Goal: Information Seeking & Learning: Find specific fact

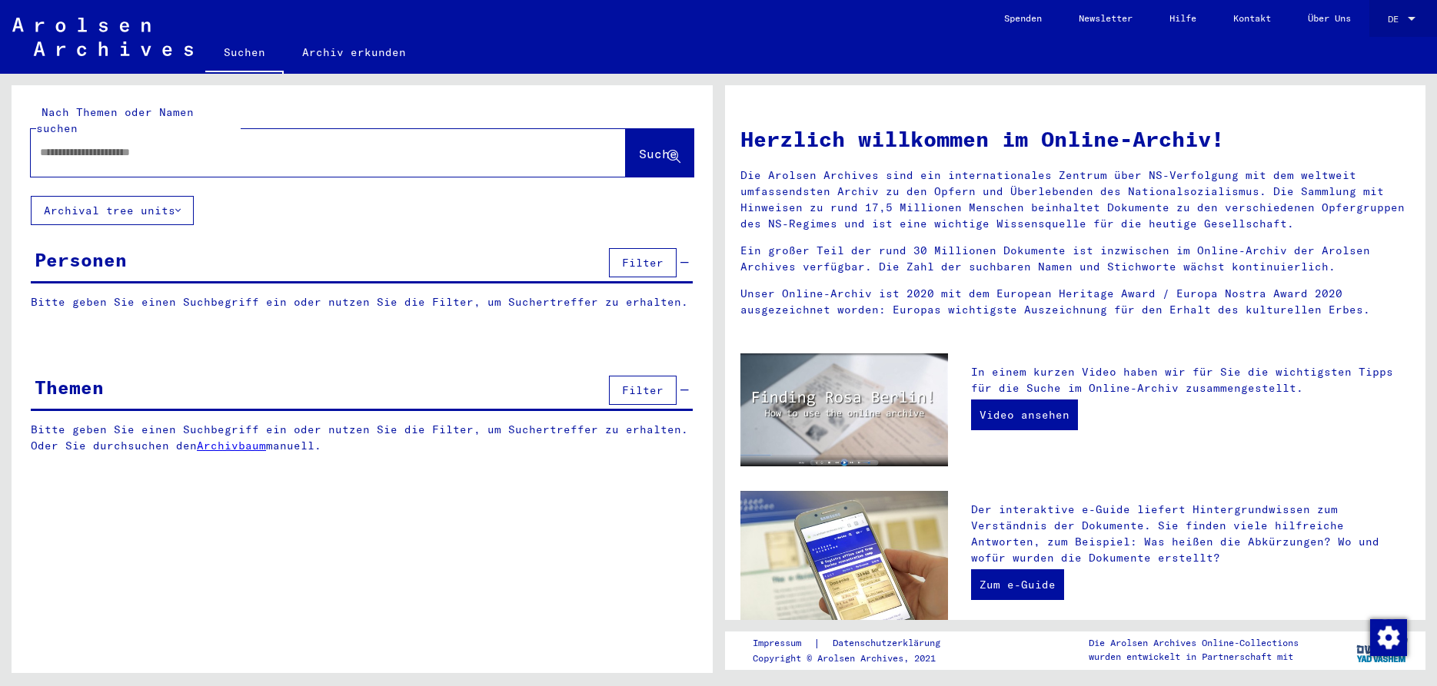
click at [1410, 20] on div at bounding box center [1411, 19] width 8 height 4
click at [1396, 26] on span "English" at bounding box center [1385, 28] width 62 height 28
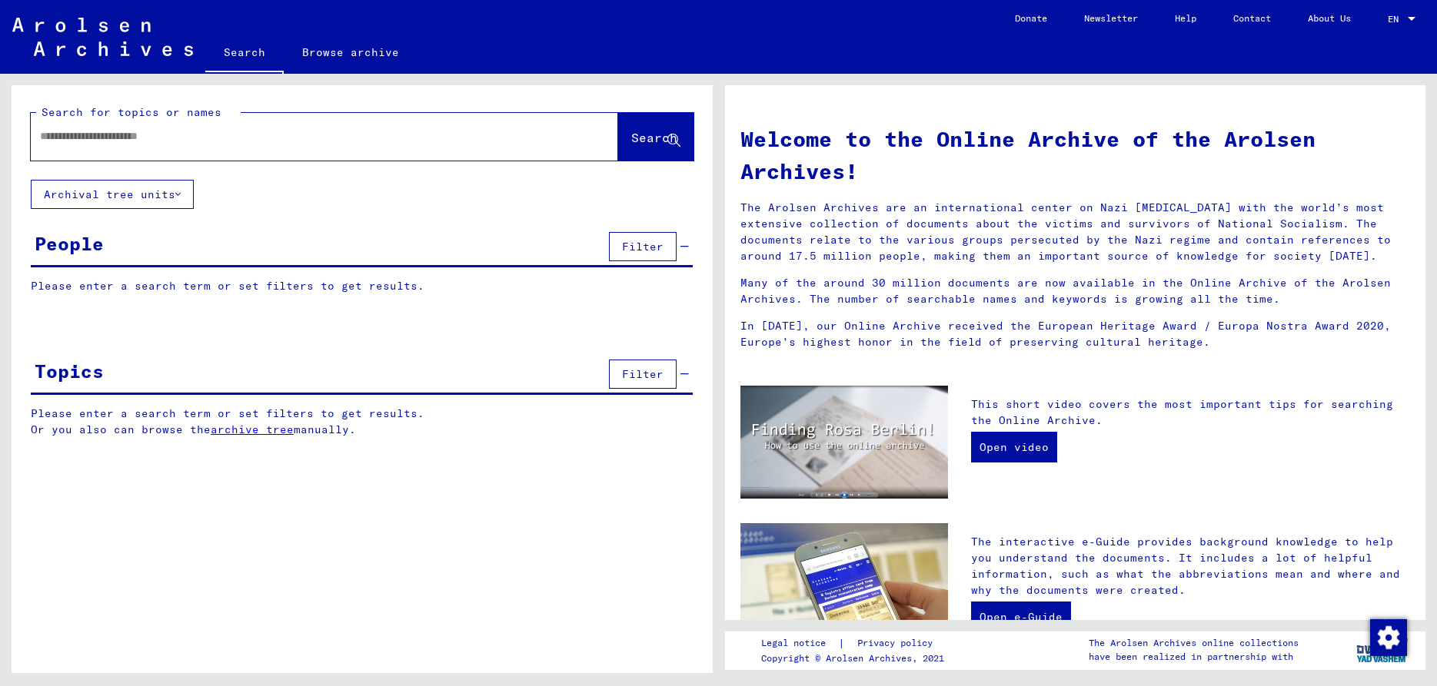
click at [309, 118] on div at bounding box center [324, 137] width 587 height 48
click at [284, 134] on input "text" at bounding box center [306, 136] width 532 height 16
click at [637, 138] on span "Search" at bounding box center [654, 137] width 46 height 15
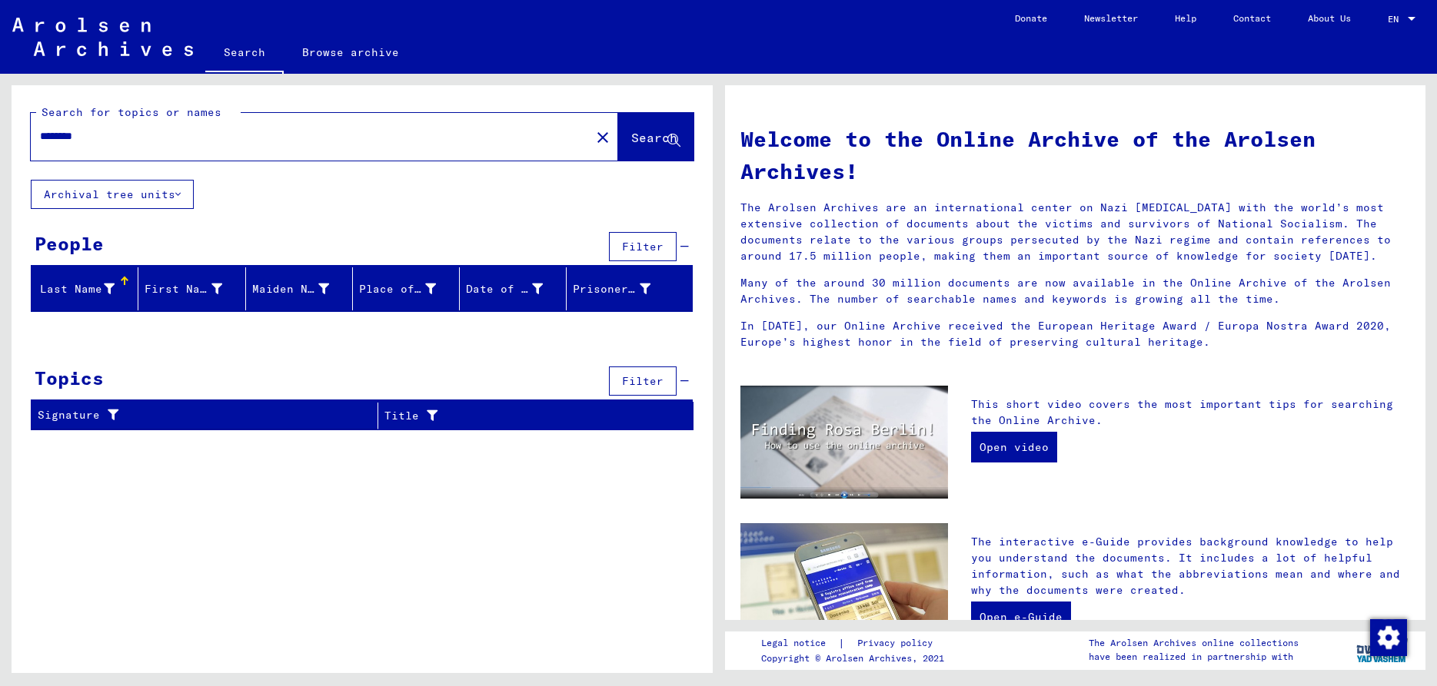
click at [125, 131] on input "********" at bounding box center [306, 136] width 532 height 16
drag, startPoint x: 125, startPoint y: 131, endPoint x: 8, endPoint y: 141, distance: 118.1
click at [40, 141] on input "********" at bounding box center [306, 136] width 532 height 16
click at [631, 135] on span "Search" at bounding box center [654, 137] width 46 height 15
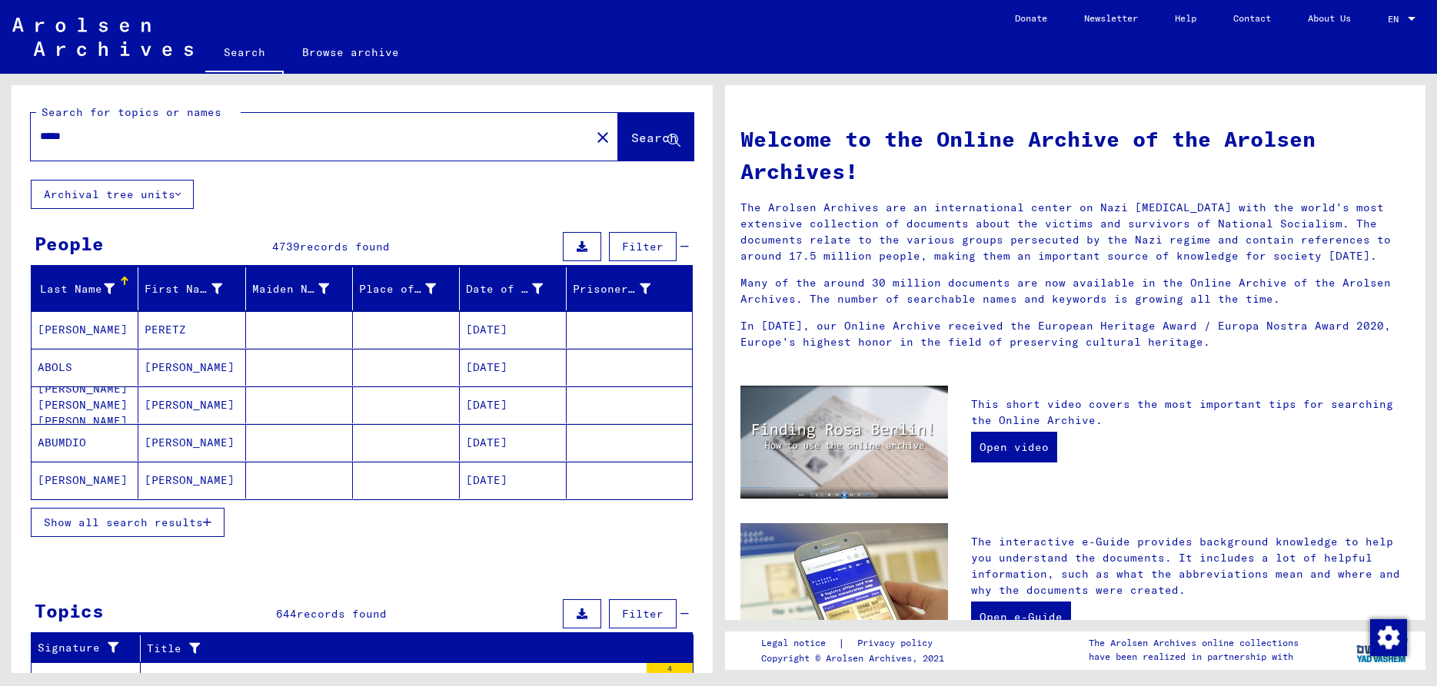
click at [119, 141] on input "*****" at bounding box center [306, 136] width 532 height 16
type input "**********"
click at [618, 148] on button "Search" at bounding box center [655, 137] width 75 height 48
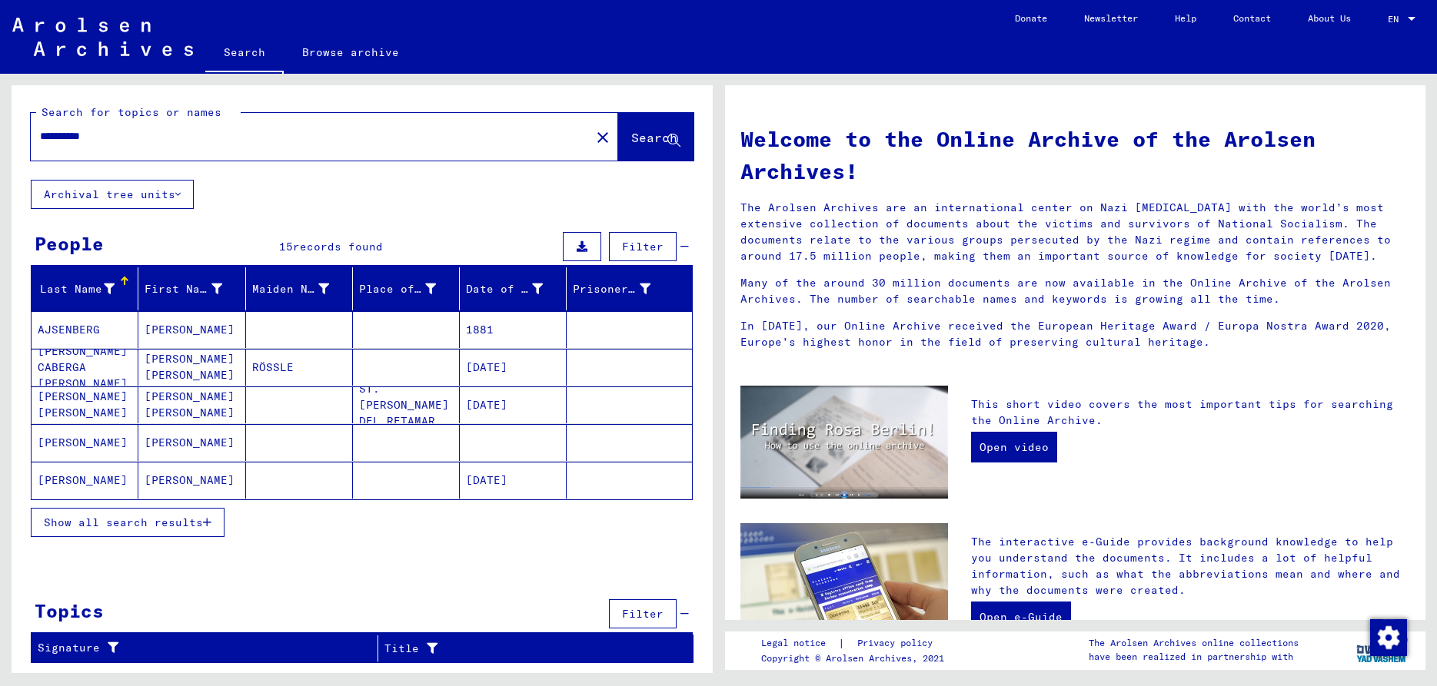
click at [127, 514] on button "Show all search results" at bounding box center [128, 522] width 194 height 29
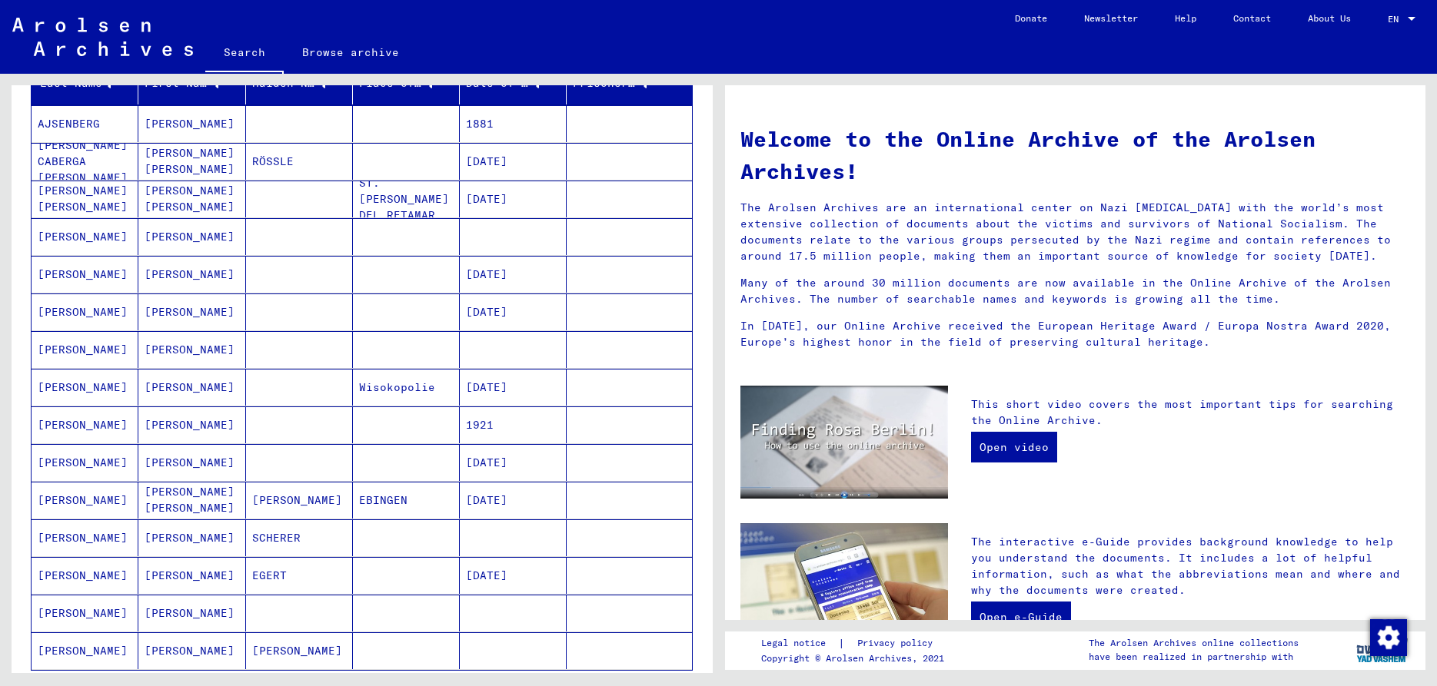
scroll to position [149, 0]
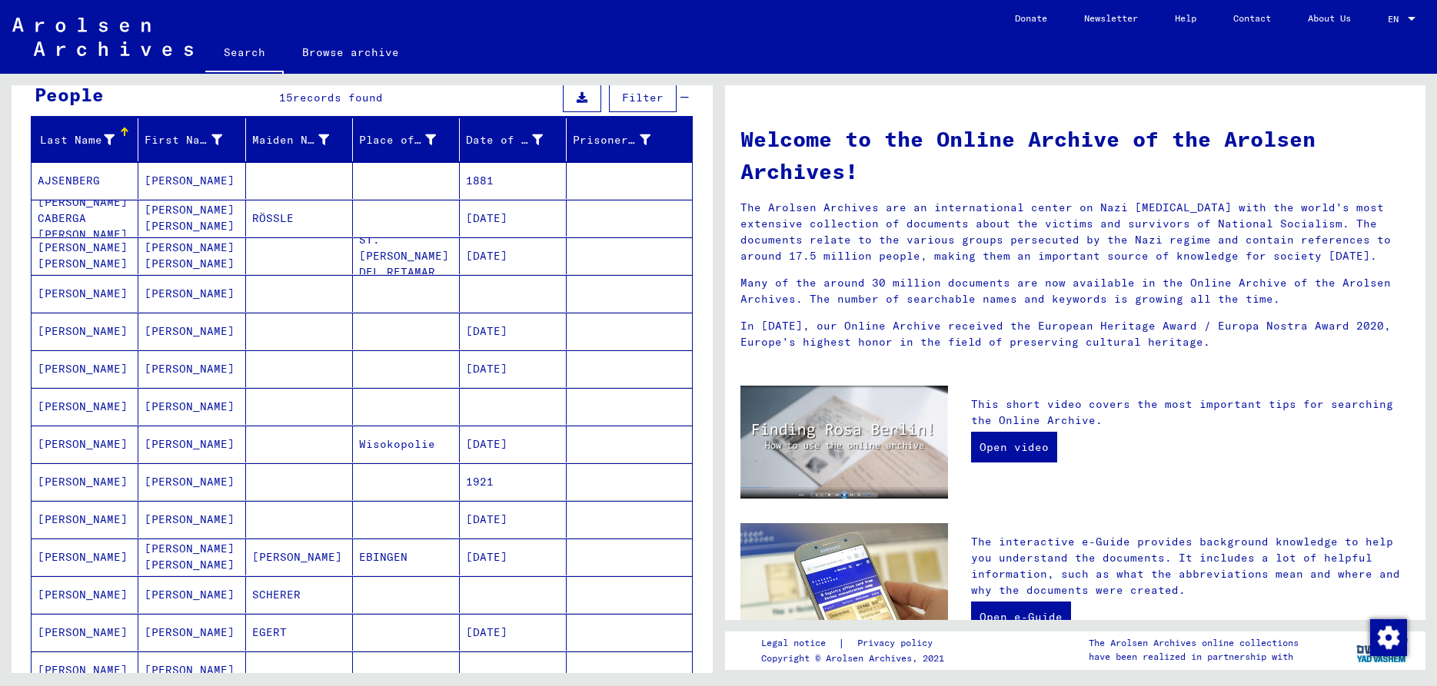
click at [54, 324] on mat-cell "[PERSON_NAME]" at bounding box center [85, 331] width 107 height 37
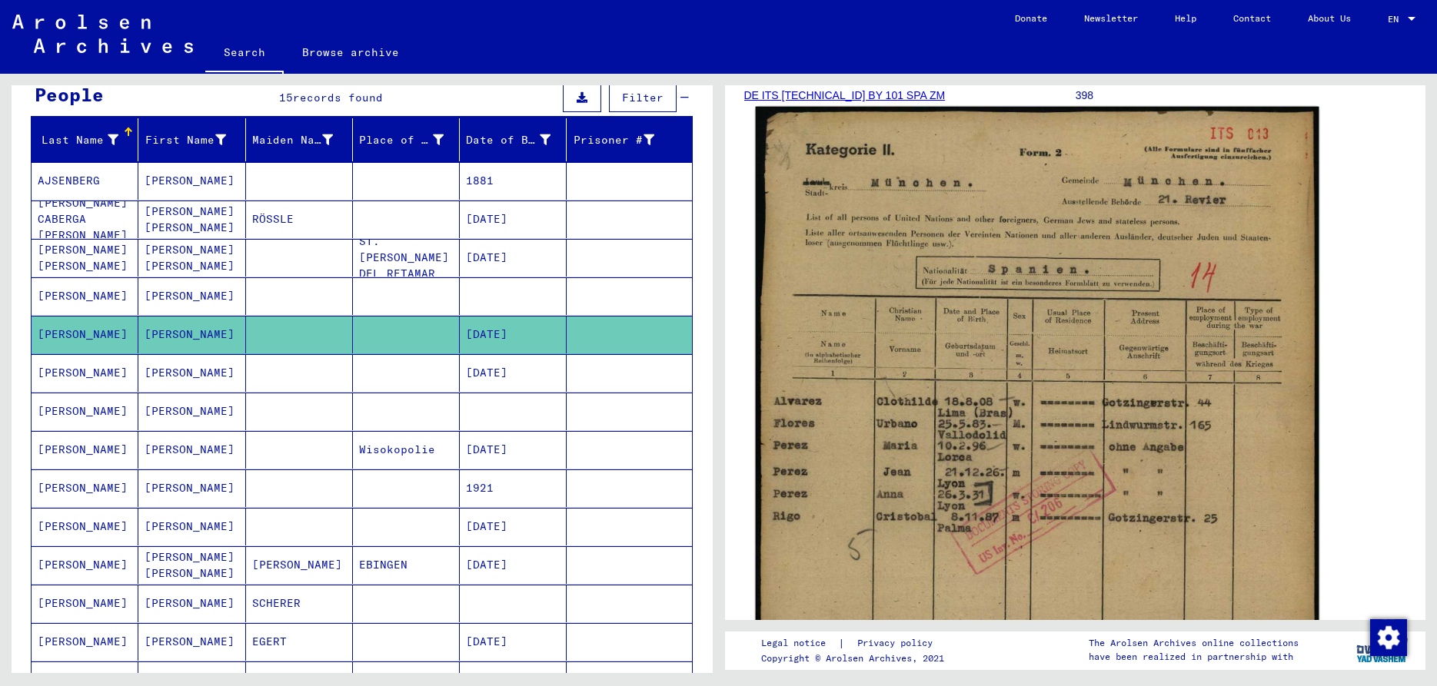
scroll to position [249, 0]
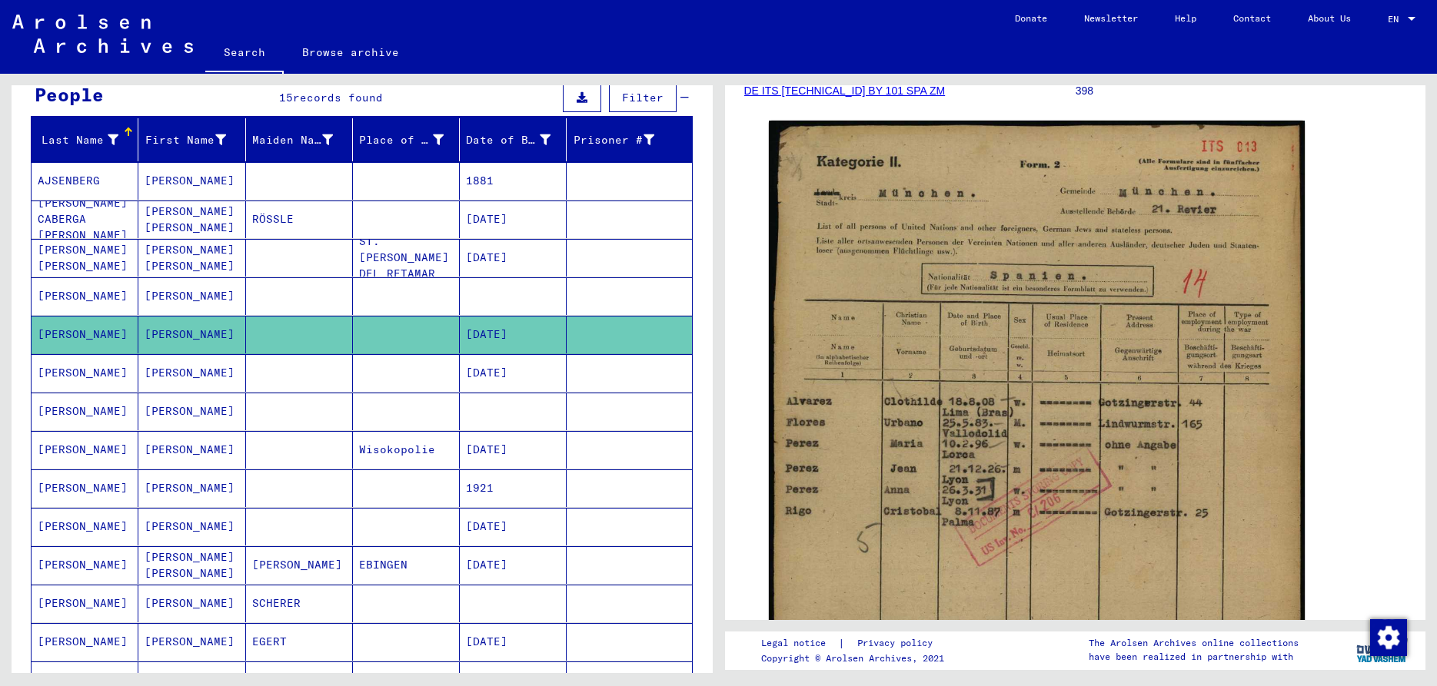
click at [521, 374] on mat-cell "[DATE]" at bounding box center [513, 373] width 107 height 38
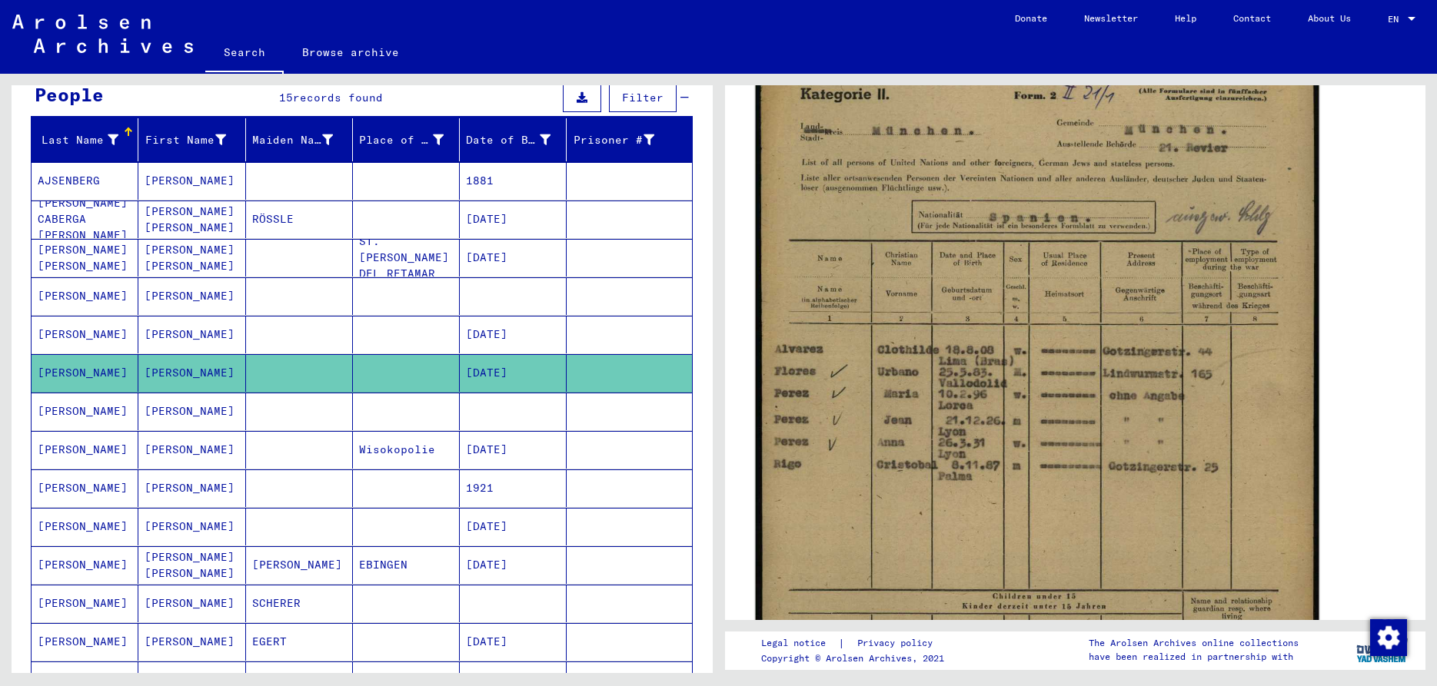
scroll to position [332, 0]
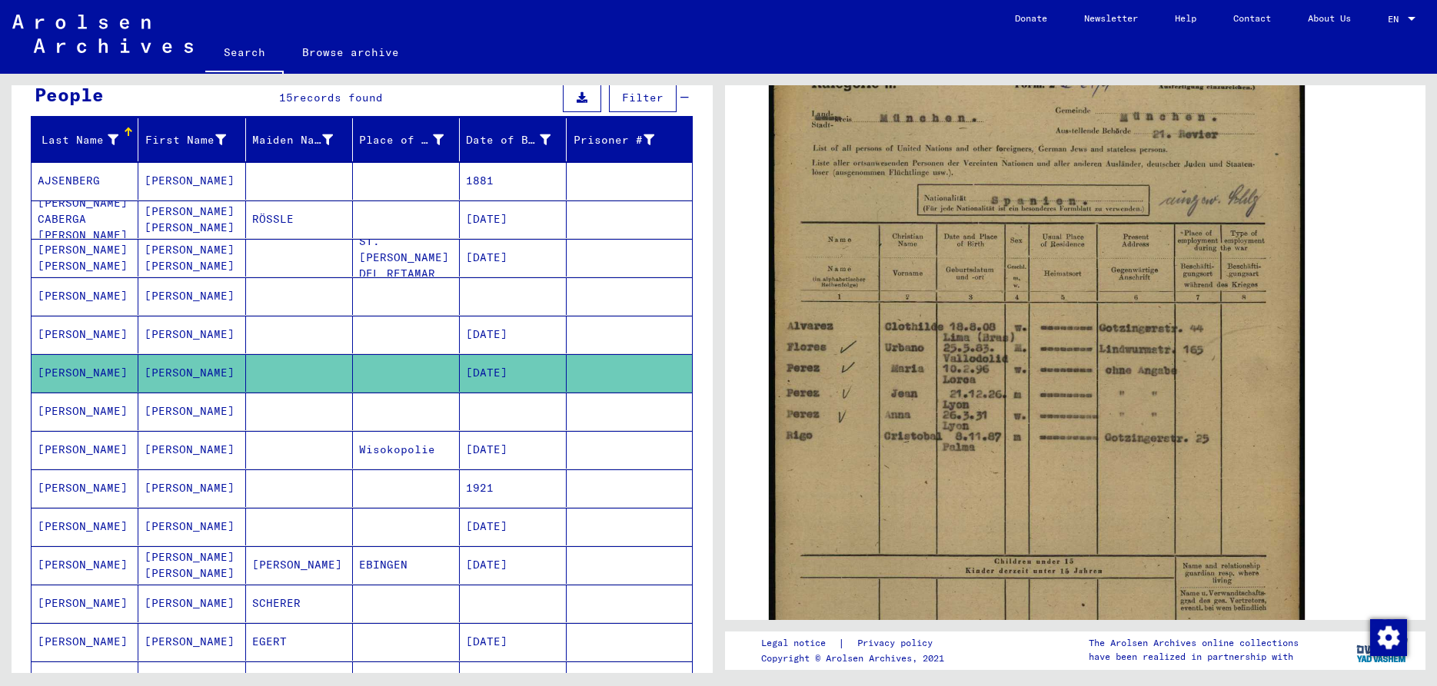
click at [89, 417] on mat-cell "[PERSON_NAME]" at bounding box center [85, 412] width 107 height 38
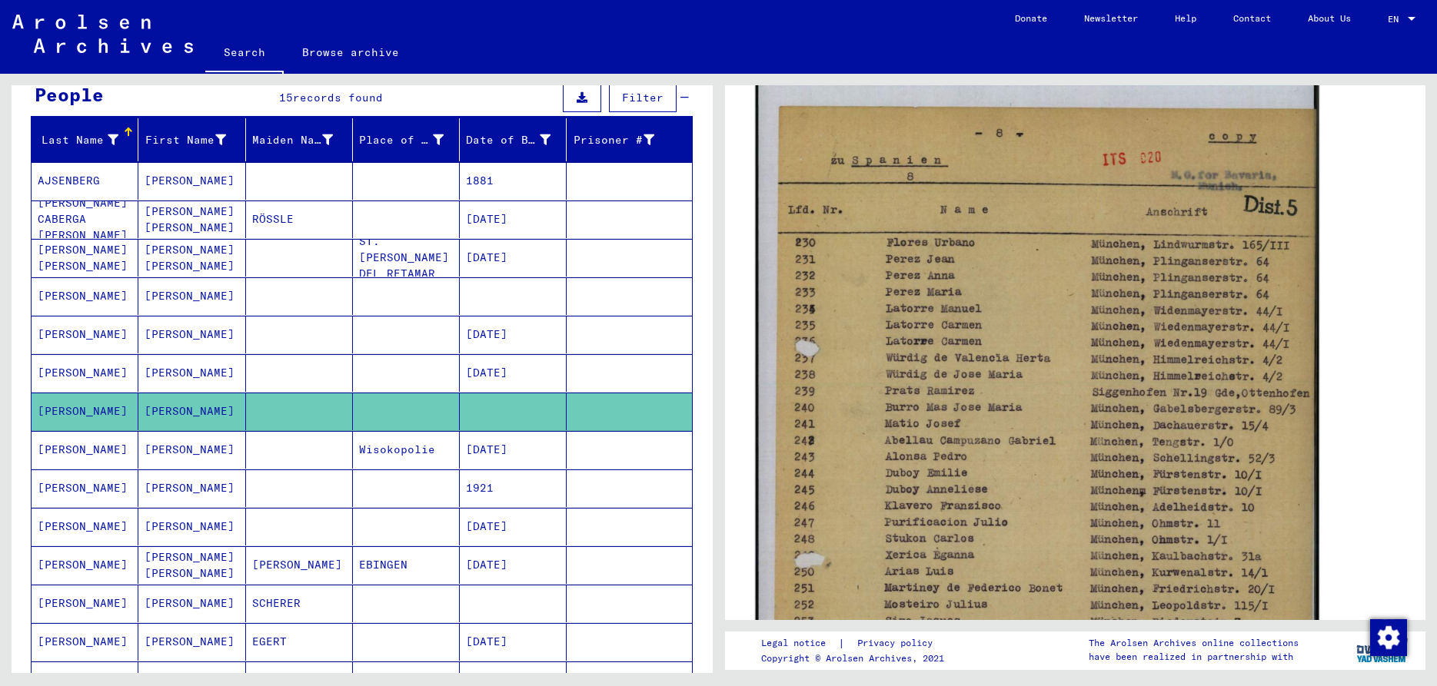
scroll to position [332, 0]
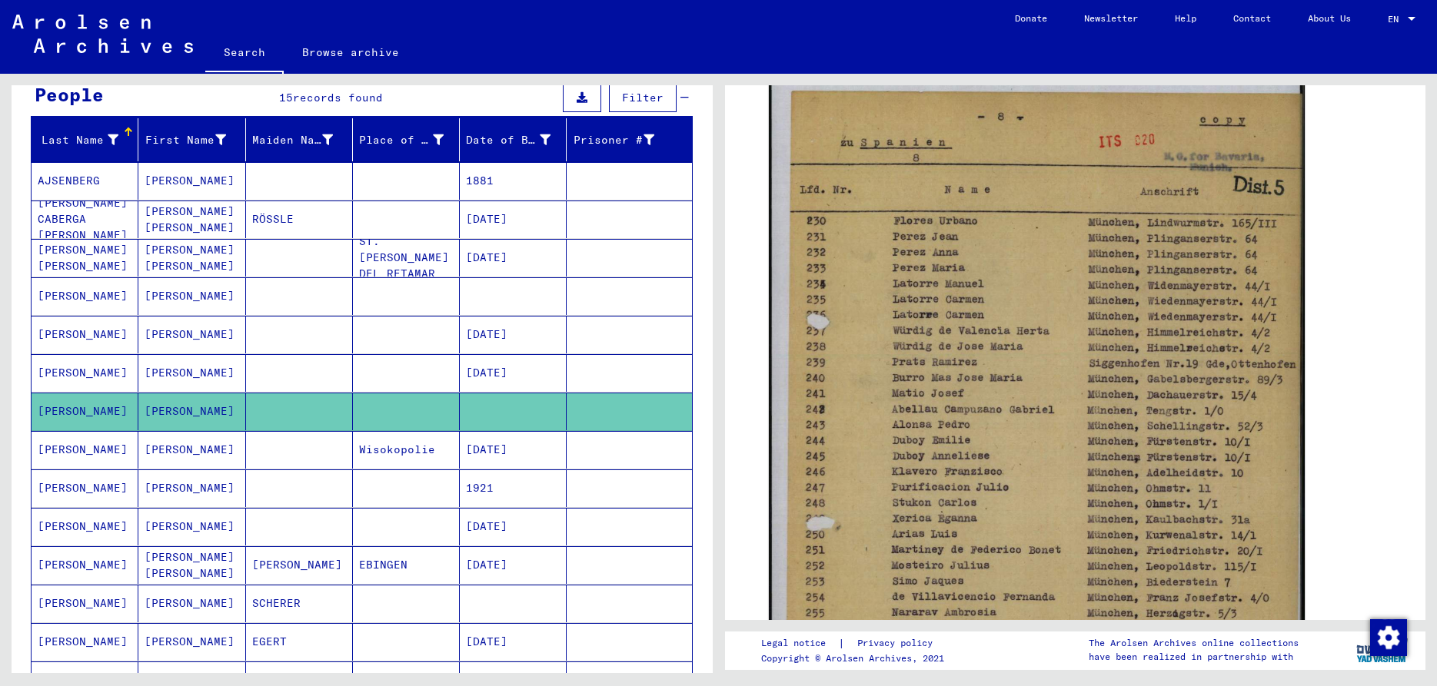
click at [73, 448] on mat-cell "[PERSON_NAME]" at bounding box center [85, 450] width 107 height 38
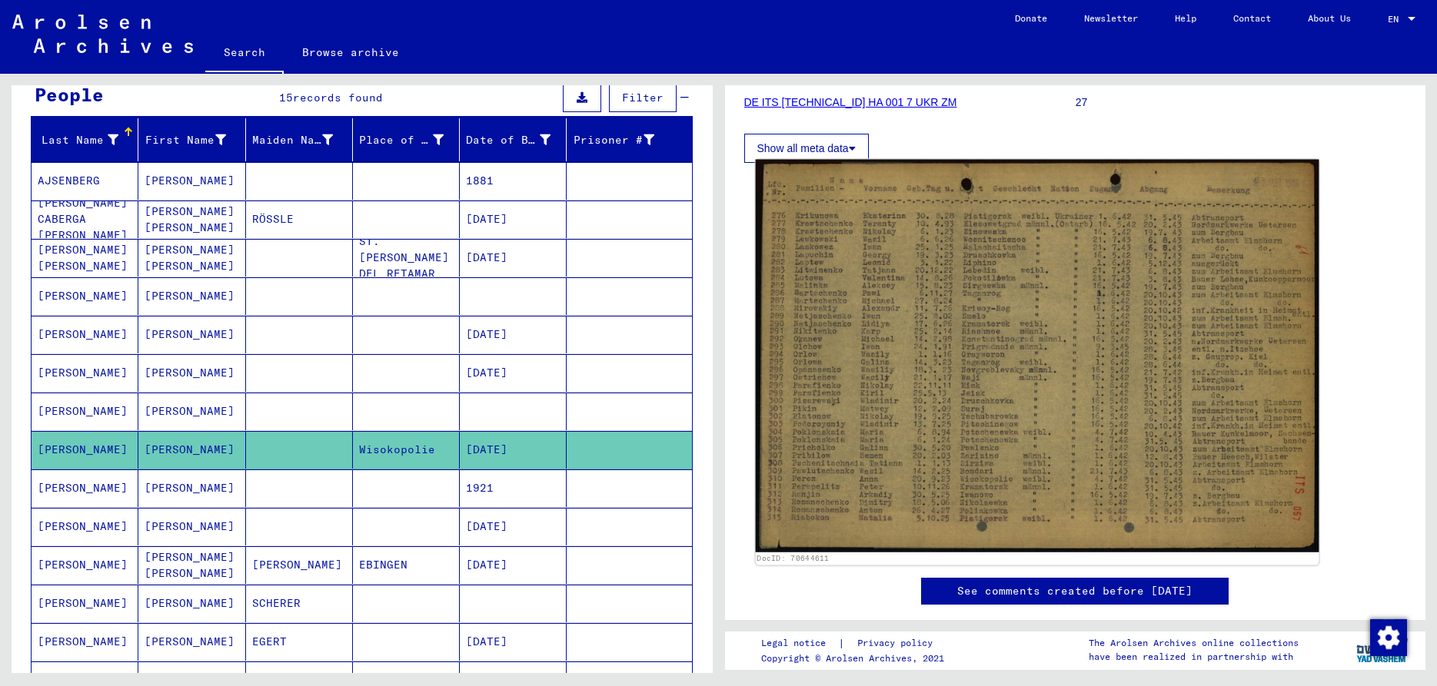
scroll to position [249, 0]
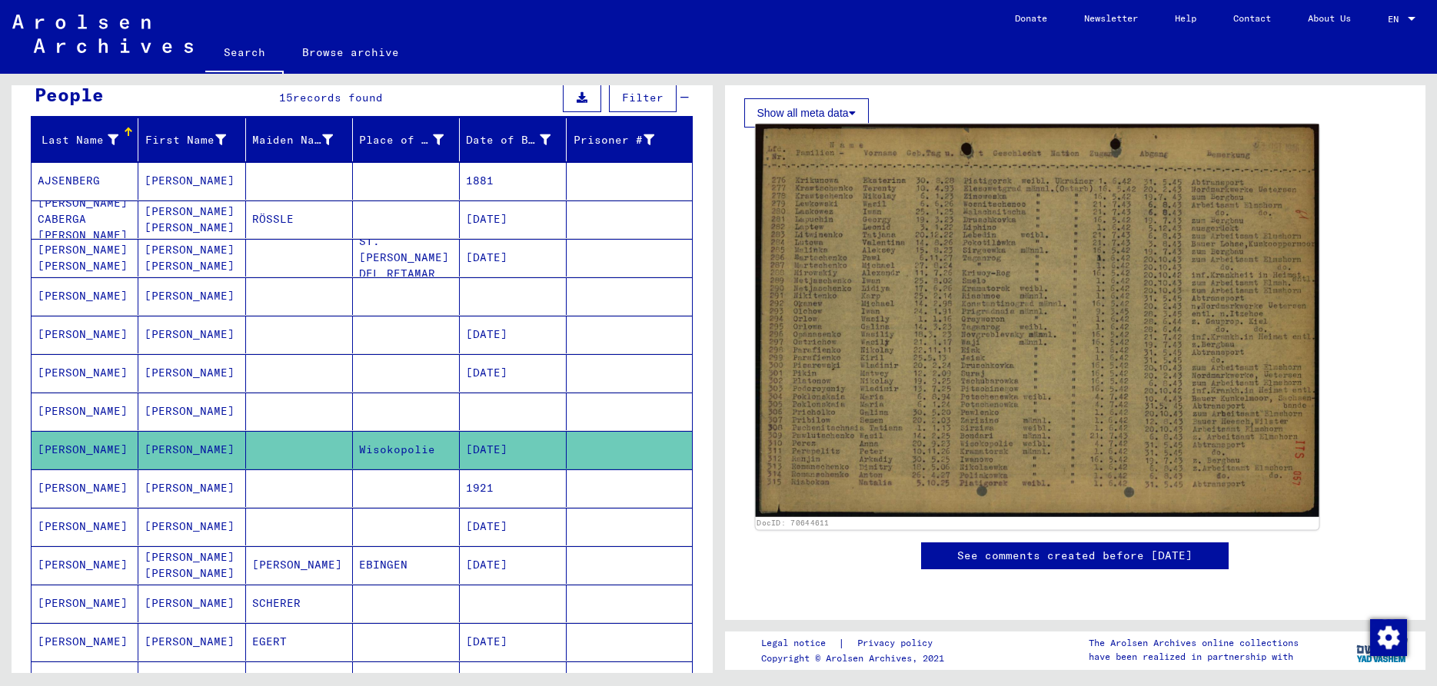
click at [894, 339] on img at bounding box center [1036, 321] width 563 height 393
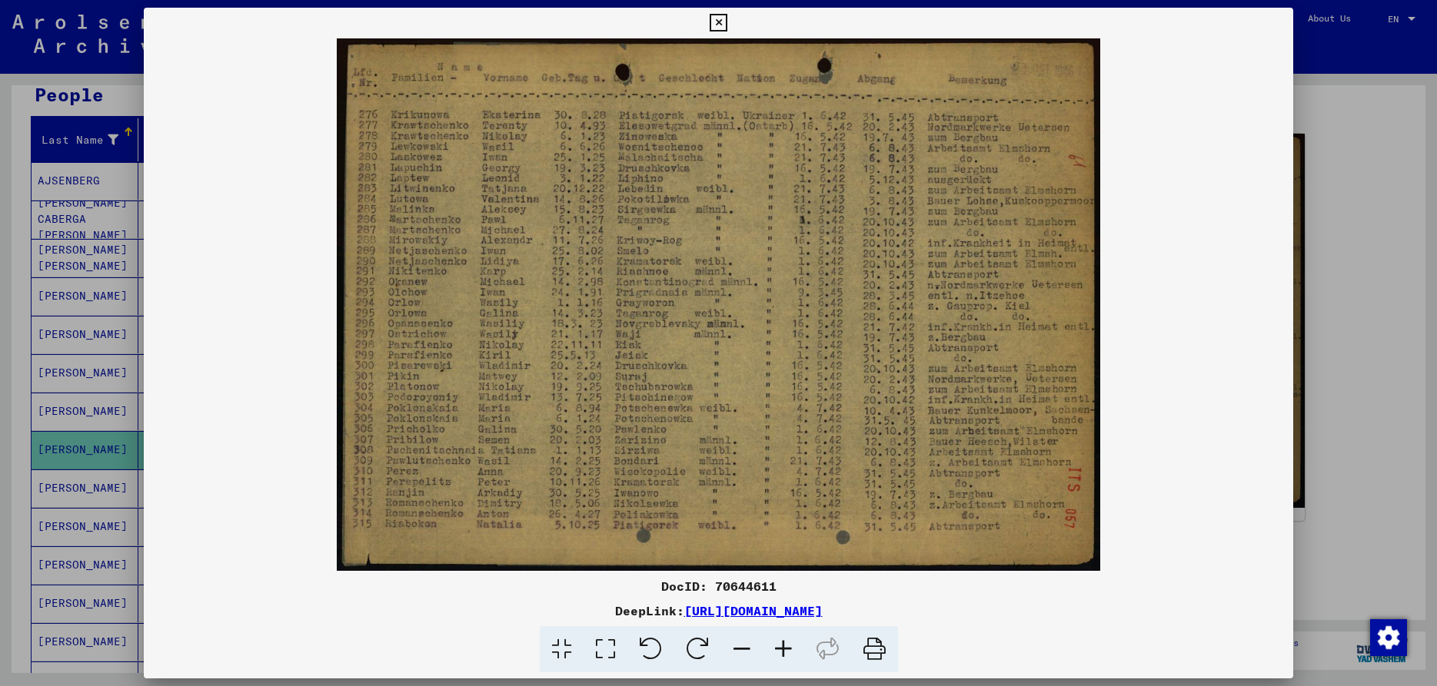
click at [775, 647] on icon at bounding box center [783, 649] width 42 height 47
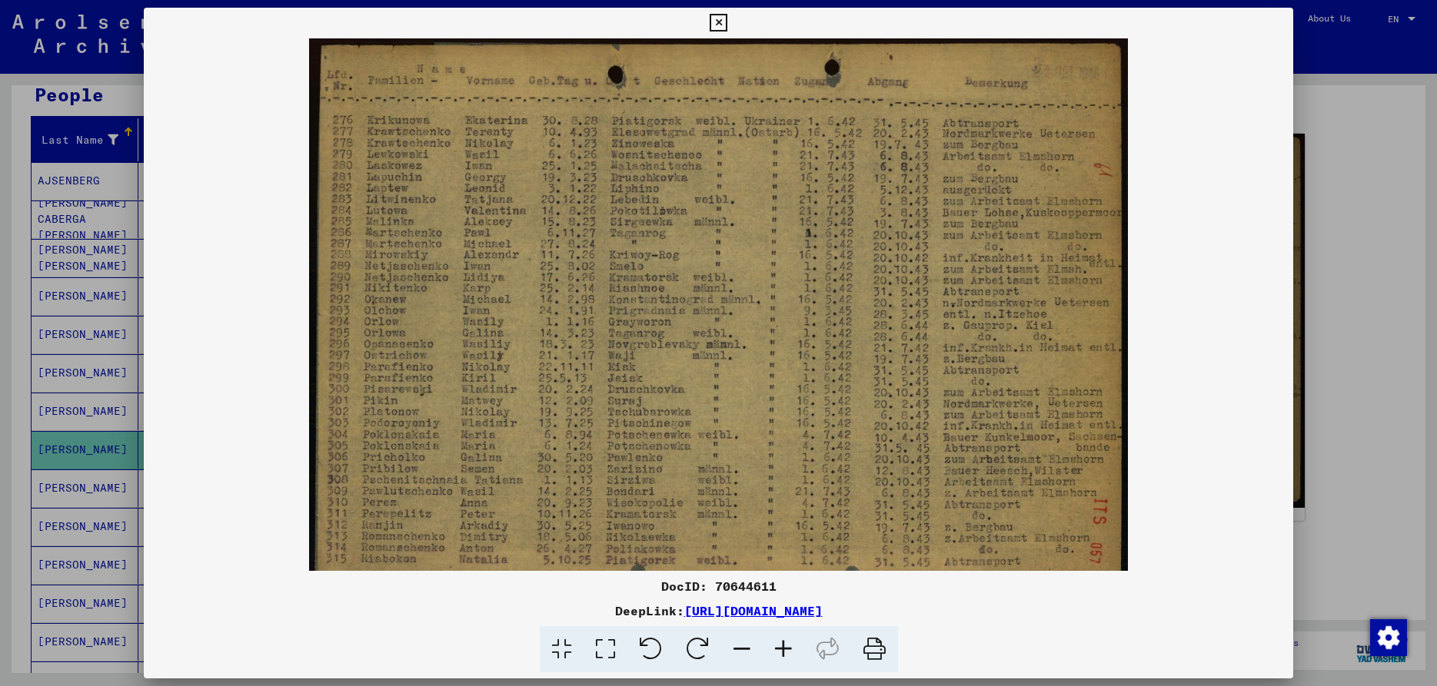
click at [775, 647] on icon at bounding box center [783, 649] width 42 height 47
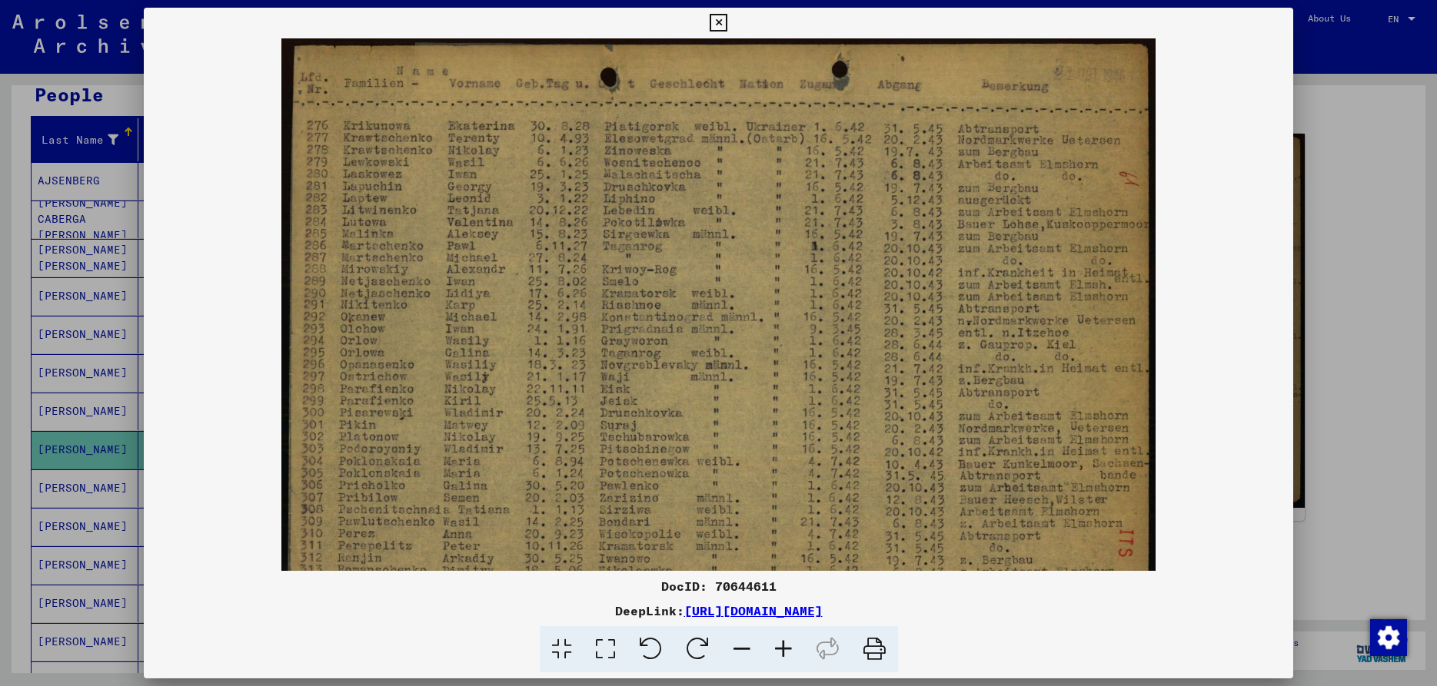
click at [775, 647] on icon at bounding box center [783, 649] width 42 height 47
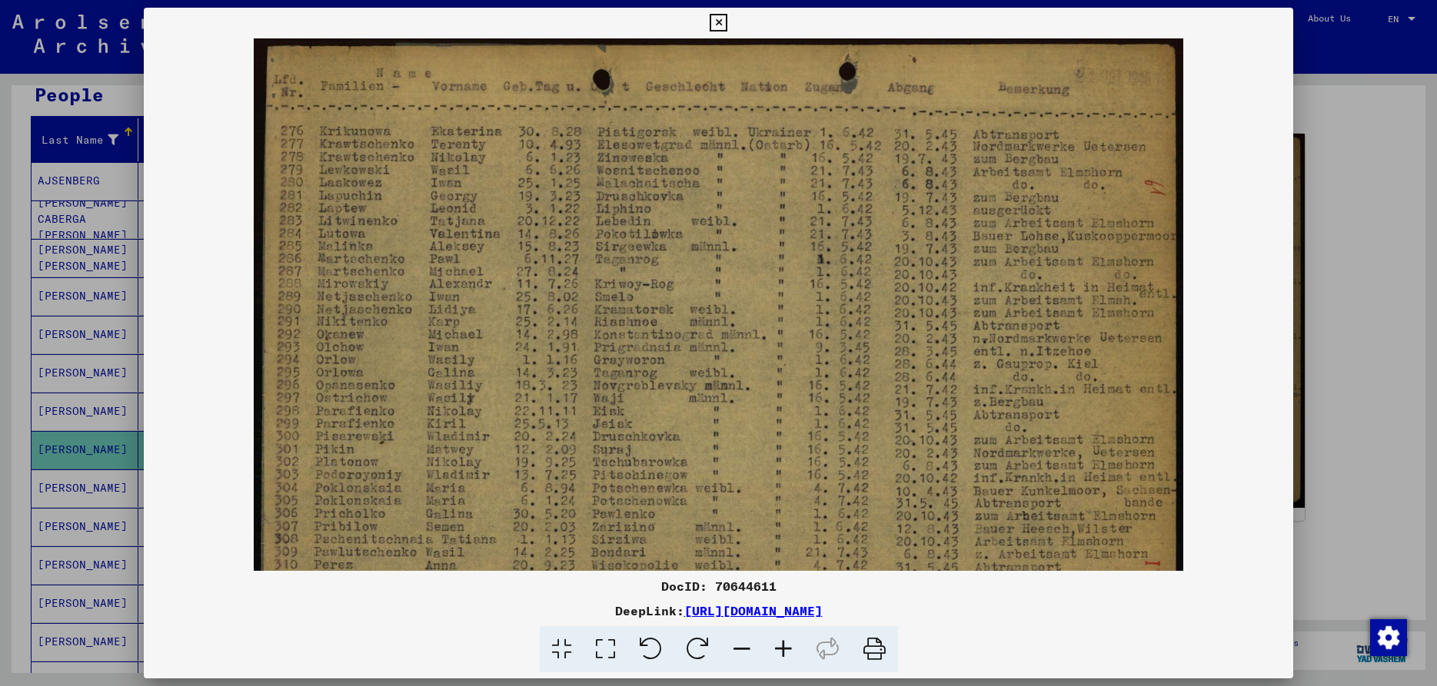
click at [775, 647] on icon at bounding box center [783, 649] width 42 height 47
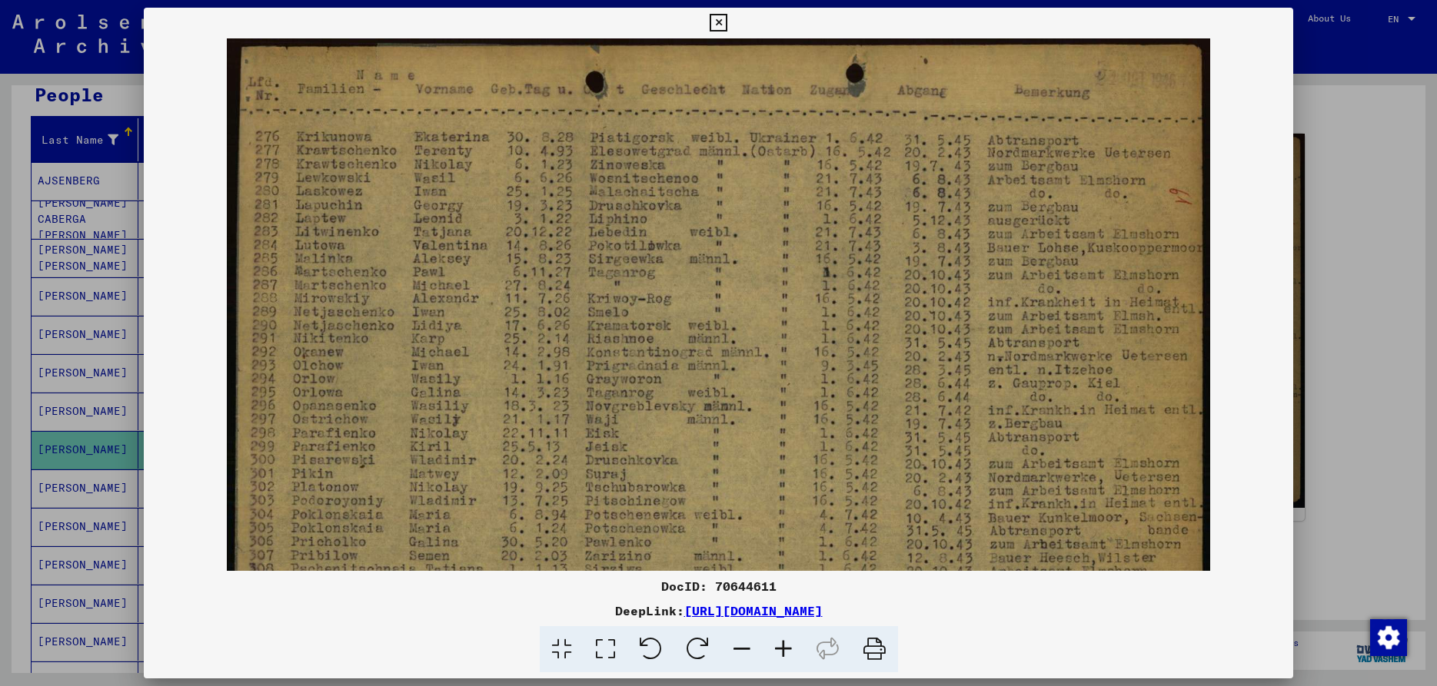
click at [775, 647] on icon at bounding box center [783, 649] width 42 height 47
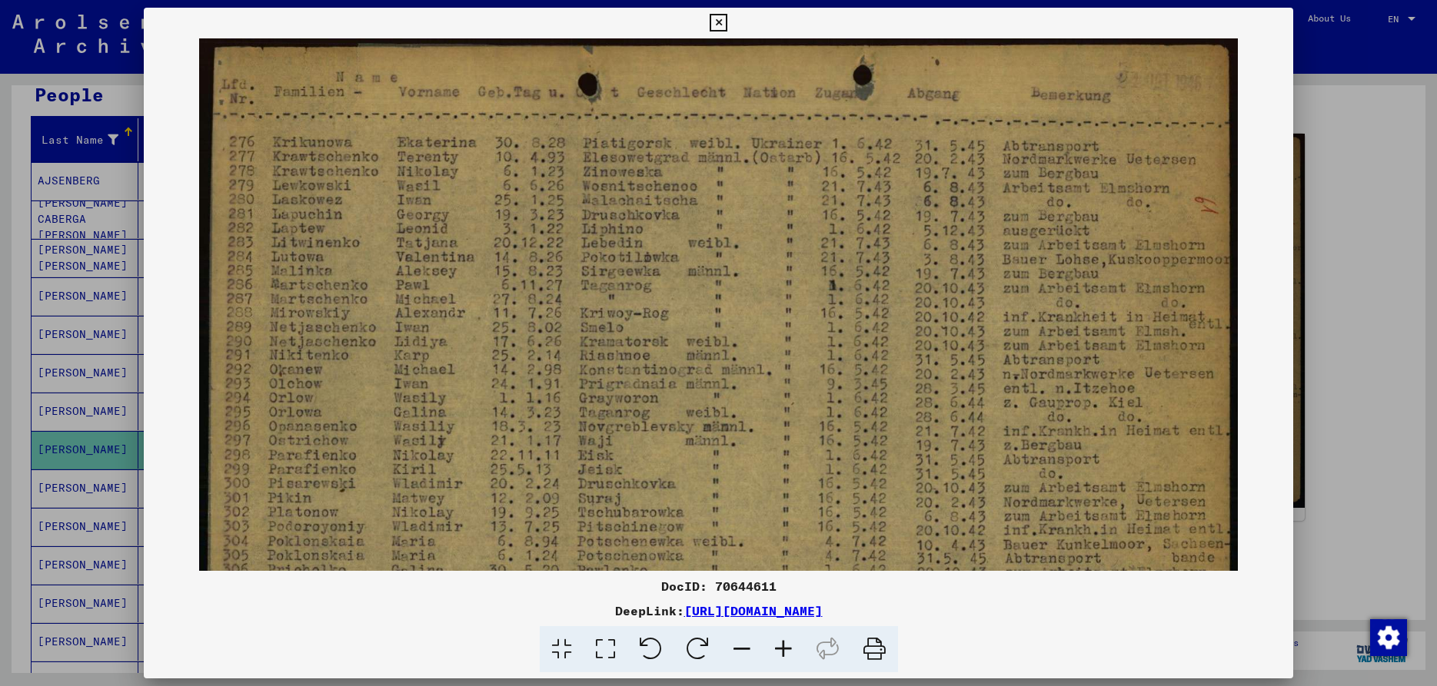
click at [775, 647] on icon at bounding box center [783, 649] width 42 height 47
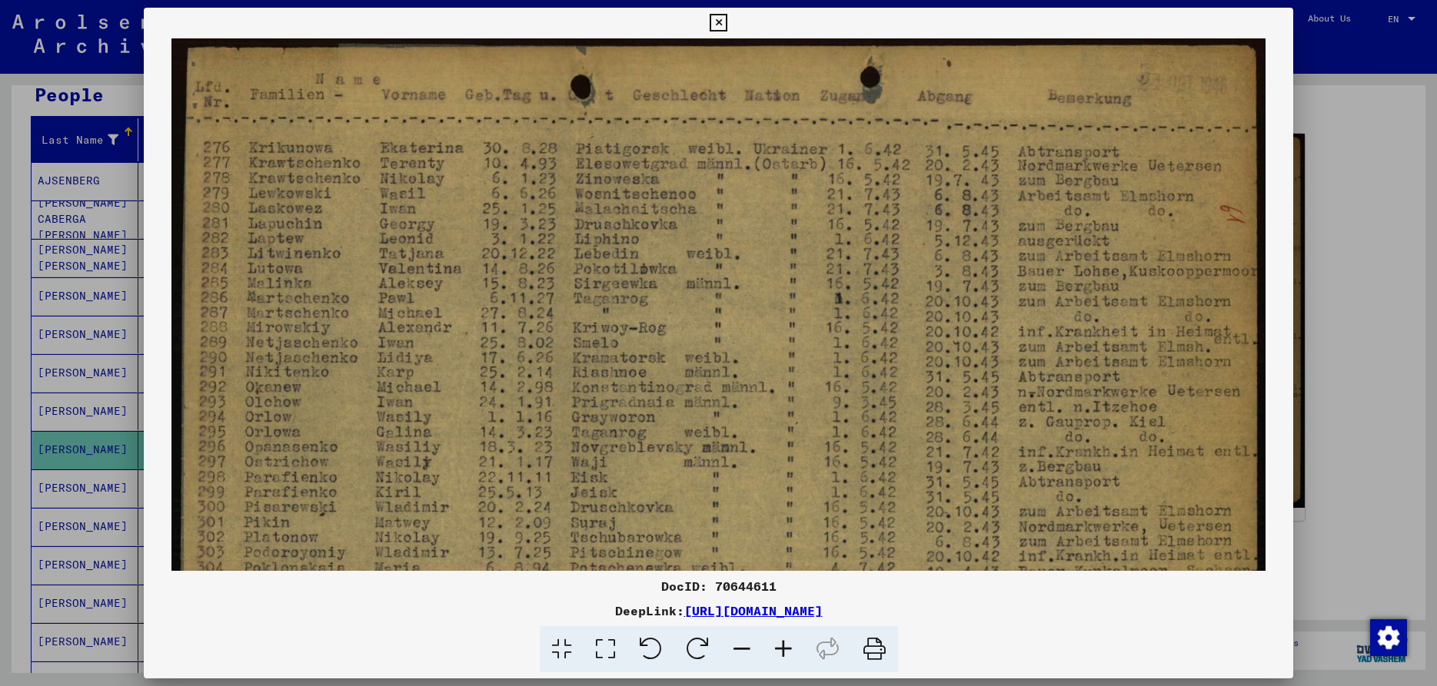
click at [775, 647] on icon at bounding box center [783, 649] width 42 height 47
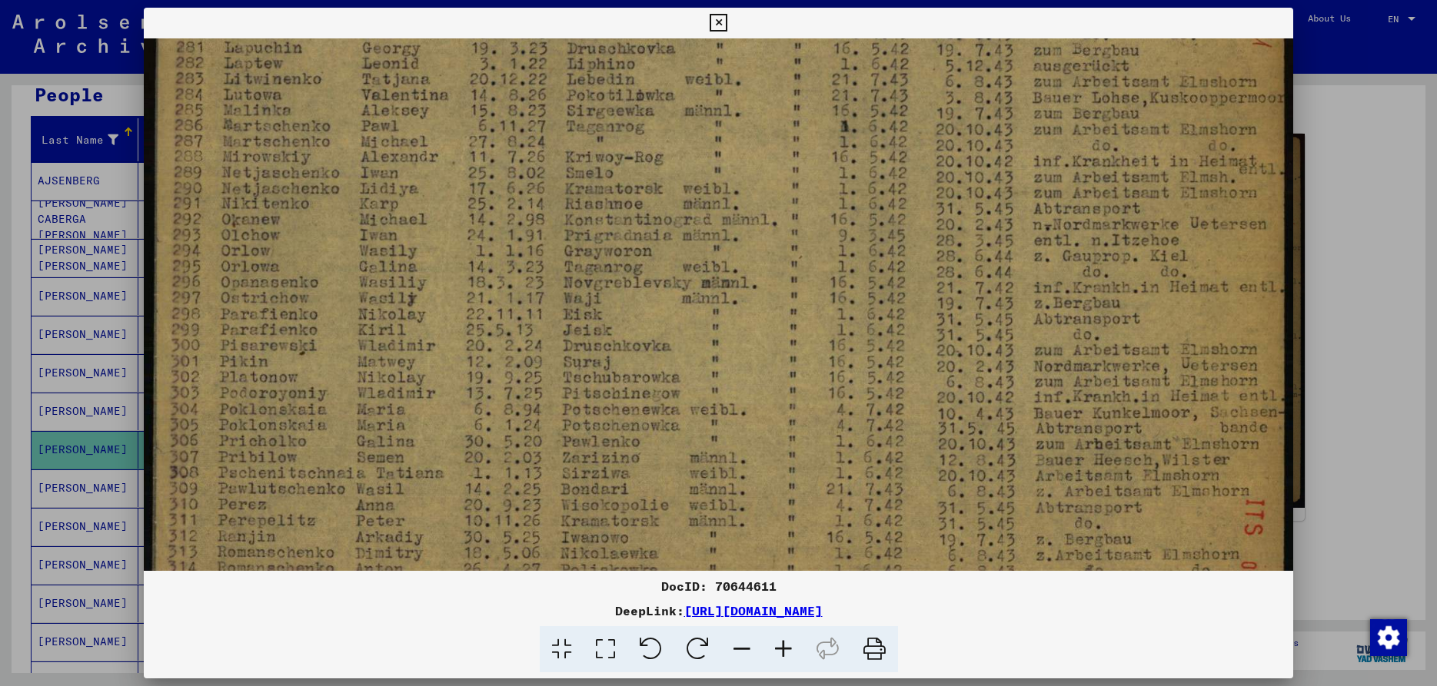
scroll to position [187, 0]
drag, startPoint x: 690, startPoint y: 422, endPoint x: 710, endPoint y: 235, distance: 187.8
click at [710, 235] on img at bounding box center [718, 253] width 1149 height 802
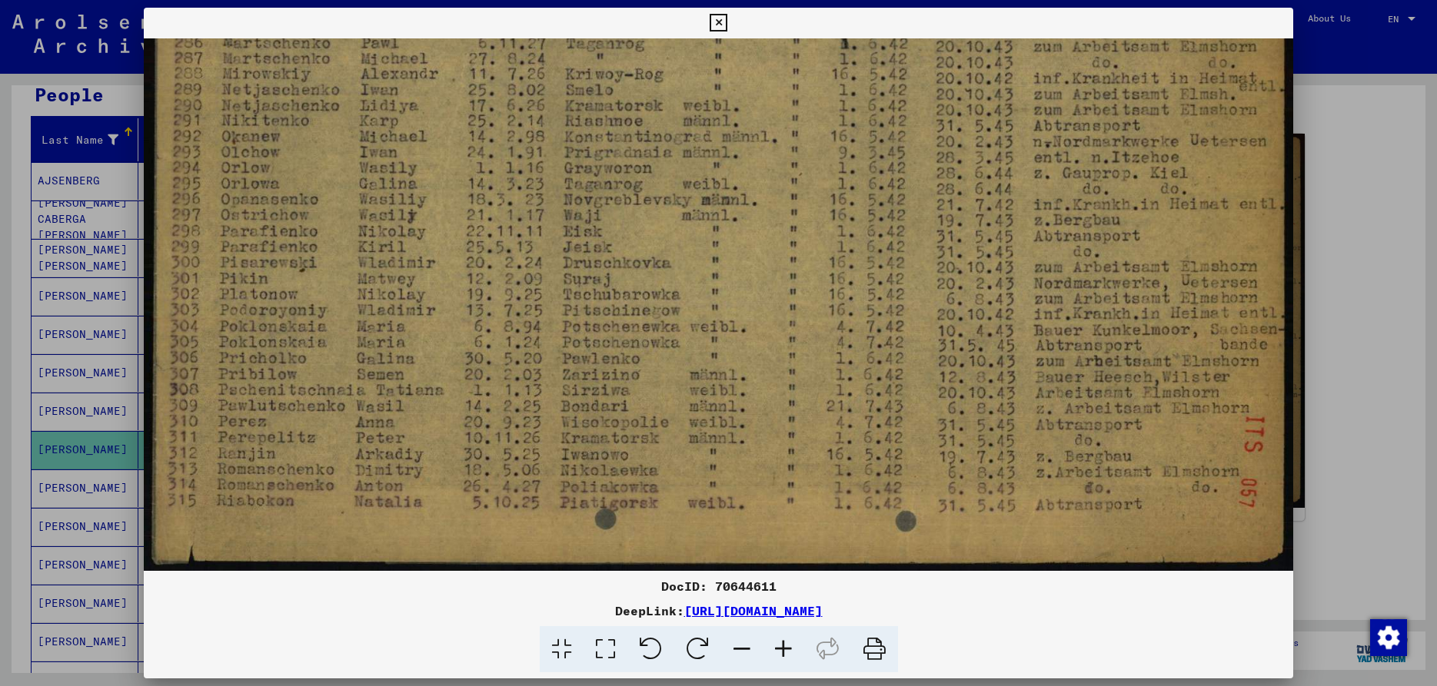
scroll to position [269, 0]
drag, startPoint x: 676, startPoint y: 393, endPoint x: 693, endPoint y: 288, distance: 105.9
click at [693, 288] on img at bounding box center [718, 170] width 1149 height 802
click at [727, 15] on icon at bounding box center [718, 23] width 18 height 18
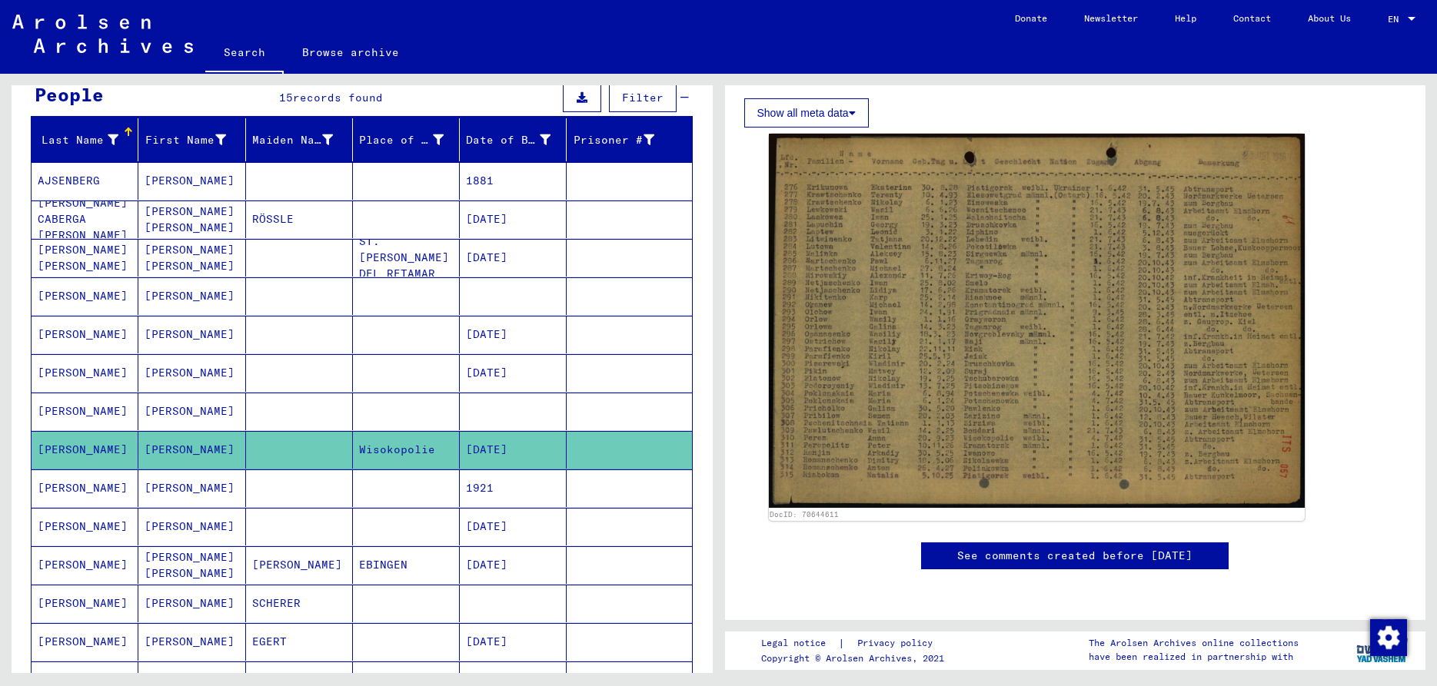
click at [81, 482] on mat-cell "[PERSON_NAME]" at bounding box center [85, 489] width 107 height 38
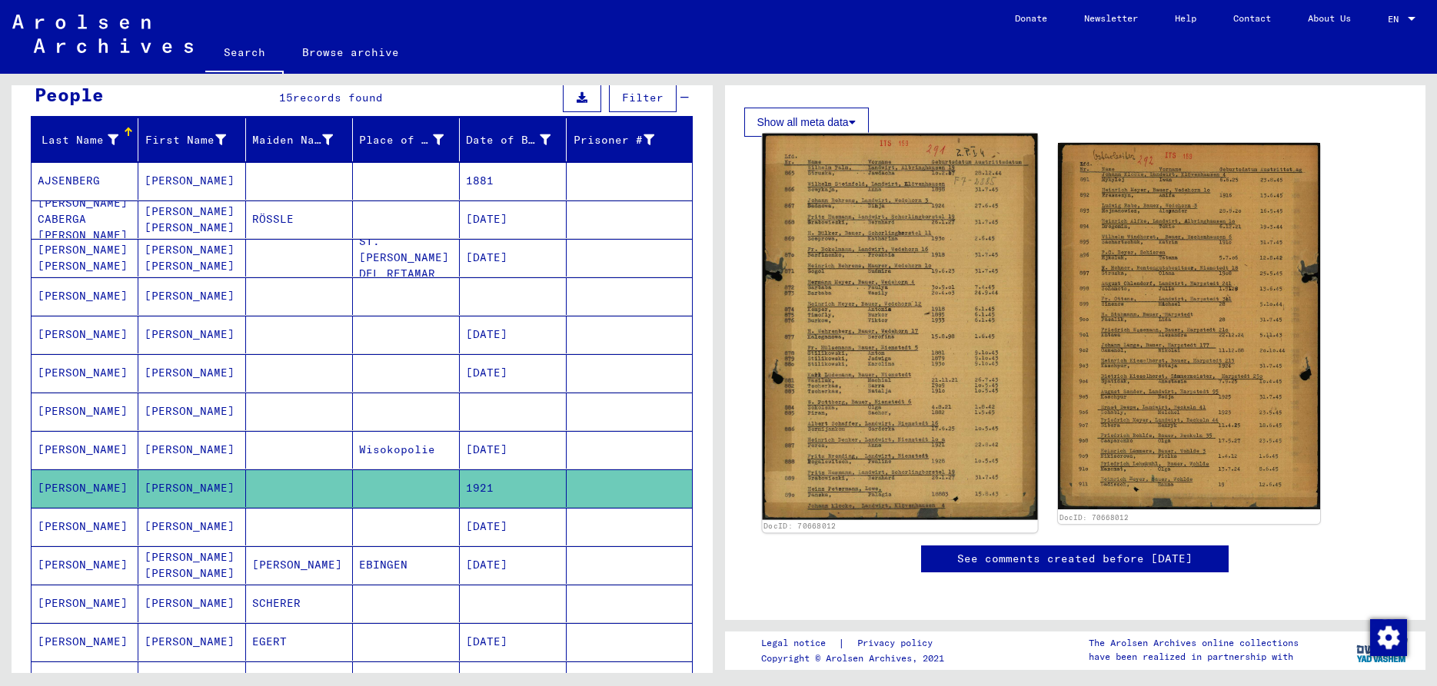
scroll to position [249, 0]
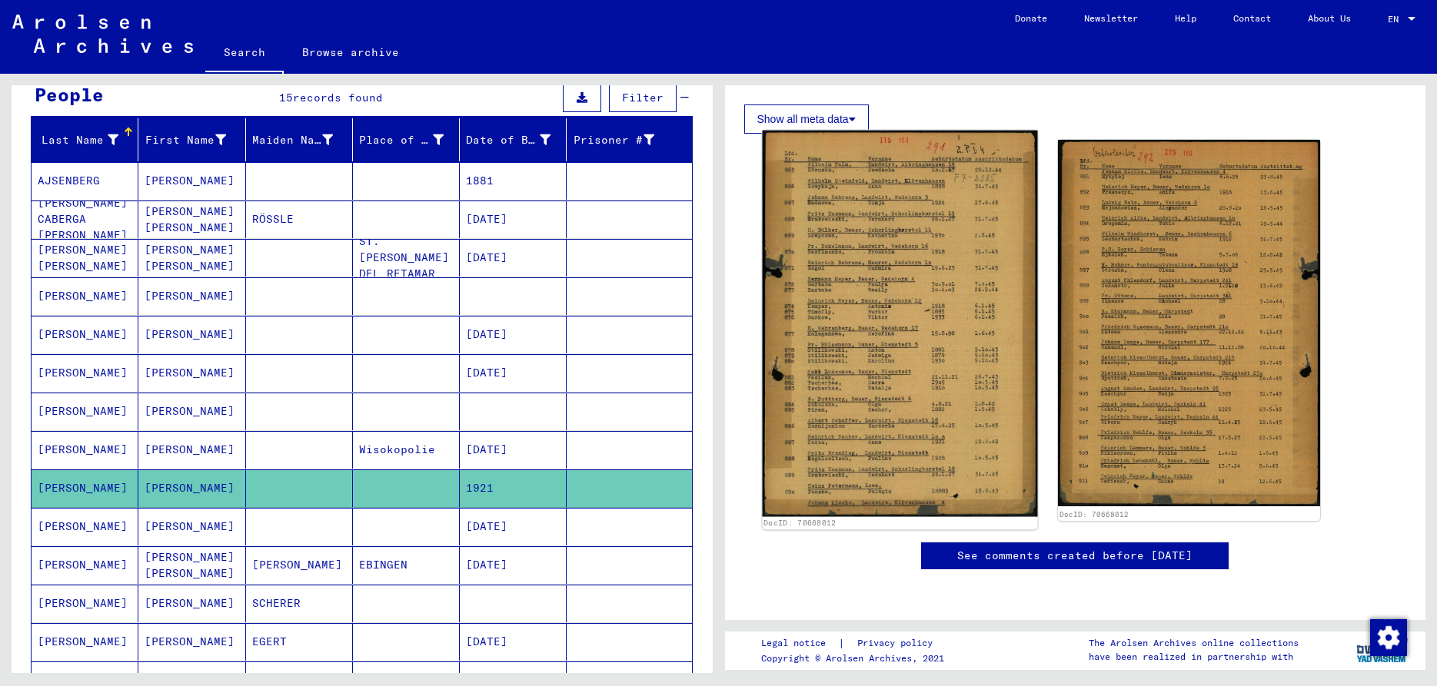
click at [876, 351] on img at bounding box center [899, 324] width 275 height 387
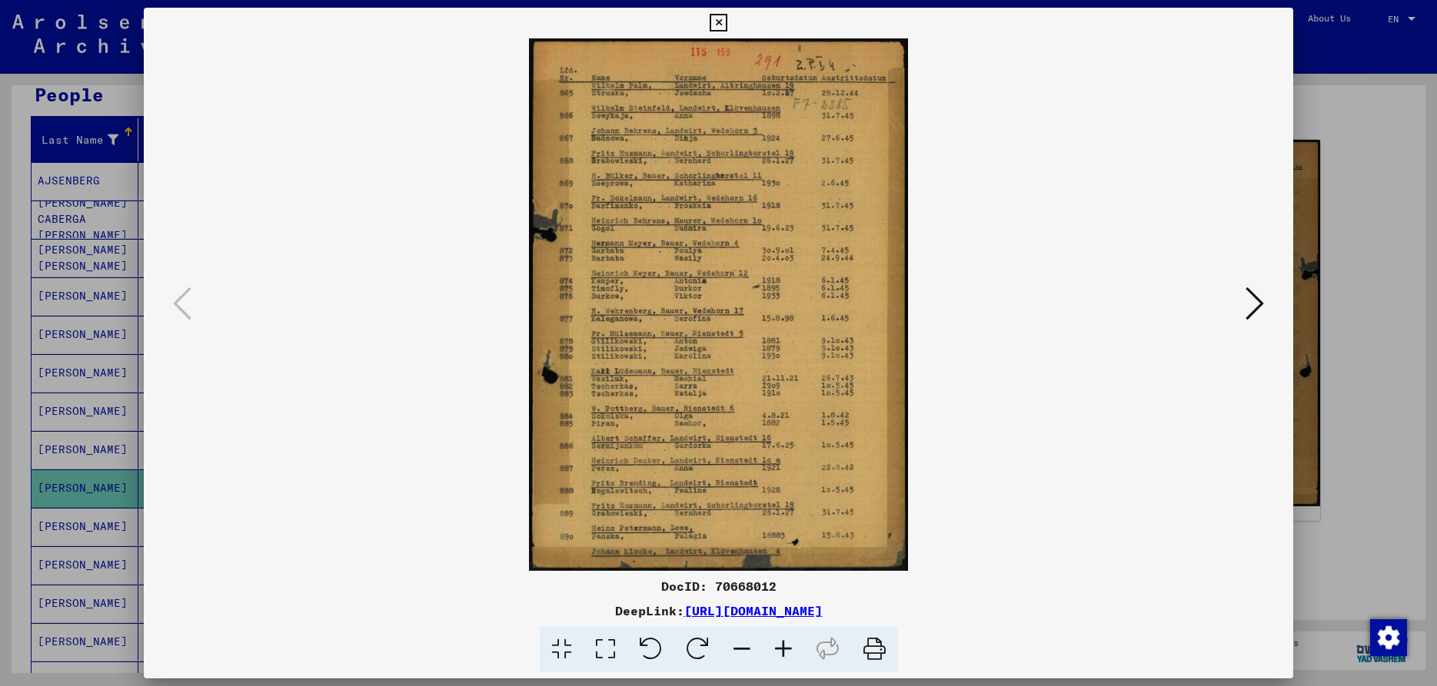
click at [780, 649] on icon at bounding box center [783, 649] width 42 height 47
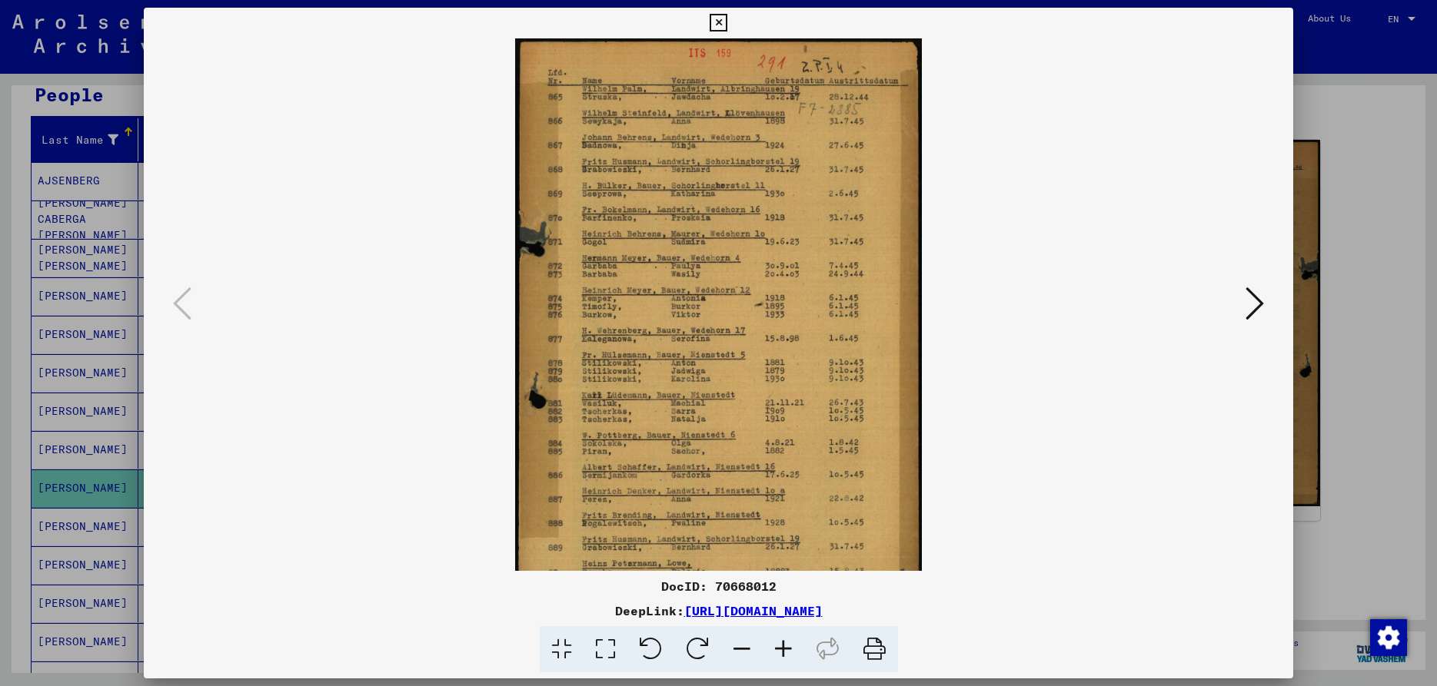
click at [780, 649] on icon at bounding box center [783, 649] width 42 height 47
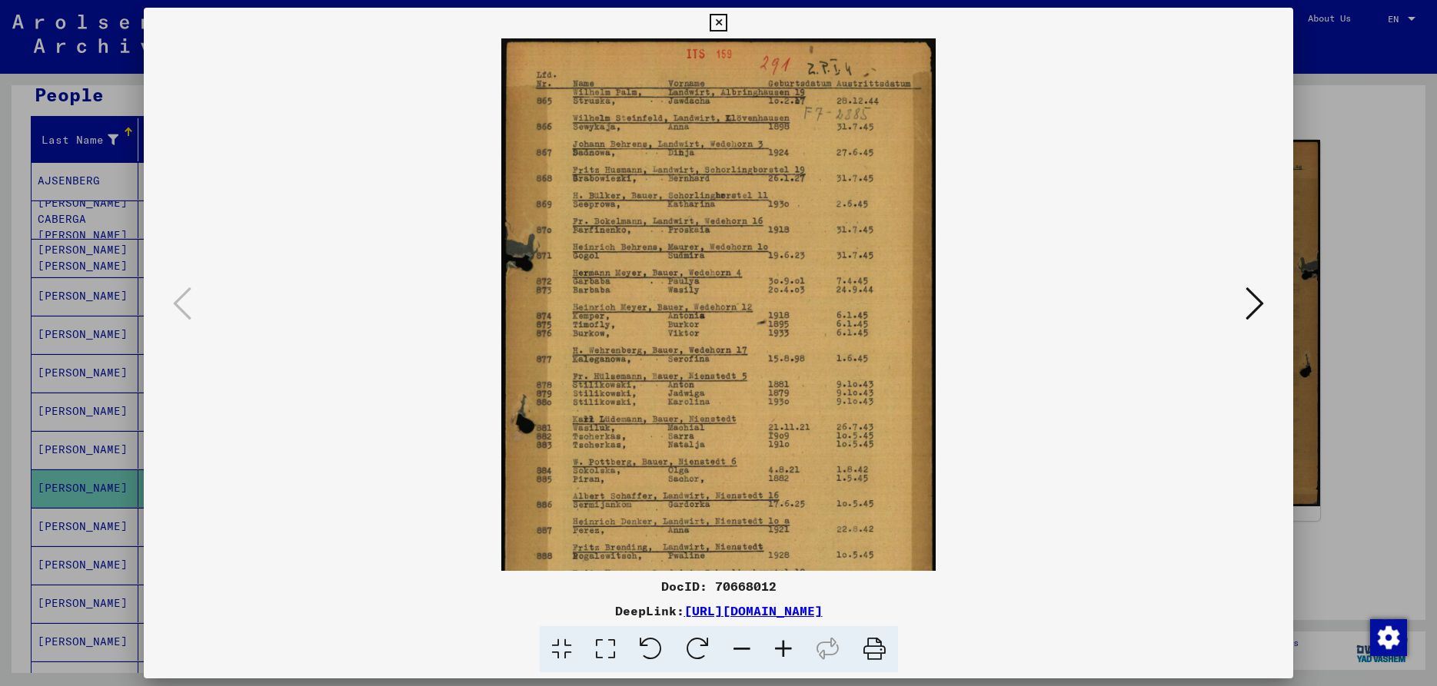
click at [780, 649] on icon at bounding box center [783, 649] width 42 height 47
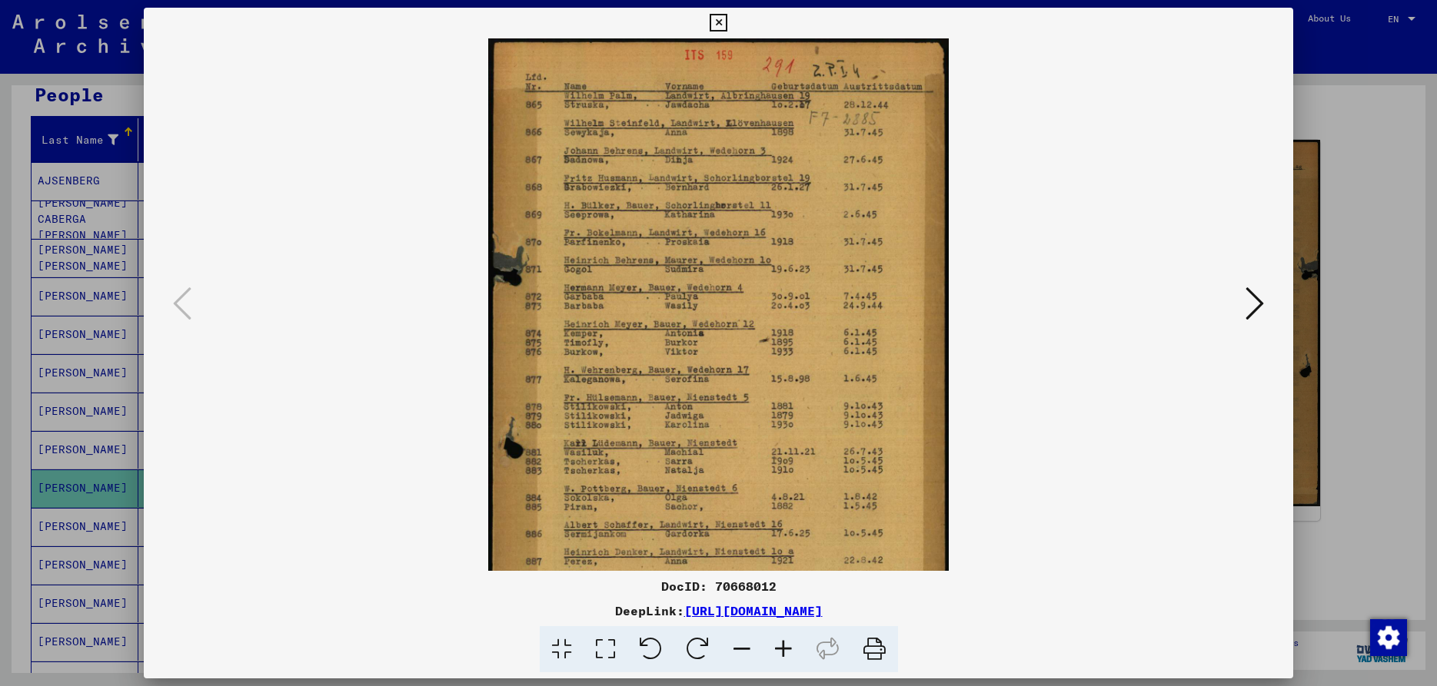
click at [780, 649] on icon at bounding box center [783, 649] width 42 height 47
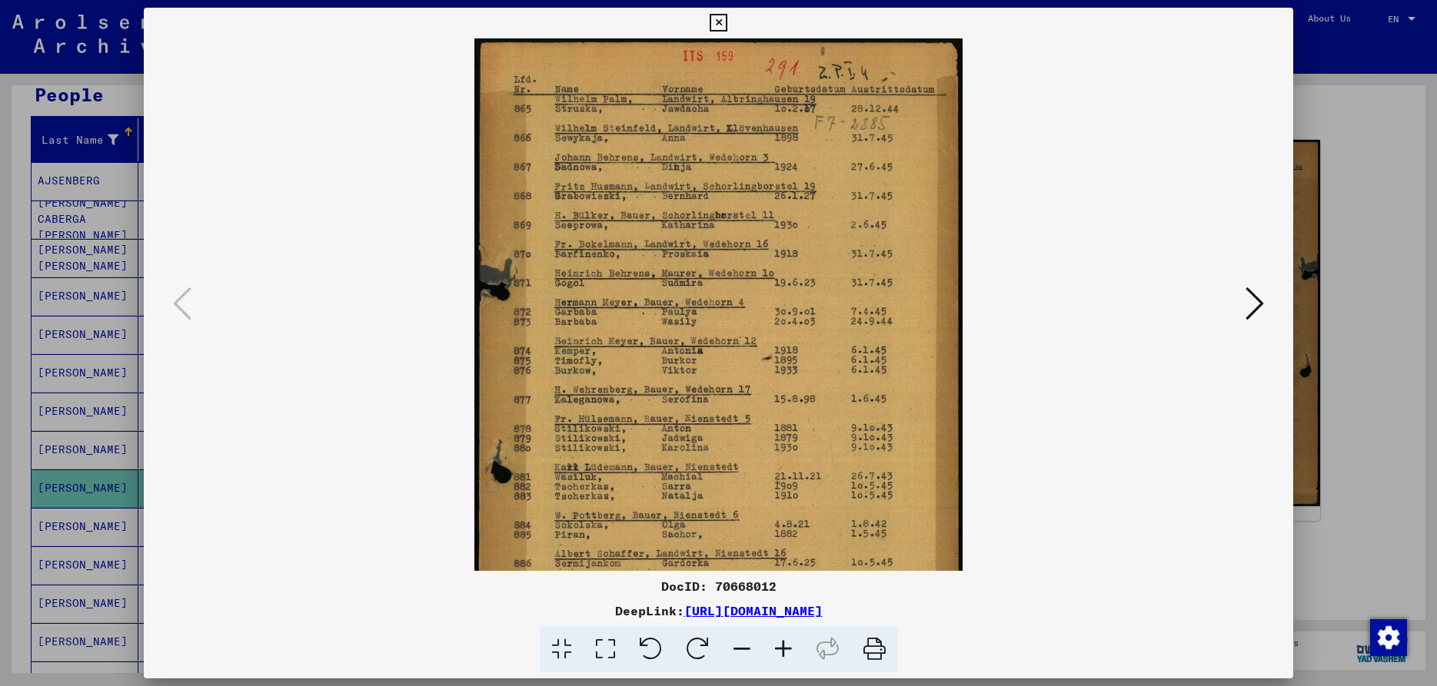
click at [780, 649] on icon at bounding box center [783, 649] width 42 height 47
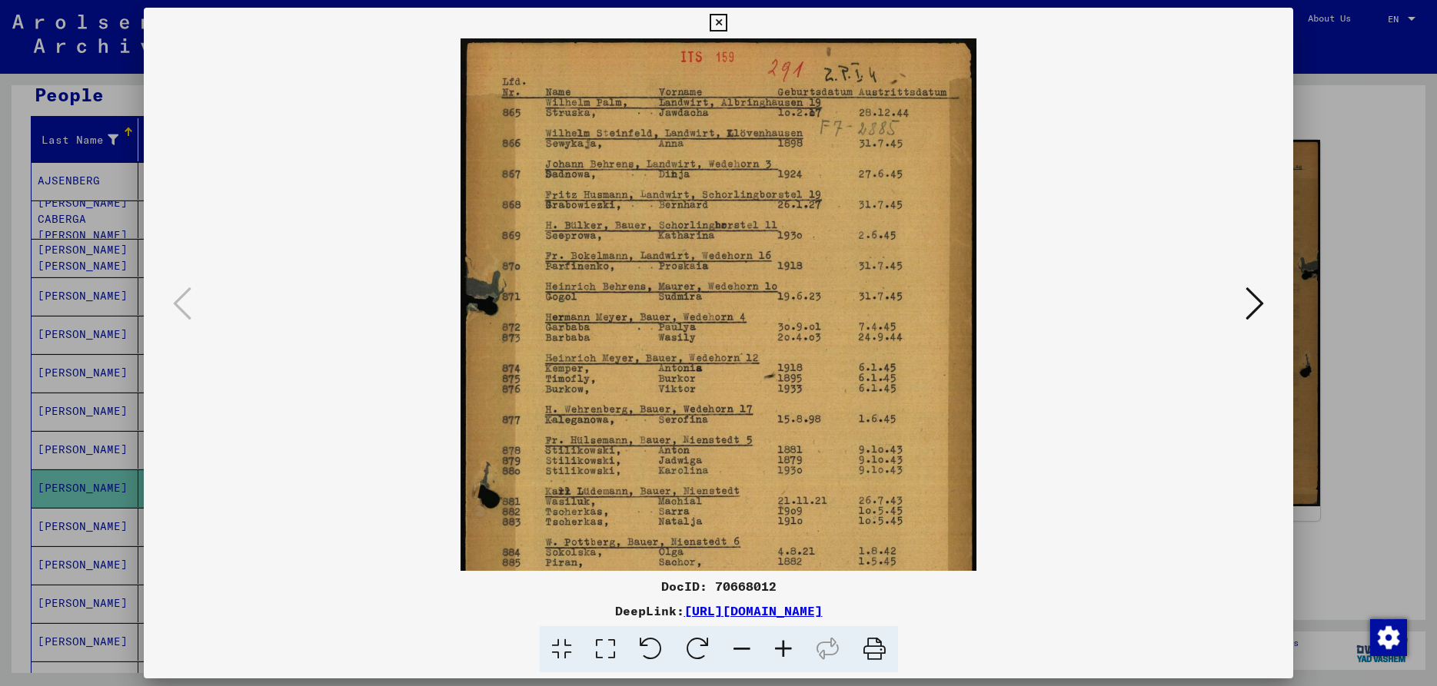
click at [780, 649] on icon at bounding box center [783, 649] width 42 height 47
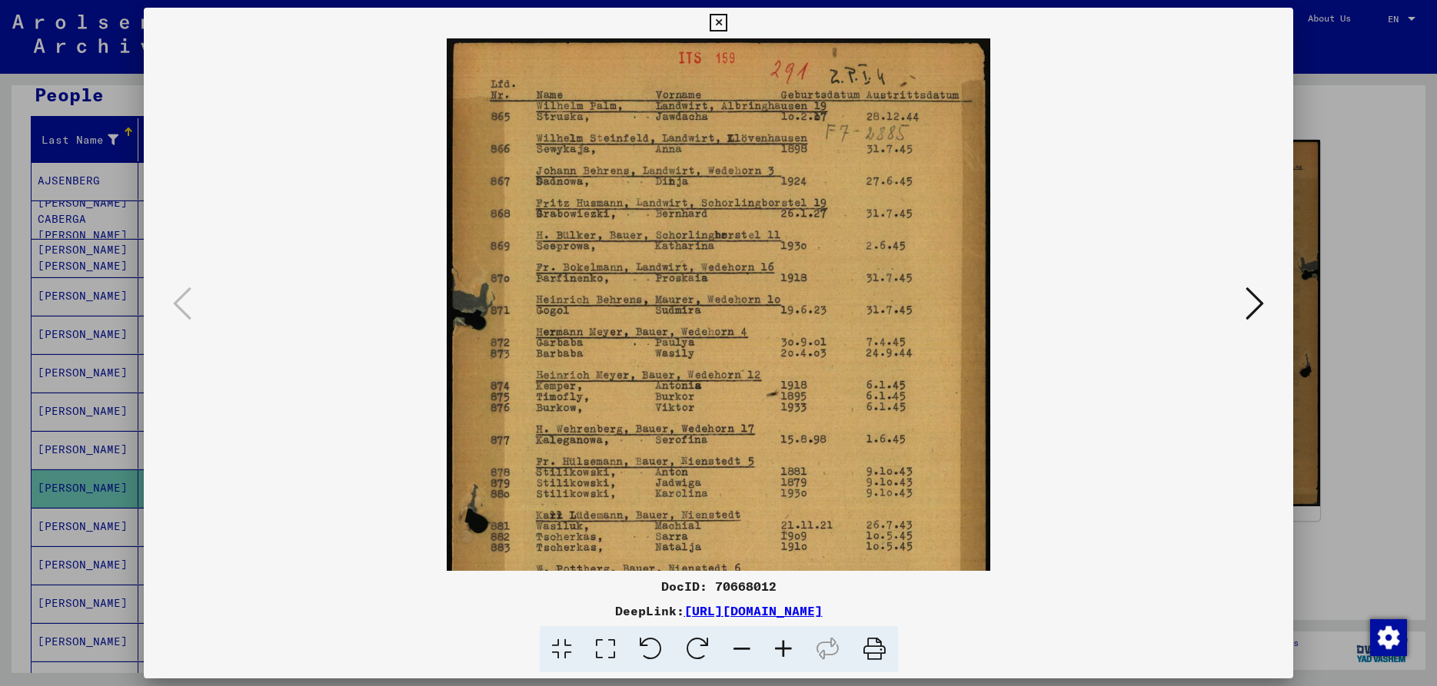
click at [780, 649] on icon at bounding box center [783, 649] width 42 height 47
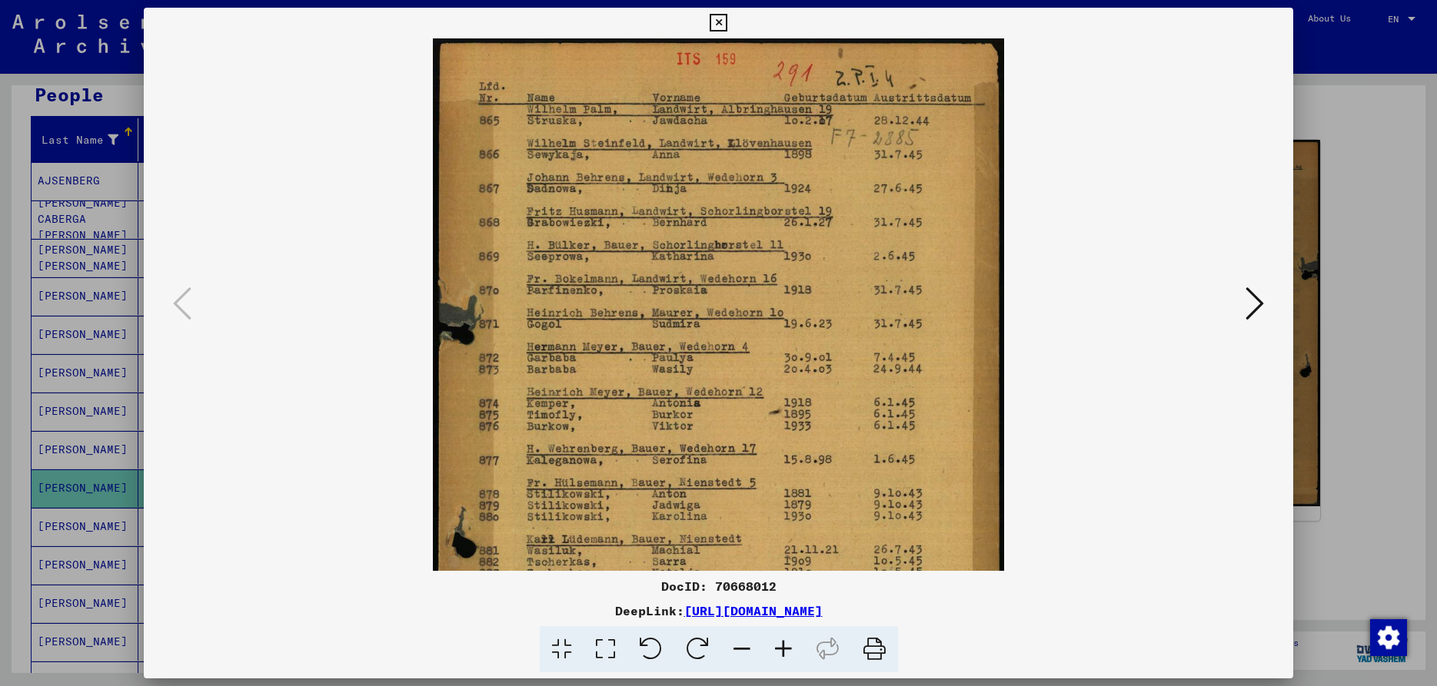
click at [780, 649] on icon at bounding box center [783, 649] width 42 height 47
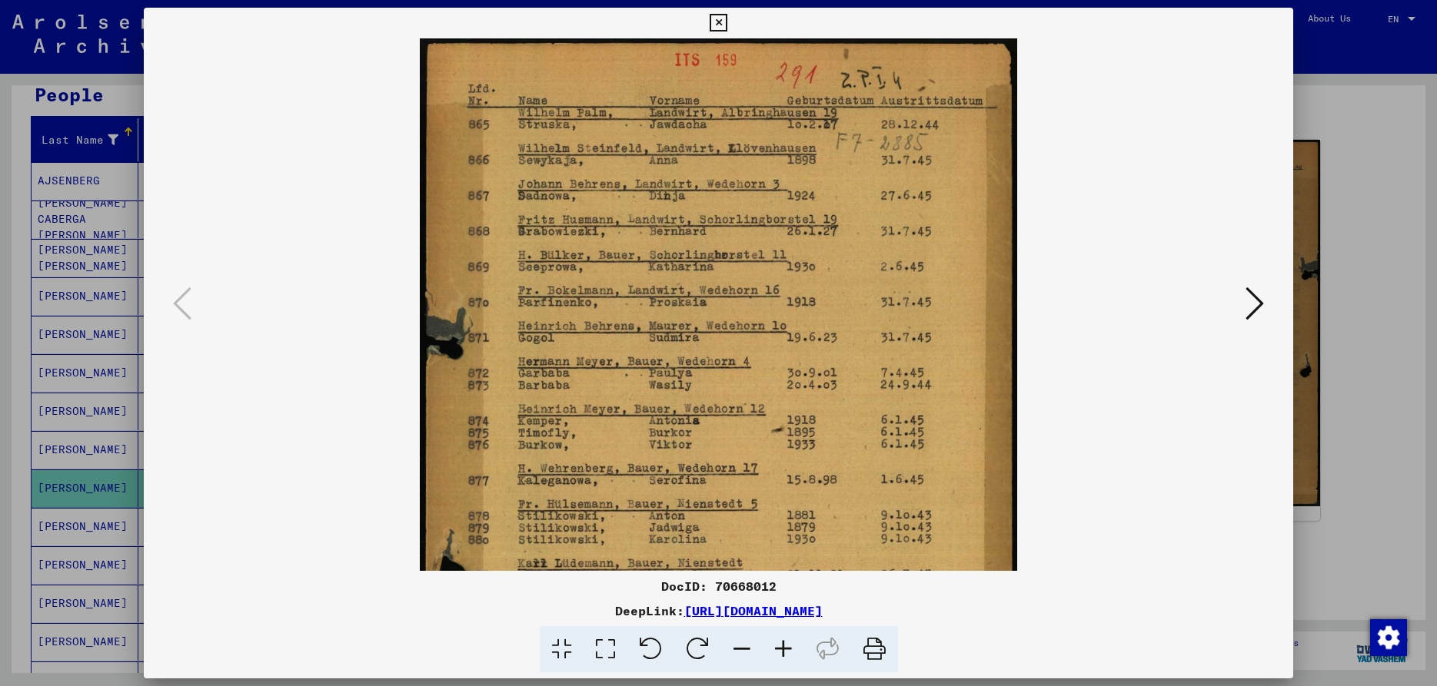
click at [780, 649] on icon at bounding box center [783, 649] width 42 height 47
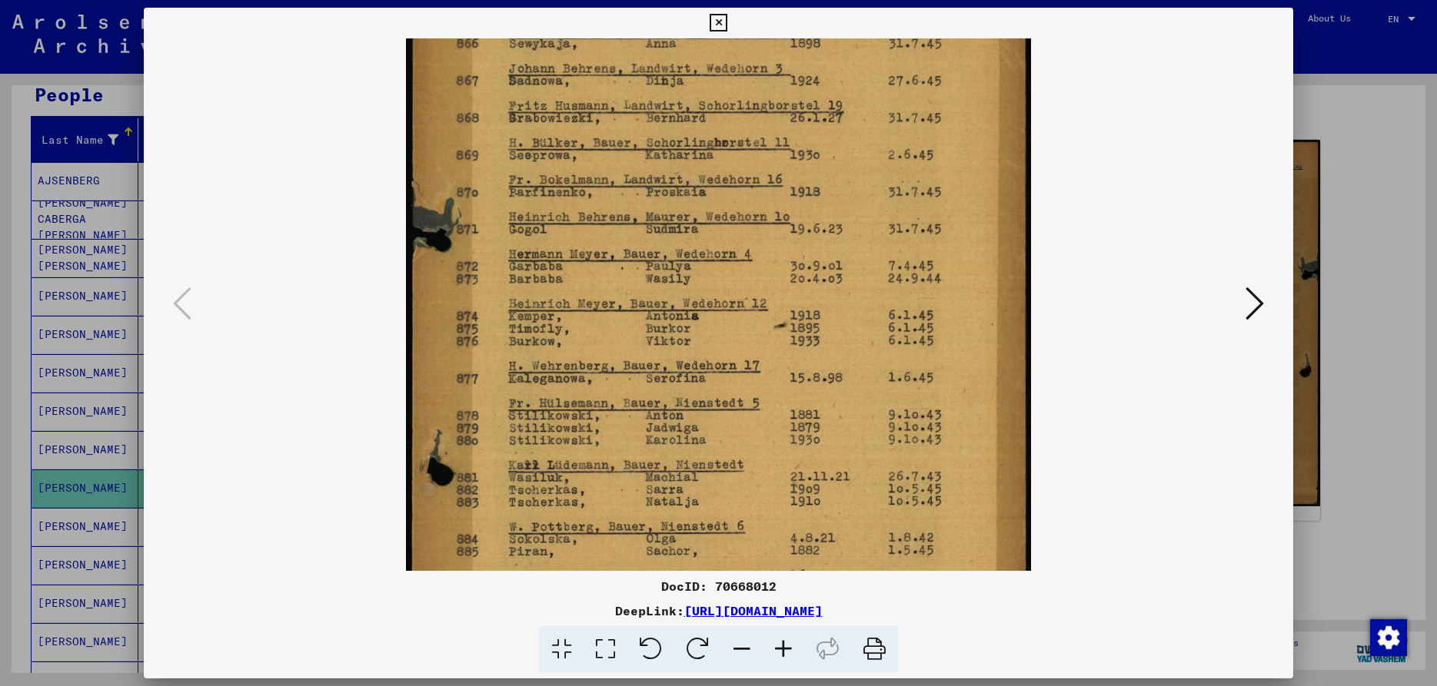
drag, startPoint x: 673, startPoint y: 433, endPoint x: 686, endPoint y: 311, distance: 122.9
click at [686, 311] on img at bounding box center [718, 355] width 625 height 879
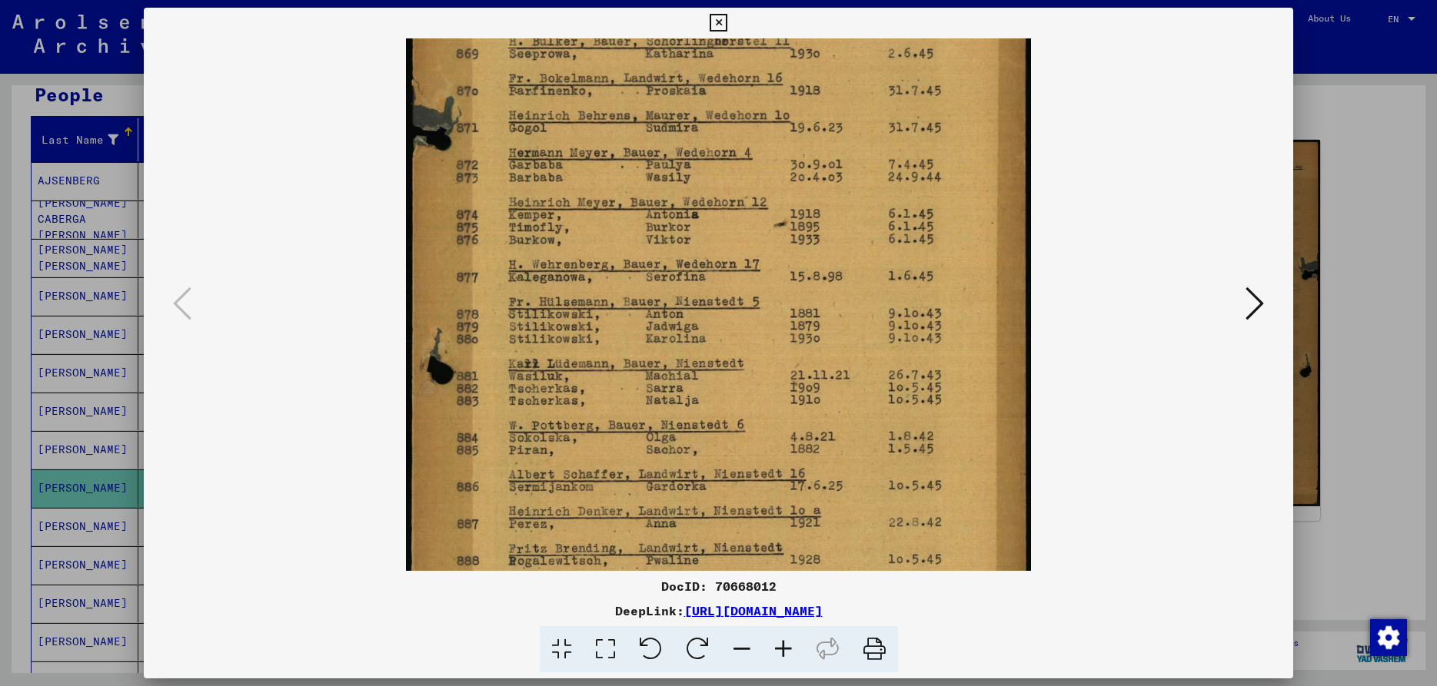
drag, startPoint x: 645, startPoint y: 437, endPoint x: 659, endPoint y: 336, distance: 102.4
click at [659, 336] on img at bounding box center [718, 254] width 625 height 879
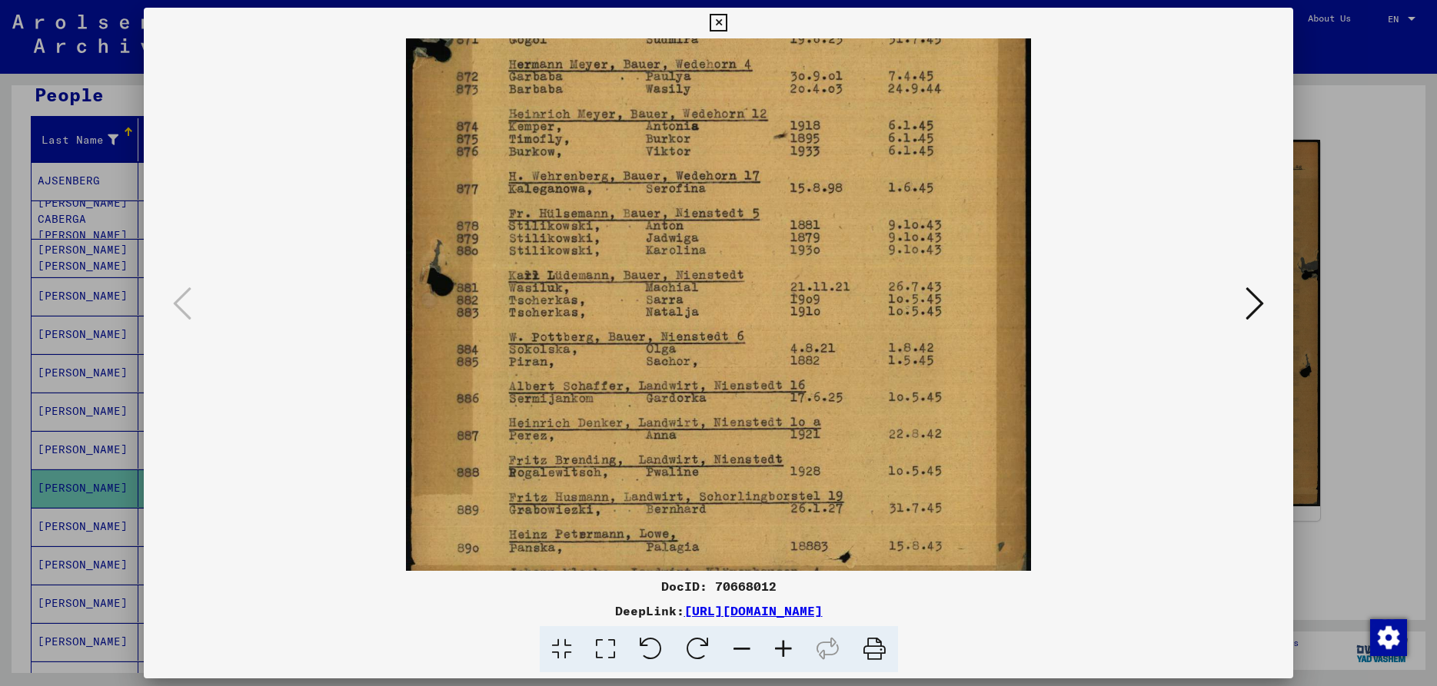
scroll to position [346, 0]
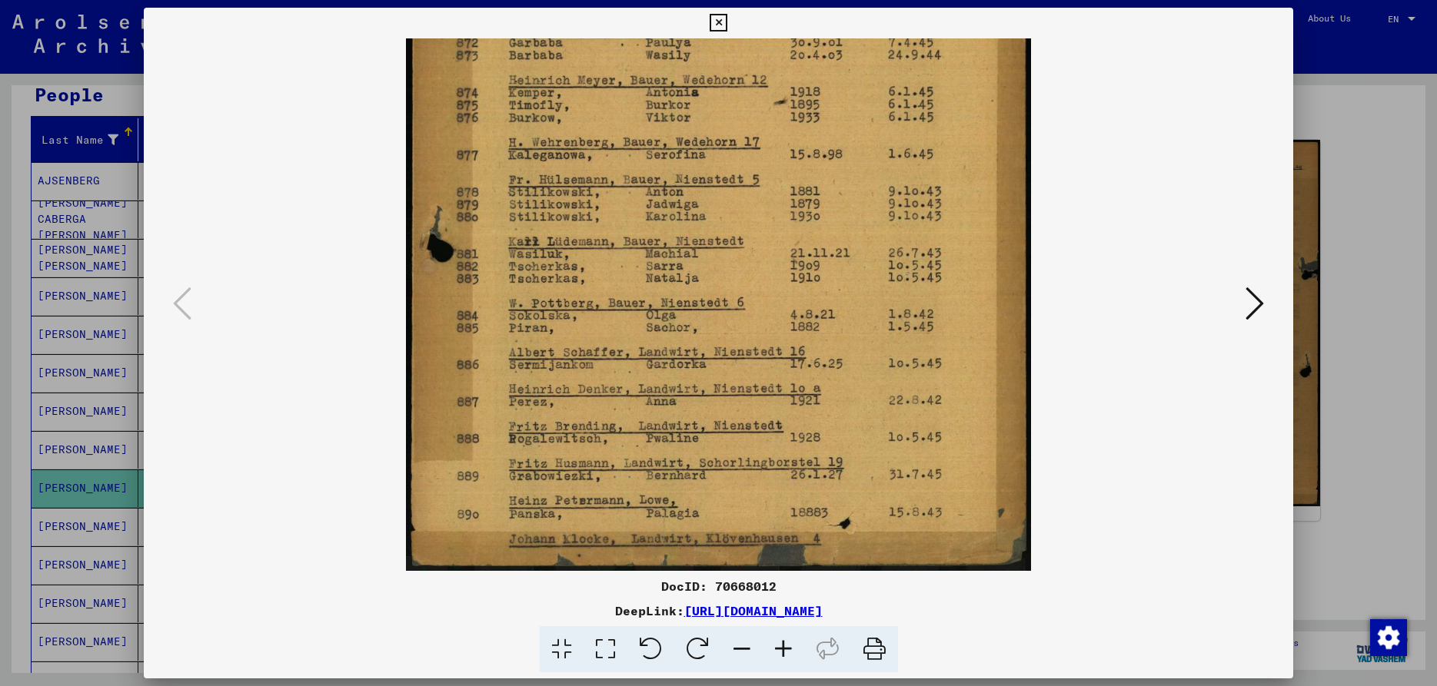
drag, startPoint x: 649, startPoint y: 473, endPoint x: 673, endPoint y: 308, distance: 166.9
click at [673, 308] on img at bounding box center [718, 132] width 625 height 879
click at [1264, 306] on icon at bounding box center [1254, 303] width 18 height 37
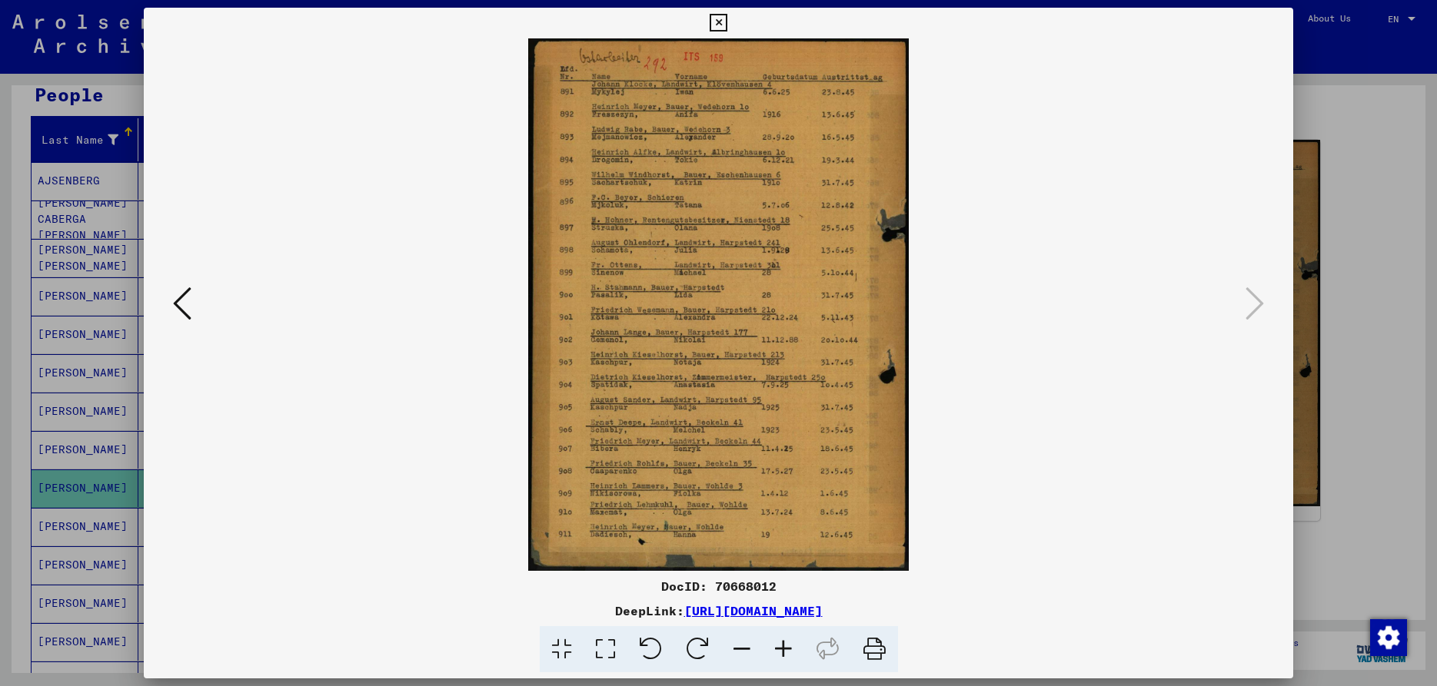
scroll to position [0, 0]
click at [781, 647] on icon at bounding box center [783, 649] width 42 height 47
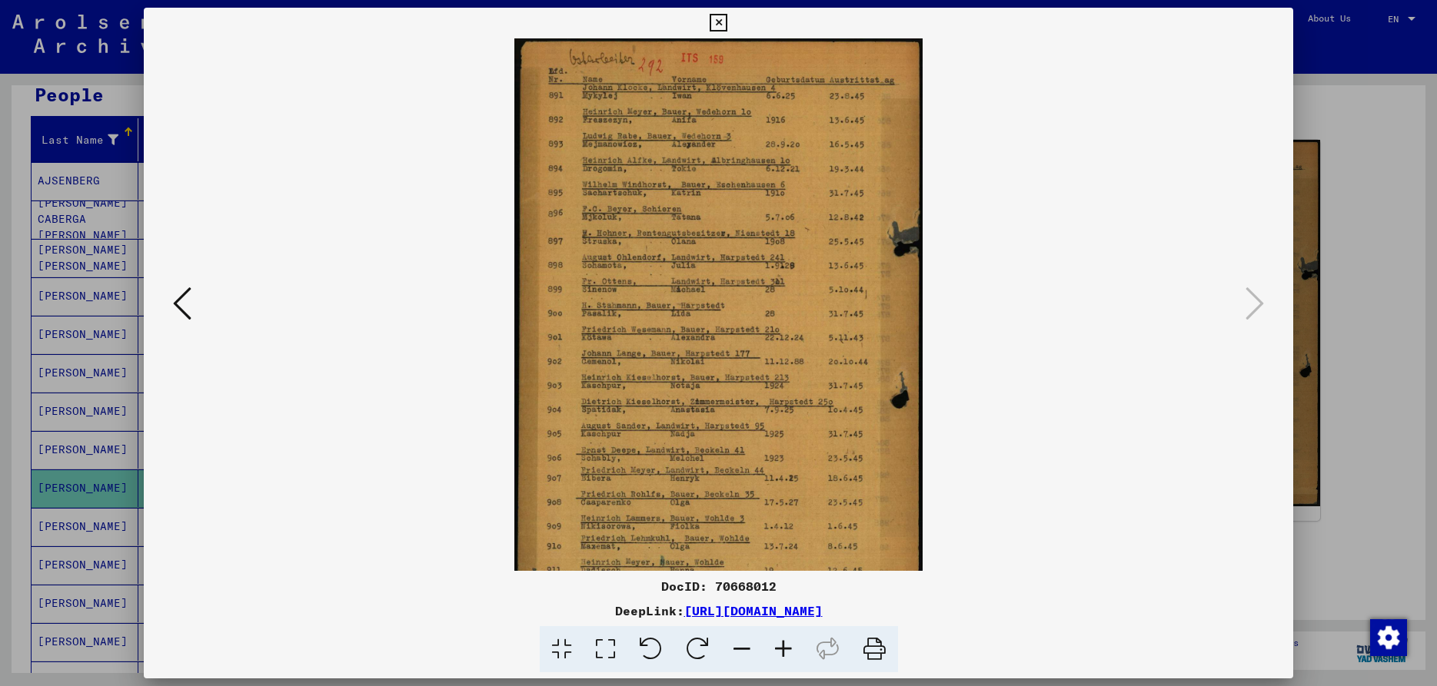
click at [781, 647] on icon at bounding box center [783, 649] width 42 height 47
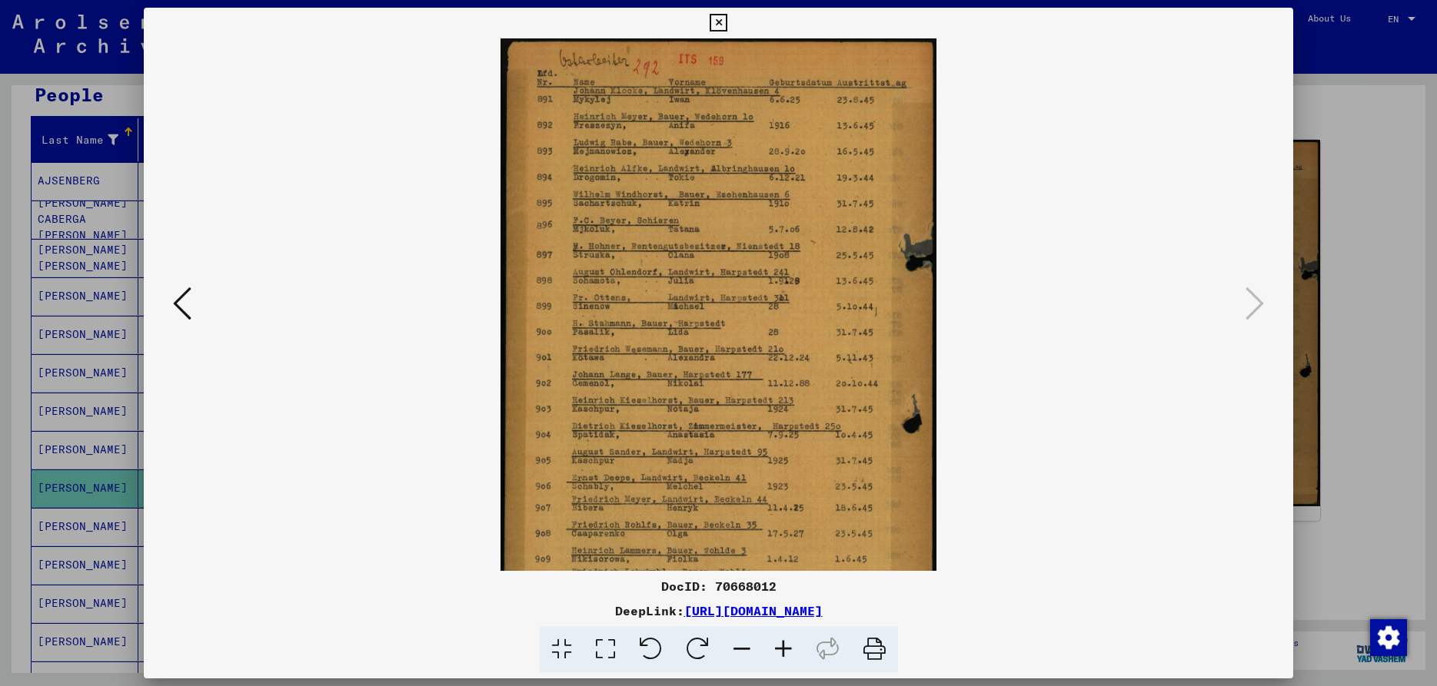
click at [781, 647] on icon at bounding box center [783, 649] width 42 height 47
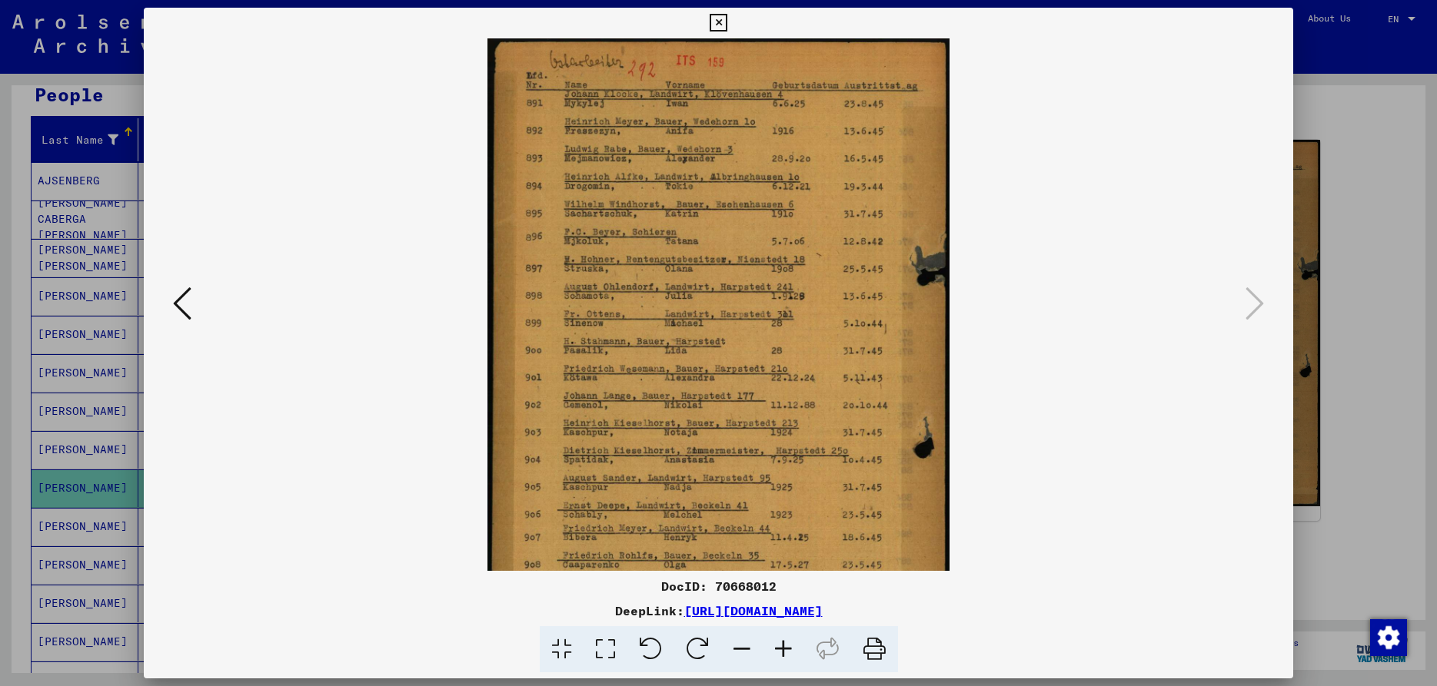
click at [781, 647] on icon at bounding box center [783, 649] width 42 height 47
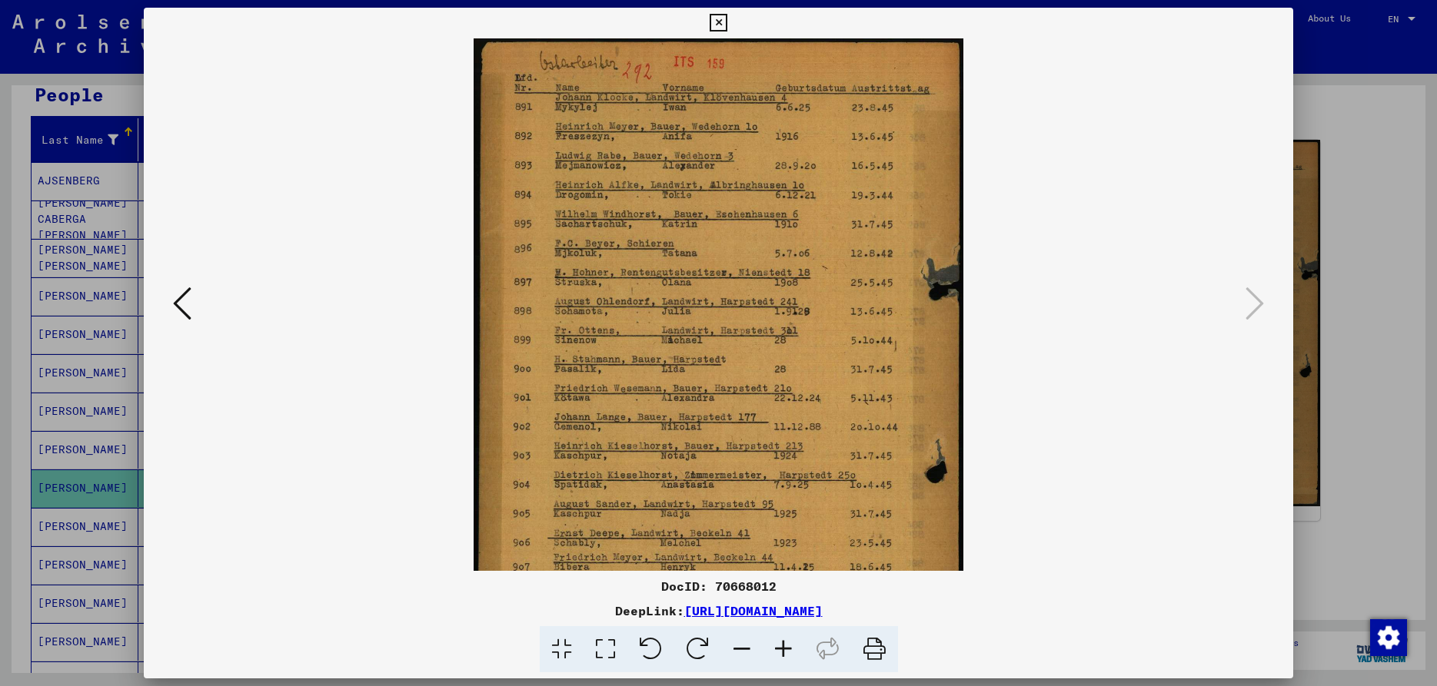
click at [781, 647] on icon at bounding box center [783, 649] width 42 height 47
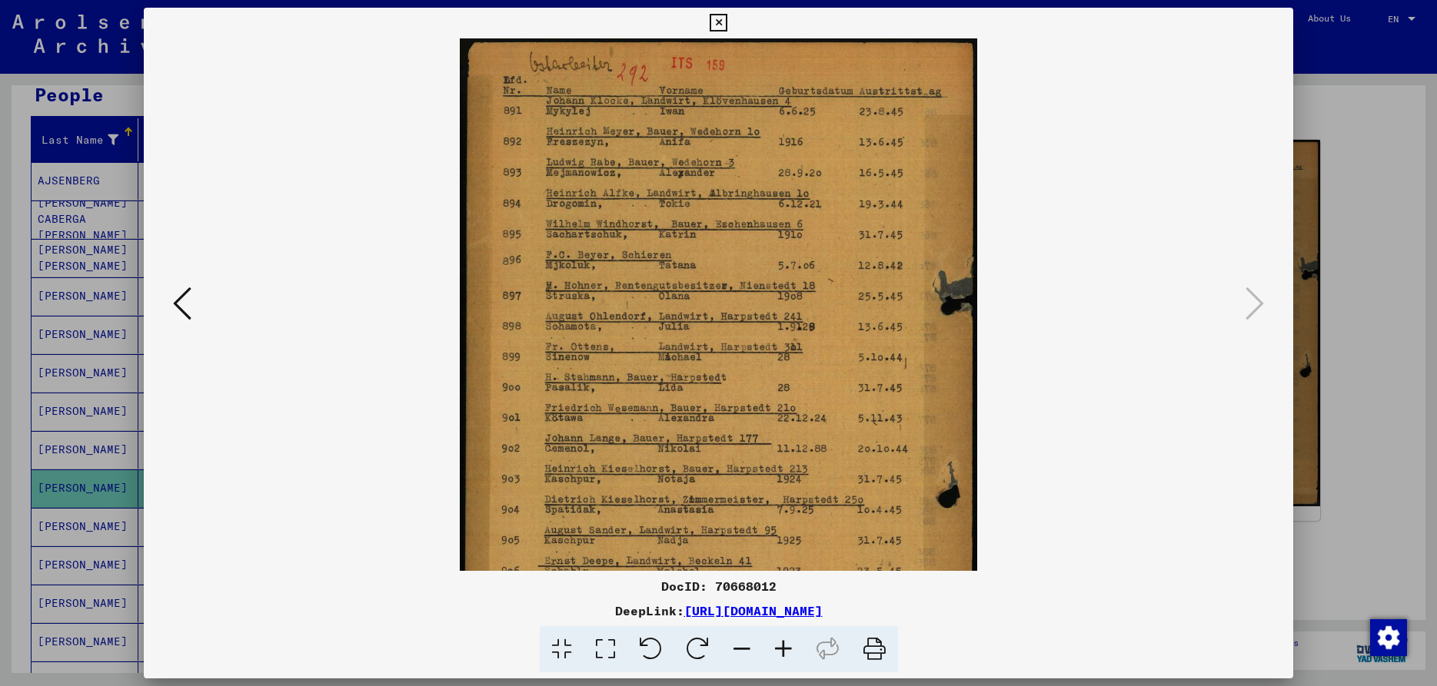
click at [781, 647] on icon at bounding box center [783, 649] width 42 height 47
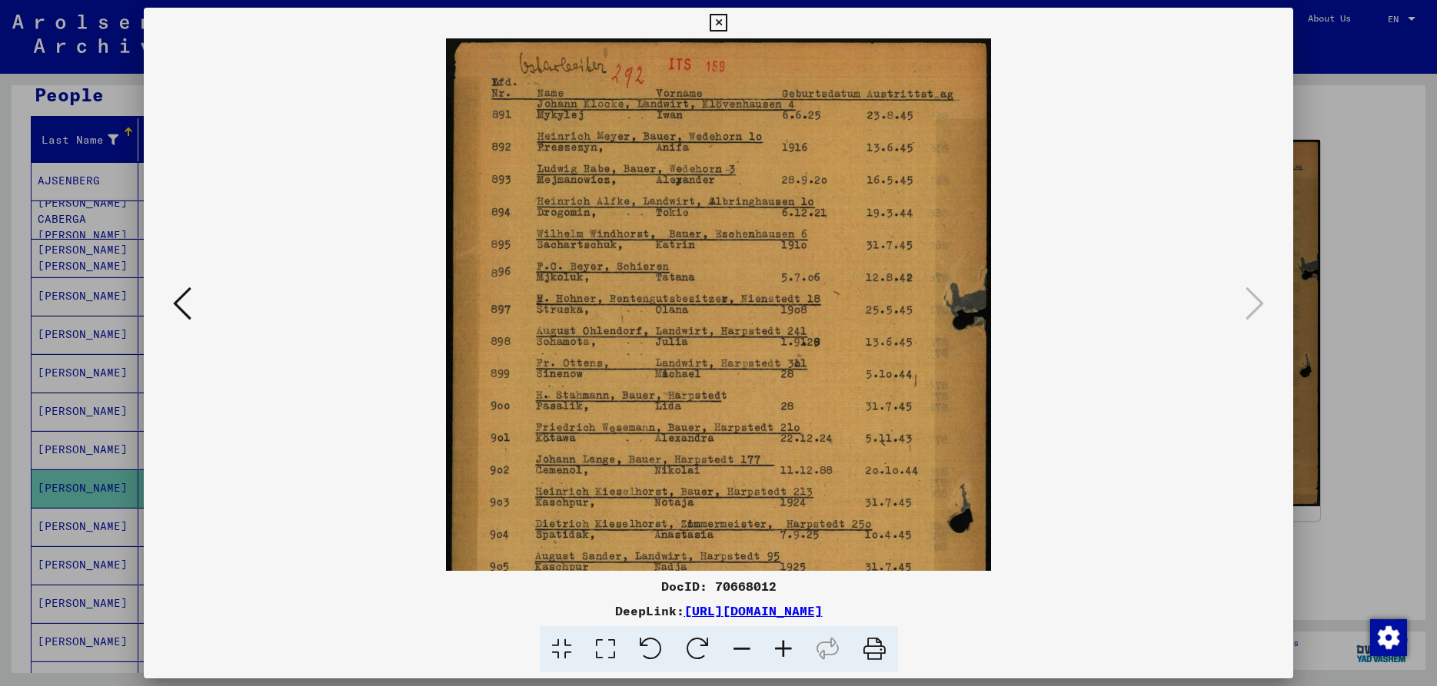
click at [781, 647] on icon at bounding box center [783, 649] width 42 height 47
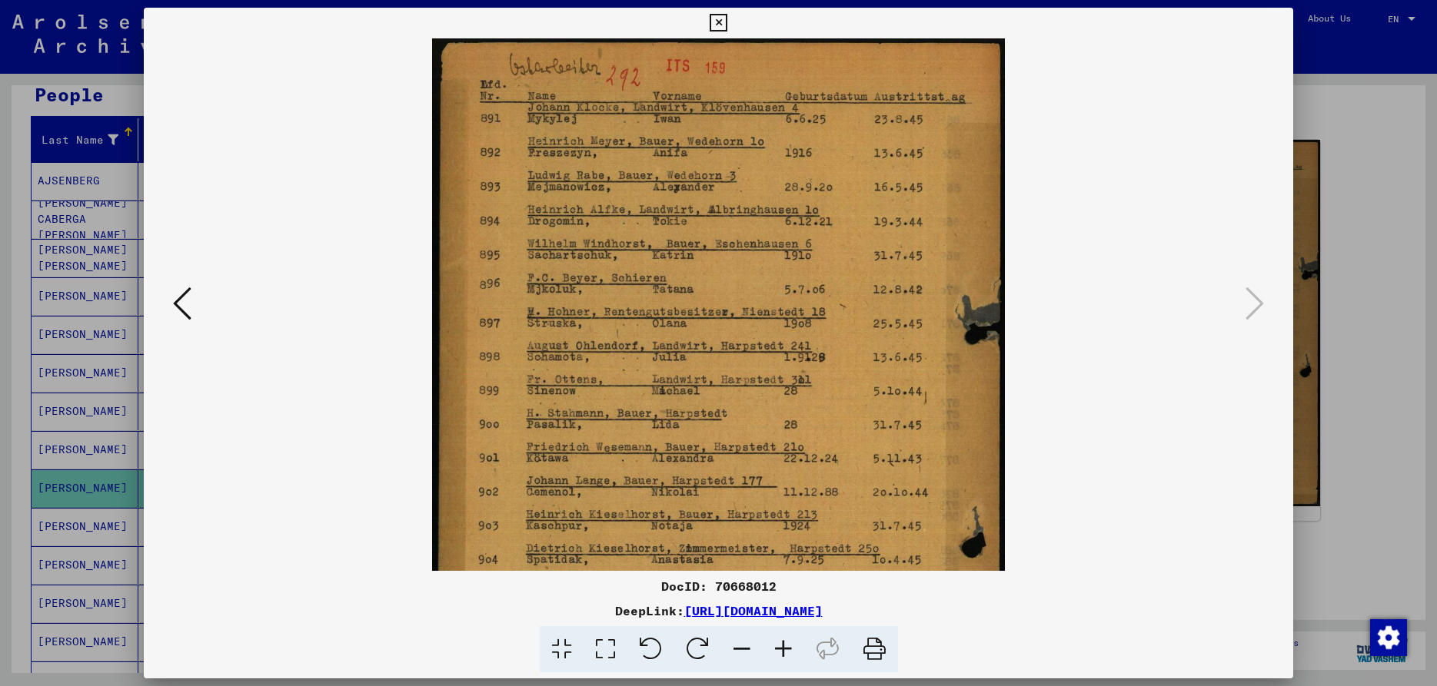
click at [781, 647] on icon at bounding box center [783, 649] width 42 height 47
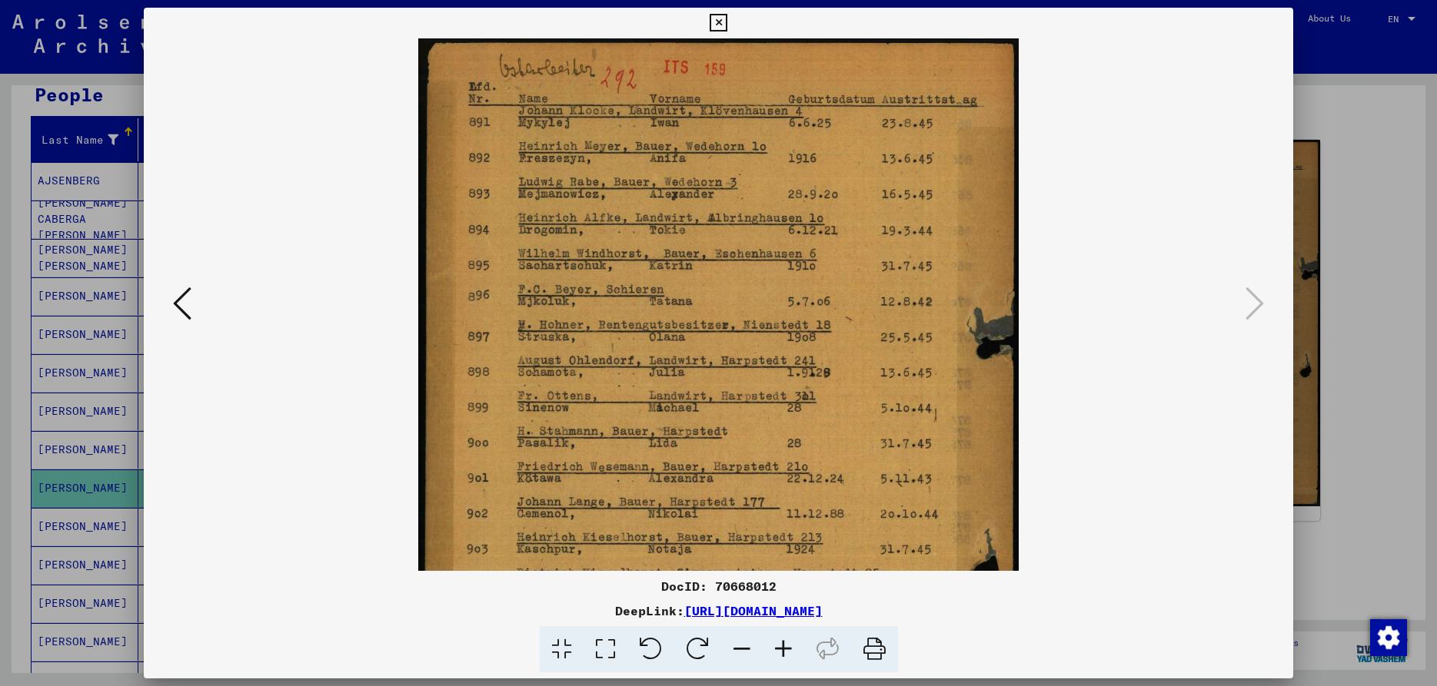
click at [781, 647] on icon at bounding box center [783, 649] width 42 height 47
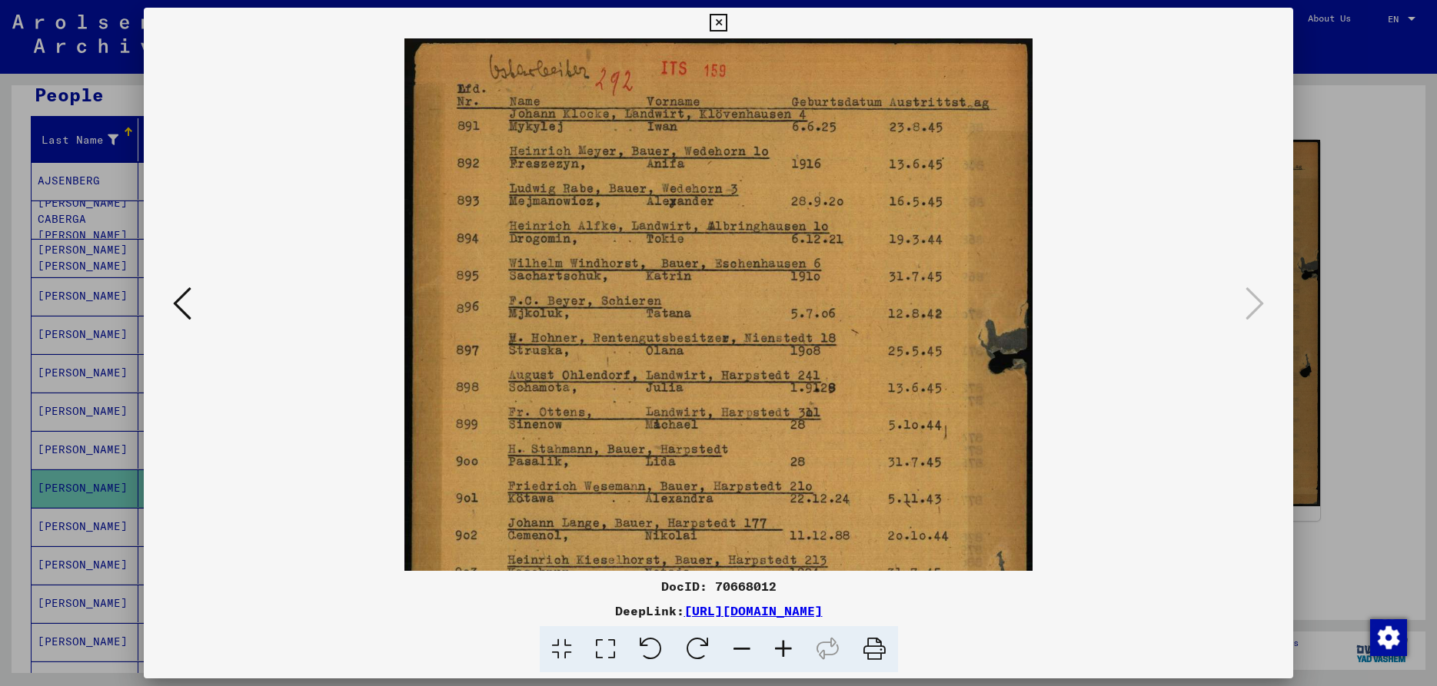
click at [781, 647] on icon at bounding box center [783, 649] width 42 height 47
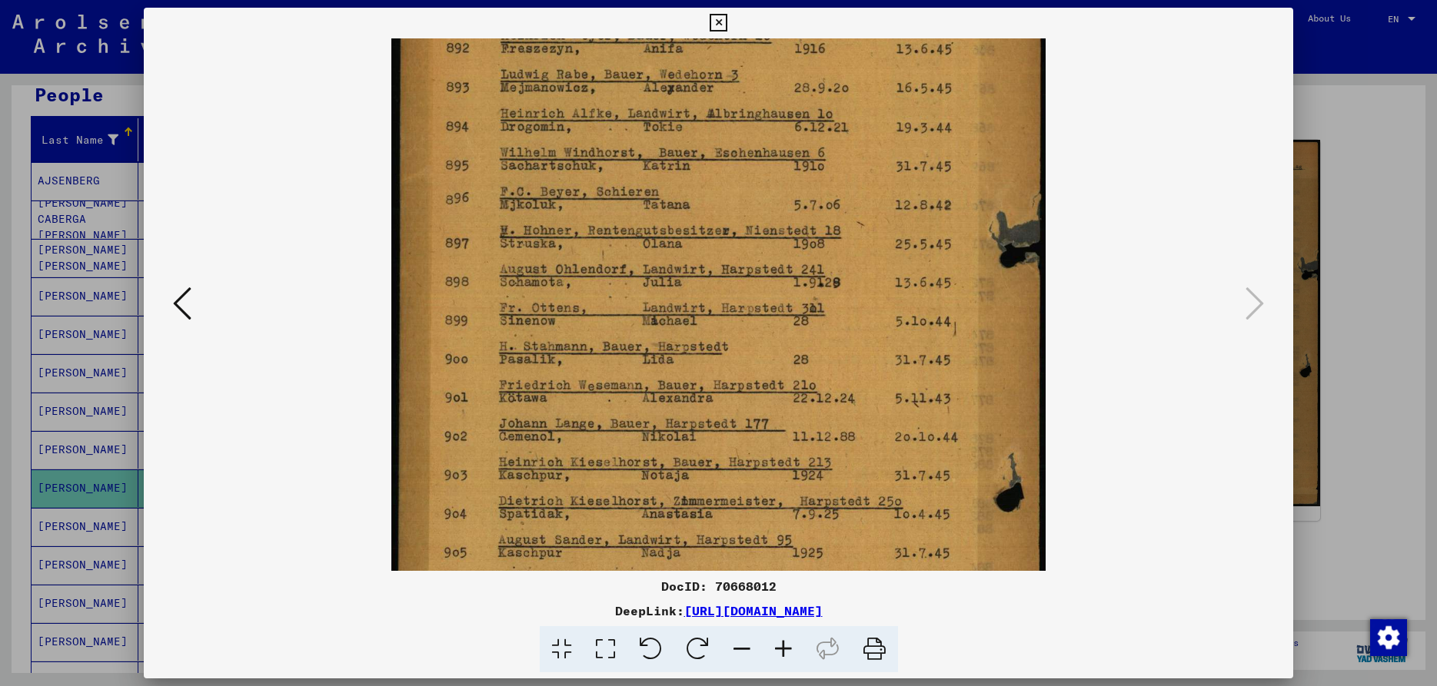
drag, startPoint x: 586, startPoint y: 360, endPoint x: 586, endPoint y: 241, distance: 119.1
click at [589, 239] on img at bounding box center [718, 376] width 655 height 917
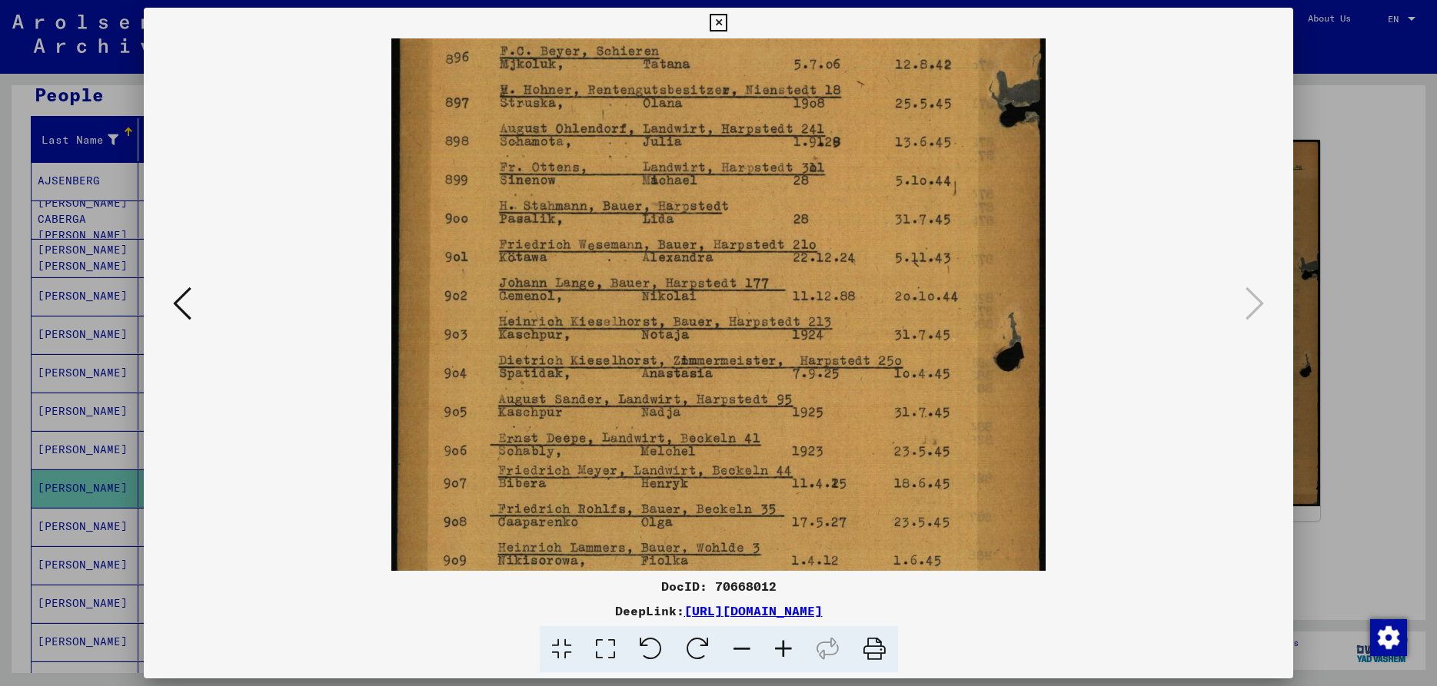
scroll to position [268, 0]
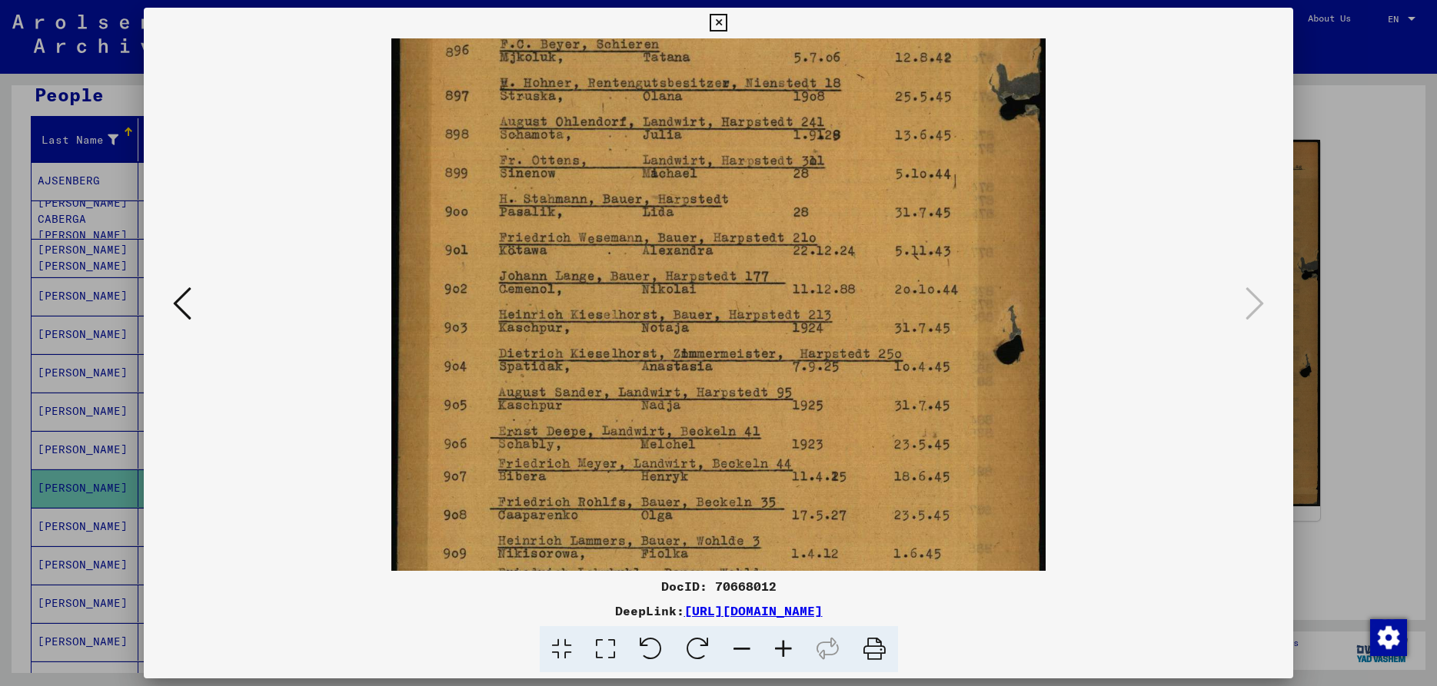
drag, startPoint x: 561, startPoint y: 411, endPoint x: 564, endPoint y: 264, distance: 147.6
click at [564, 264] on img at bounding box center [718, 228] width 655 height 917
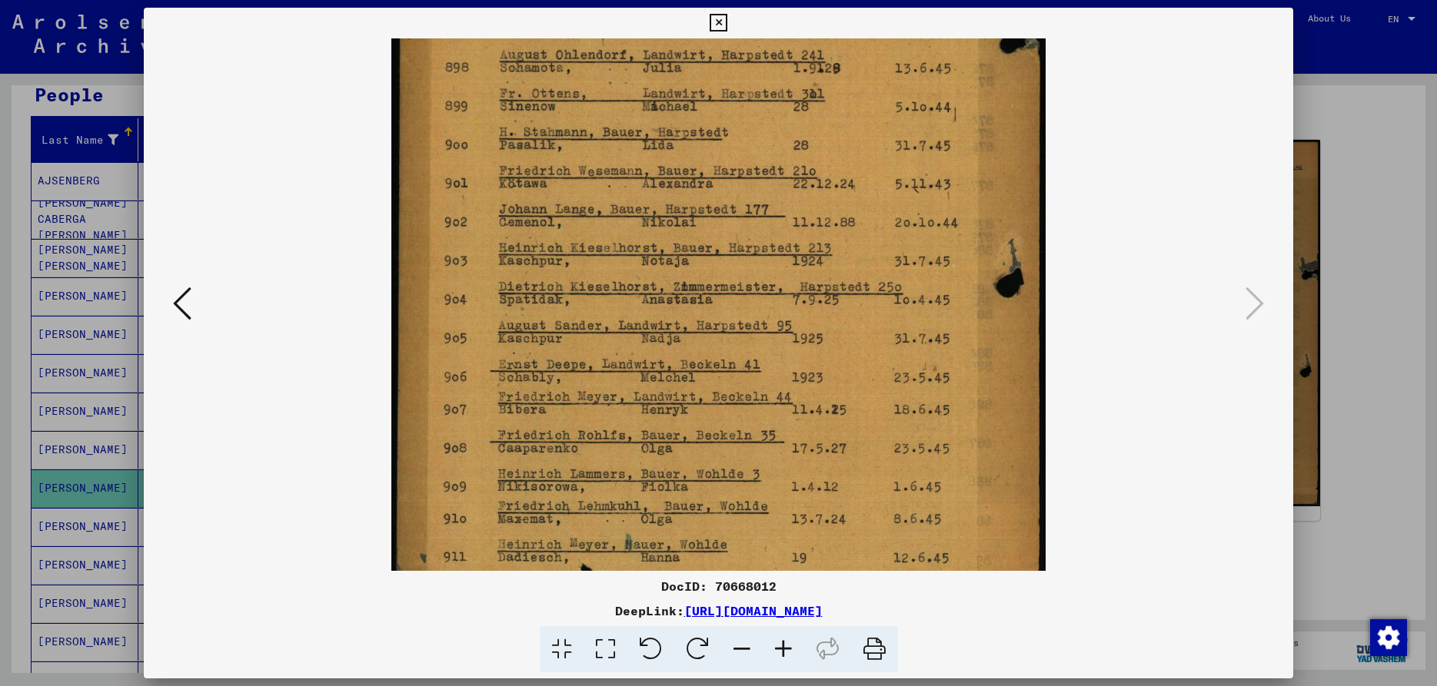
scroll to position [384, 0]
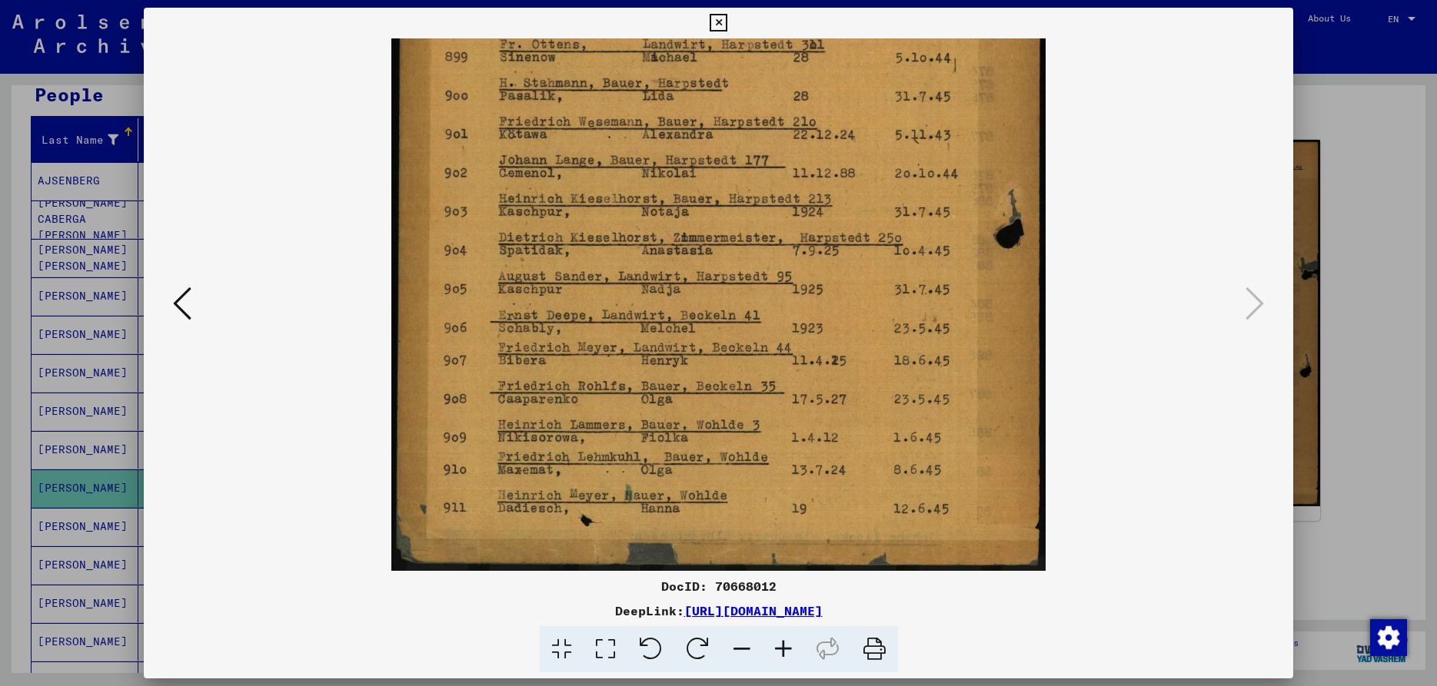
drag, startPoint x: 554, startPoint y: 423, endPoint x: 560, endPoint y: 284, distance: 139.3
click at [560, 284] on img at bounding box center [718, 112] width 655 height 917
drag, startPoint x: 613, startPoint y: 463, endPoint x: 616, endPoint y: 347, distance: 115.4
click at [616, 347] on img at bounding box center [718, 112] width 655 height 917
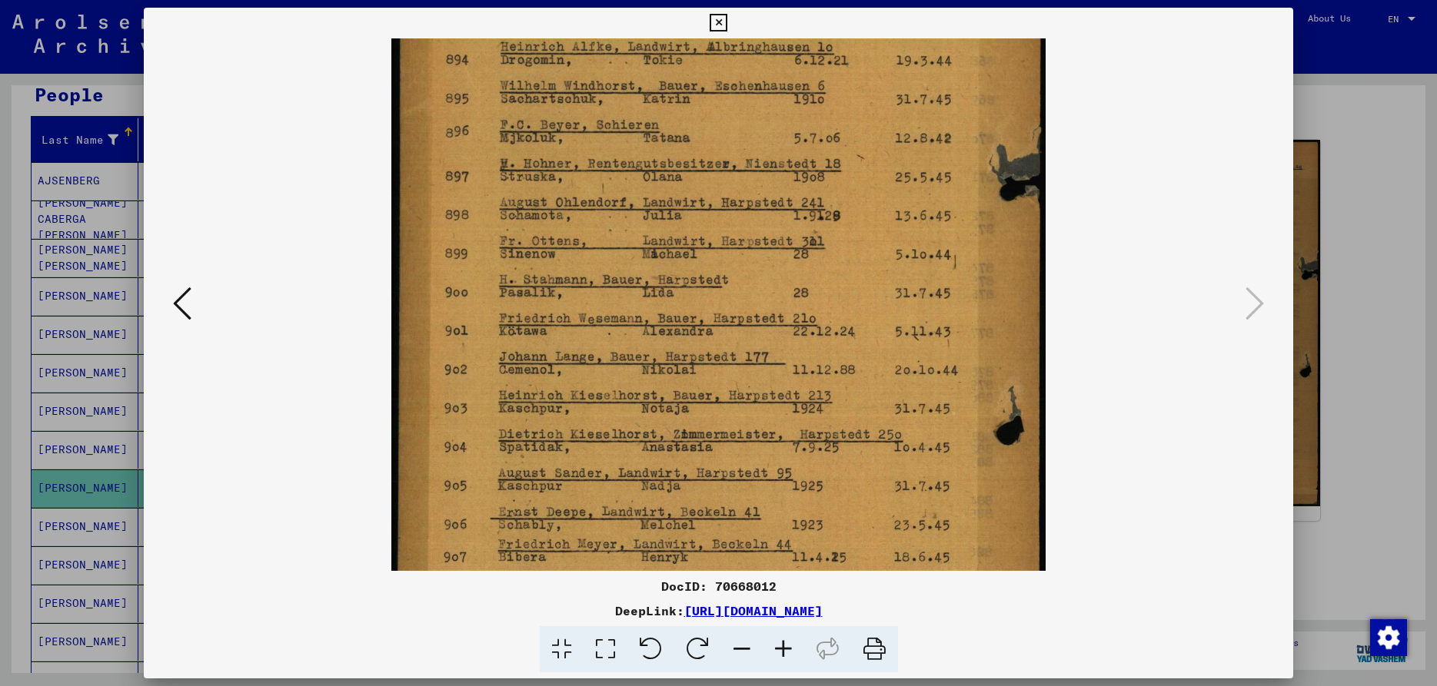
scroll to position [174, 0]
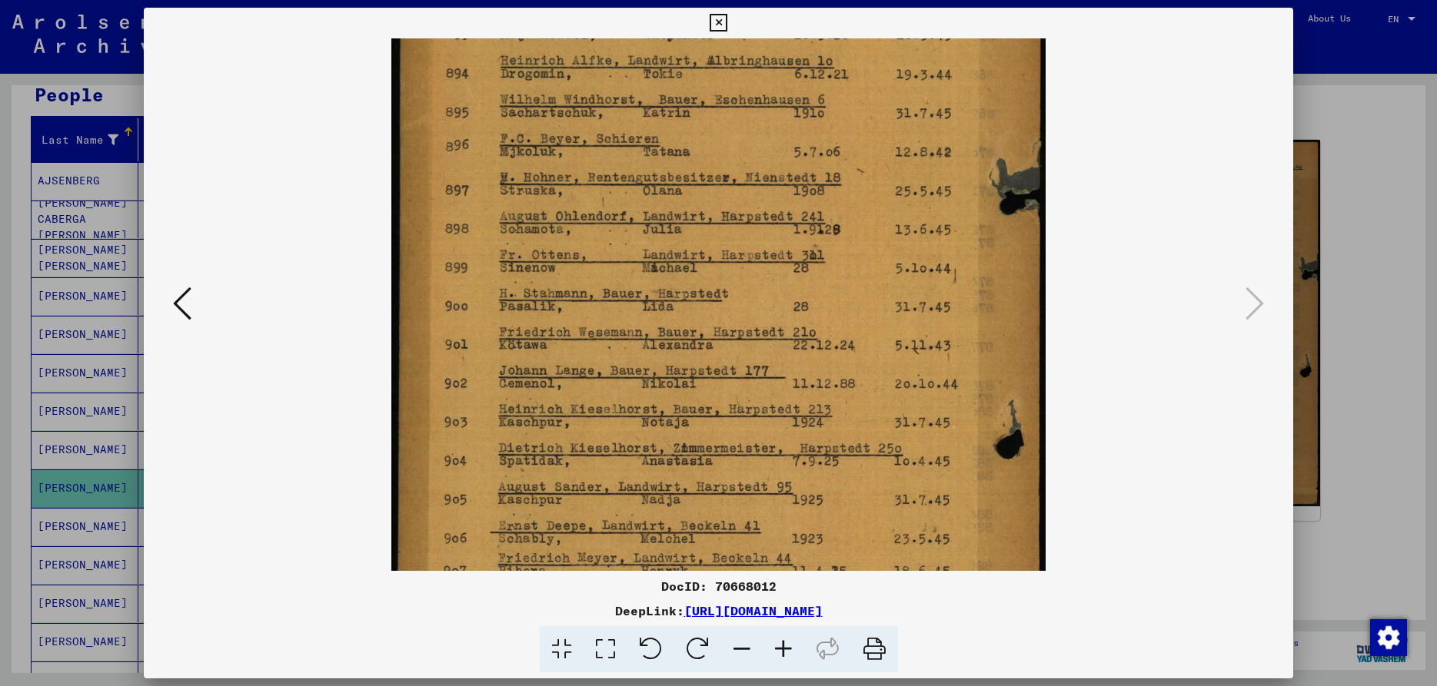
drag, startPoint x: 589, startPoint y: 217, endPoint x: 573, endPoint y: 427, distance: 211.2
click at [573, 427] on img at bounding box center [718, 323] width 655 height 917
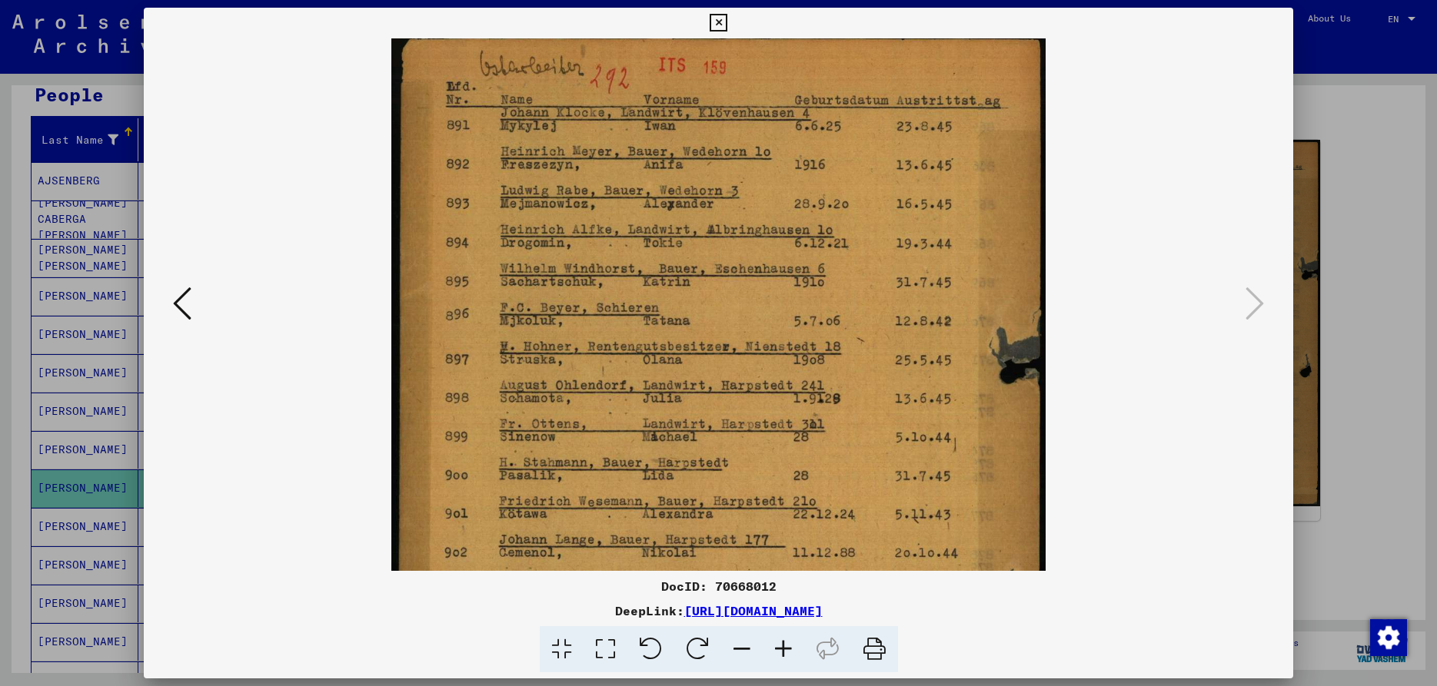
scroll to position [0, 0]
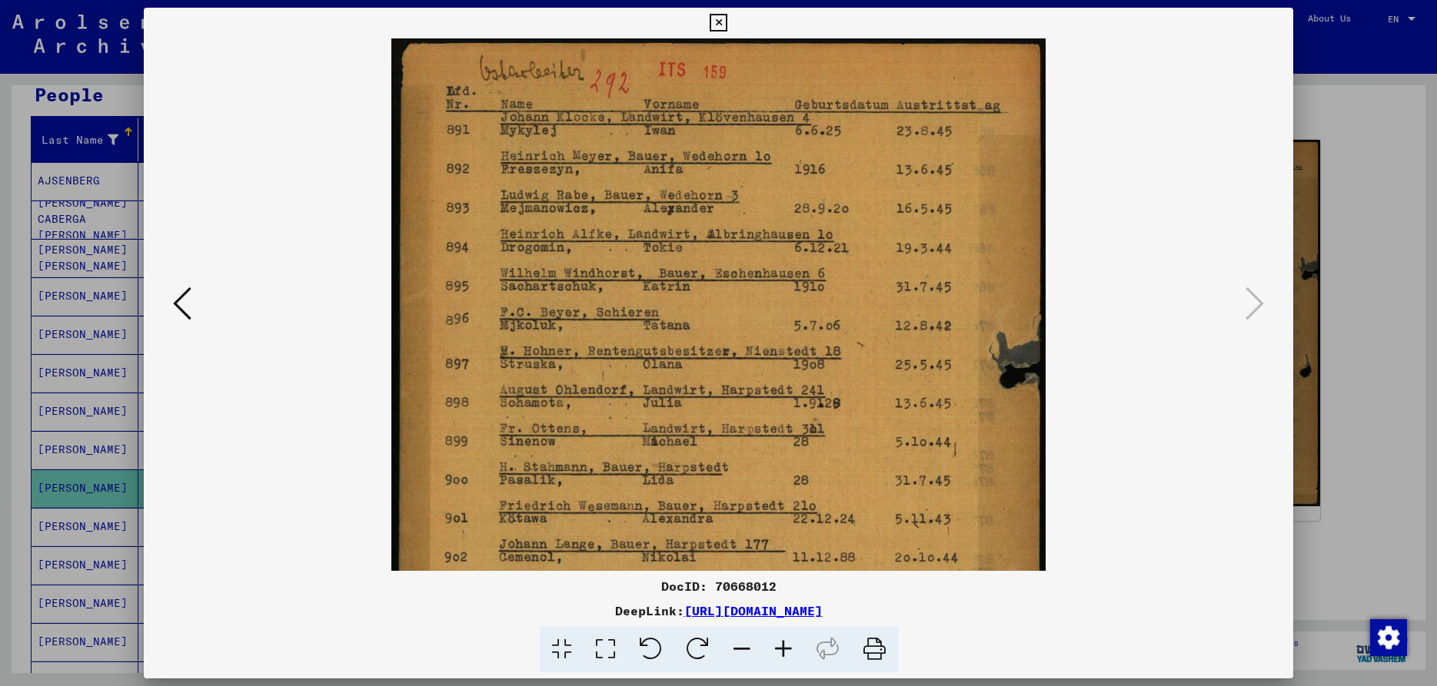
drag, startPoint x: 617, startPoint y: 240, endPoint x: 610, endPoint y: 447, distance: 206.9
click at [610, 447] on img at bounding box center [718, 496] width 655 height 917
click at [727, 21] on icon at bounding box center [718, 23] width 18 height 18
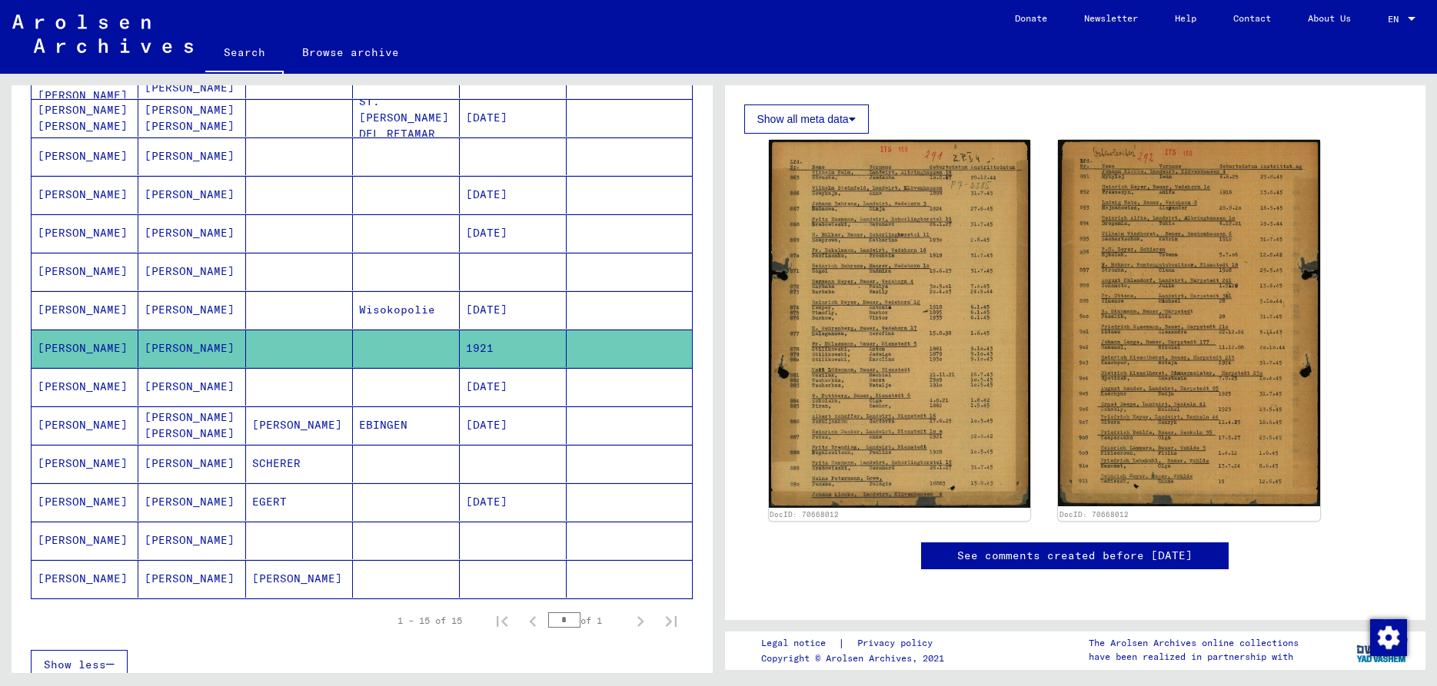
scroll to position [315, 0]
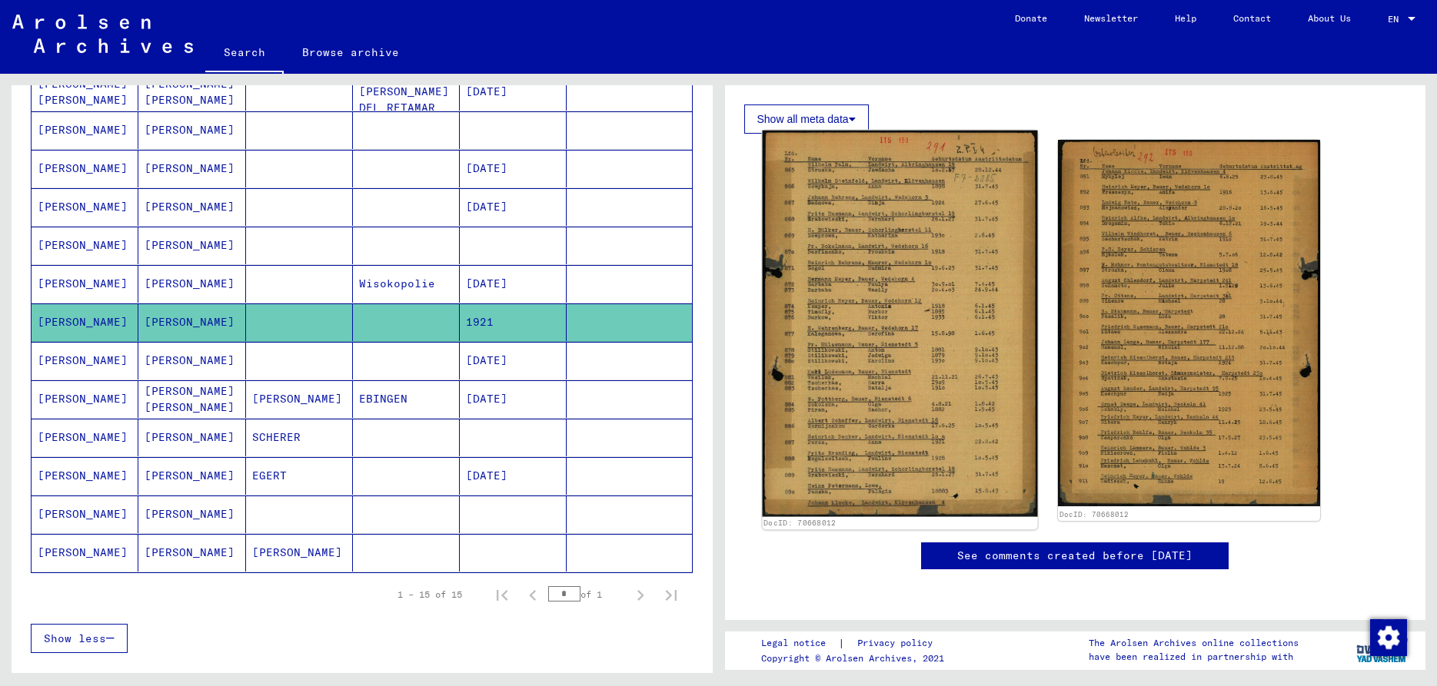
click at [880, 338] on img at bounding box center [899, 324] width 275 height 387
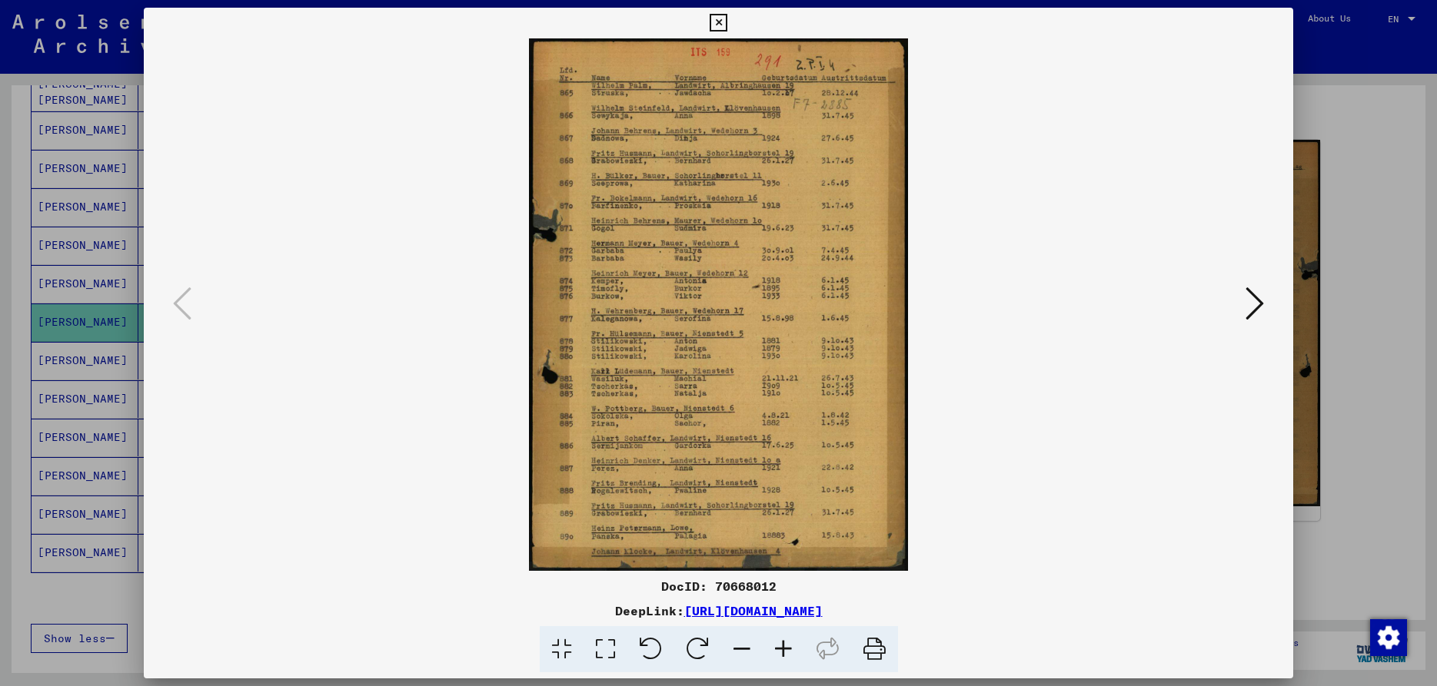
click at [778, 648] on icon at bounding box center [783, 649] width 42 height 47
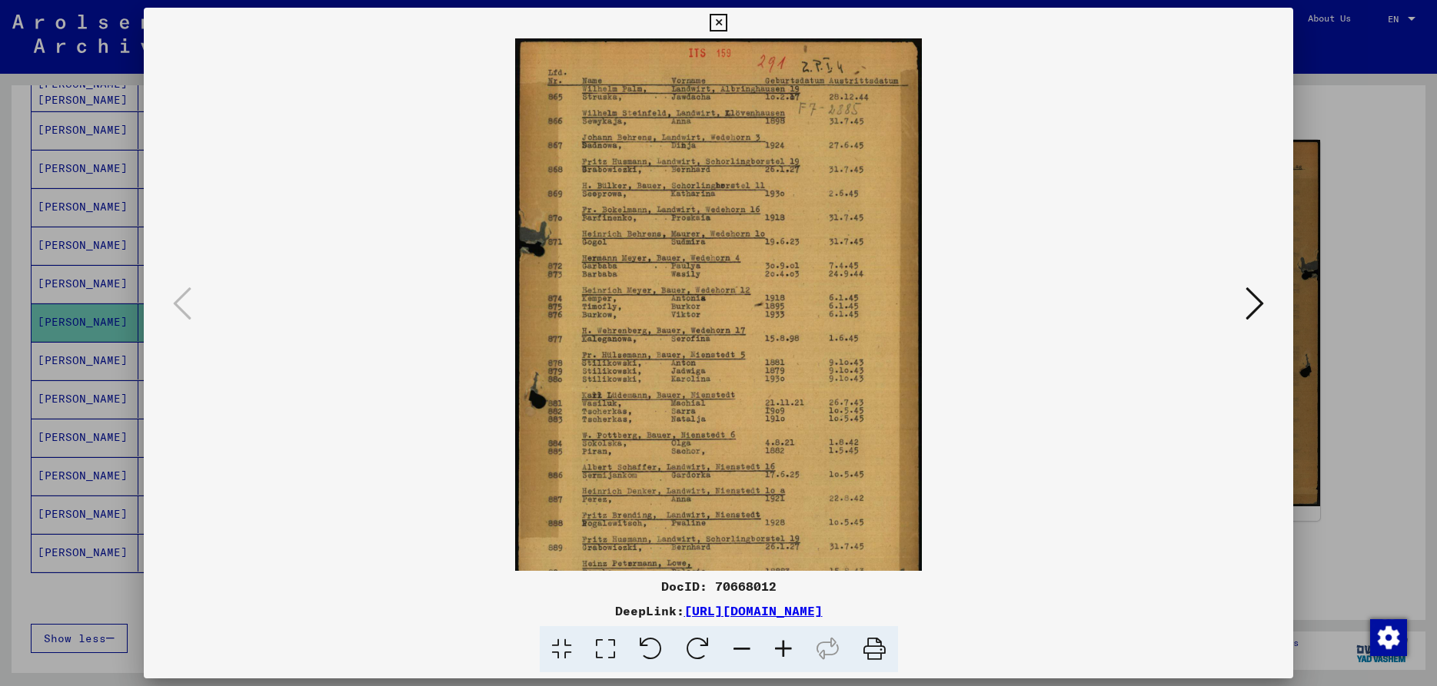
click at [778, 648] on icon at bounding box center [783, 649] width 42 height 47
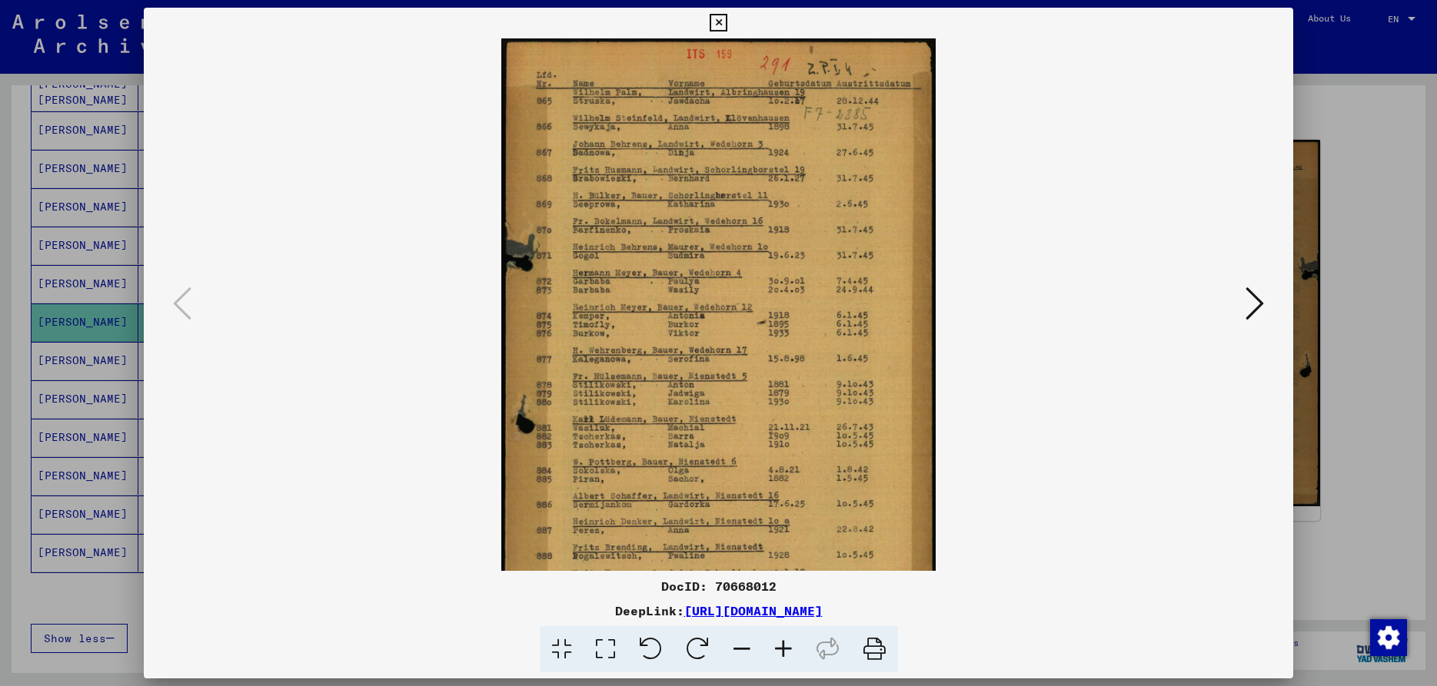
click at [778, 648] on icon at bounding box center [783, 649] width 42 height 47
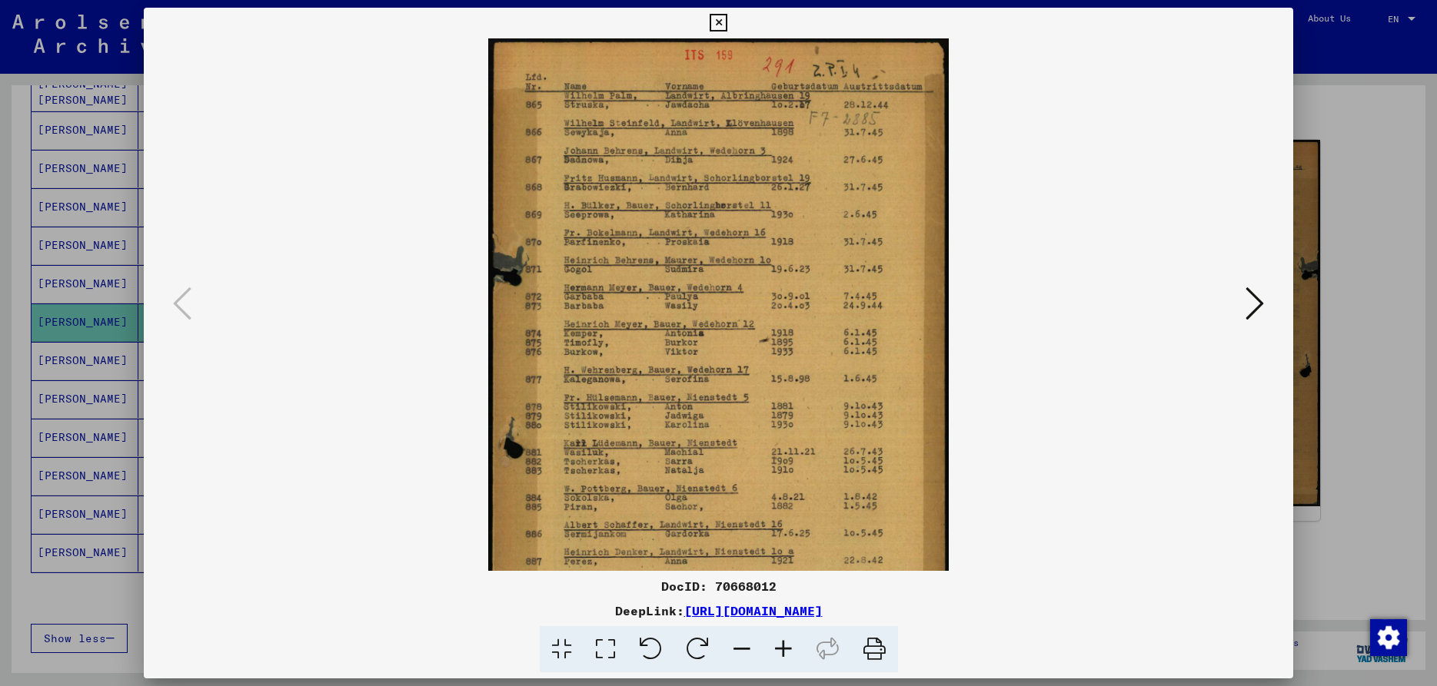
click at [778, 648] on icon at bounding box center [783, 649] width 42 height 47
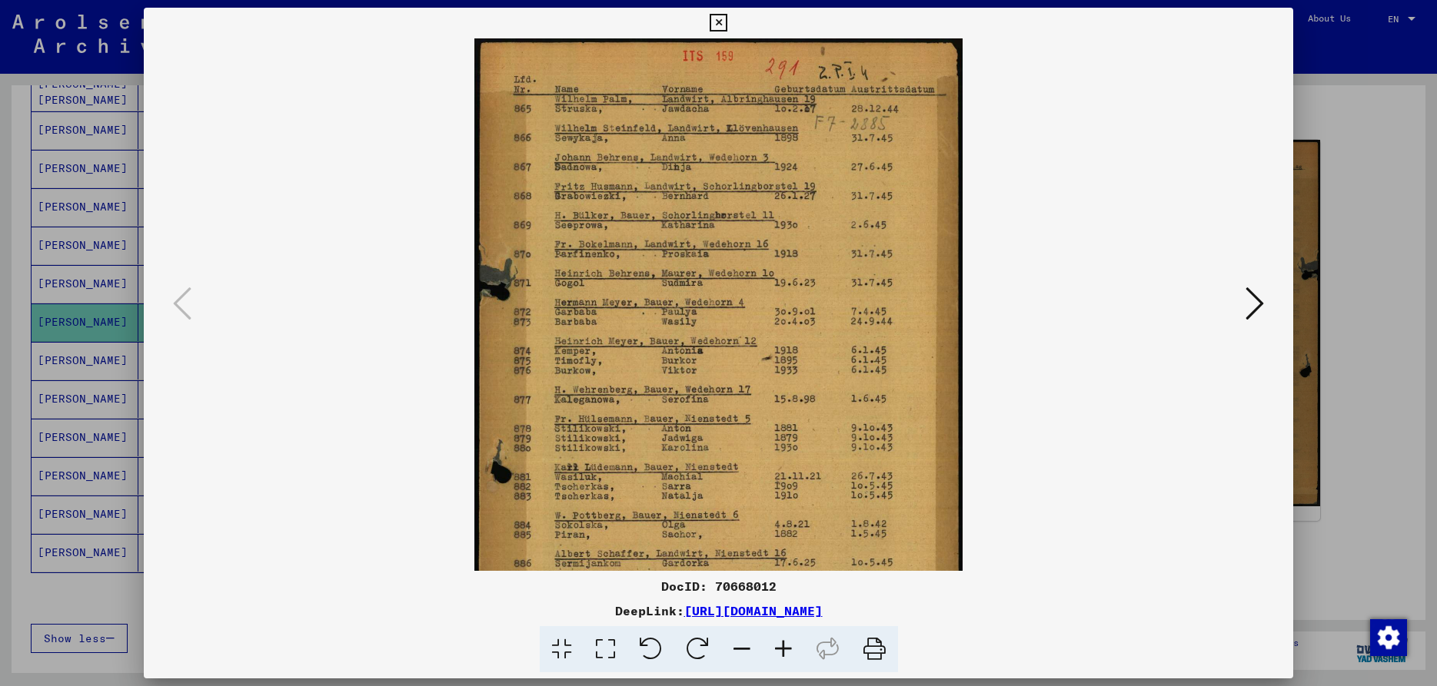
click at [778, 648] on icon at bounding box center [783, 649] width 42 height 47
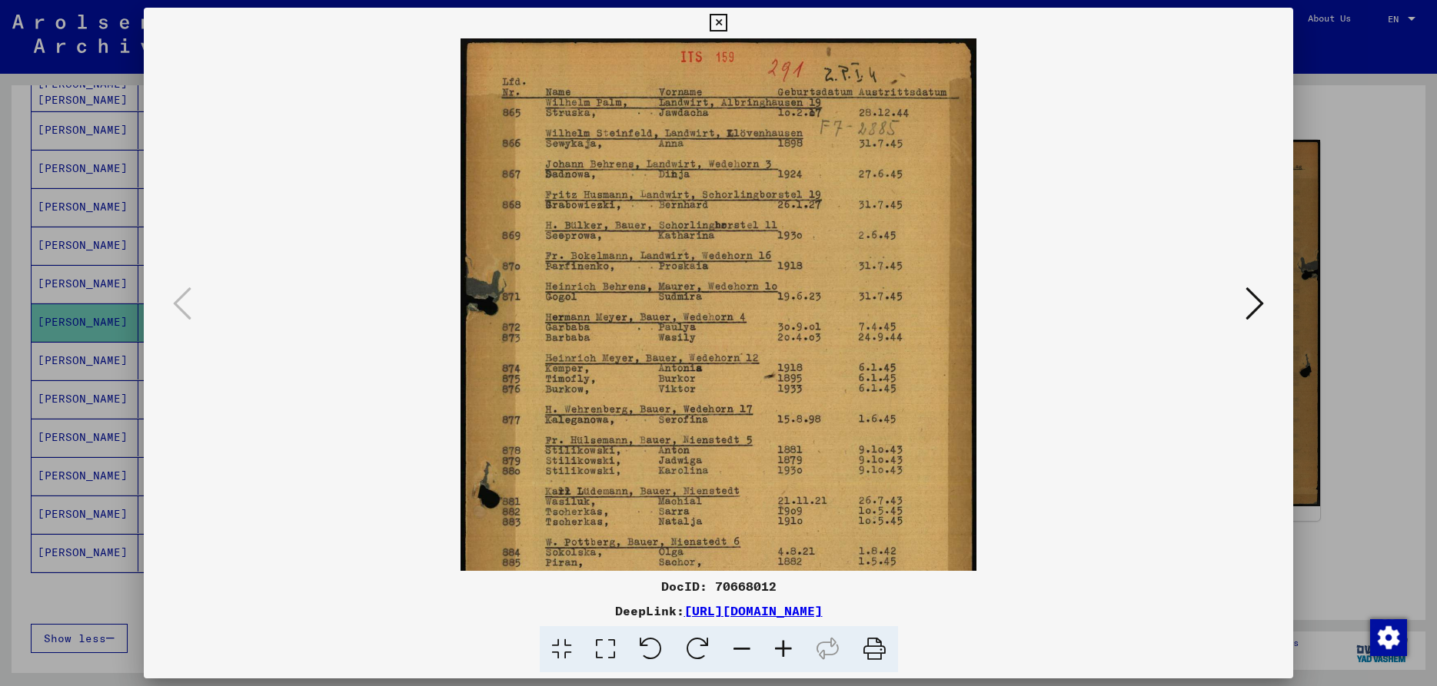
click at [778, 648] on icon at bounding box center [783, 649] width 42 height 47
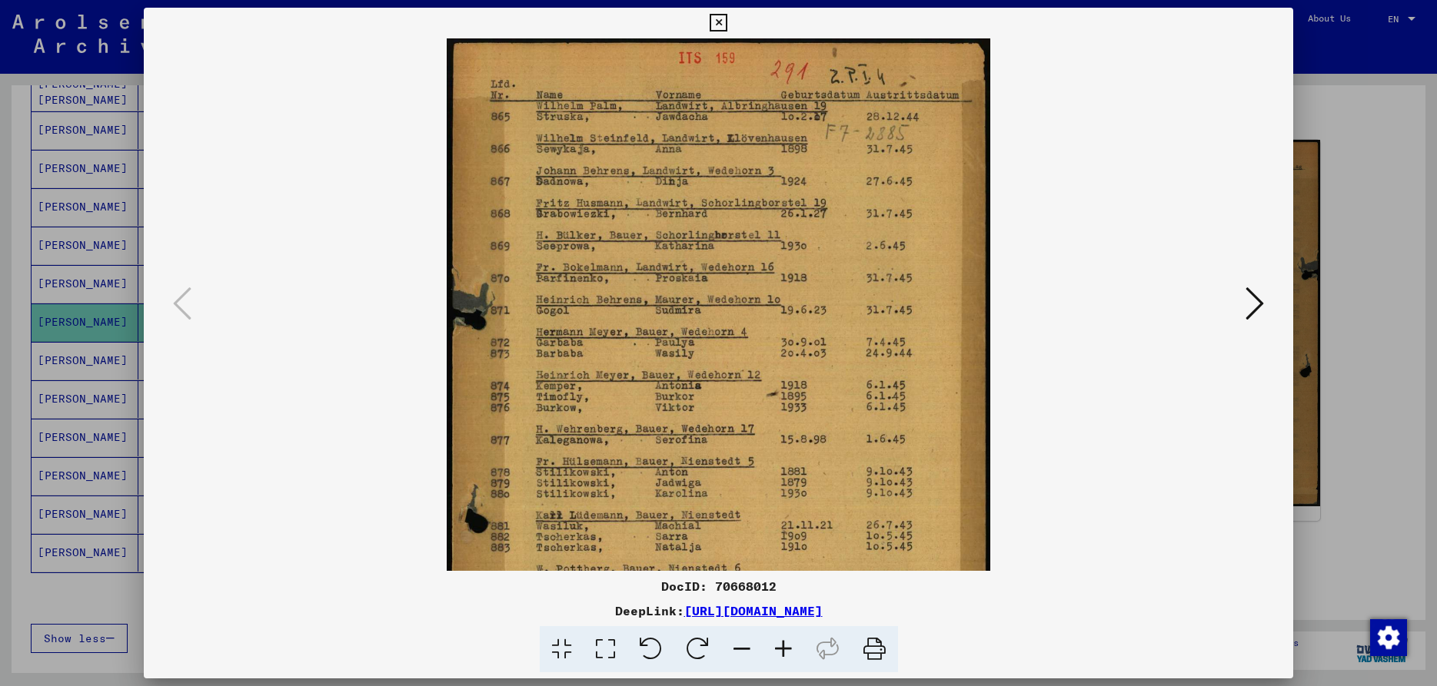
click at [778, 648] on icon at bounding box center [783, 649] width 42 height 47
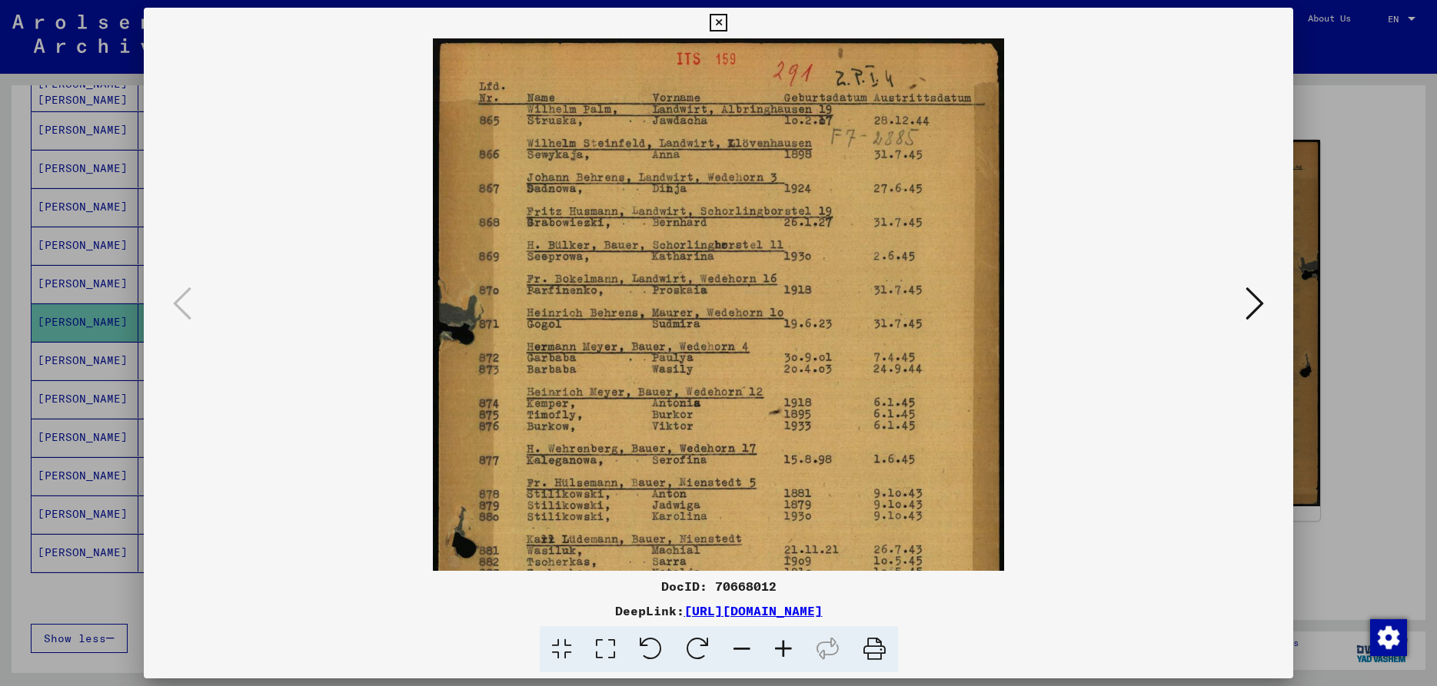
click at [778, 648] on icon at bounding box center [783, 649] width 42 height 47
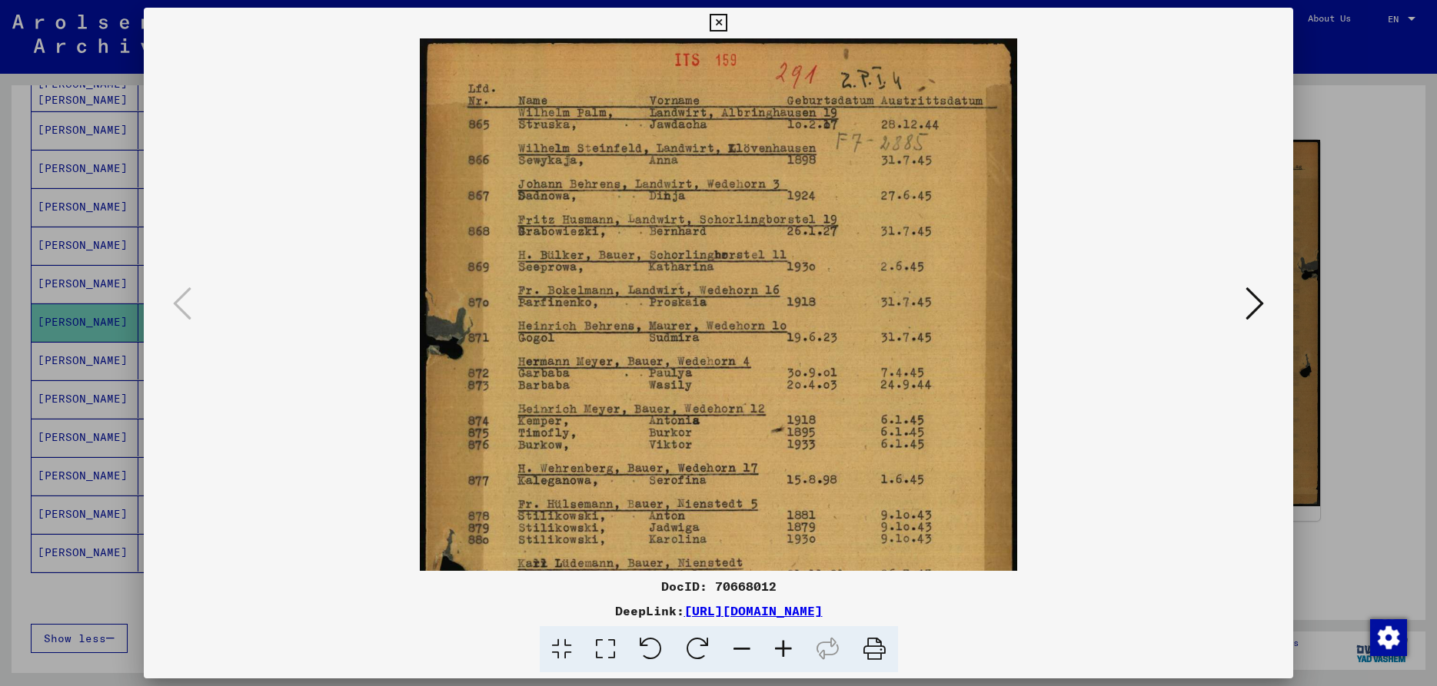
click at [778, 648] on icon at bounding box center [783, 649] width 42 height 47
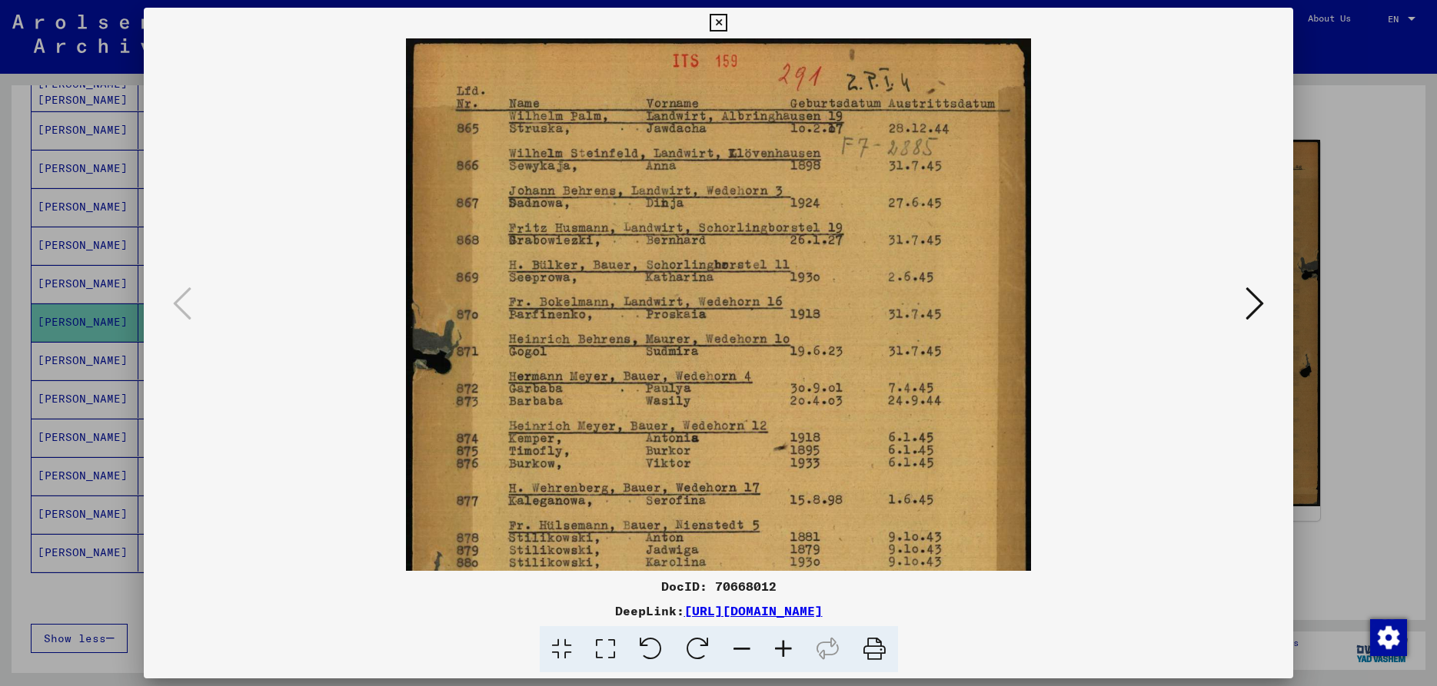
click at [778, 648] on icon at bounding box center [783, 649] width 42 height 47
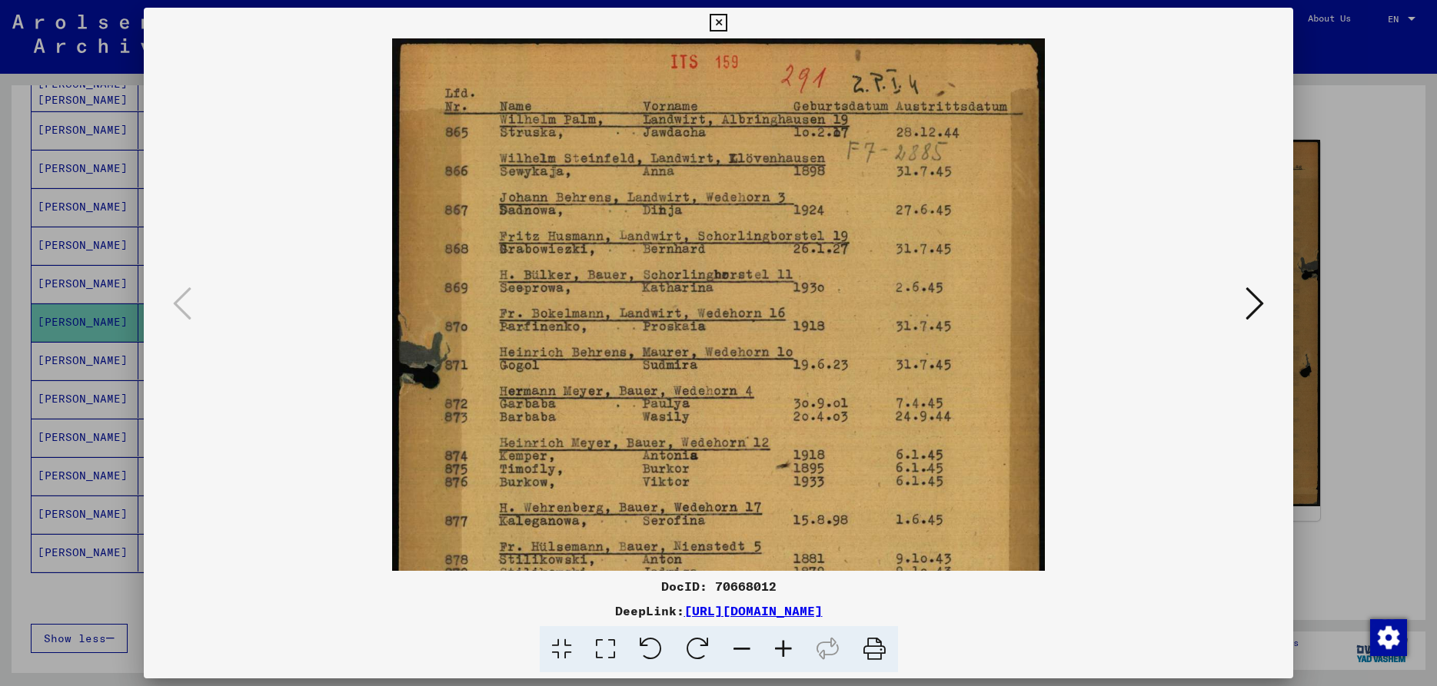
click at [778, 648] on icon at bounding box center [783, 649] width 42 height 47
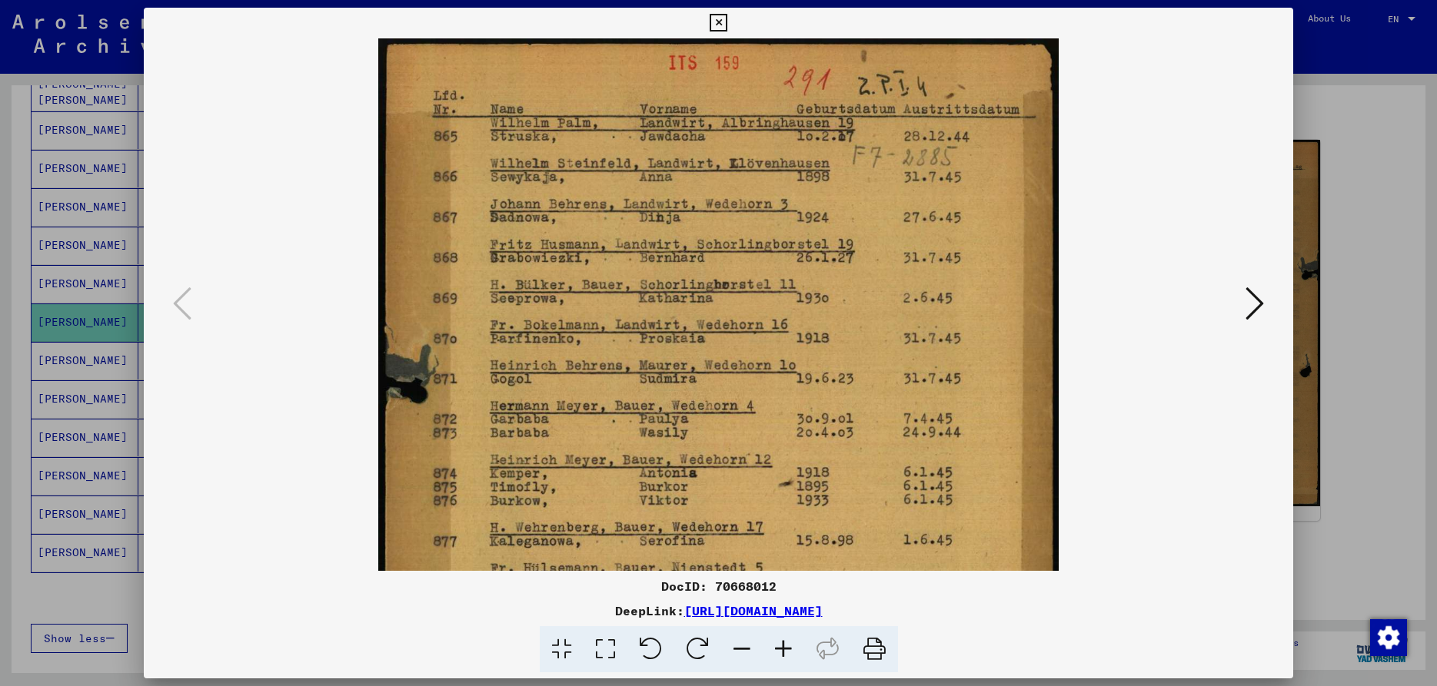
click at [778, 648] on icon at bounding box center [783, 649] width 42 height 47
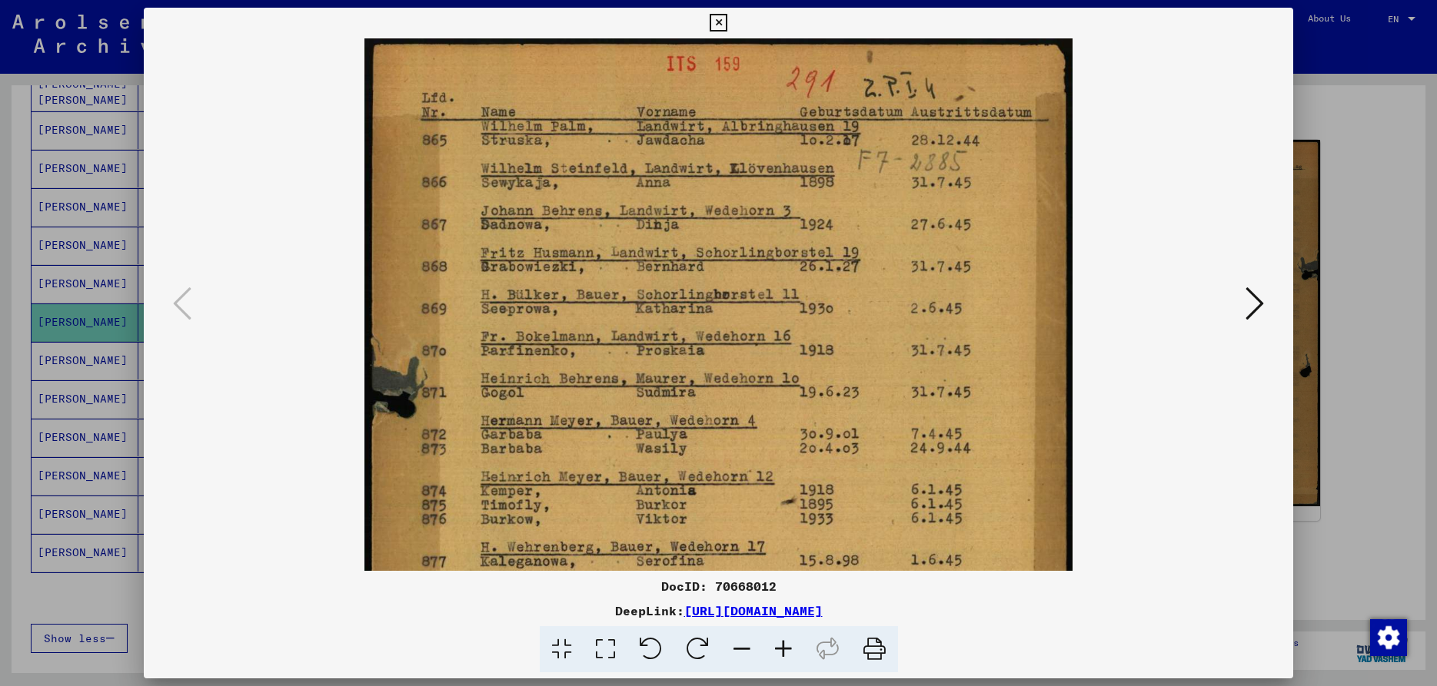
click at [778, 648] on icon at bounding box center [783, 649] width 42 height 47
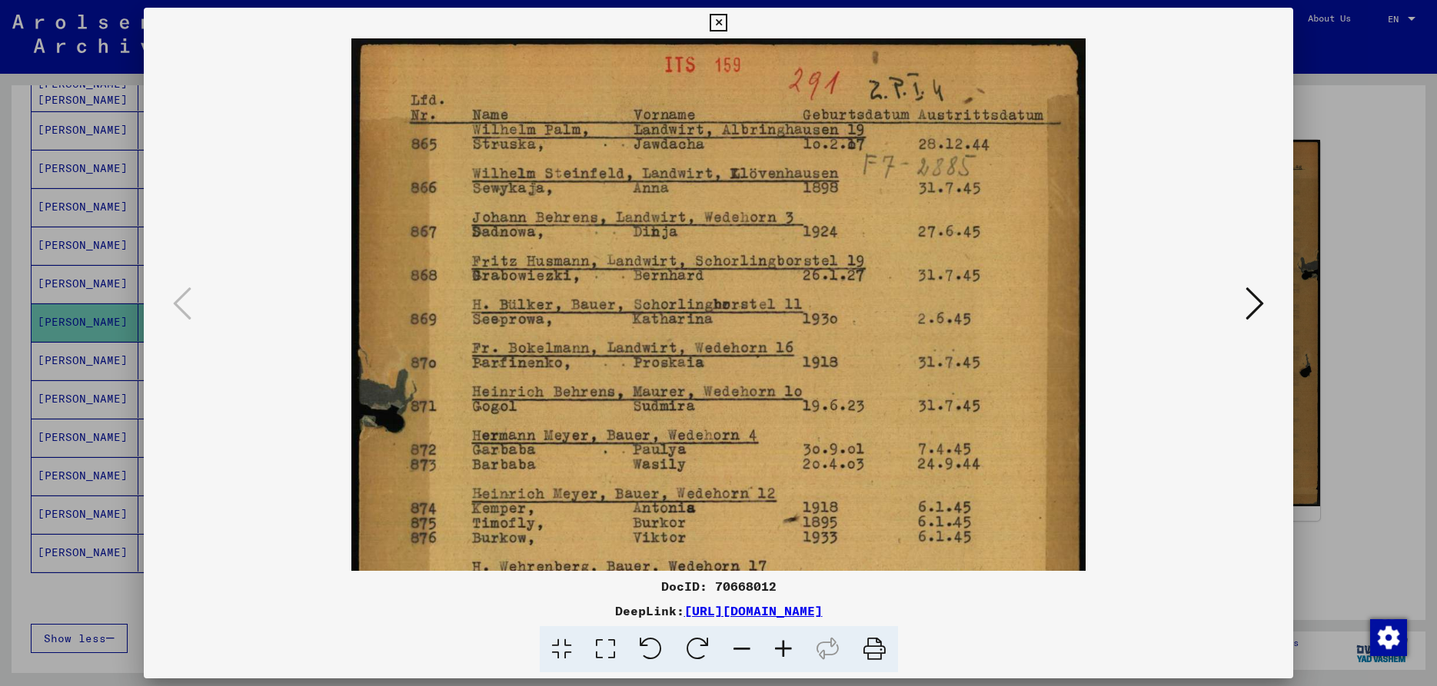
click at [778, 648] on icon at bounding box center [783, 649] width 42 height 47
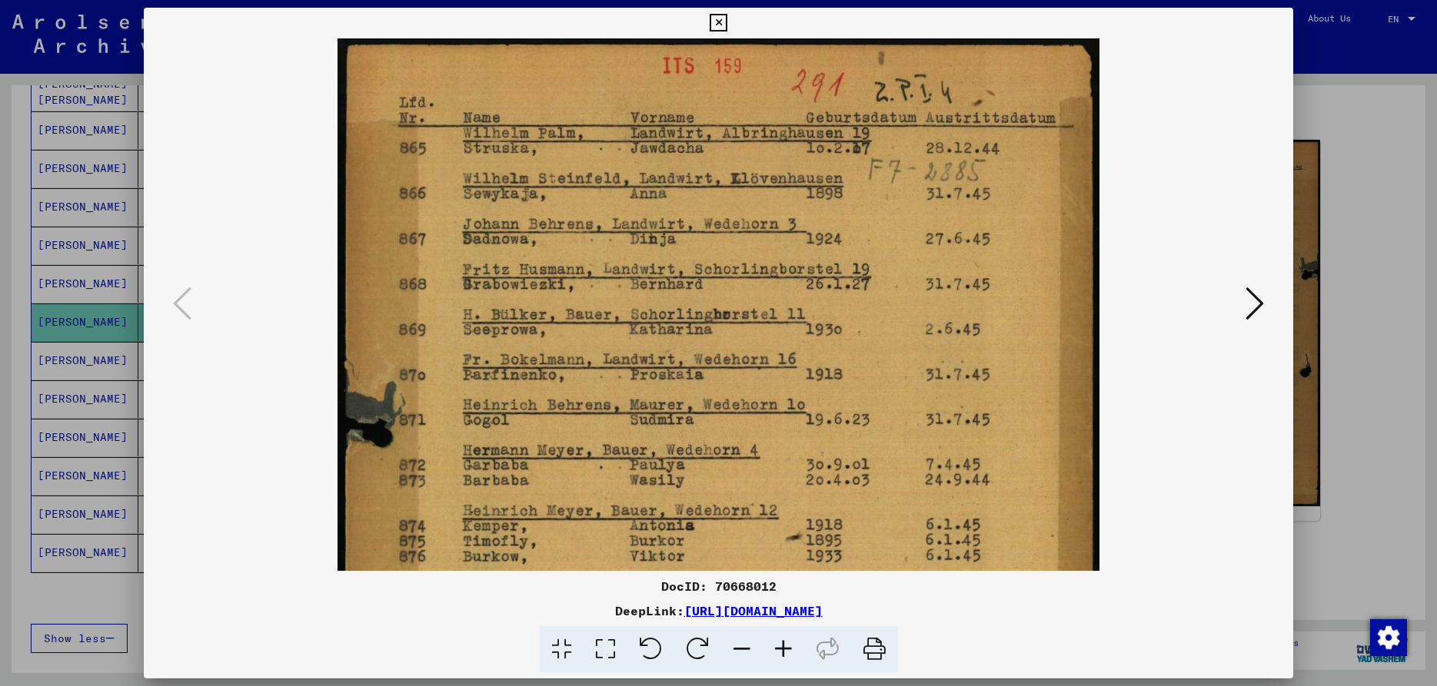
click at [778, 648] on icon at bounding box center [783, 649] width 42 height 47
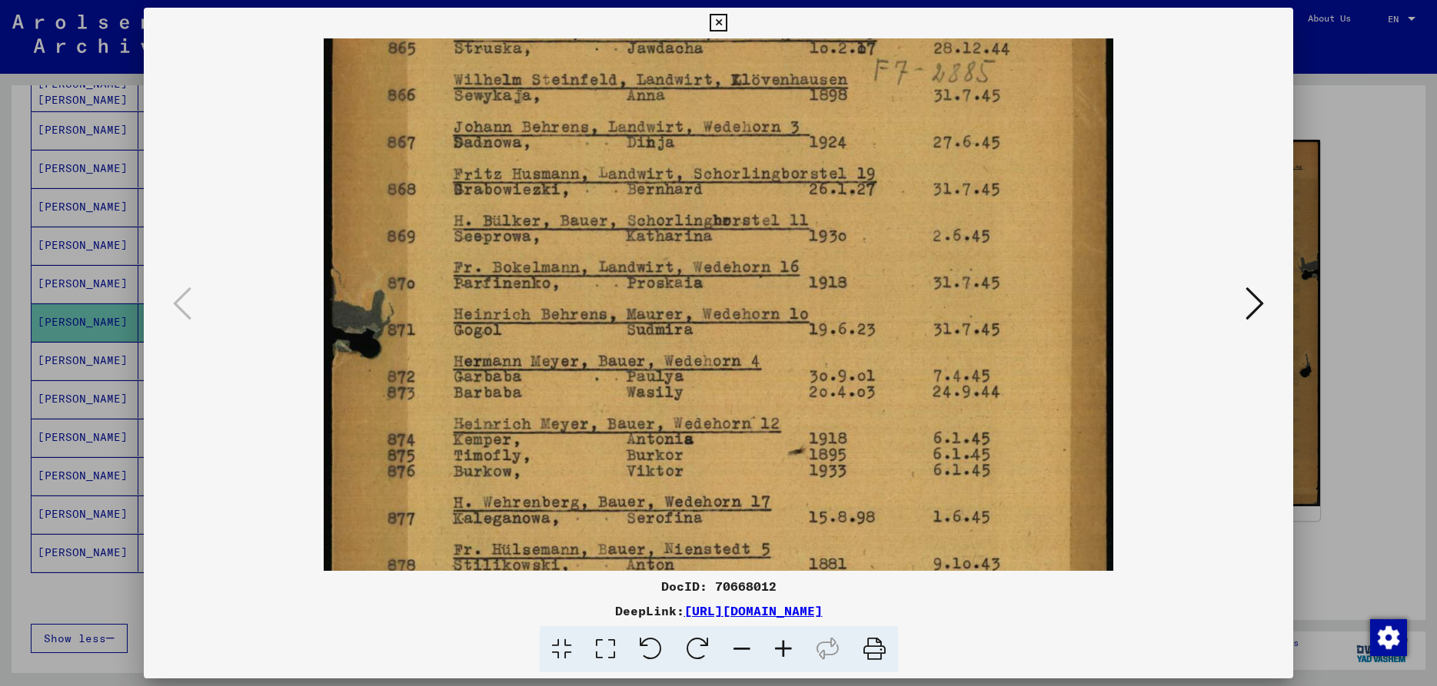
scroll to position [105, 0]
drag, startPoint x: 596, startPoint y: 352, endPoint x: 599, endPoint y: 248, distance: 104.6
click at [599, 248] on img at bounding box center [718, 488] width 789 height 1109
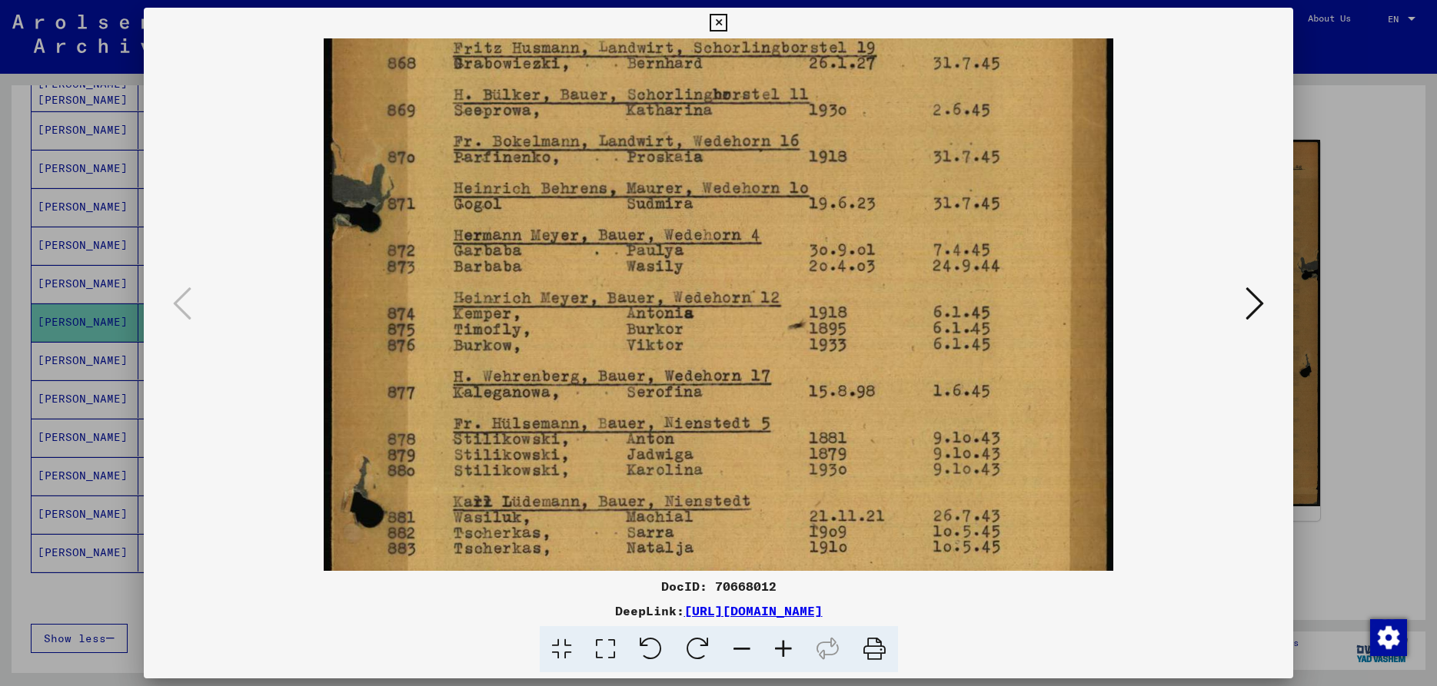
drag, startPoint x: 584, startPoint y: 388, endPoint x: 598, endPoint y: 263, distance: 126.0
click at [598, 263] on img at bounding box center [718, 363] width 789 height 1109
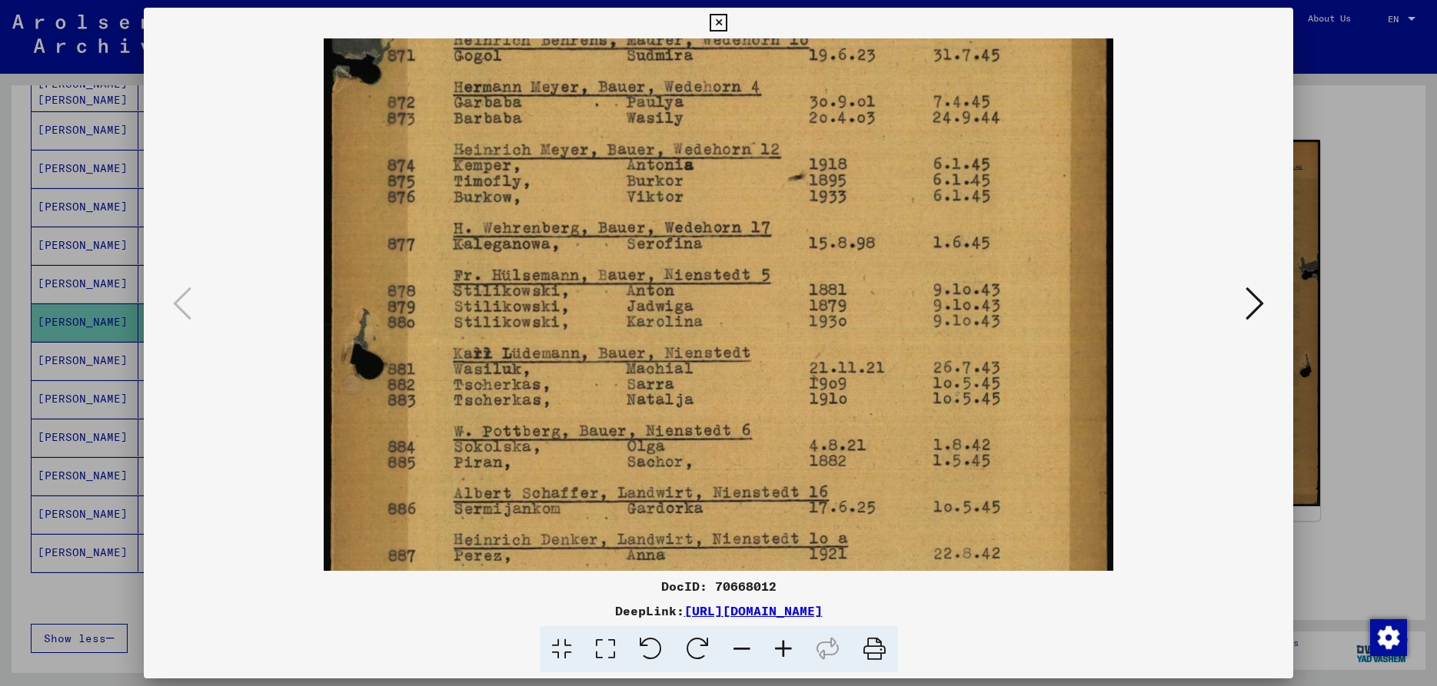
scroll to position [384, 0]
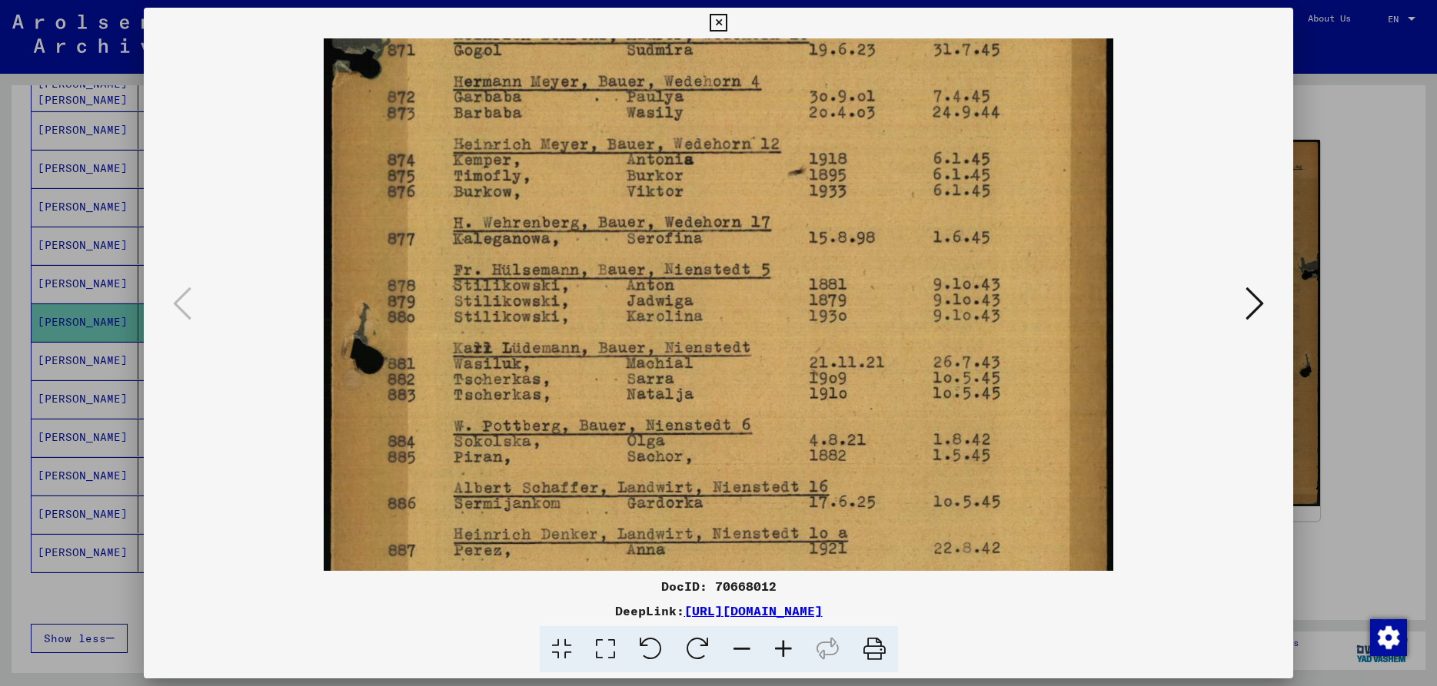
drag, startPoint x: 598, startPoint y: 430, endPoint x: 606, endPoint y: 276, distance: 153.9
click at [606, 276] on img at bounding box center [718, 209] width 789 height 1109
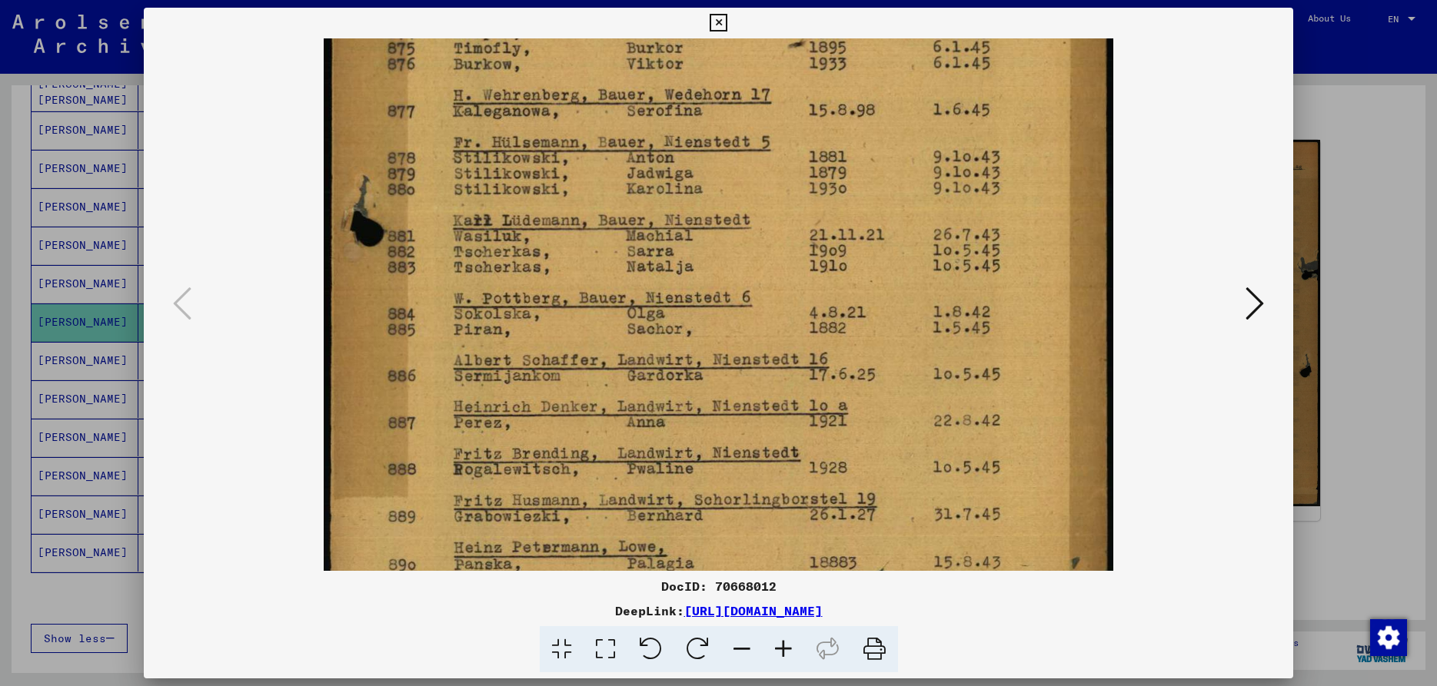
scroll to position [534, 0]
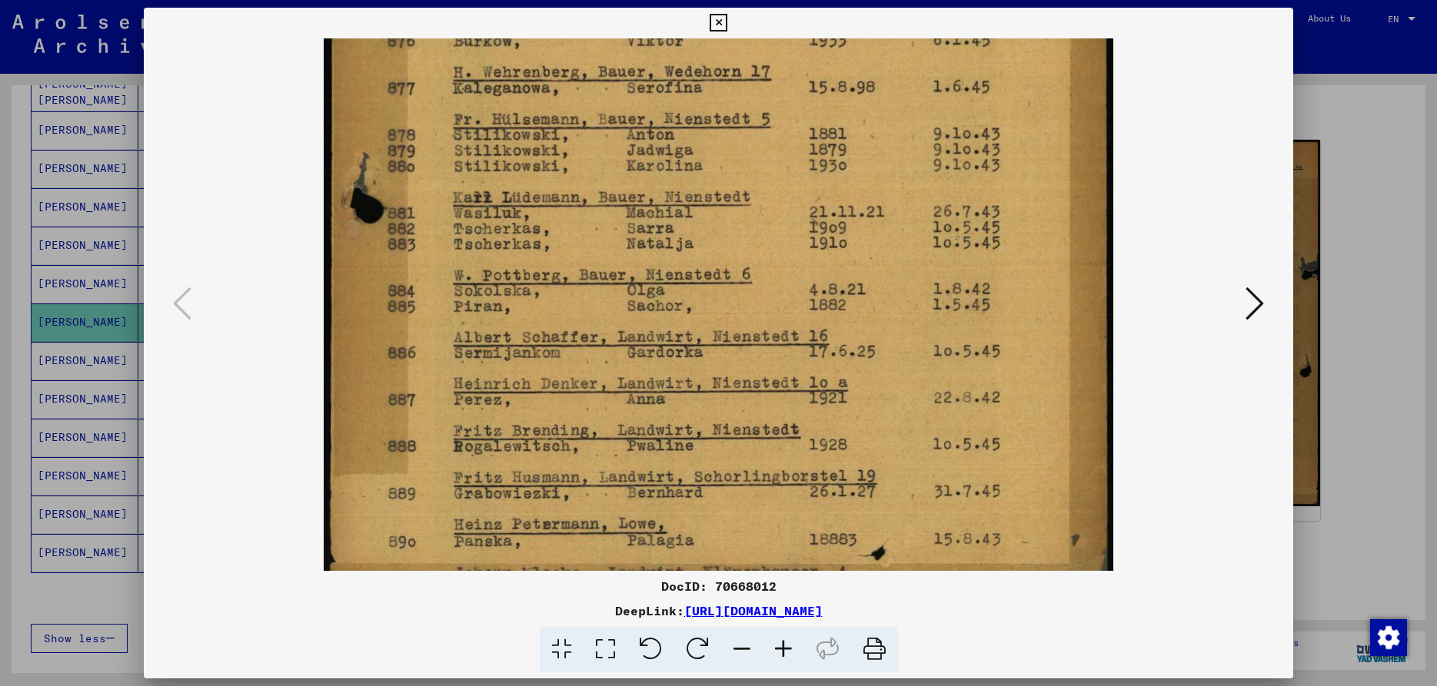
drag, startPoint x: 577, startPoint y: 427, endPoint x: 591, endPoint y: 276, distance: 151.3
click at [591, 276] on img at bounding box center [718, 58] width 789 height 1109
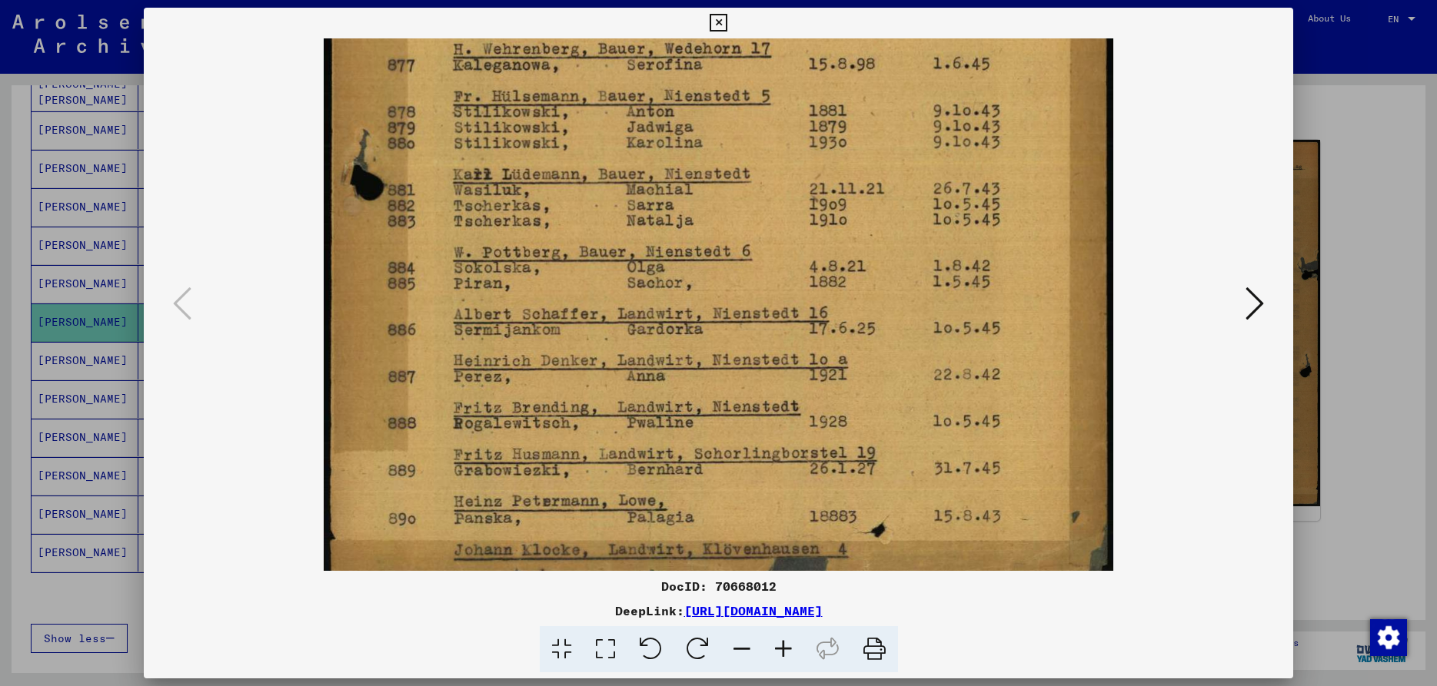
scroll to position [576, 0]
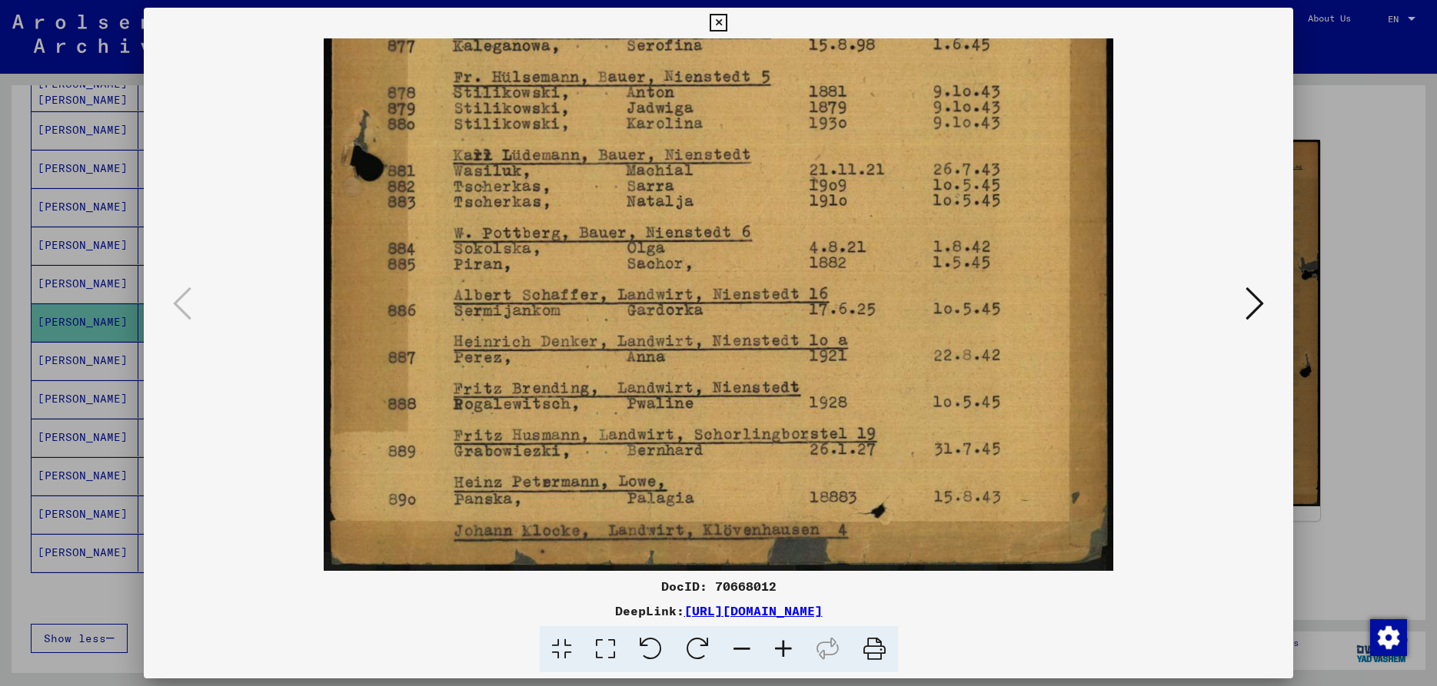
drag, startPoint x: 586, startPoint y: 440, endPoint x: 593, endPoint y: 364, distance: 75.6
click at [593, 364] on img at bounding box center [718, 16] width 789 height 1109
click at [727, 22] on icon at bounding box center [718, 23] width 18 height 18
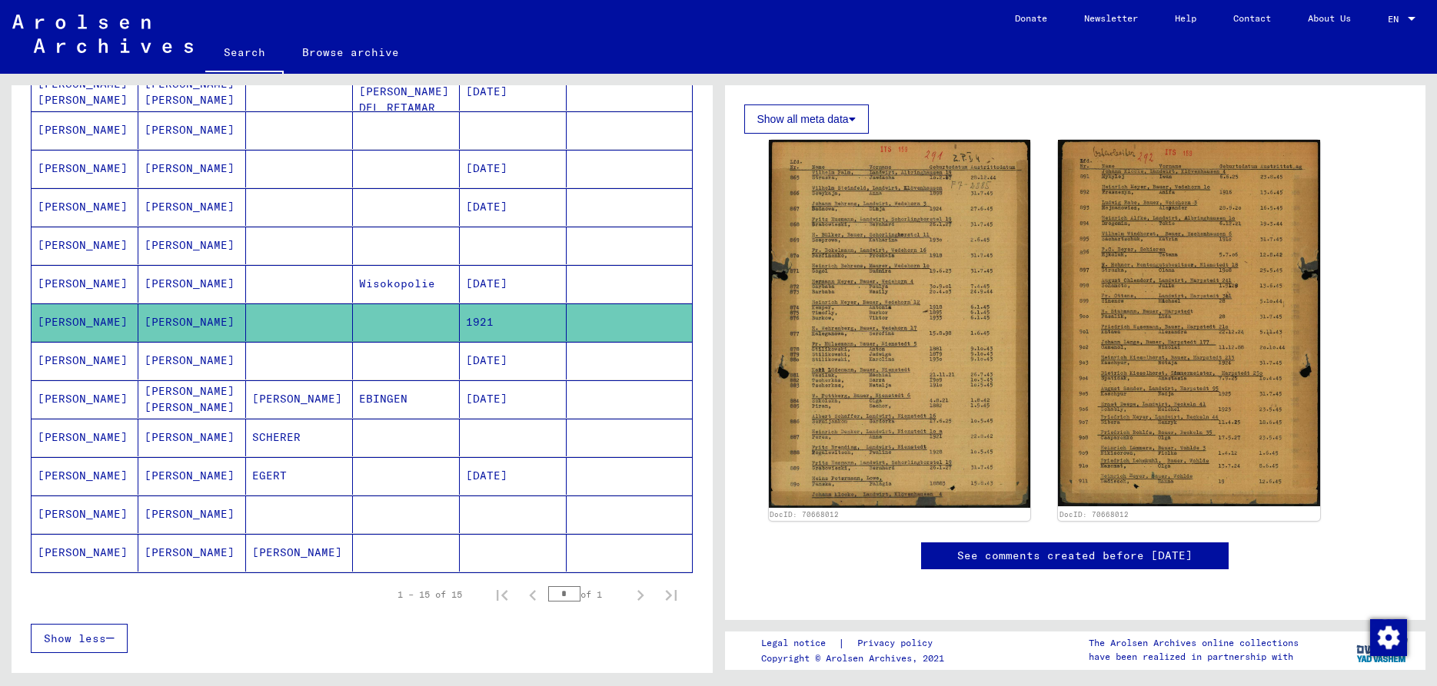
click at [58, 360] on mat-cell "[PERSON_NAME]" at bounding box center [85, 361] width 107 height 38
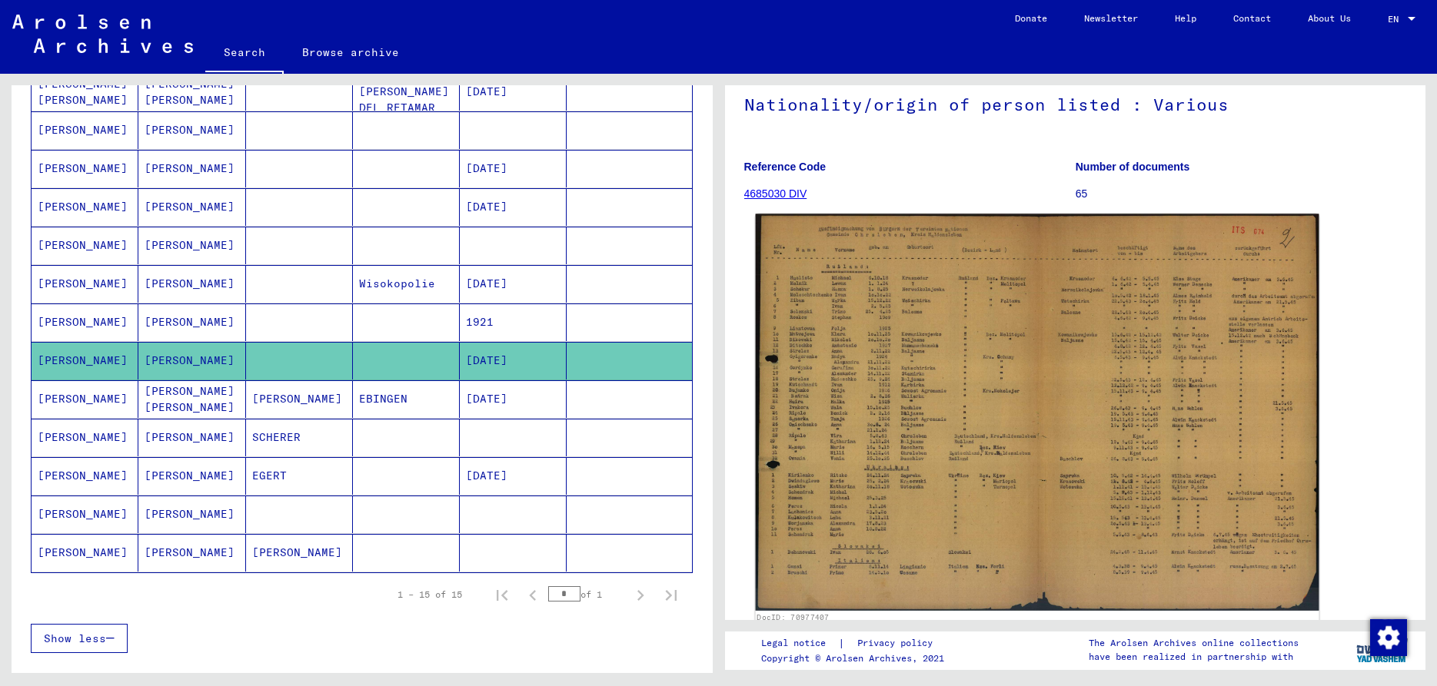
scroll to position [166, 0]
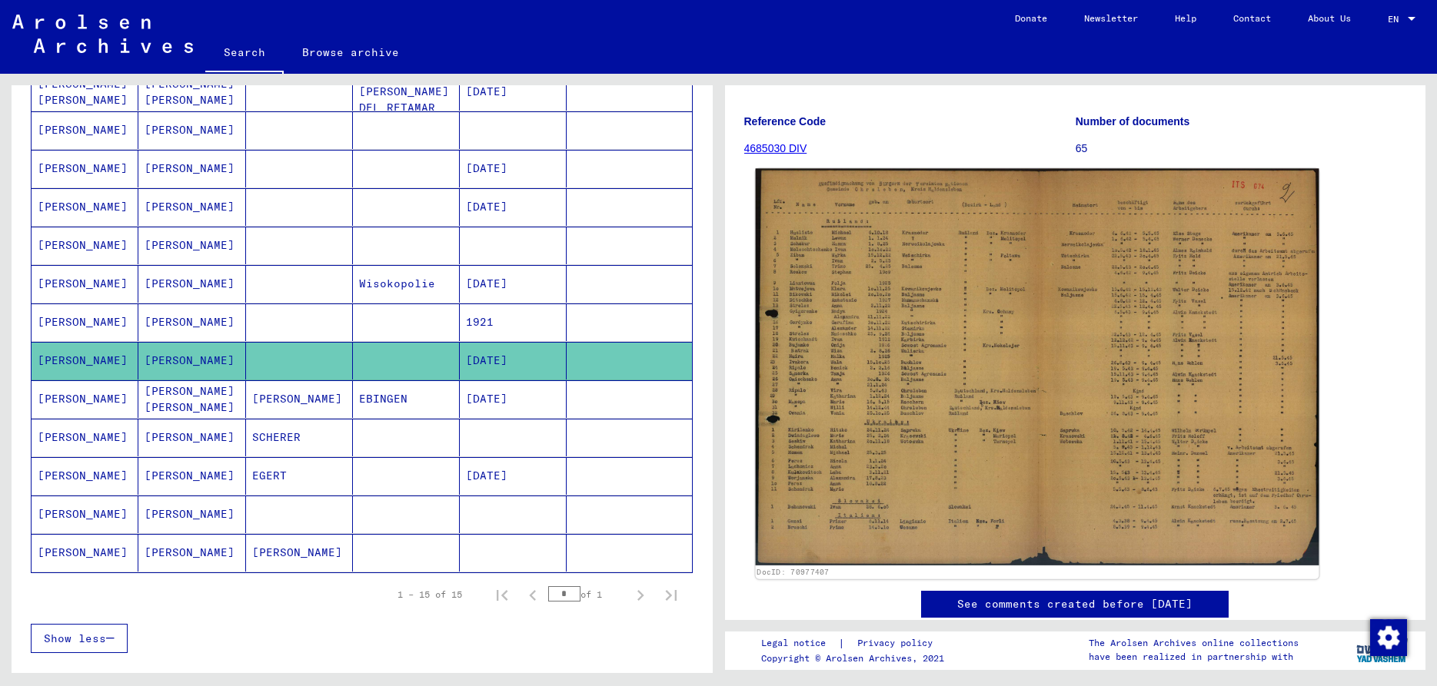
click at [969, 434] on img at bounding box center [1036, 366] width 563 height 397
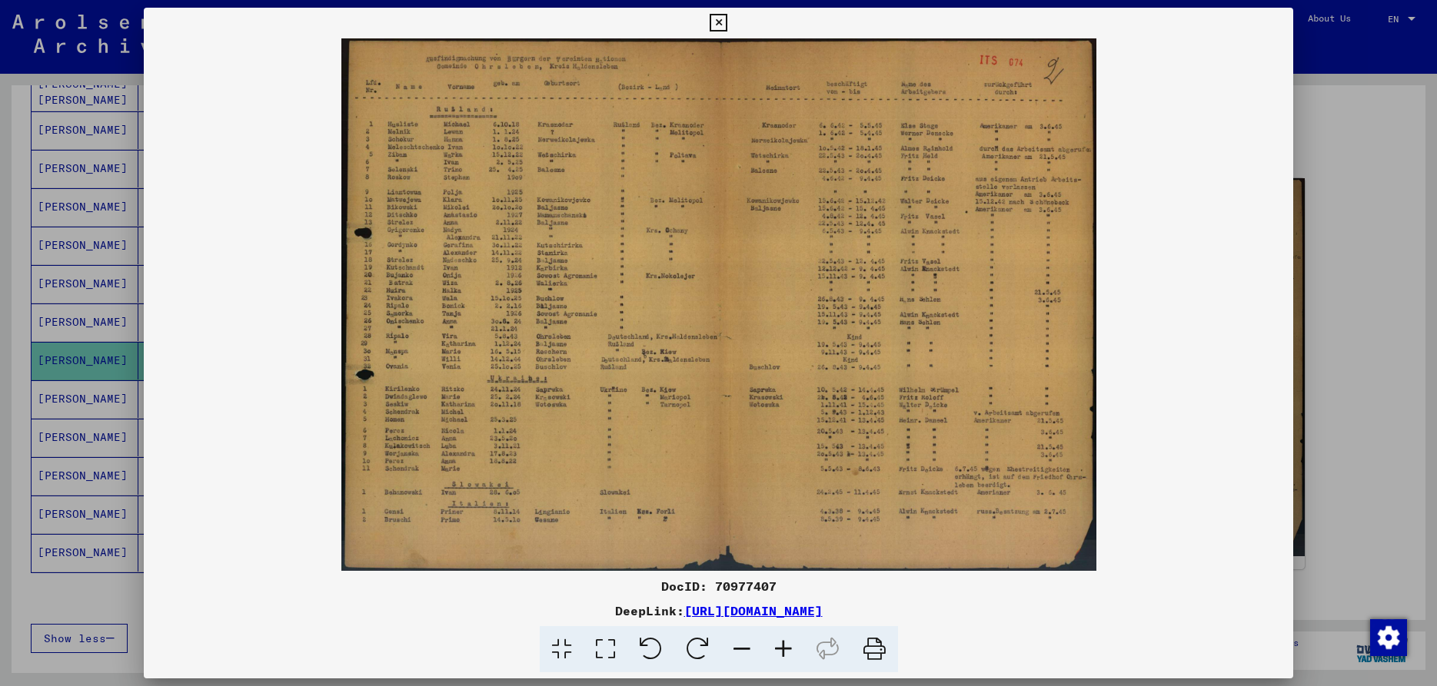
click at [790, 643] on icon at bounding box center [783, 649] width 42 height 47
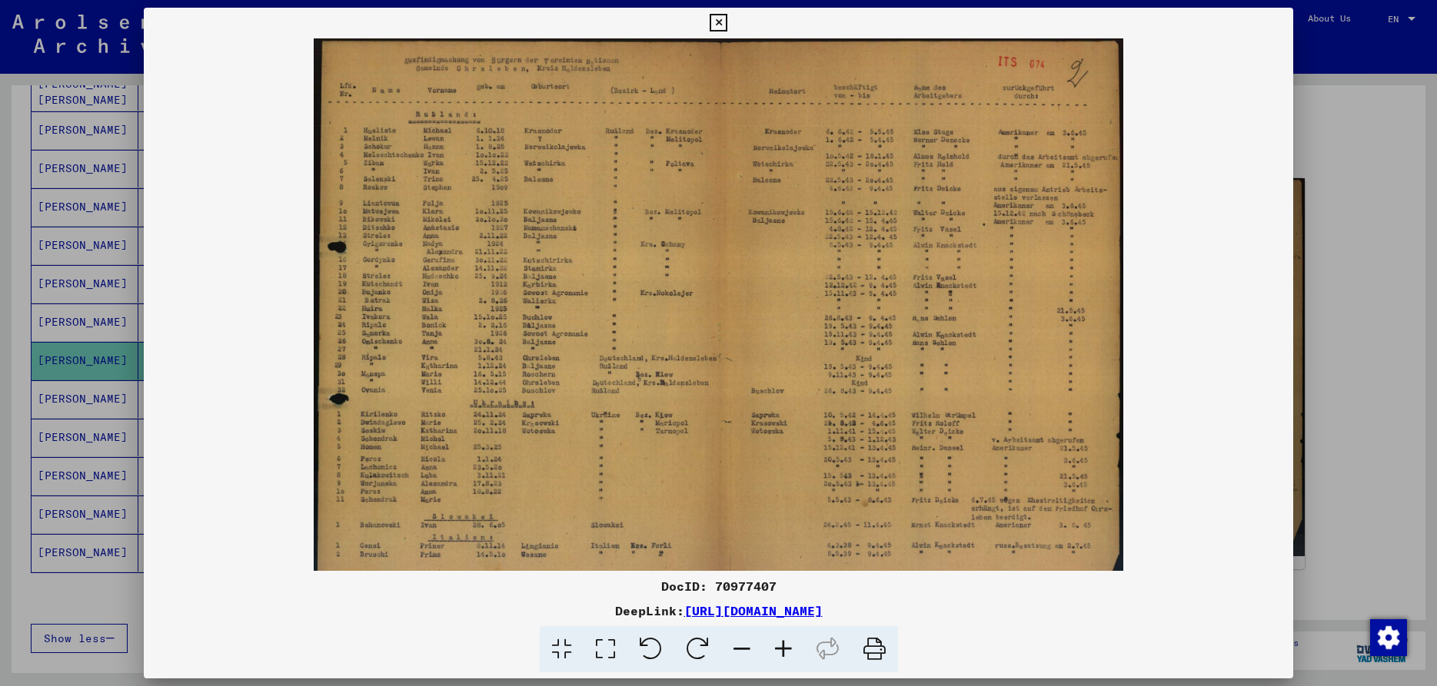
click at [790, 643] on icon at bounding box center [783, 649] width 42 height 47
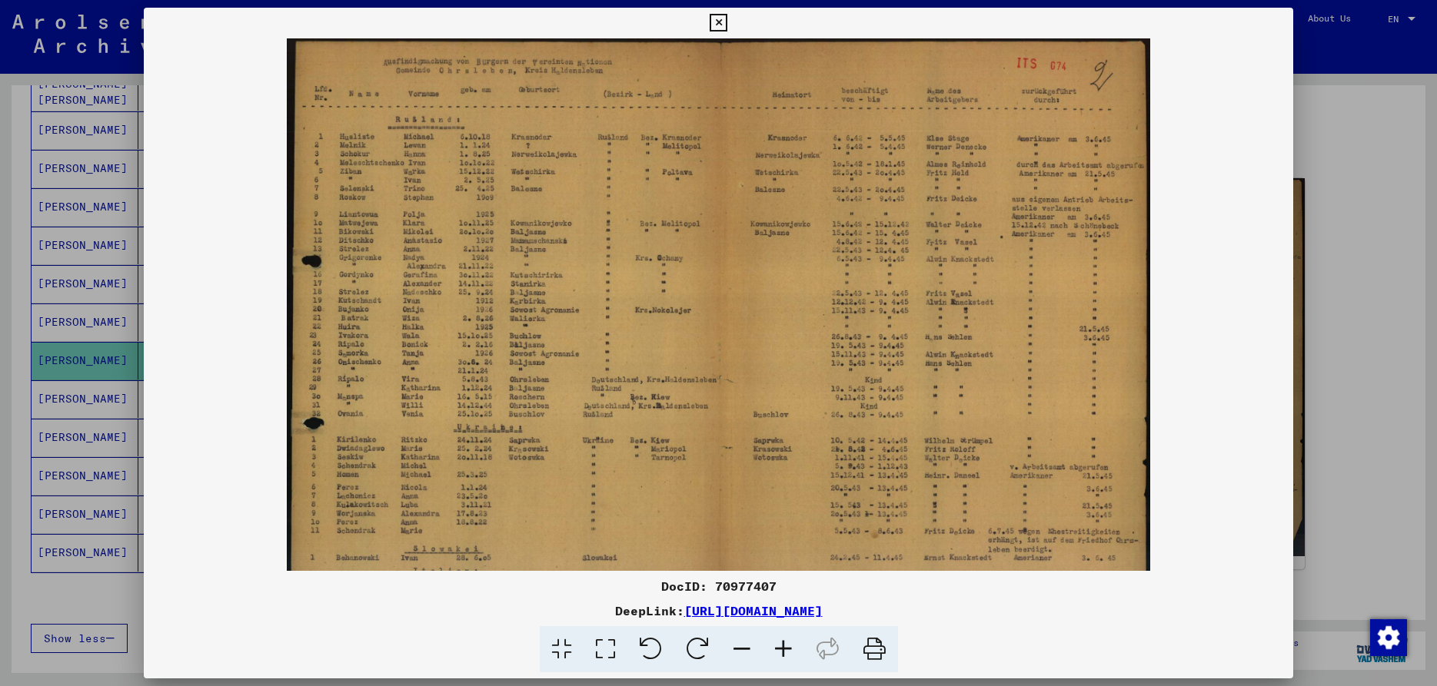
click at [790, 643] on icon at bounding box center [783, 649] width 42 height 47
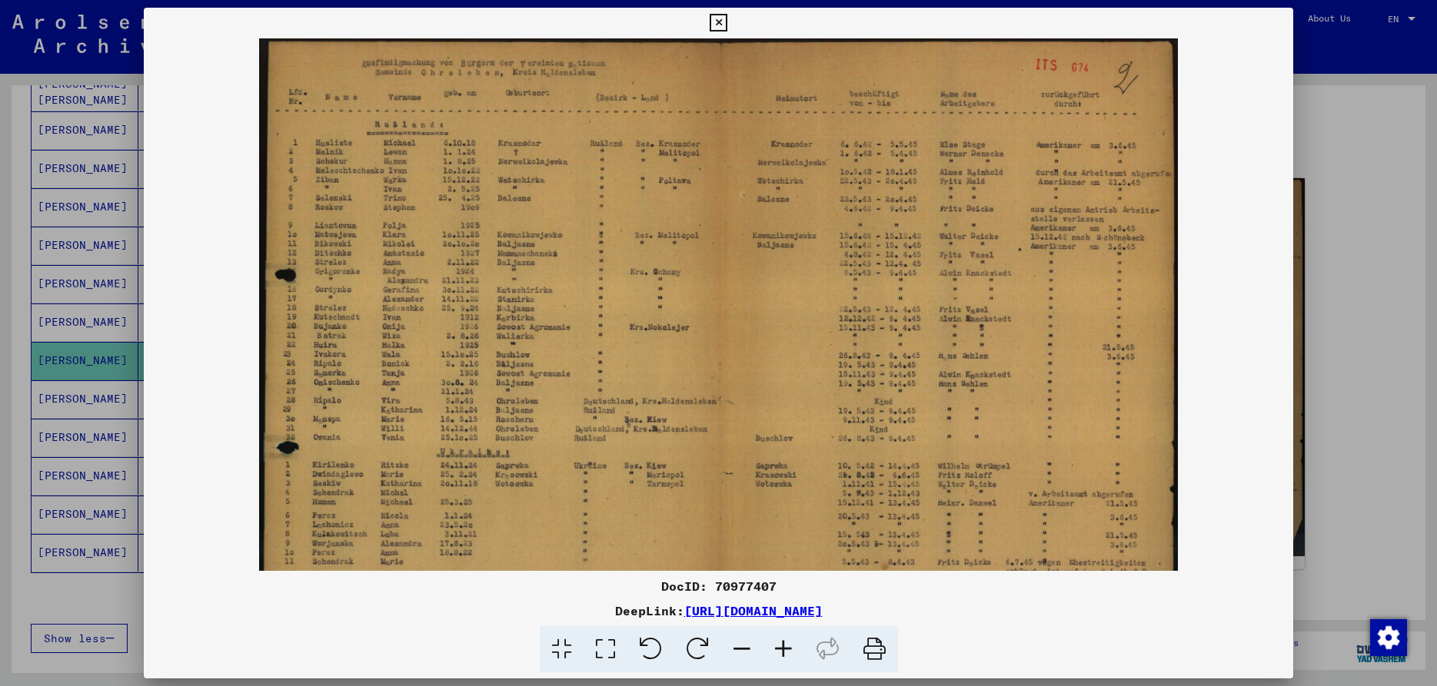
click at [790, 643] on icon at bounding box center [783, 649] width 42 height 47
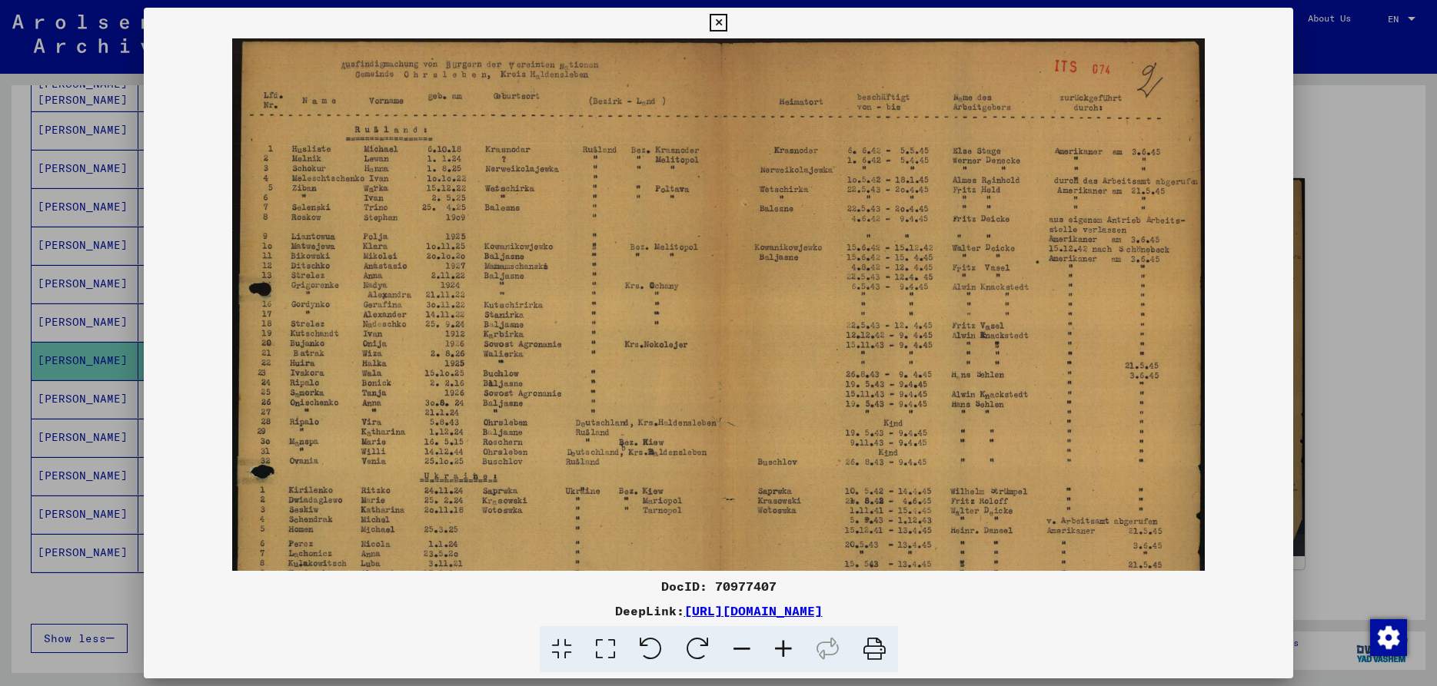
click at [790, 643] on icon at bounding box center [783, 649] width 42 height 47
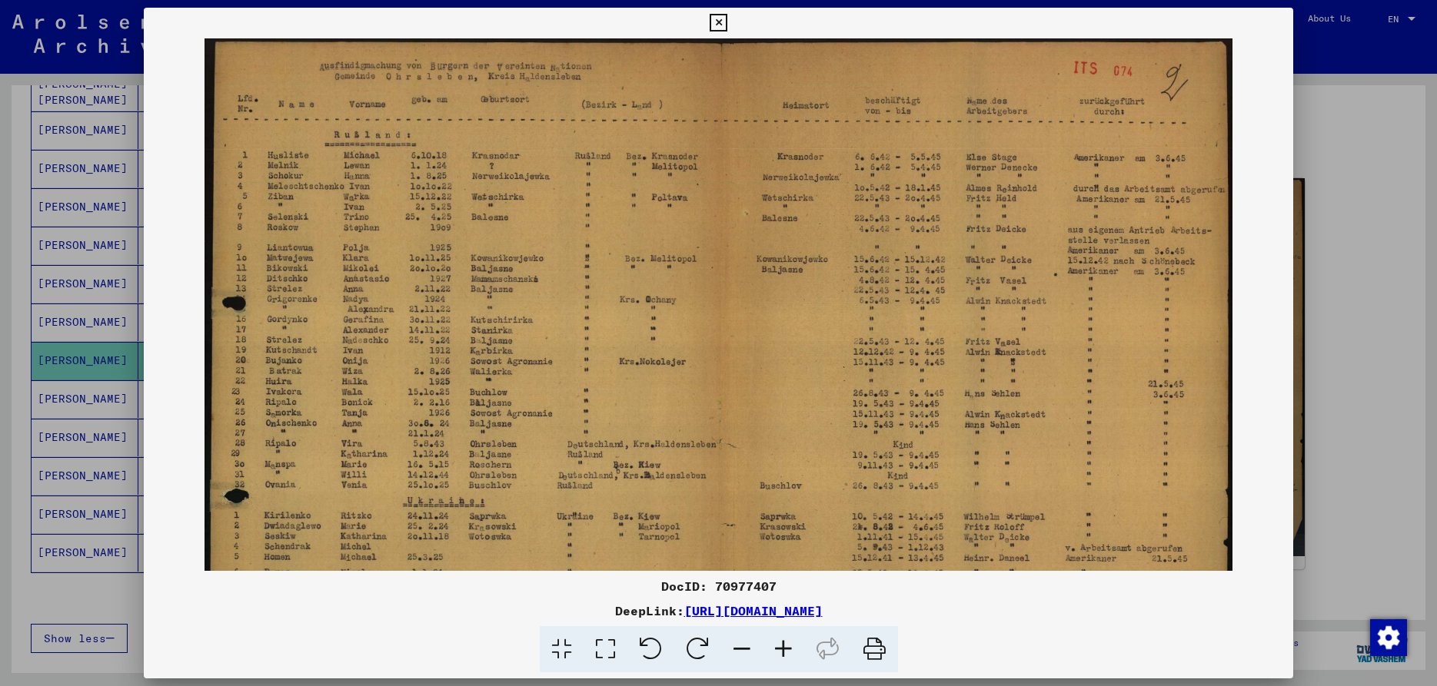
click at [790, 643] on icon at bounding box center [783, 649] width 42 height 47
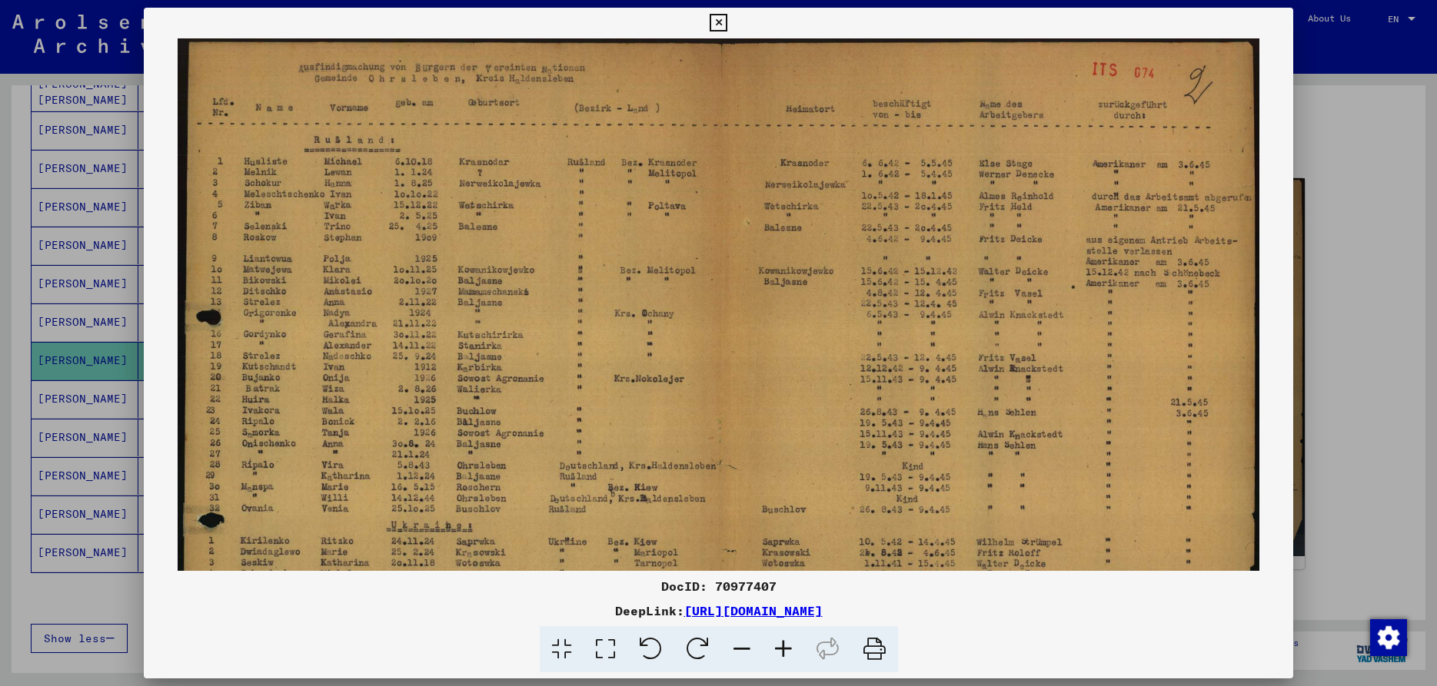
click at [790, 643] on icon at bounding box center [783, 649] width 42 height 47
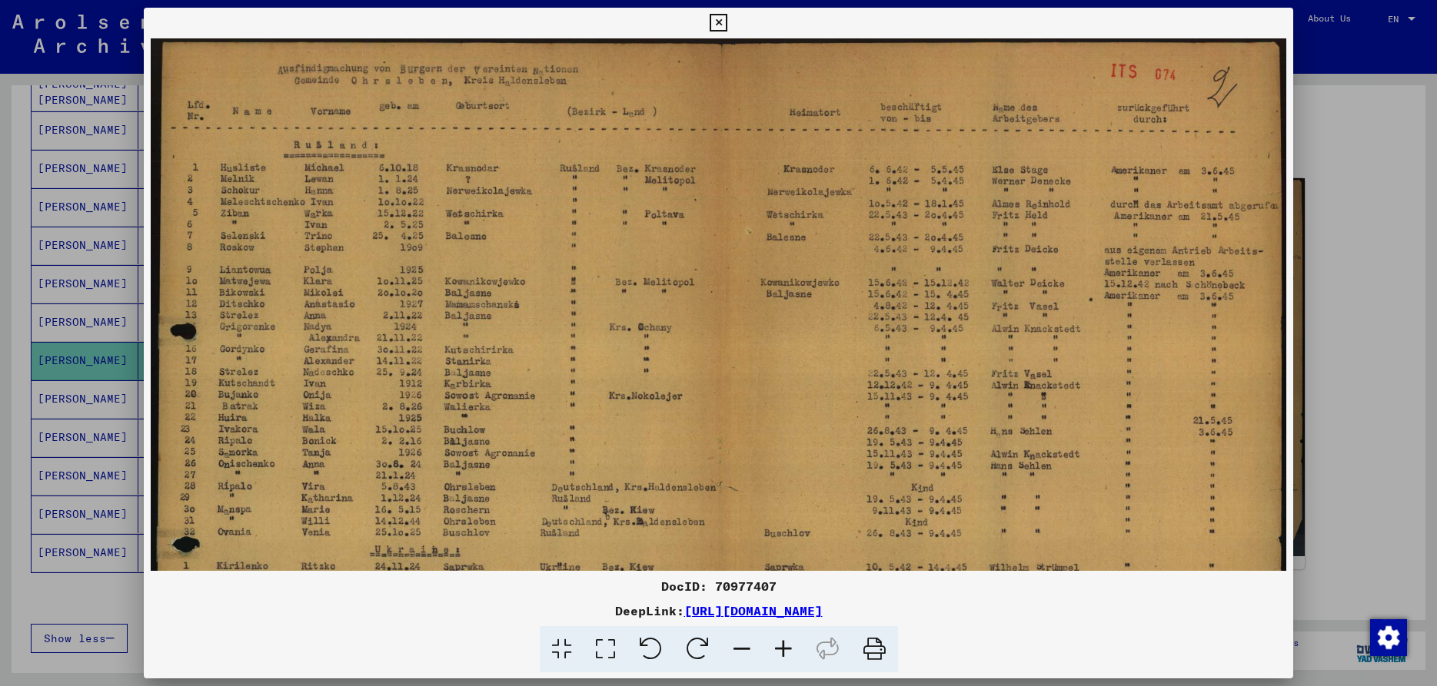
click at [790, 643] on icon at bounding box center [783, 649] width 42 height 47
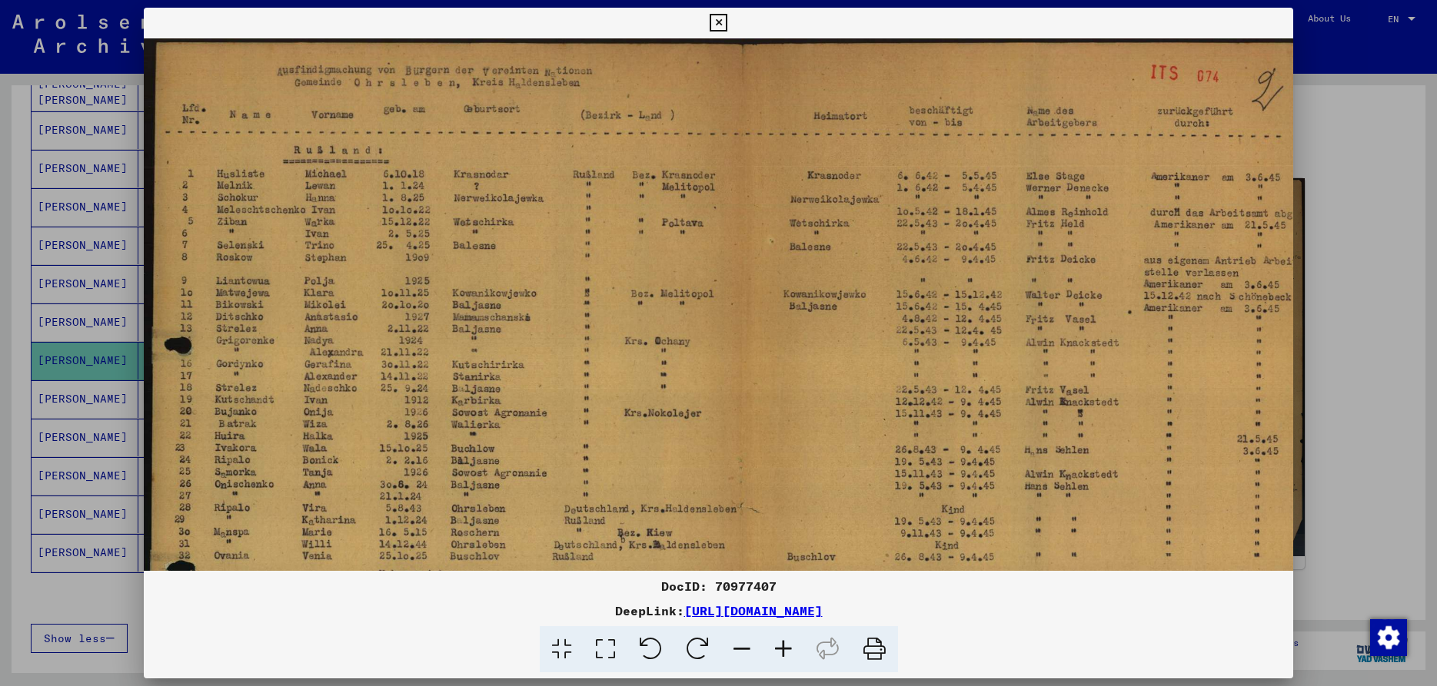
click at [790, 643] on icon at bounding box center [783, 649] width 42 height 47
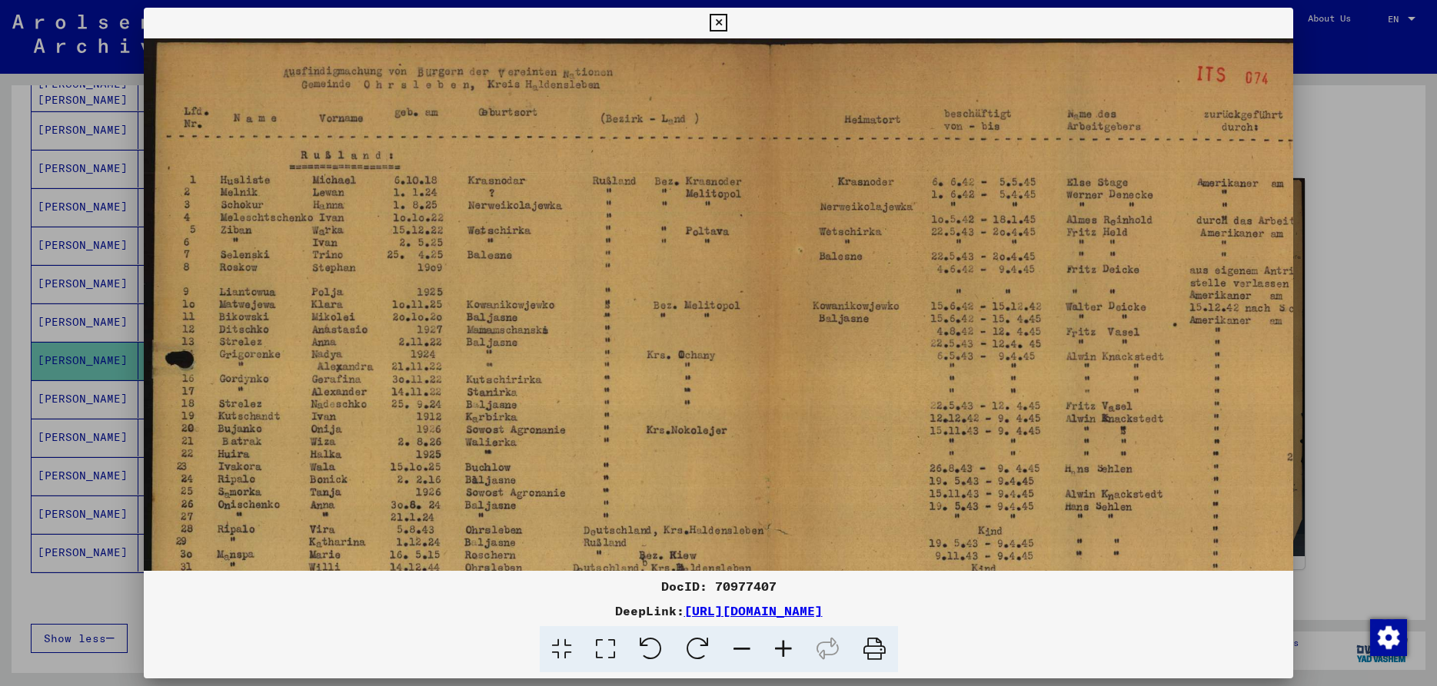
click at [790, 643] on icon at bounding box center [783, 649] width 42 height 47
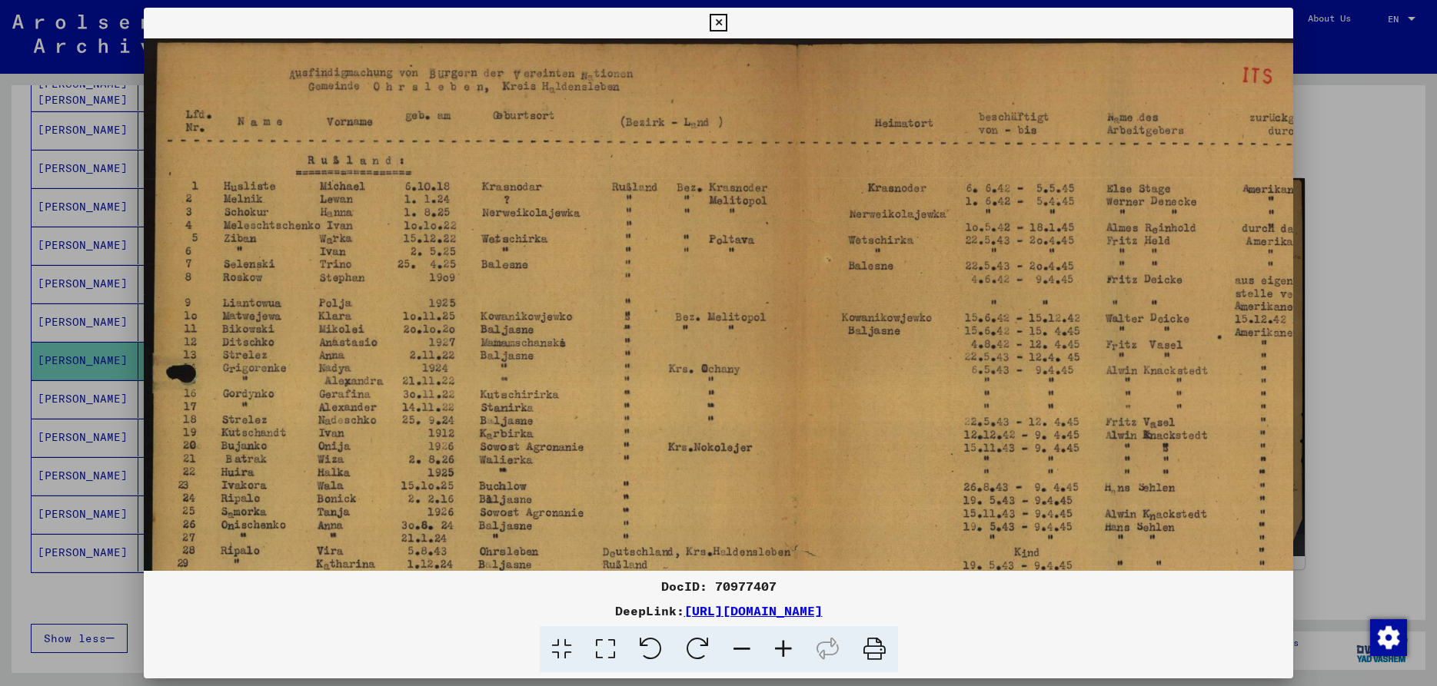
click at [790, 643] on icon at bounding box center [783, 649] width 42 height 47
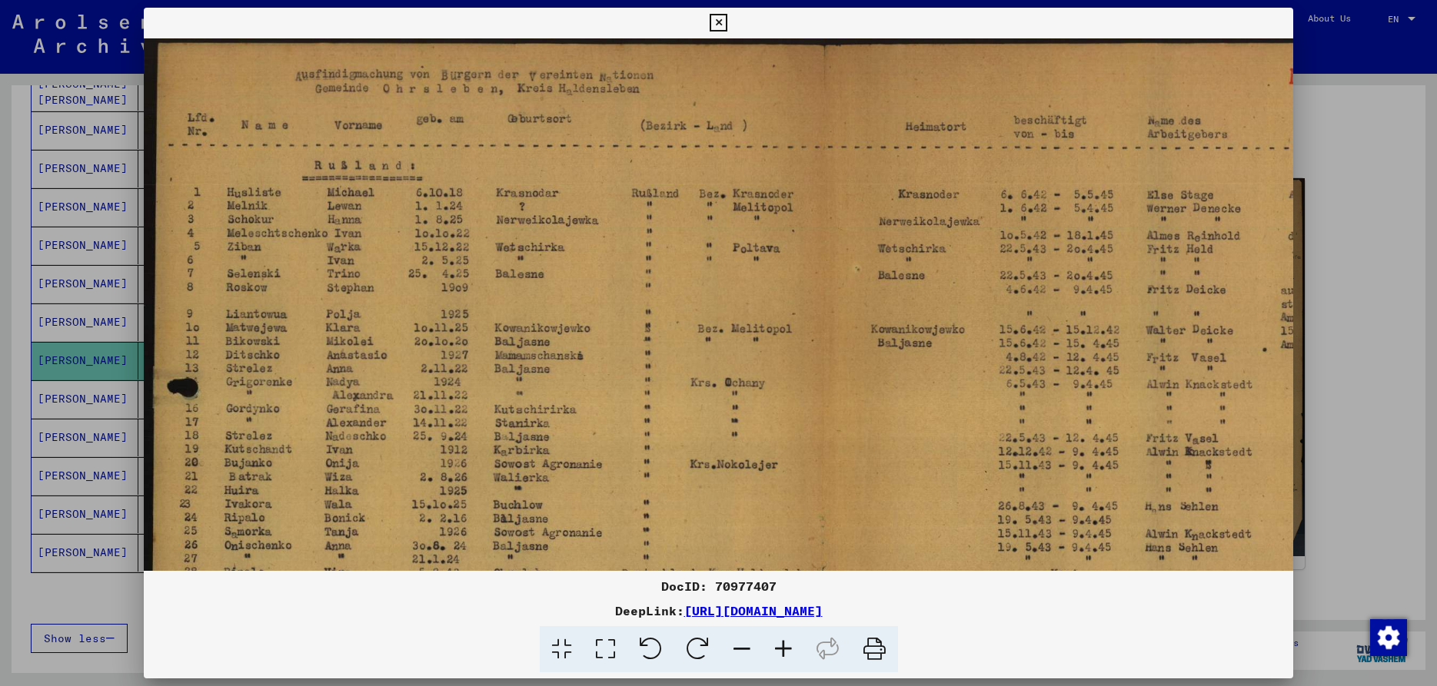
click at [790, 643] on icon at bounding box center [783, 649] width 42 height 47
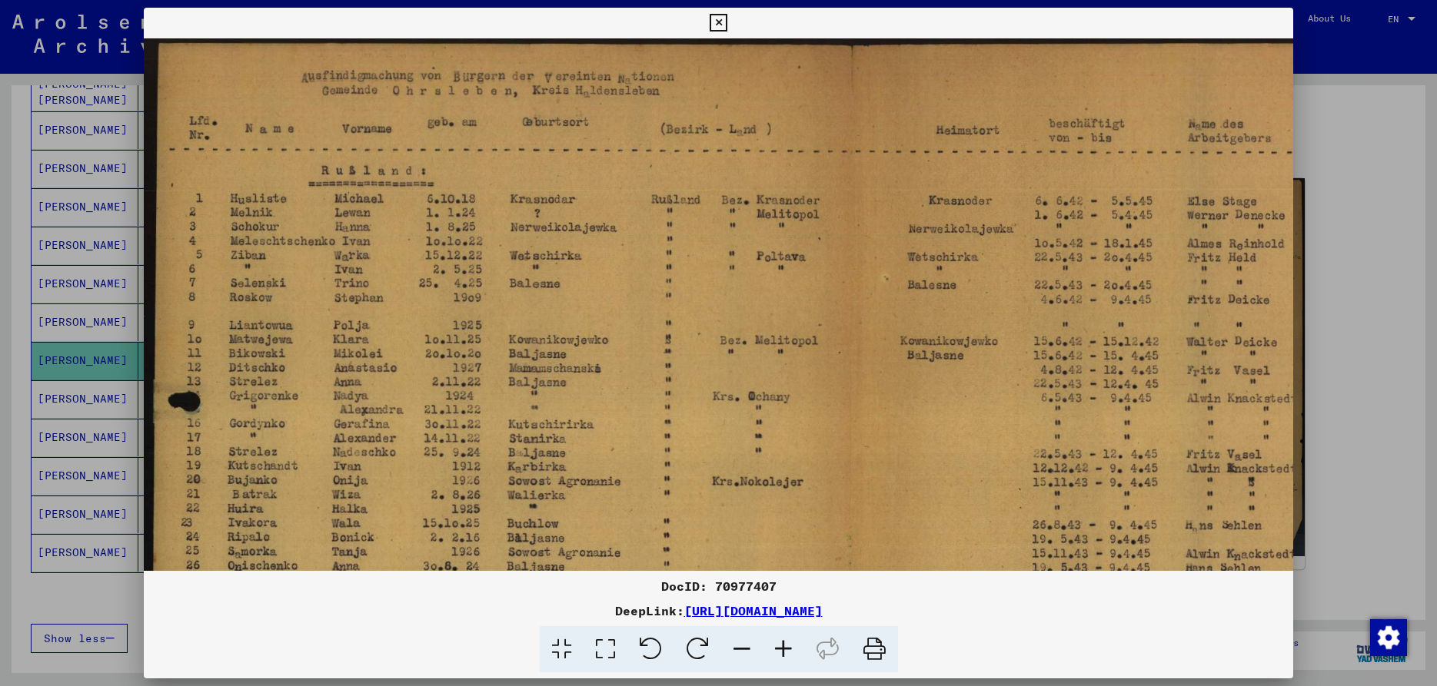
click at [790, 643] on icon at bounding box center [783, 649] width 42 height 47
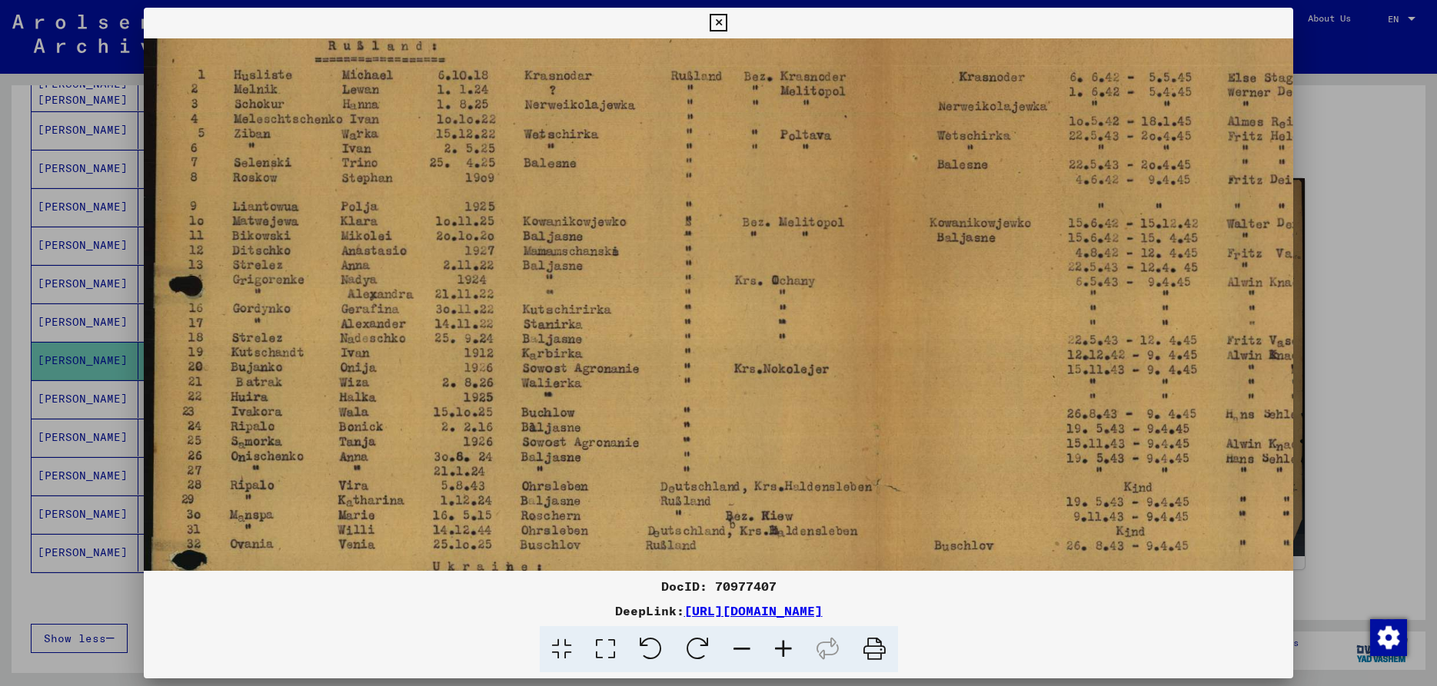
scroll to position [131, 0]
drag, startPoint x: 498, startPoint y: 466, endPoint x: 527, endPoint y: 334, distance: 134.6
click at [527, 334] on img at bounding box center [875, 423] width 1463 height 1032
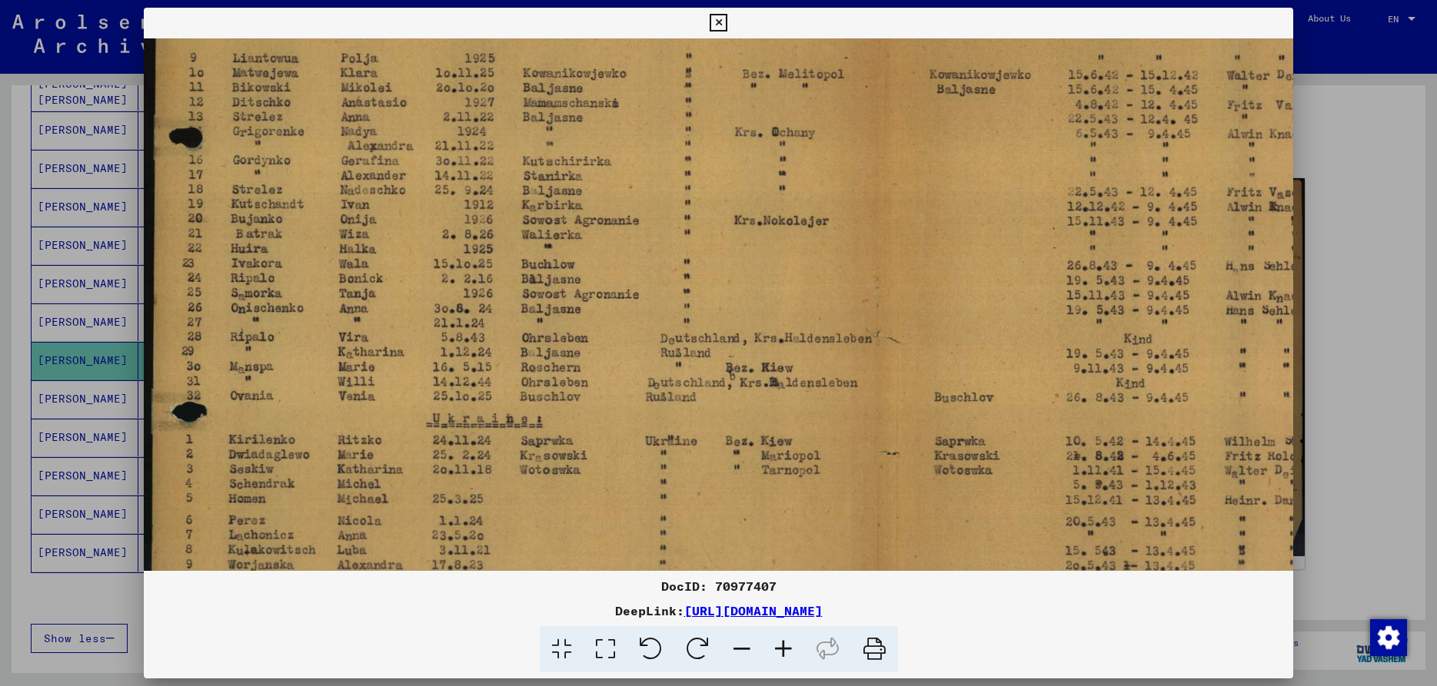
scroll to position [284, 0]
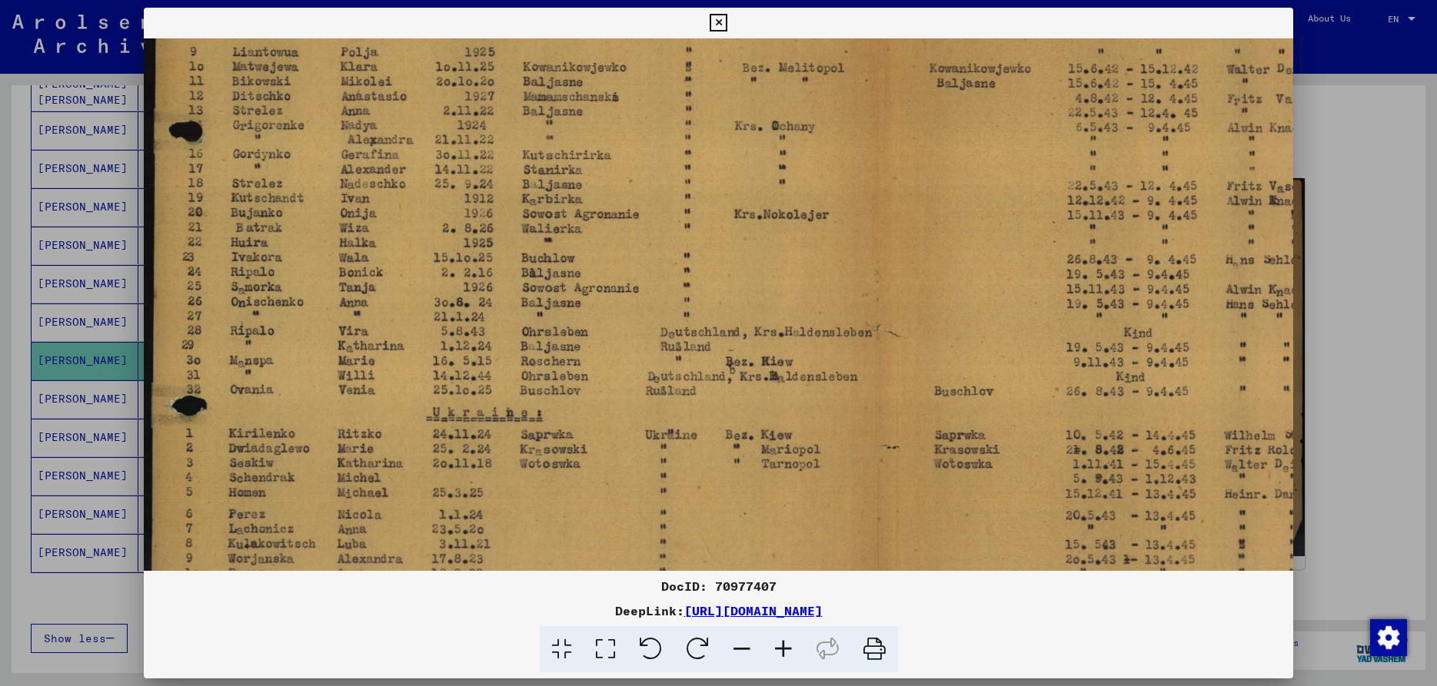
drag, startPoint x: 501, startPoint y: 485, endPoint x: 535, endPoint y: 332, distance: 156.7
click at [535, 332] on img at bounding box center [875, 270] width 1463 height 1032
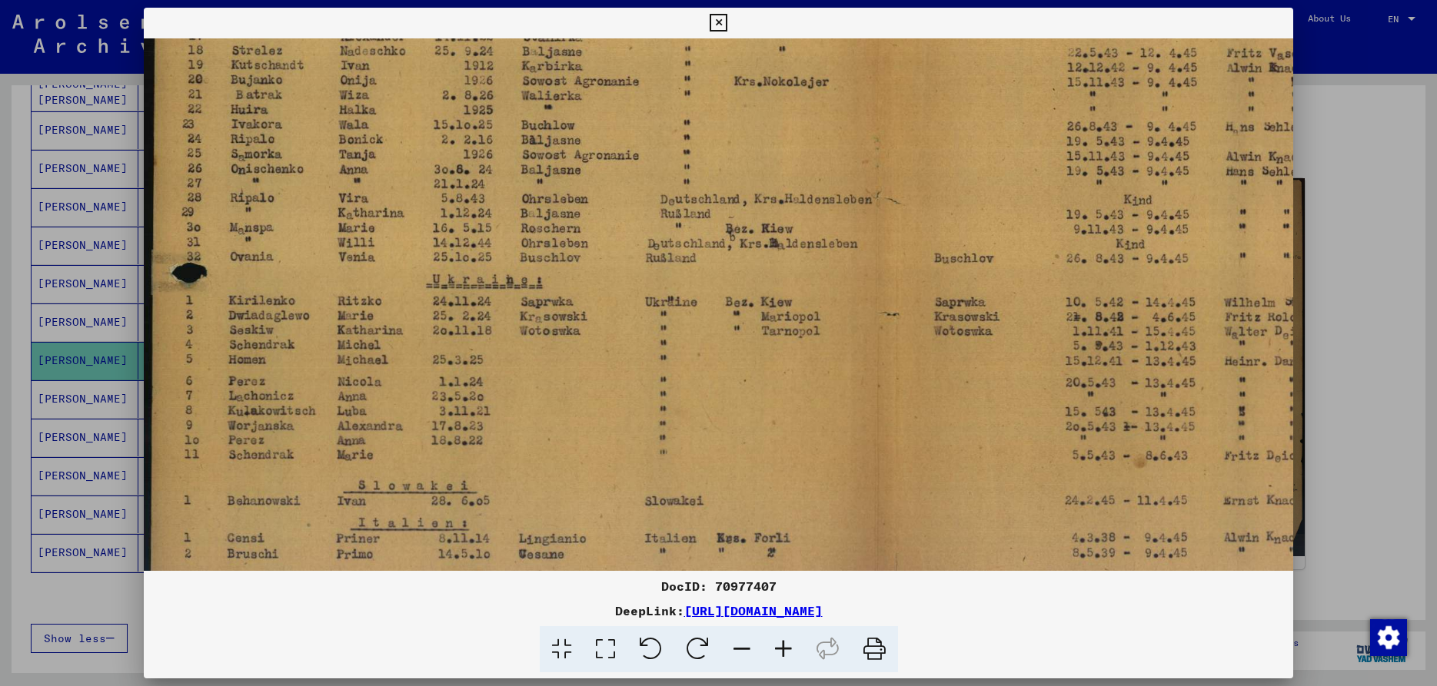
scroll to position [420, 0]
drag, startPoint x: 487, startPoint y: 483, endPoint x: 495, endPoint y: 347, distance: 136.3
click at [495, 347] on img at bounding box center [875, 134] width 1463 height 1032
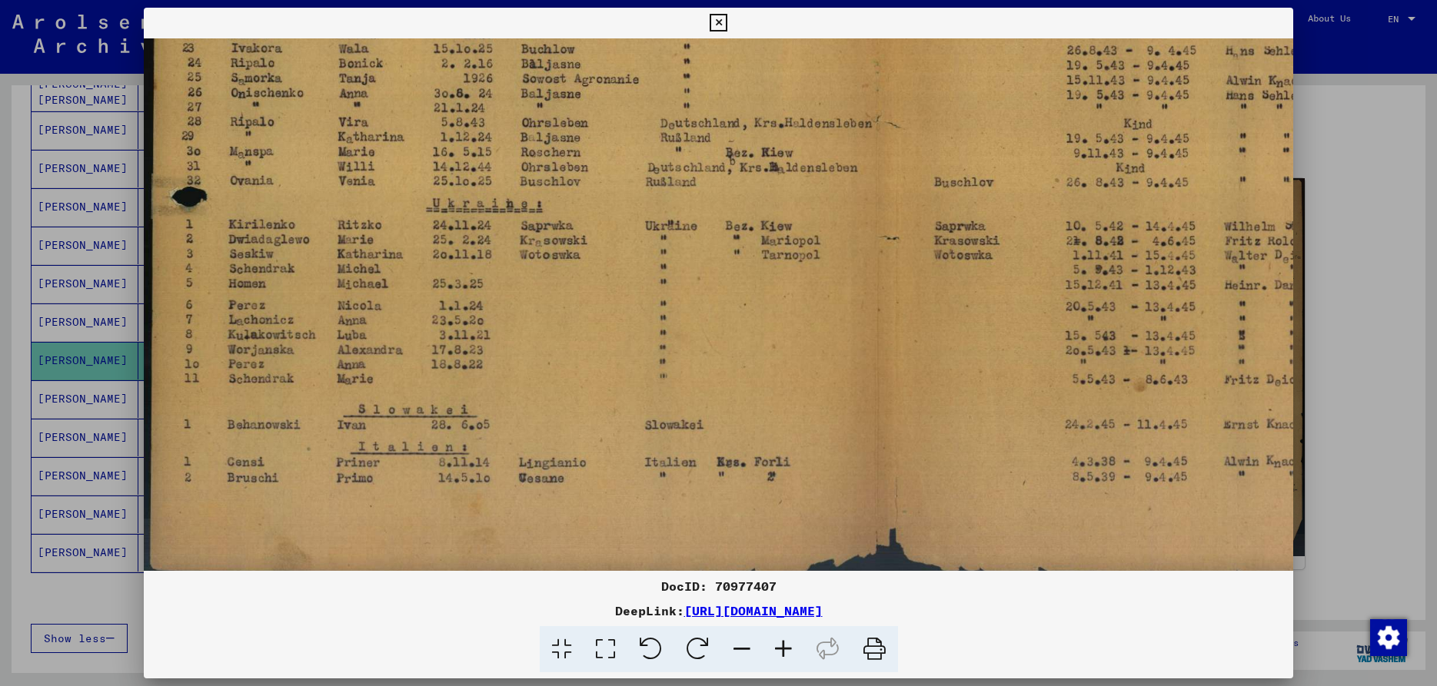
scroll to position [500, 0]
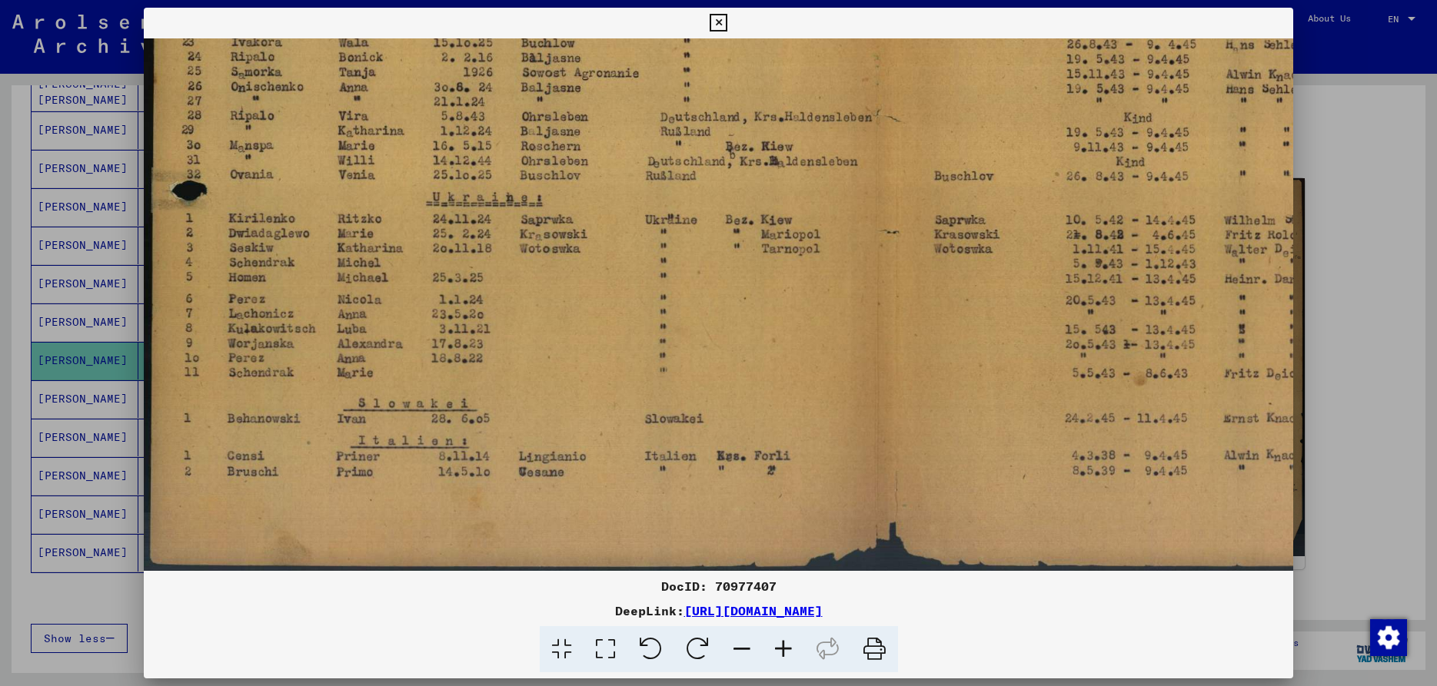
drag, startPoint x: 467, startPoint y: 473, endPoint x: 489, endPoint y: 386, distance: 89.5
click at [489, 386] on img at bounding box center [875, 55] width 1463 height 1032
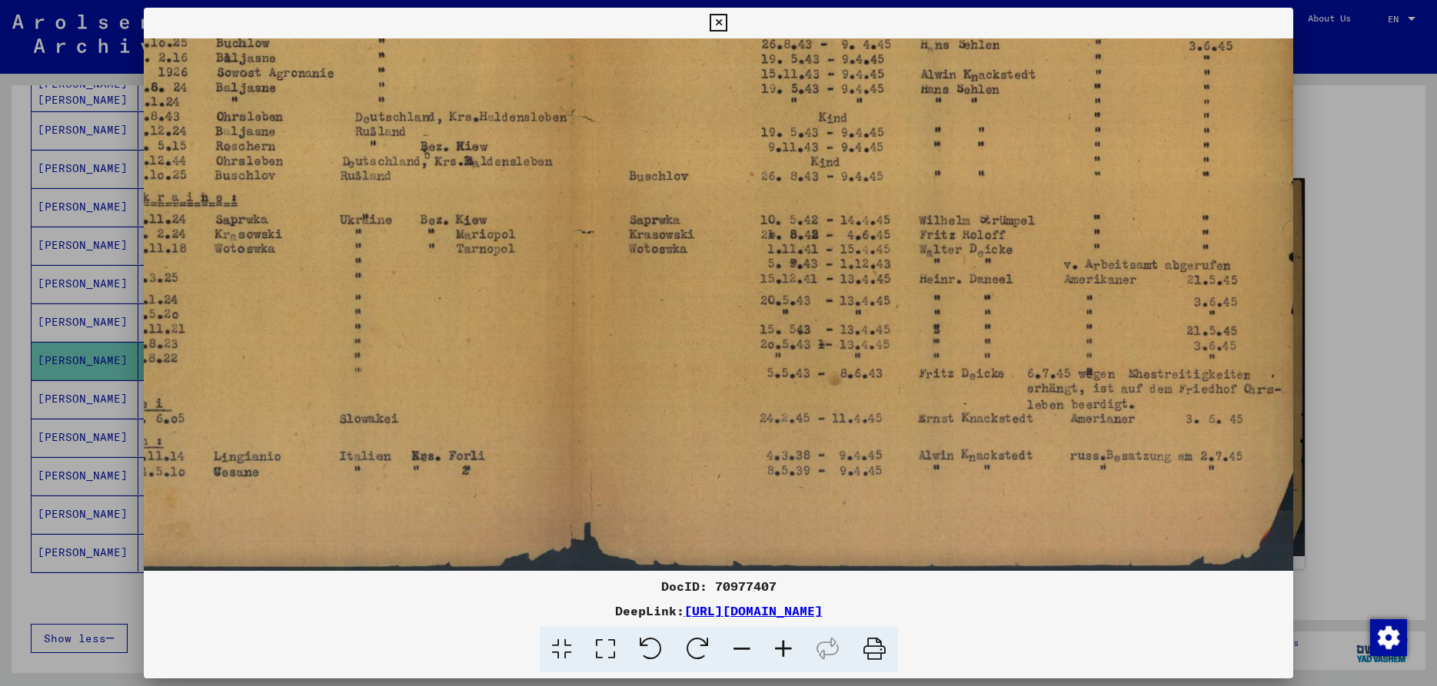
scroll to position [500, 314]
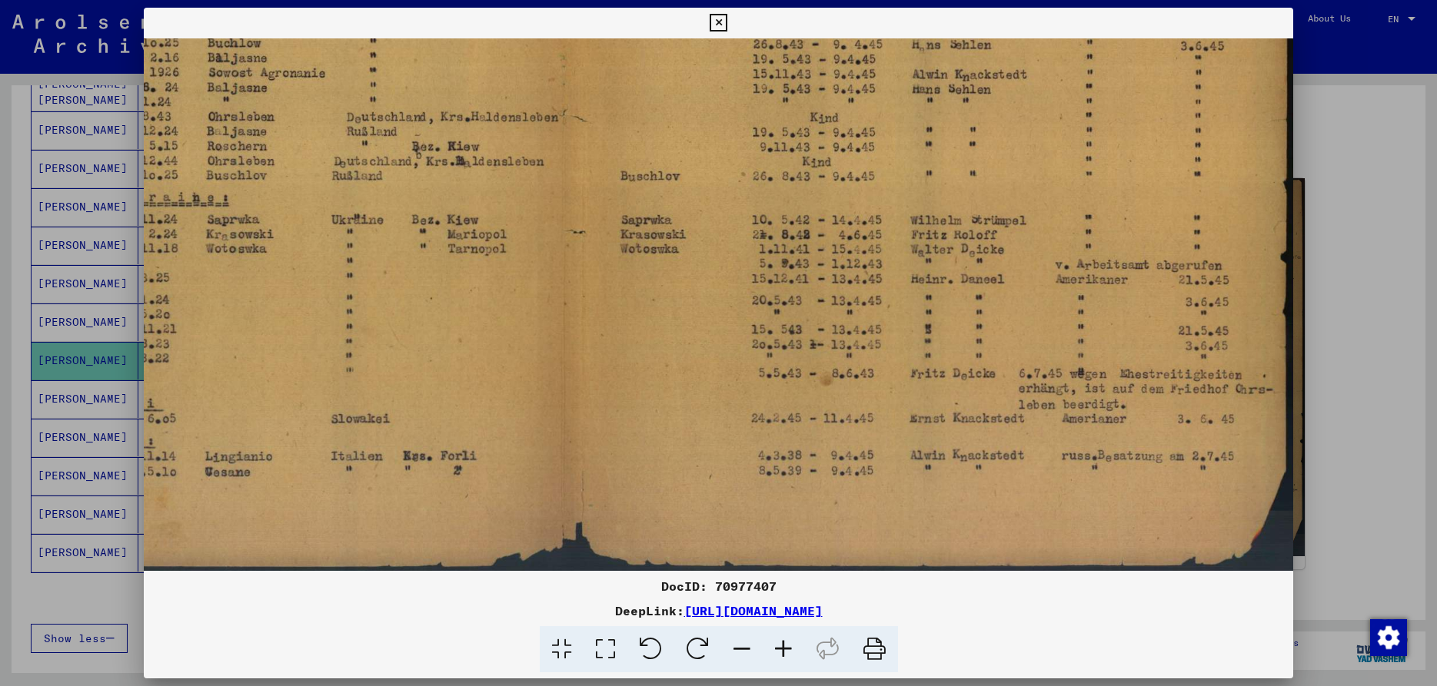
drag, startPoint x: 1205, startPoint y: 410, endPoint x: 843, endPoint y: 394, distance: 362.4
click at [843, 394] on img at bounding box center [561, 55] width 1463 height 1032
click at [727, 22] on icon at bounding box center [718, 23] width 18 height 18
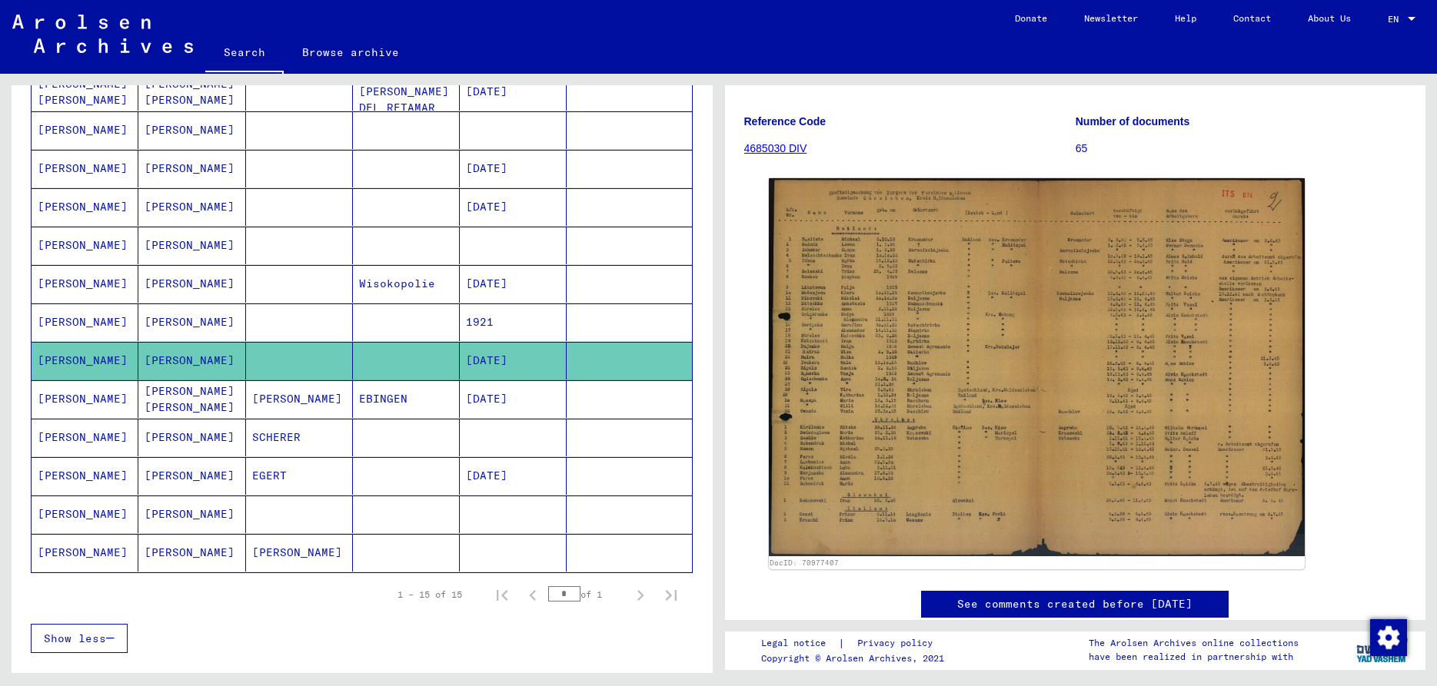
click at [87, 410] on mat-cell "[PERSON_NAME]" at bounding box center [85, 399] width 107 height 38
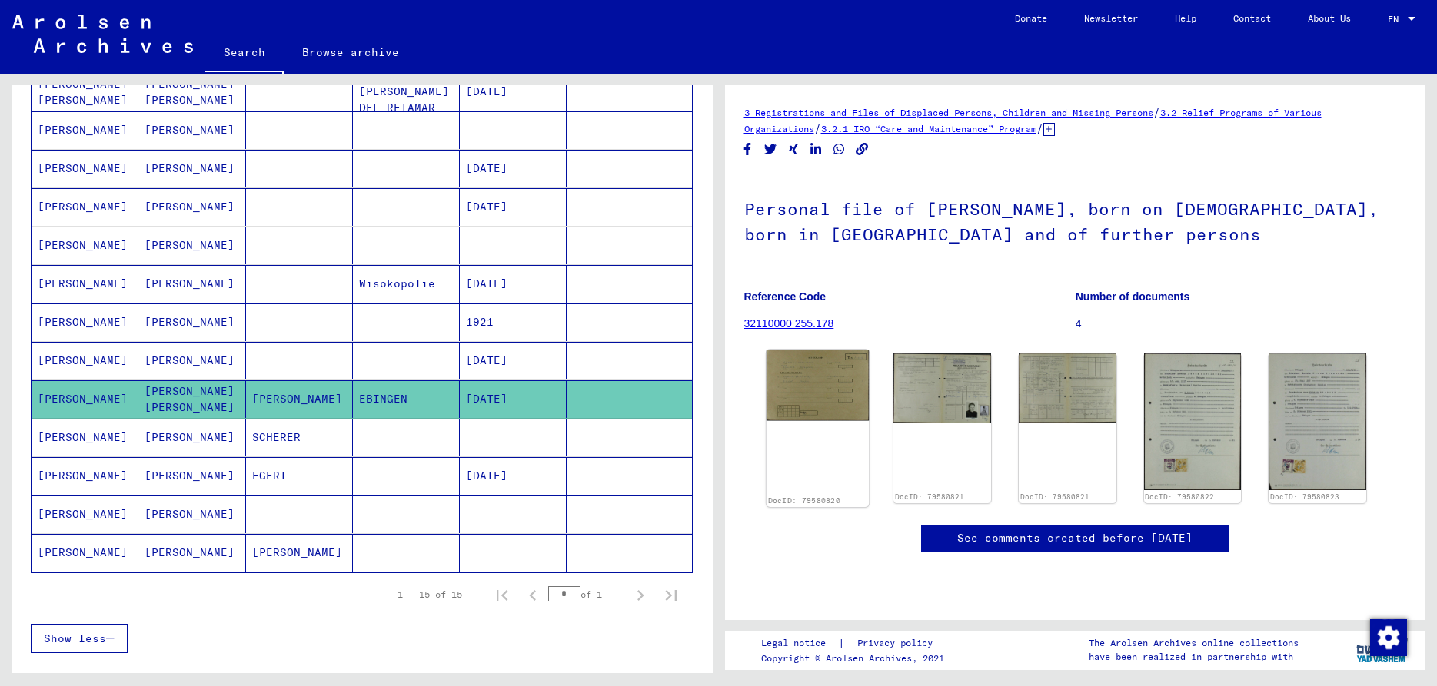
click at [817, 366] on img at bounding box center [817, 385] width 102 height 71
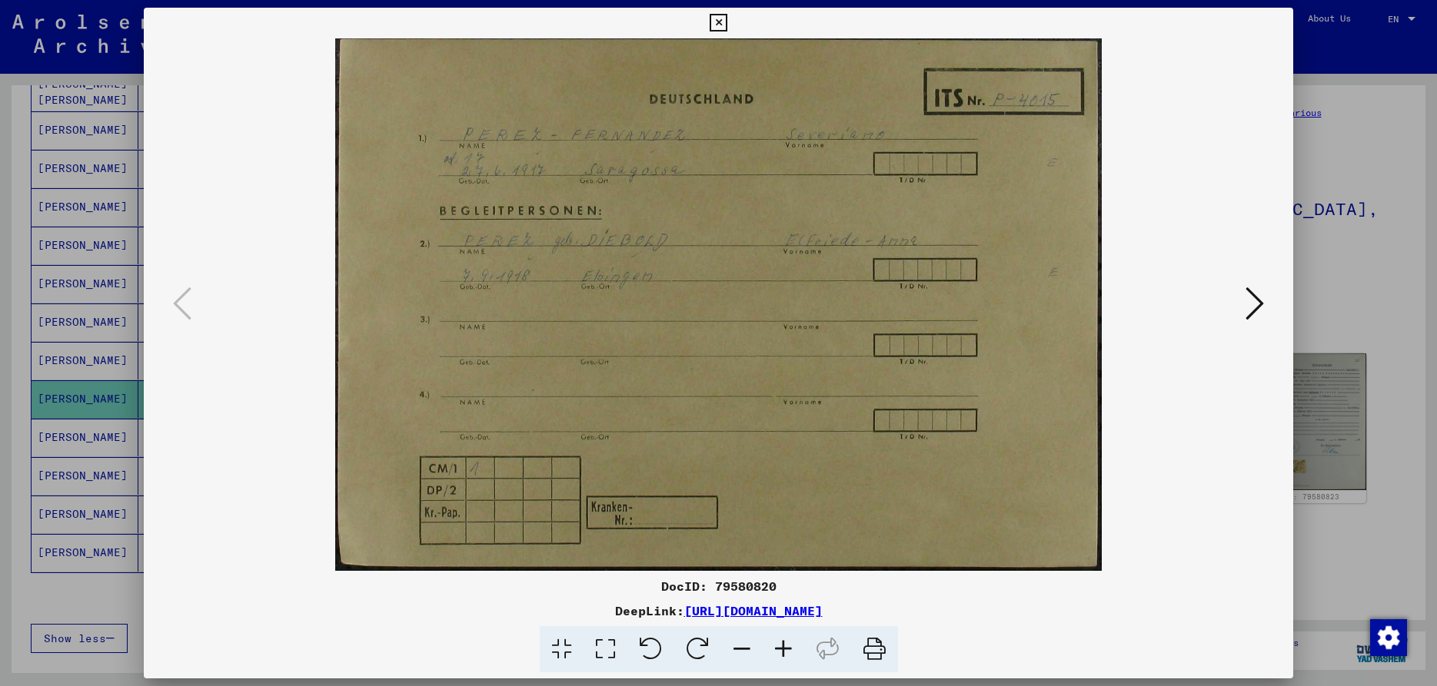
click at [1252, 305] on icon at bounding box center [1254, 303] width 18 height 37
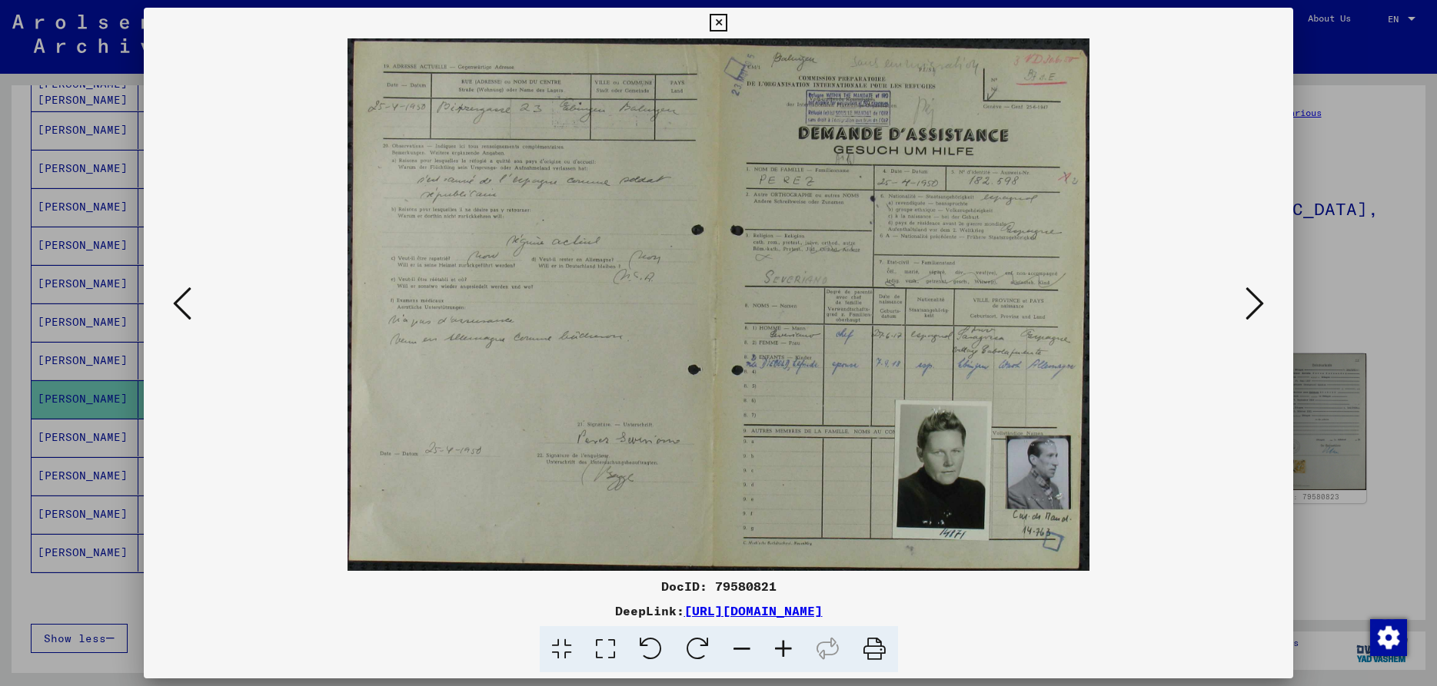
click at [782, 648] on icon at bounding box center [783, 649] width 42 height 47
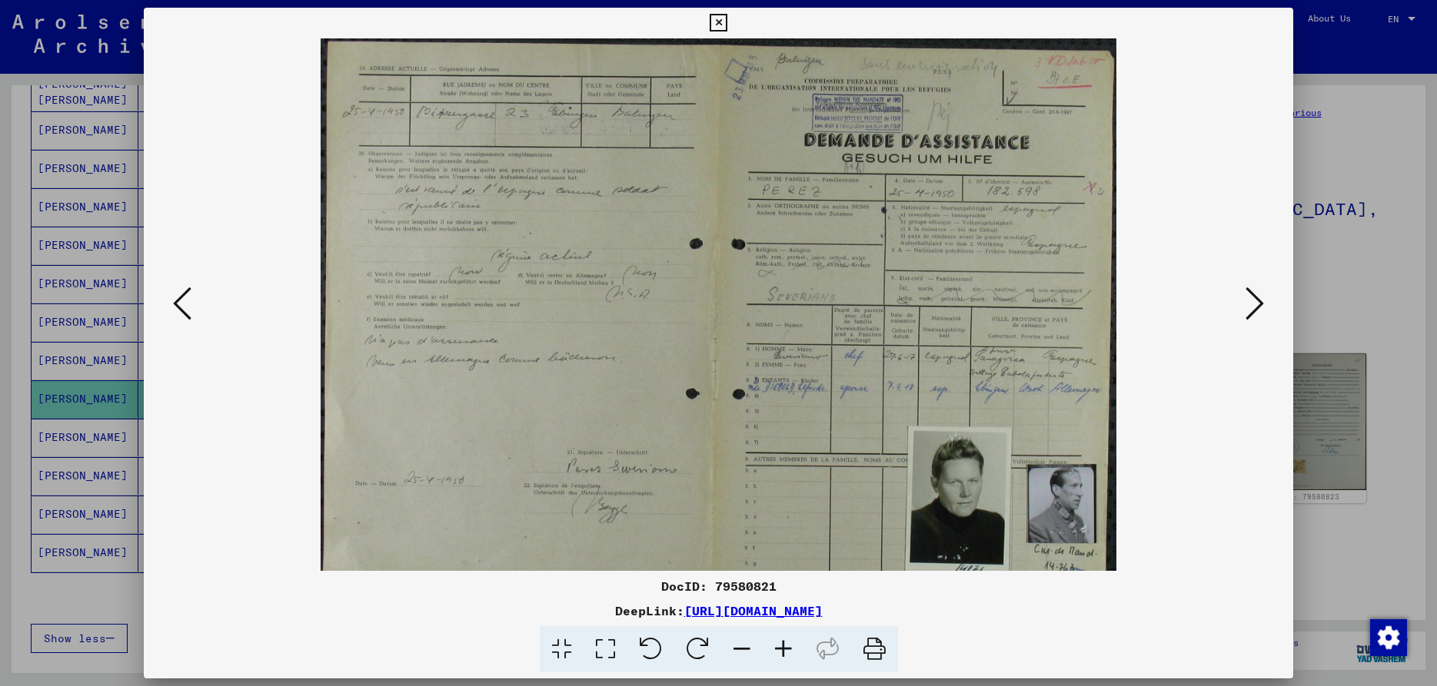
click at [782, 648] on icon at bounding box center [783, 649] width 42 height 47
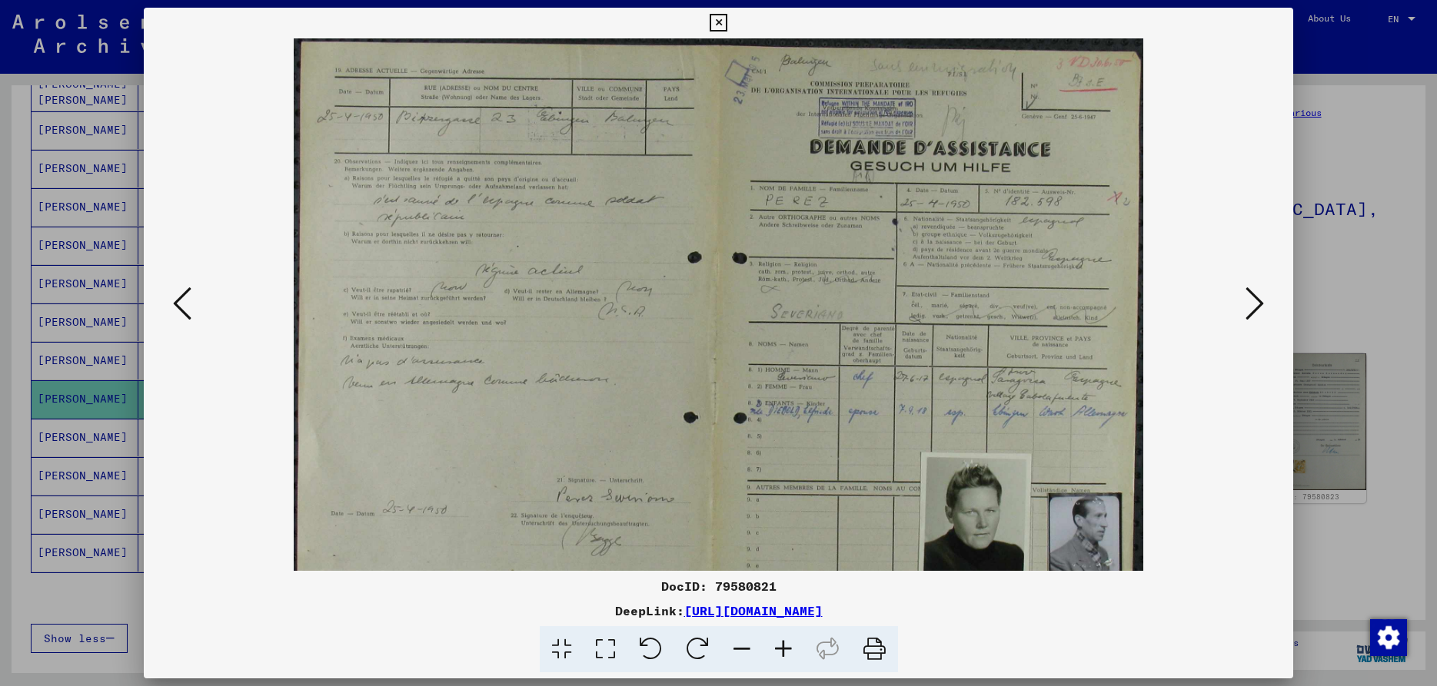
click at [782, 648] on icon at bounding box center [783, 649] width 42 height 47
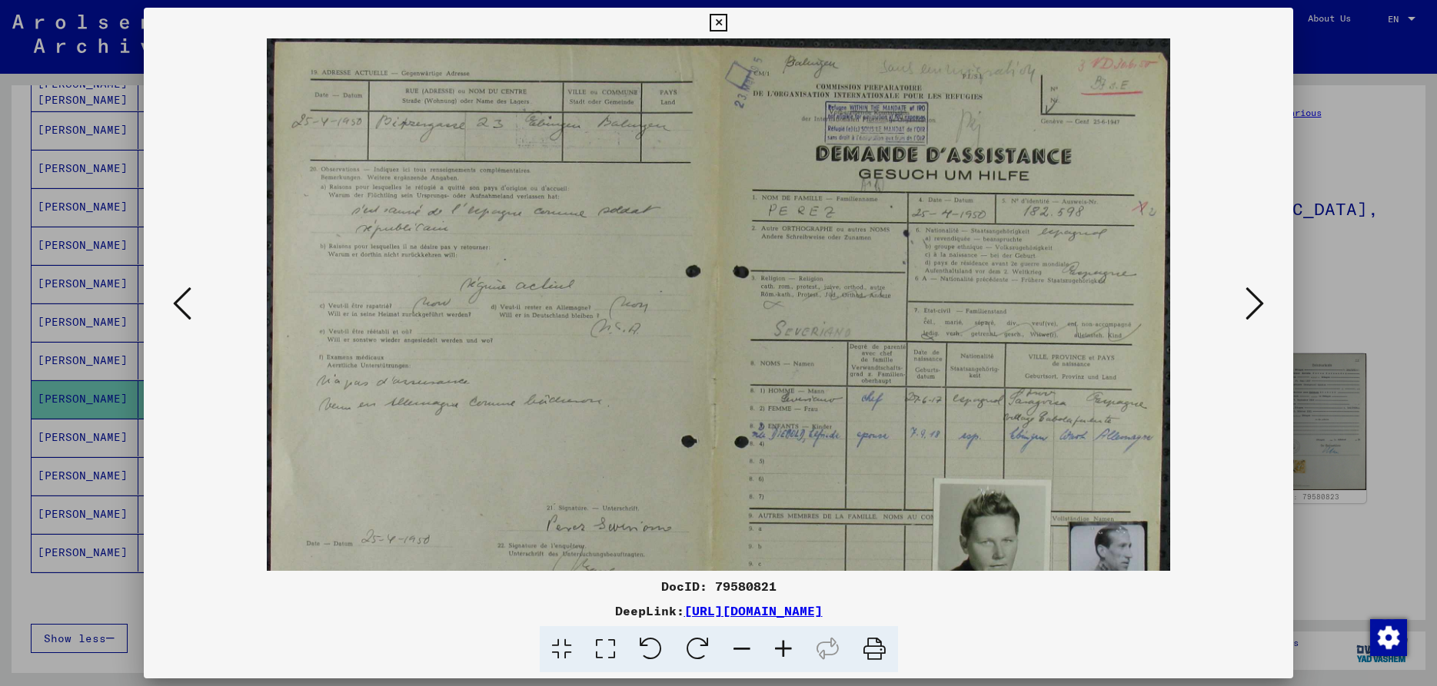
click at [782, 648] on icon at bounding box center [783, 649] width 42 height 47
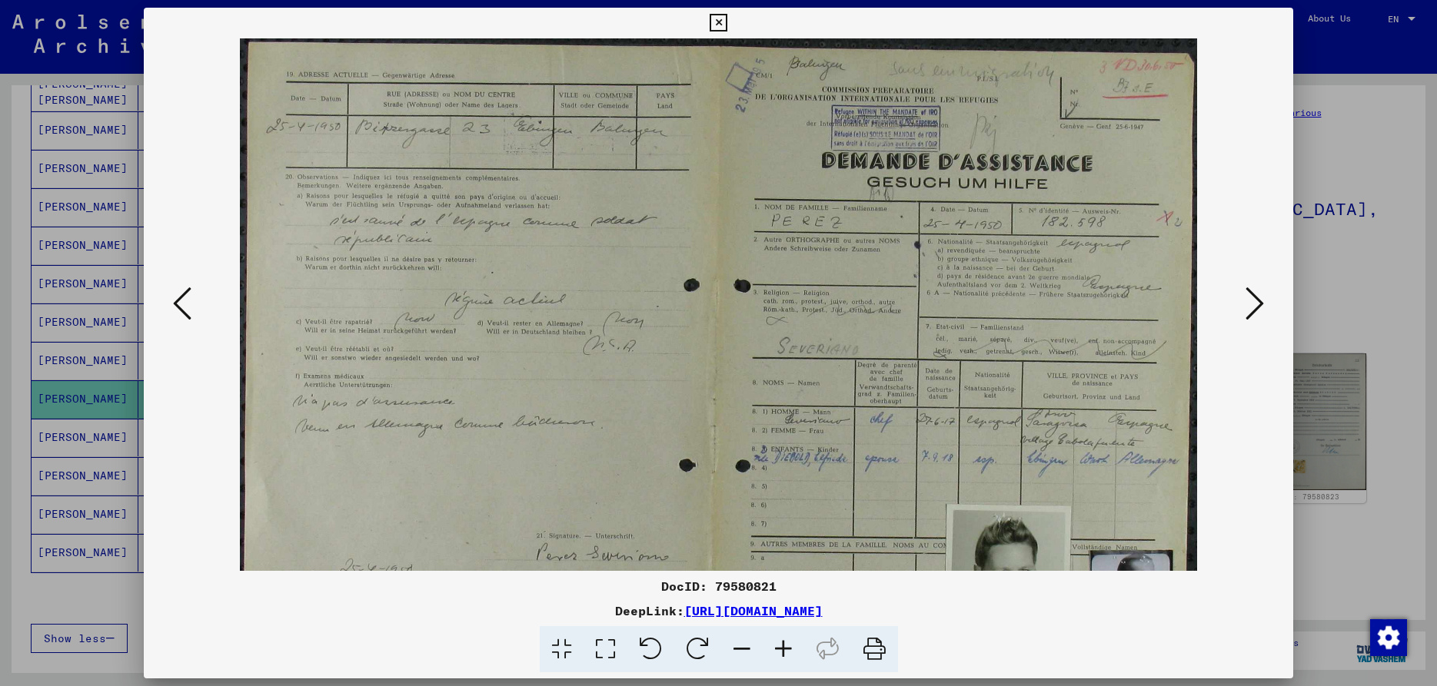
click at [782, 648] on icon at bounding box center [783, 649] width 42 height 47
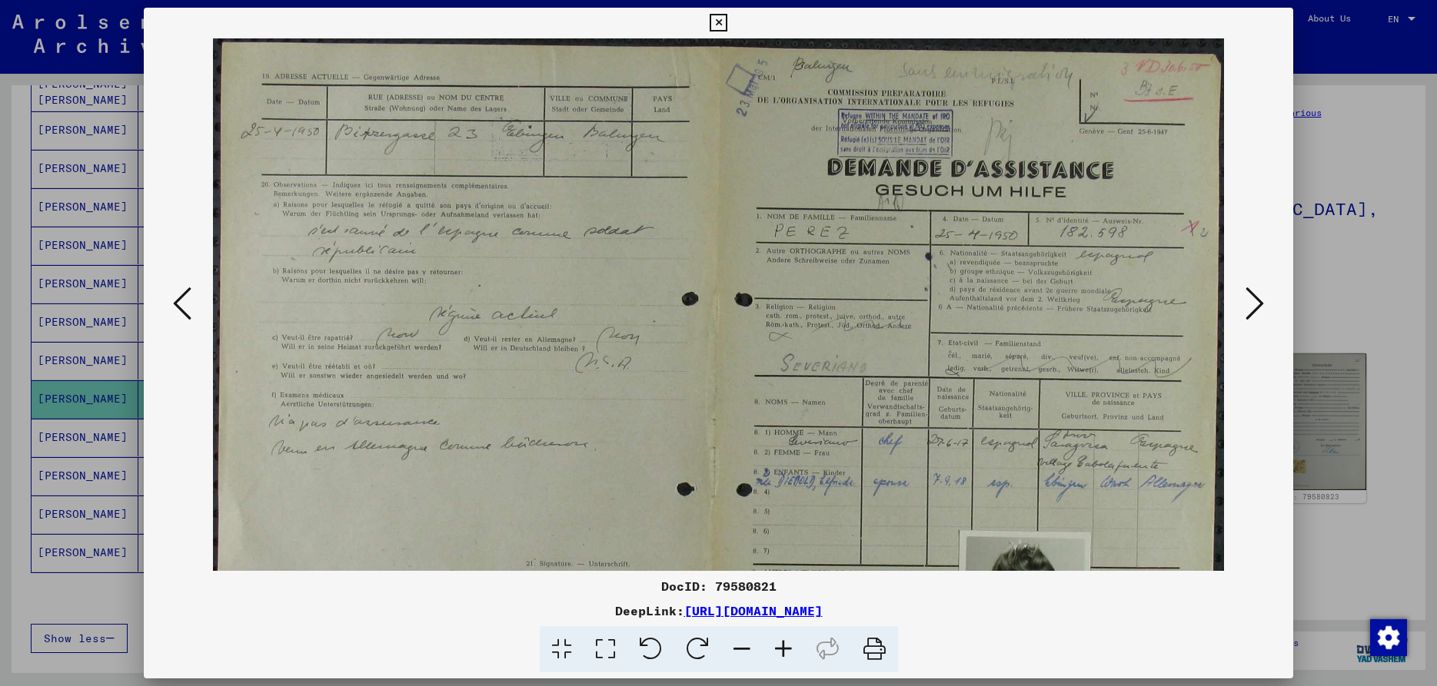
click at [782, 648] on icon at bounding box center [783, 649] width 42 height 47
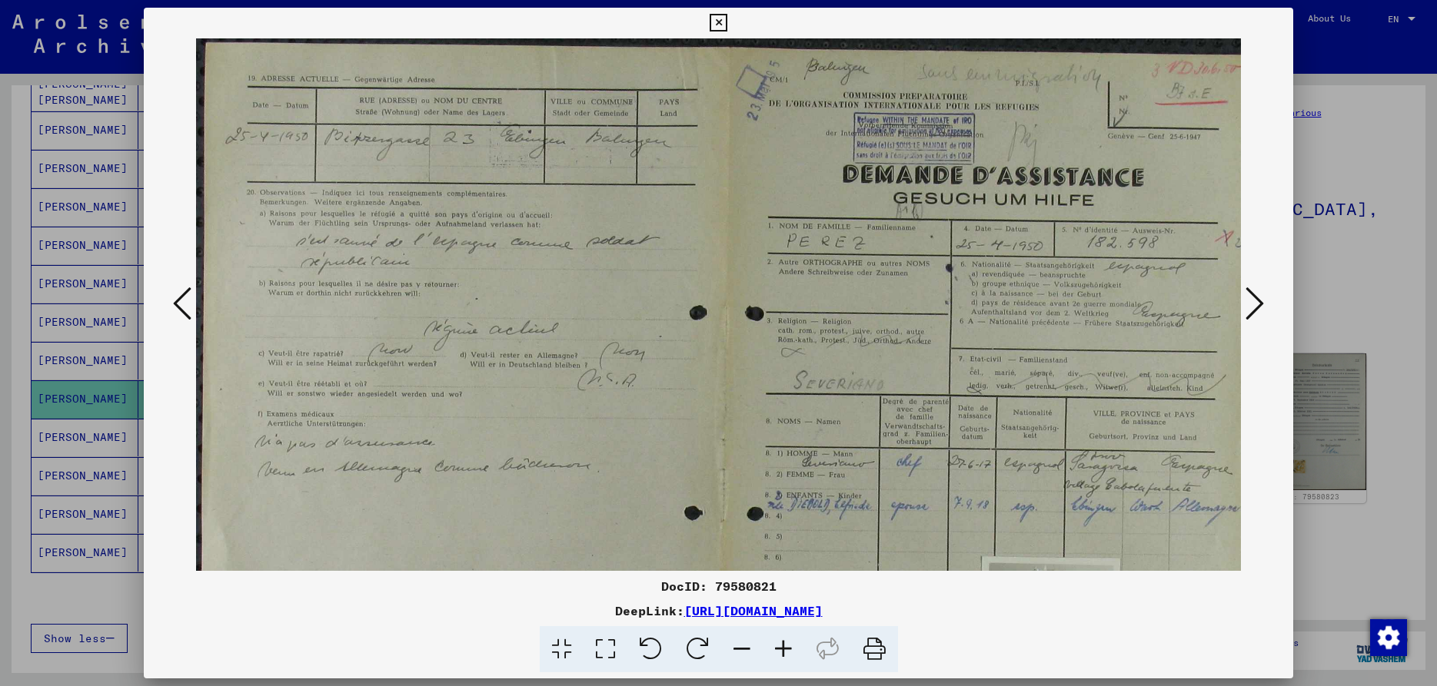
click at [782, 648] on icon at bounding box center [783, 649] width 42 height 47
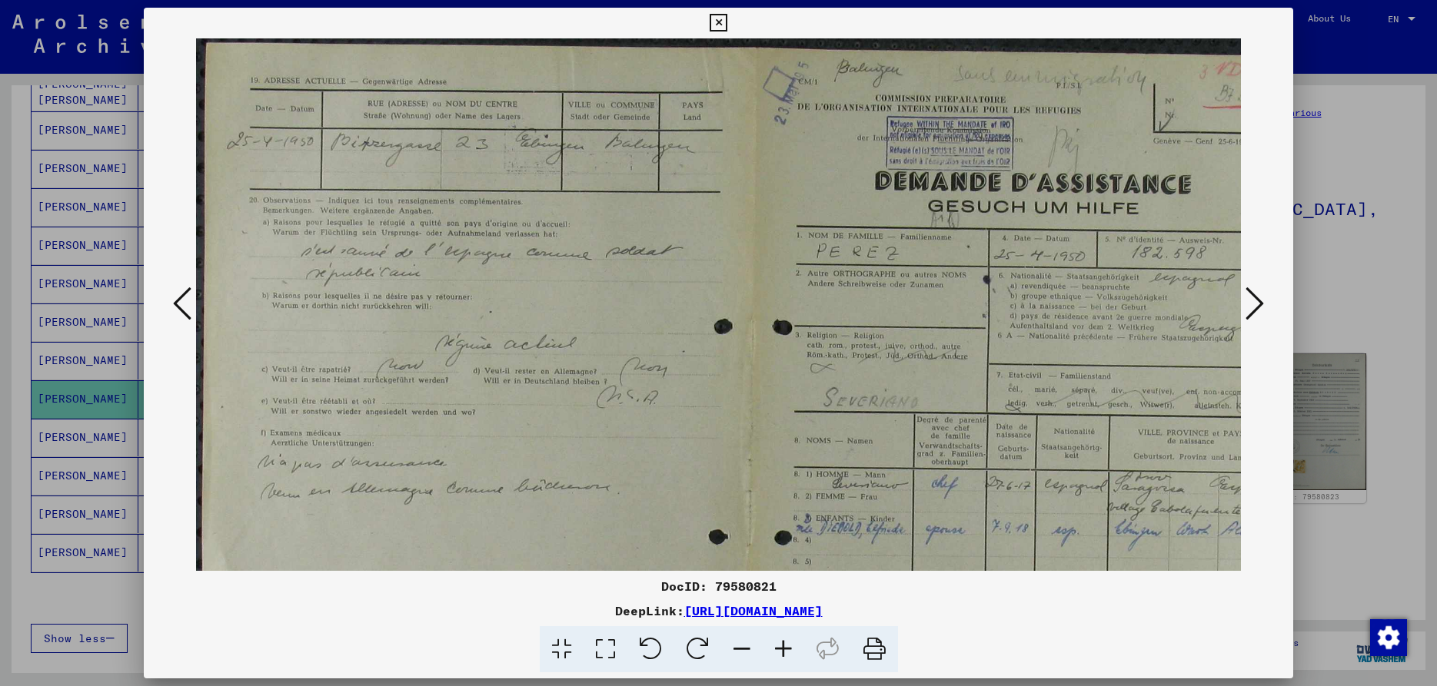
click at [782, 648] on icon at bounding box center [783, 649] width 42 height 47
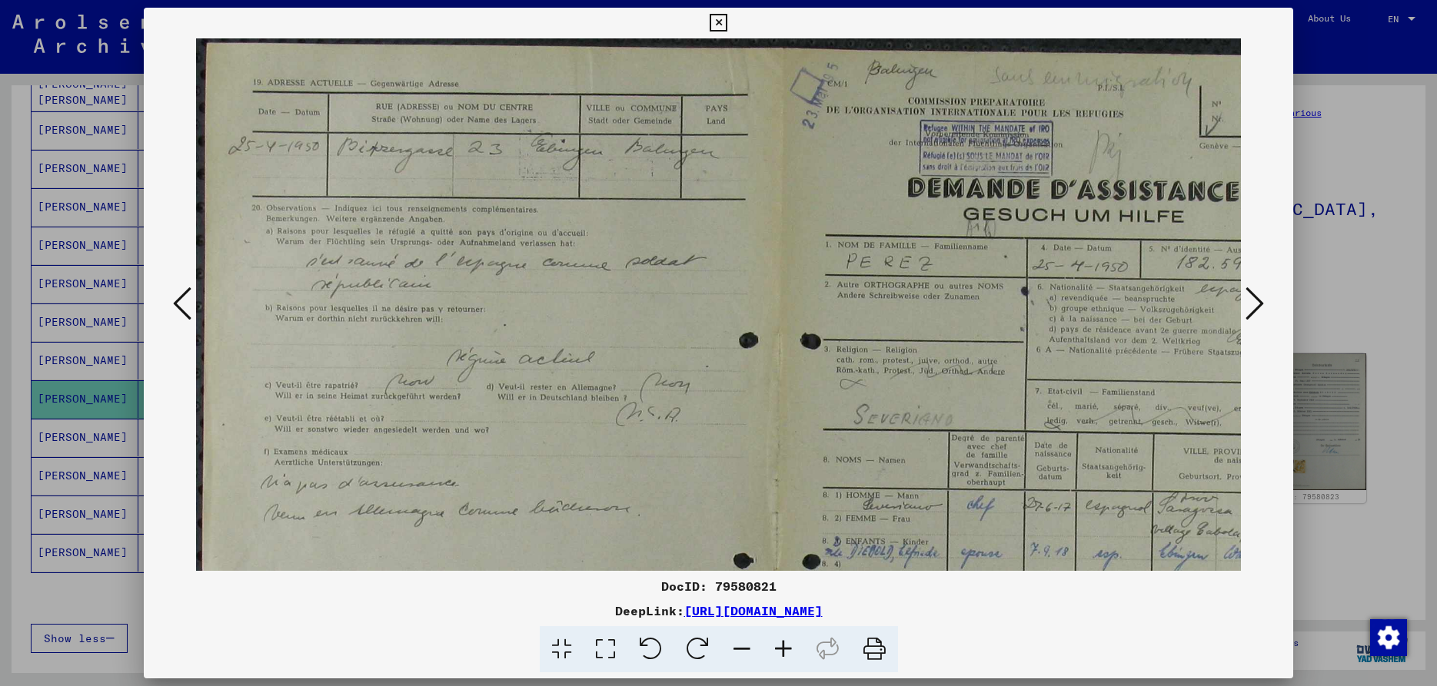
click at [782, 648] on icon at bounding box center [783, 649] width 42 height 47
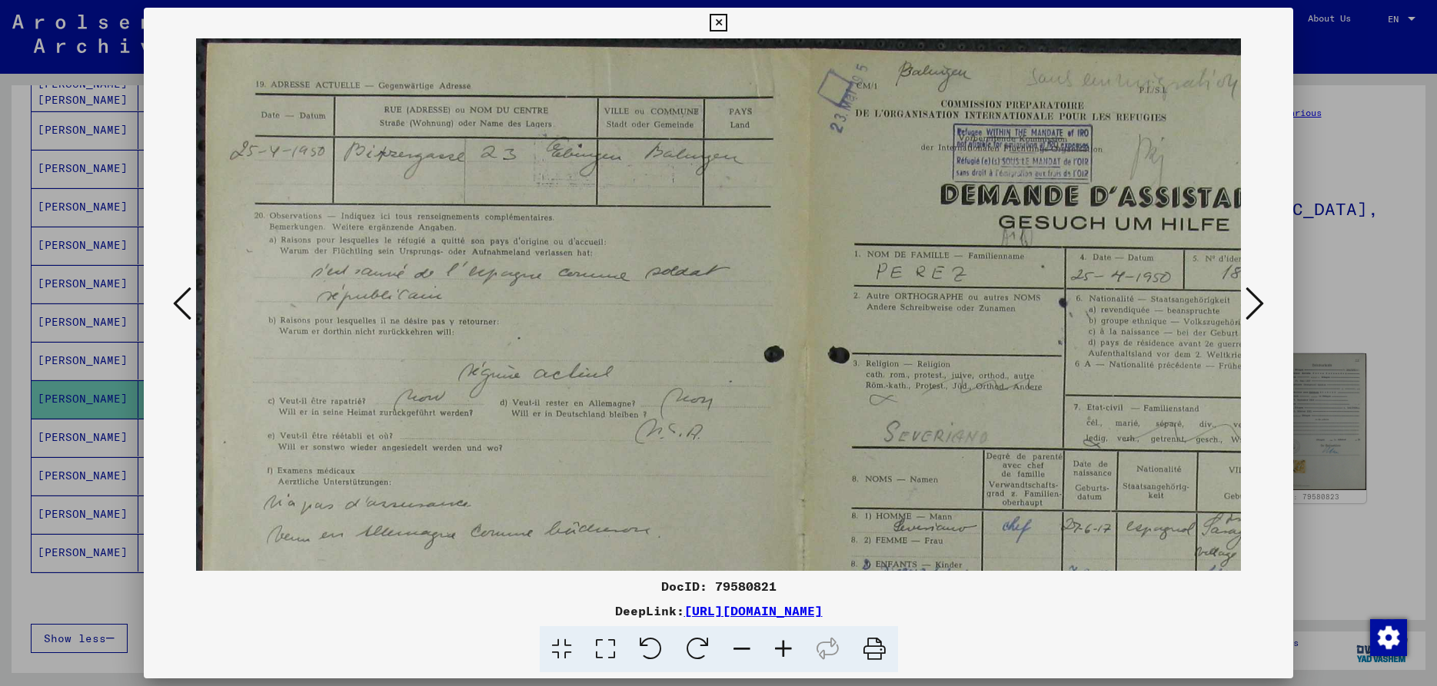
click at [782, 648] on icon at bounding box center [783, 649] width 42 height 47
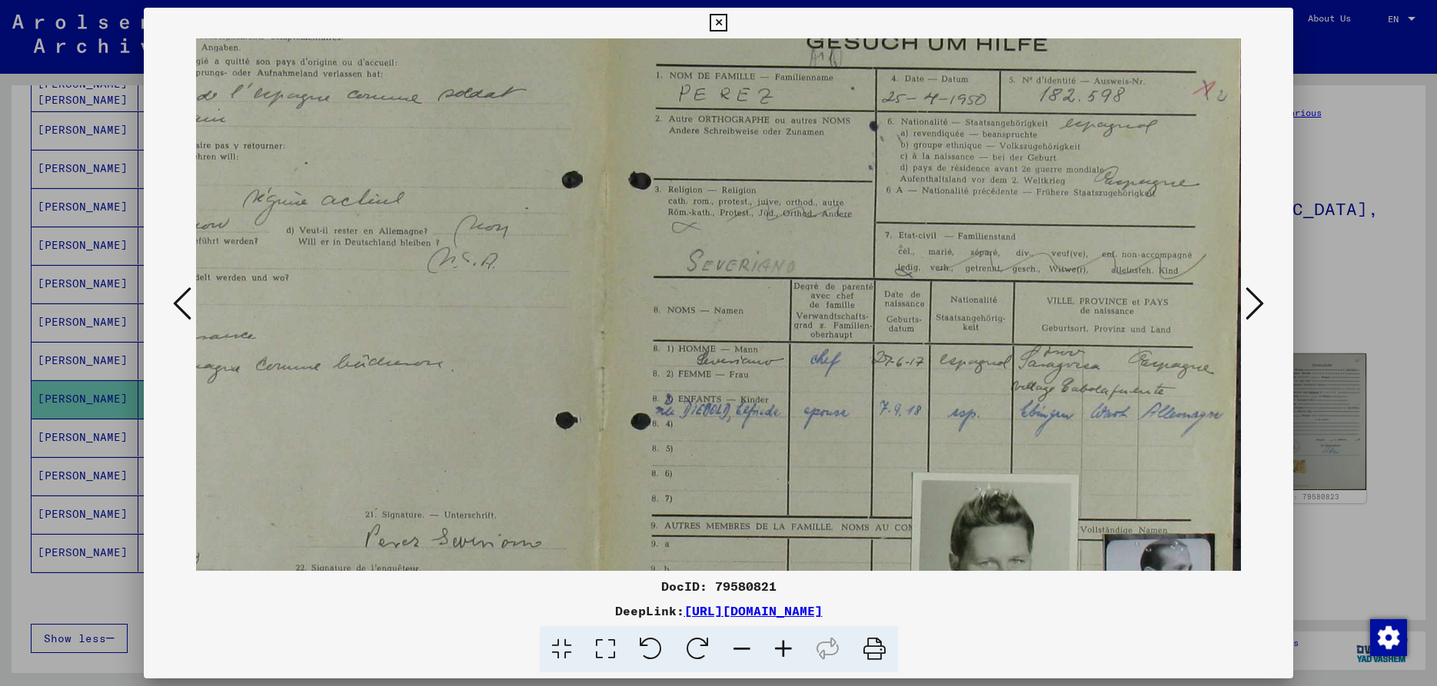
scroll to position [212, 227]
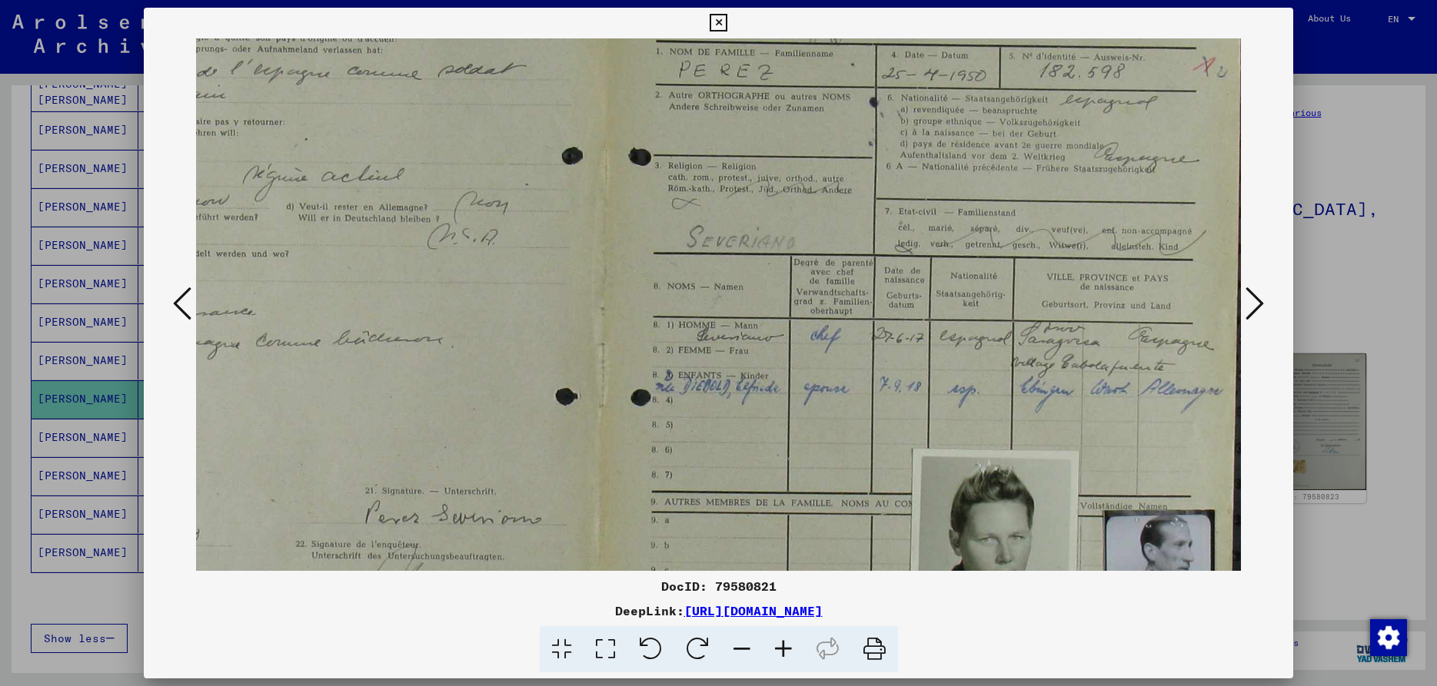
drag, startPoint x: 852, startPoint y: 456, endPoint x: 233, endPoint y: 244, distance: 654.8
click at [233, 244] on img at bounding box center [607, 284] width 1277 height 917
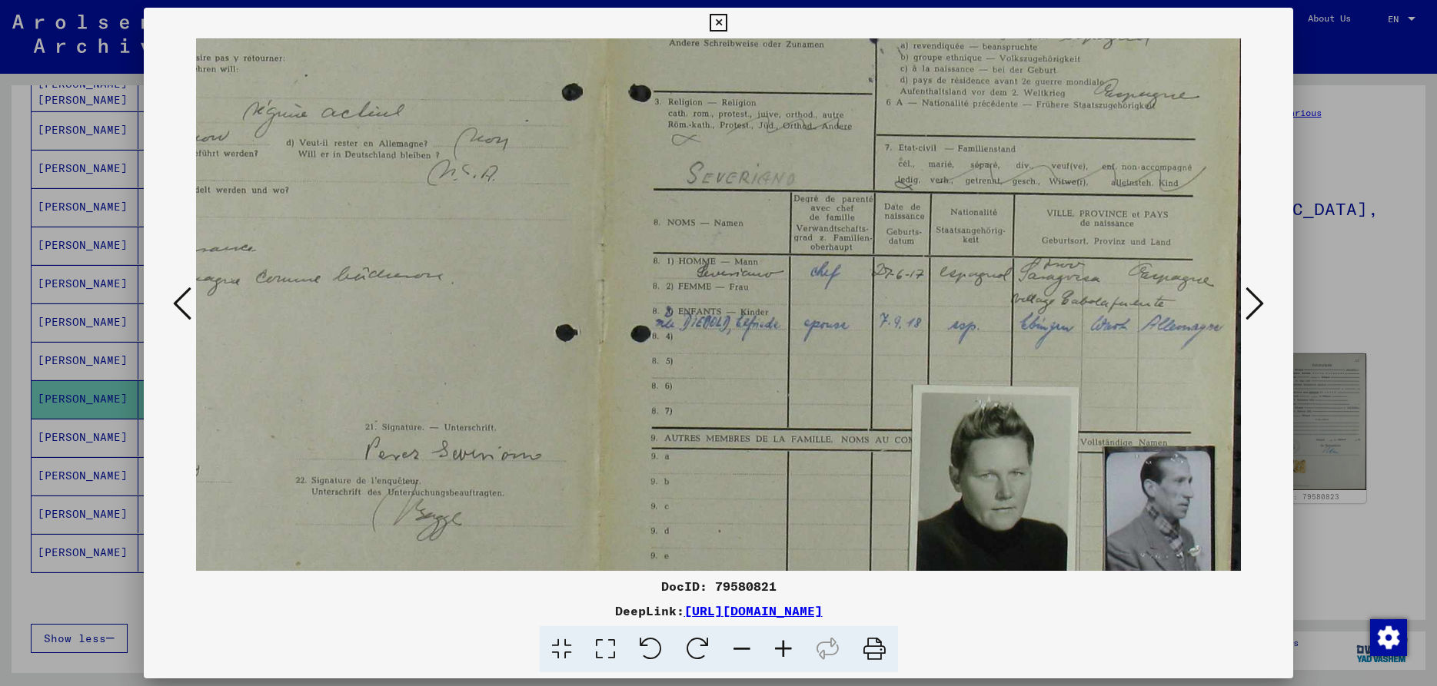
scroll to position [277, 227]
drag, startPoint x: 715, startPoint y: 532, endPoint x: 682, endPoint y: 467, distance: 73.2
click at [682, 467] on img at bounding box center [607, 219] width 1277 height 917
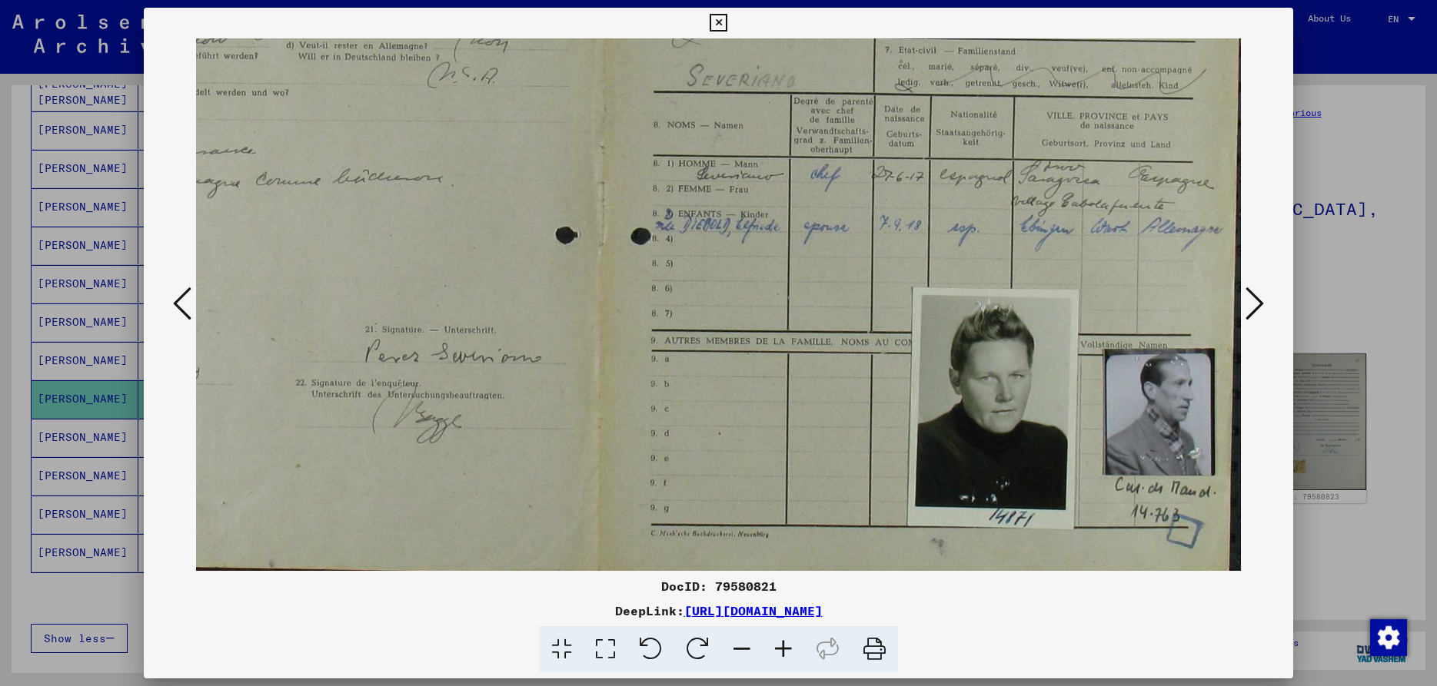
scroll to position [380, 227]
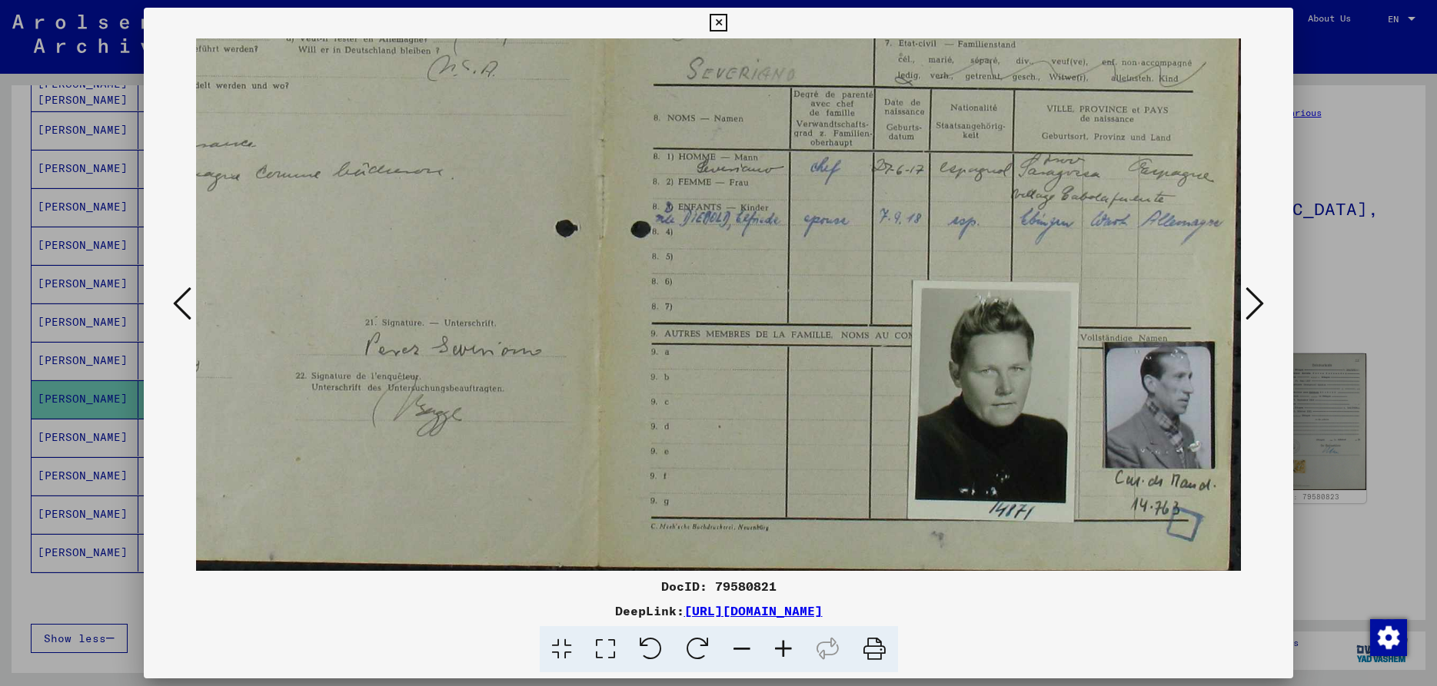
drag, startPoint x: 997, startPoint y: 517, endPoint x: 993, endPoint y: 414, distance: 103.1
click at [993, 414] on img at bounding box center [607, 116] width 1277 height 917
click at [1262, 300] on icon at bounding box center [1254, 303] width 18 height 37
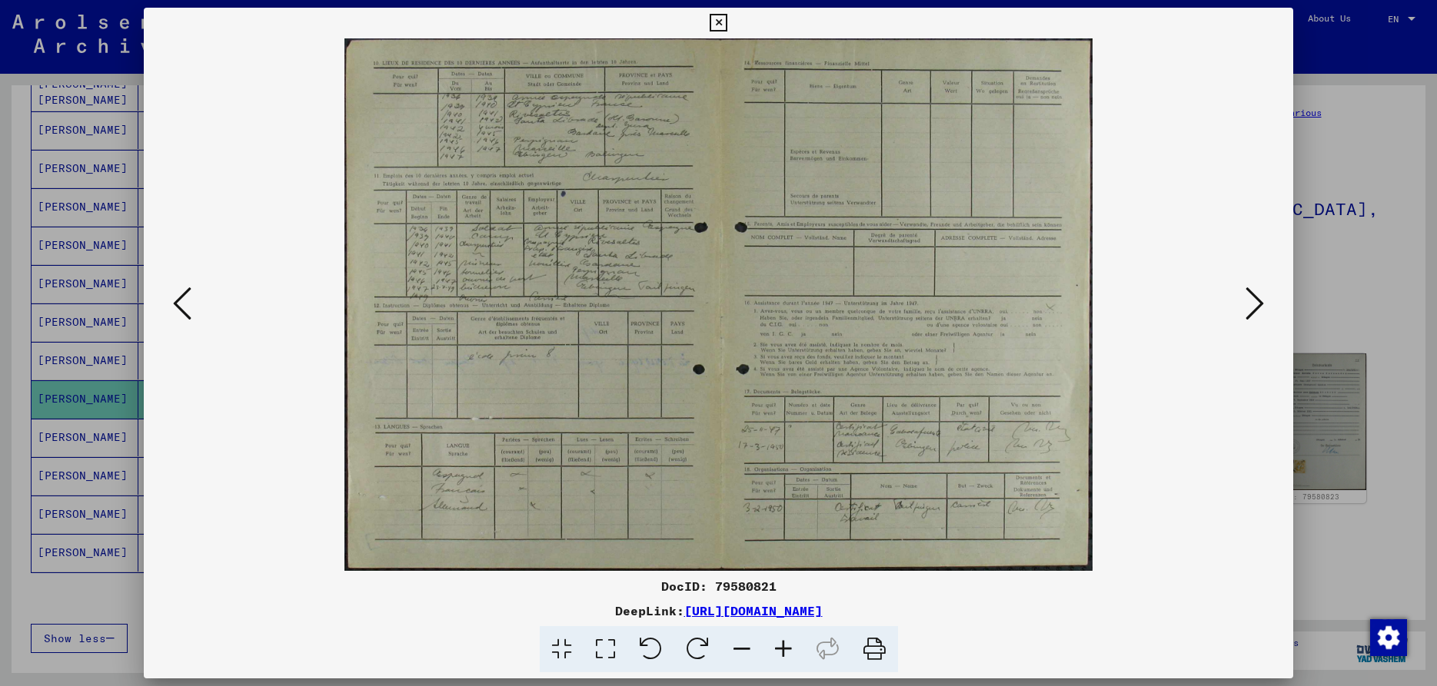
scroll to position [0, 0]
click at [783, 642] on icon at bounding box center [783, 649] width 42 height 47
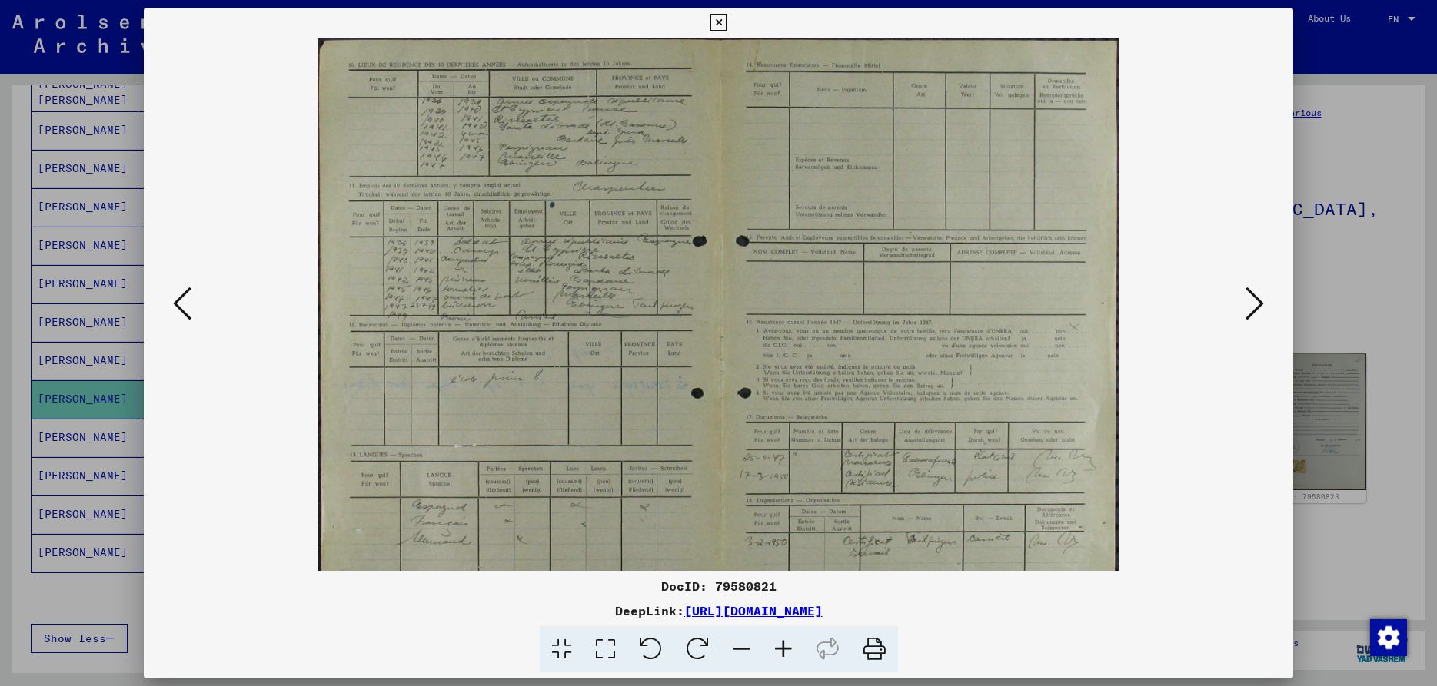
click at [783, 642] on icon at bounding box center [783, 649] width 42 height 47
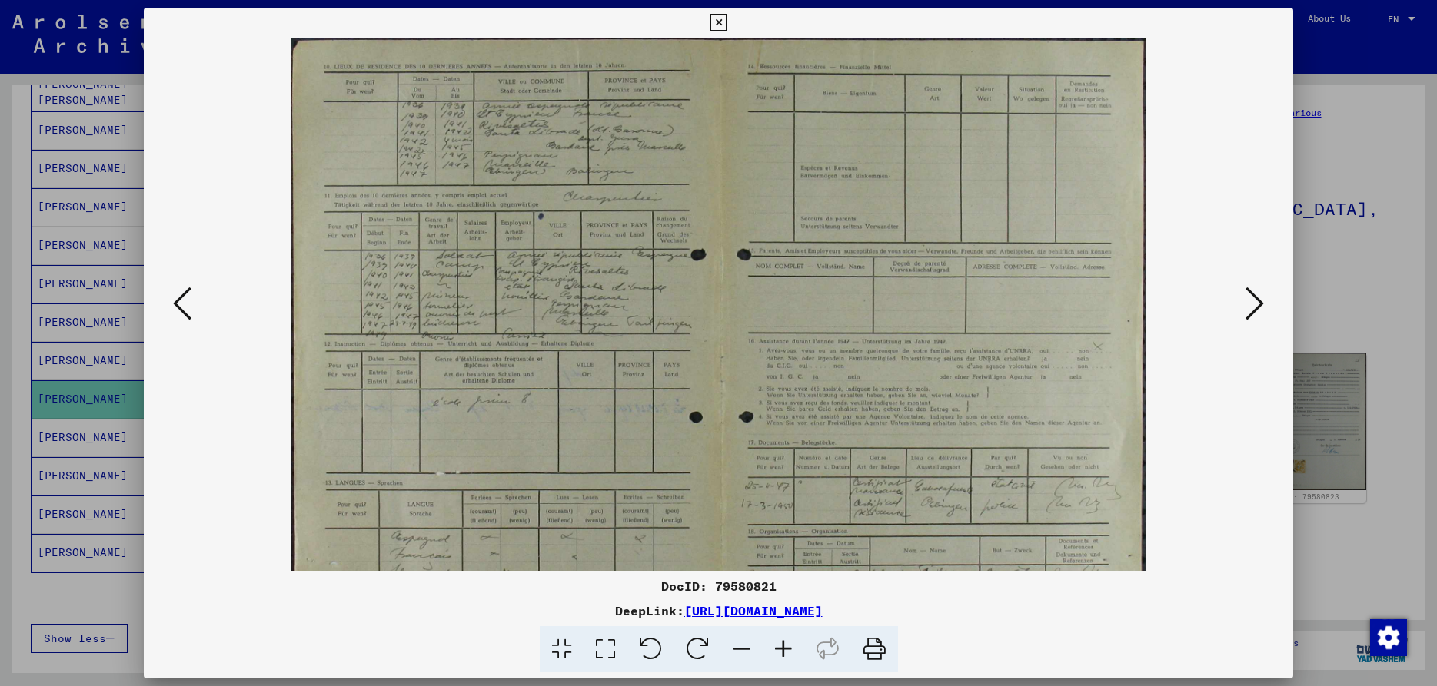
click at [783, 642] on icon at bounding box center [783, 649] width 42 height 47
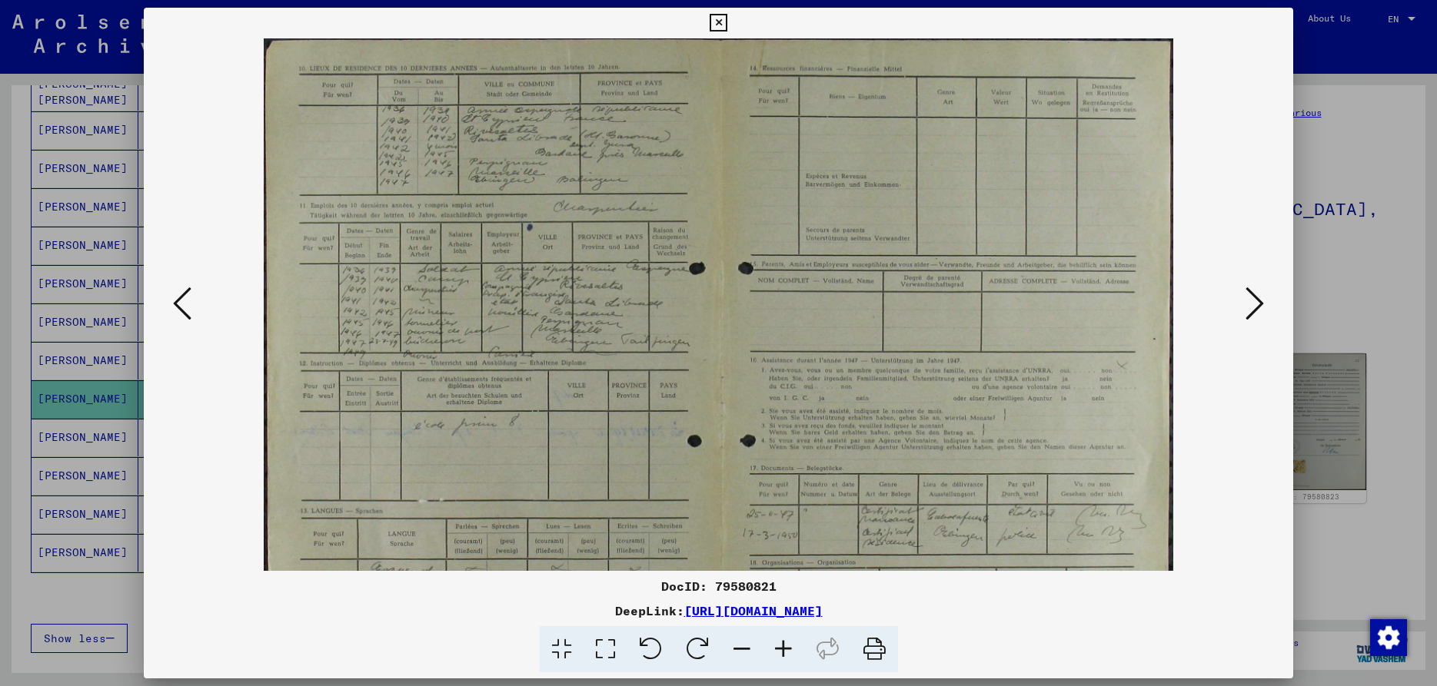
click at [783, 642] on icon at bounding box center [783, 649] width 42 height 47
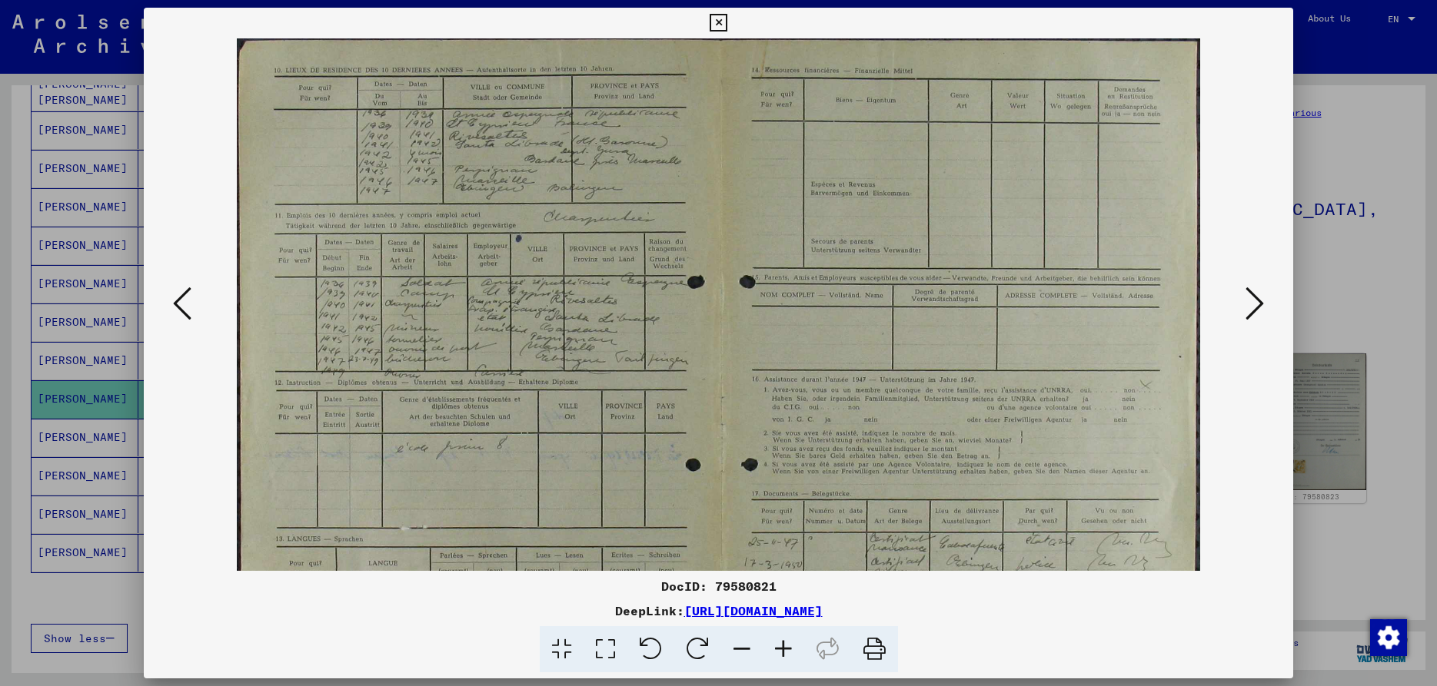
click at [783, 642] on icon at bounding box center [783, 649] width 42 height 47
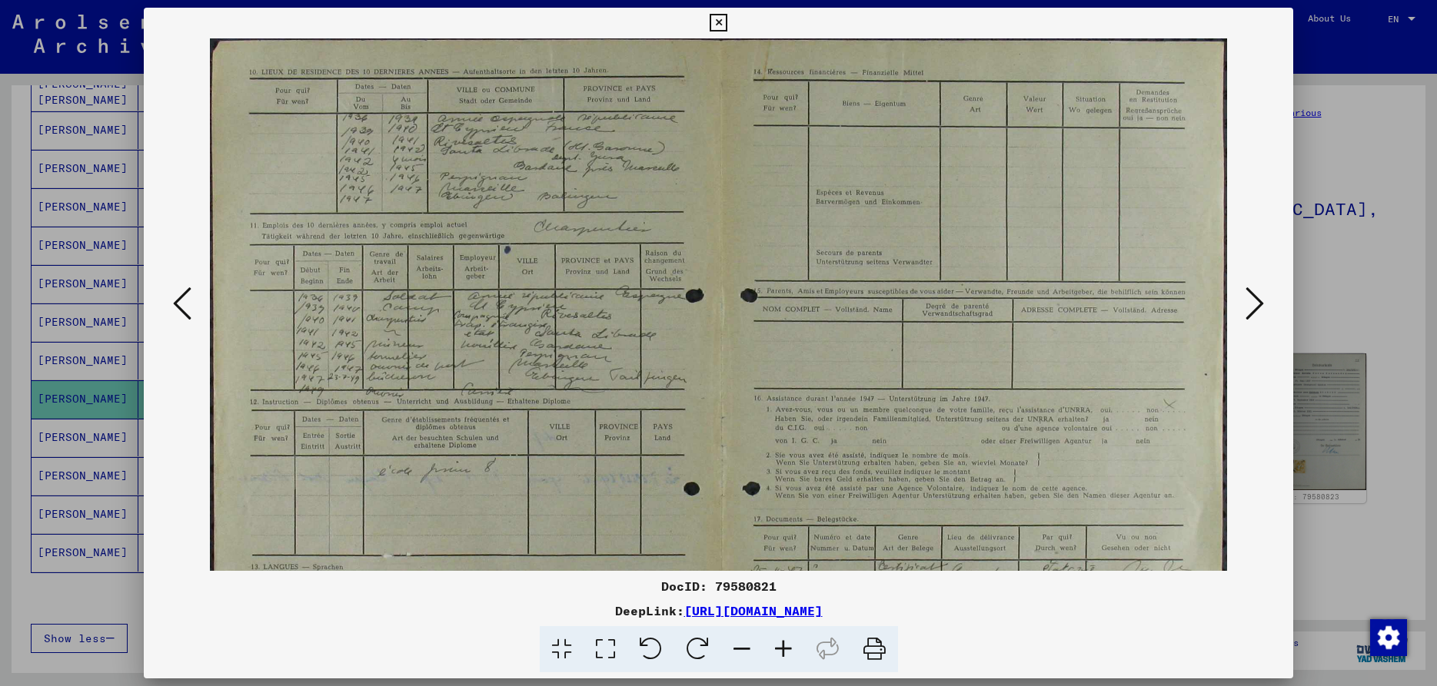
click at [783, 642] on icon at bounding box center [783, 649] width 42 height 47
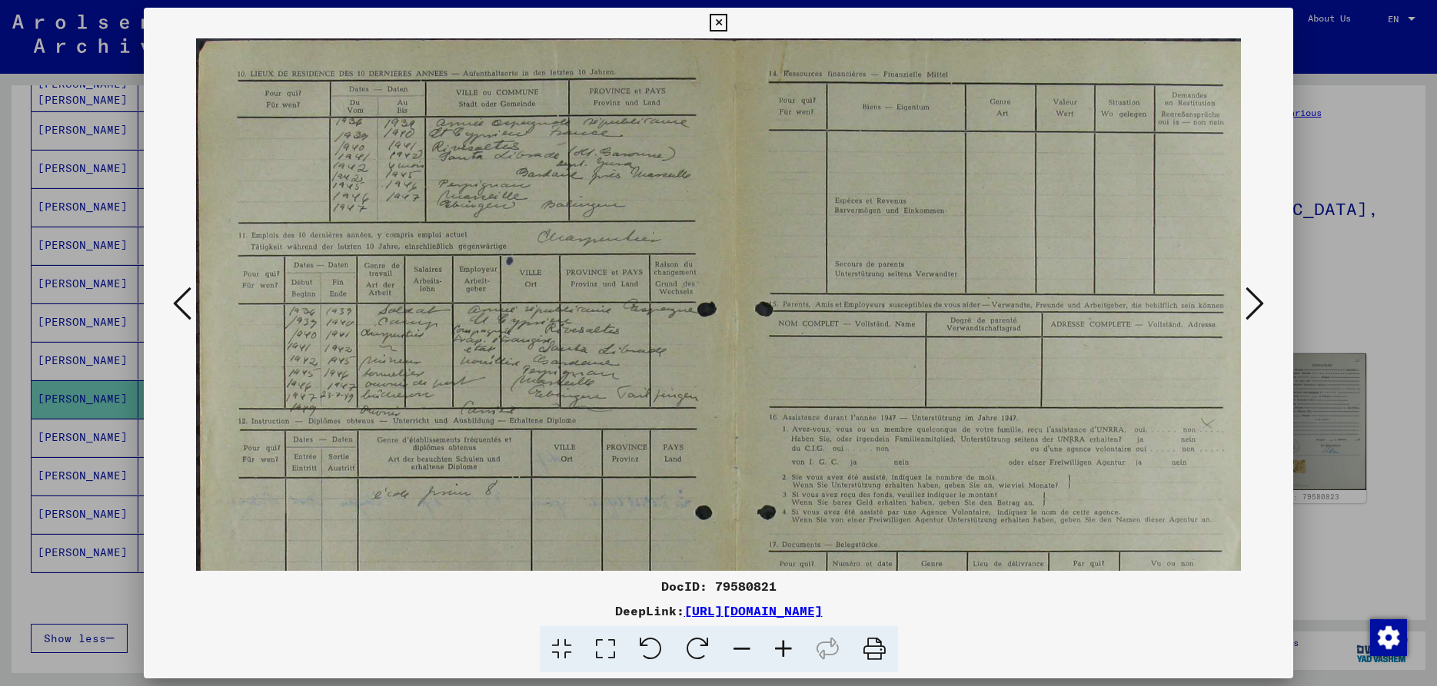
click at [783, 642] on icon at bounding box center [783, 649] width 42 height 47
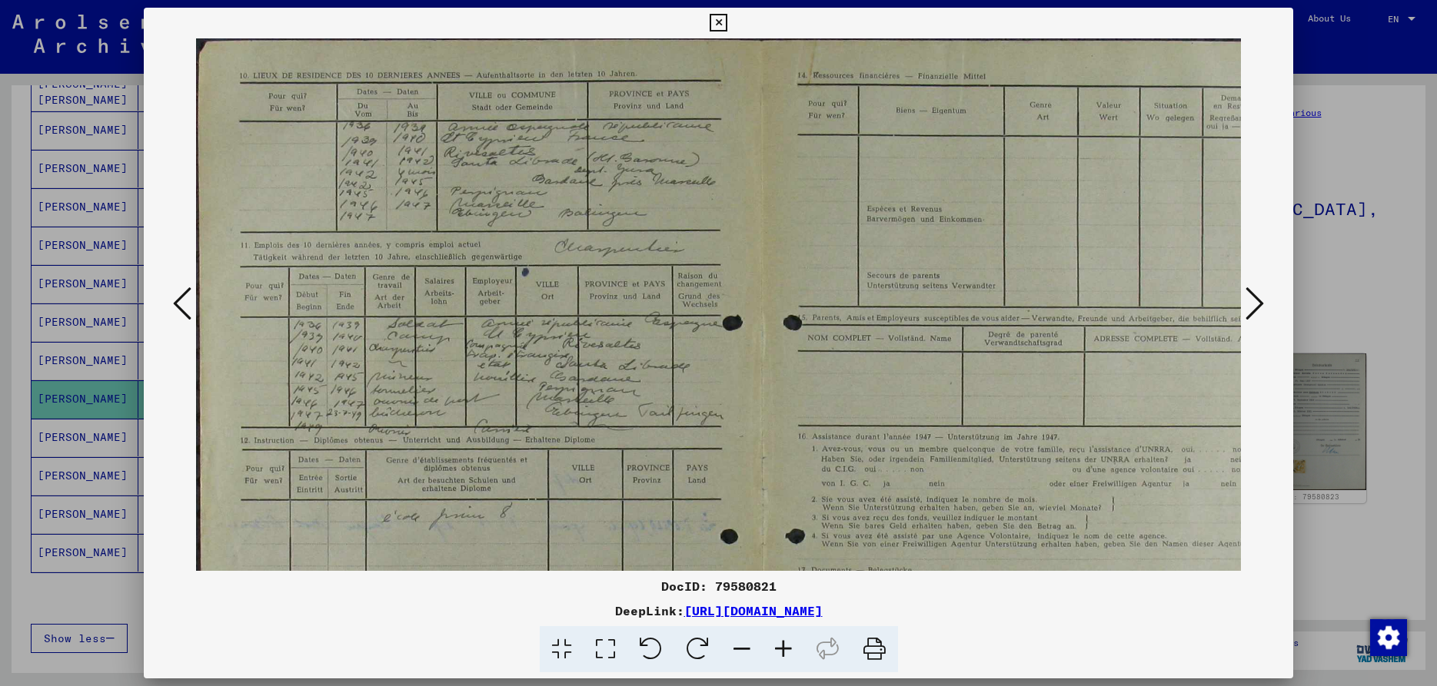
click at [783, 642] on icon at bounding box center [783, 649] width 42 height 47
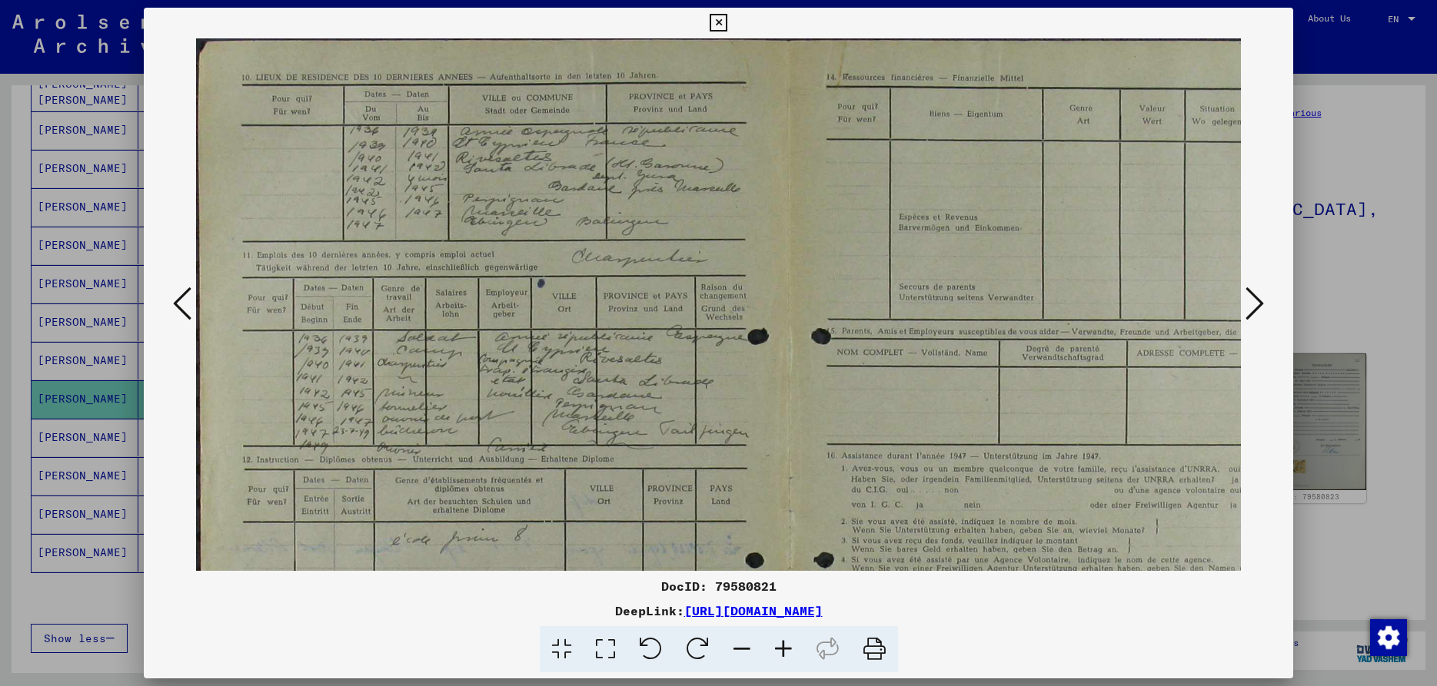
click at [783, 642] on icon at bounding box center [783, 649] width 42 height 47
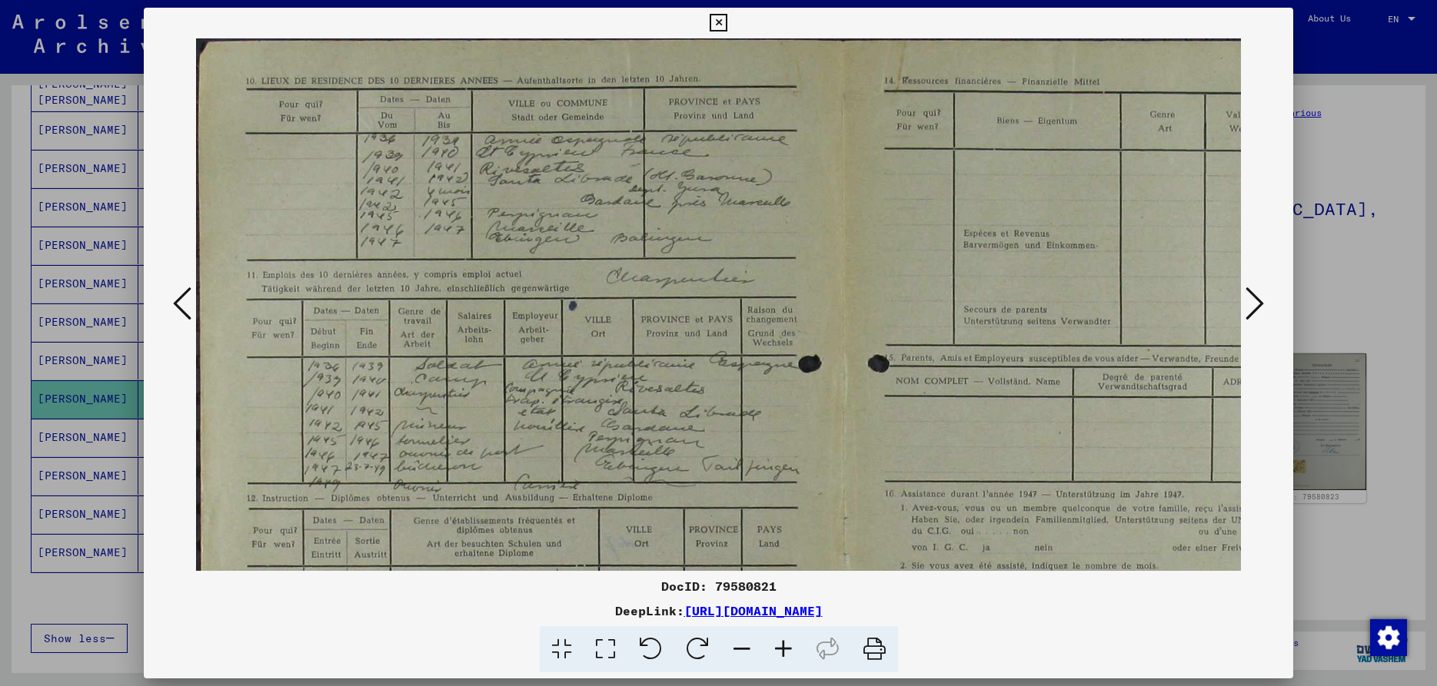
click at [783, 642] on icon at bounding box center [783, 649] width 42 height 47
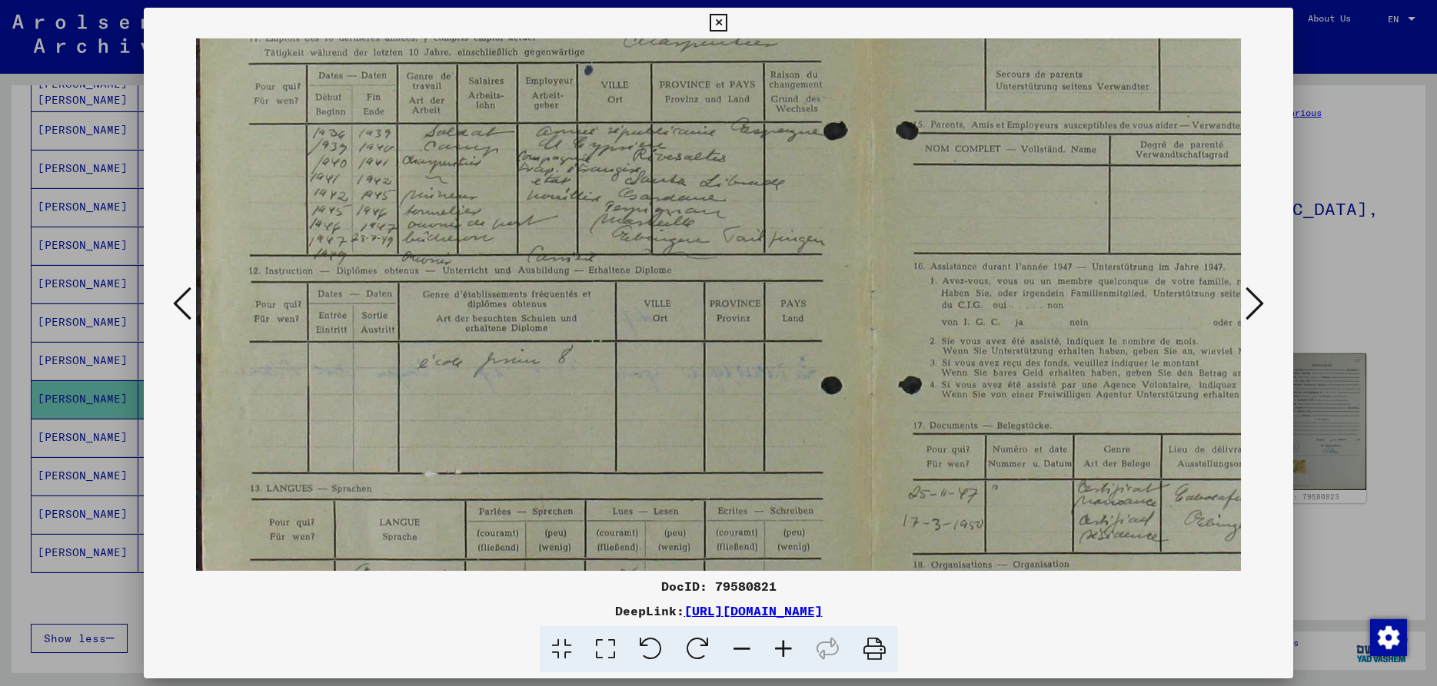
scroll to position [248, 0]
drag, startPoint x: 544, startPoint y: 181, endPoint x: 577, endPoint y: 114, distance: 75.3
click at [577, 114] on img at bounding box center [866, 267] width 1341 height 955
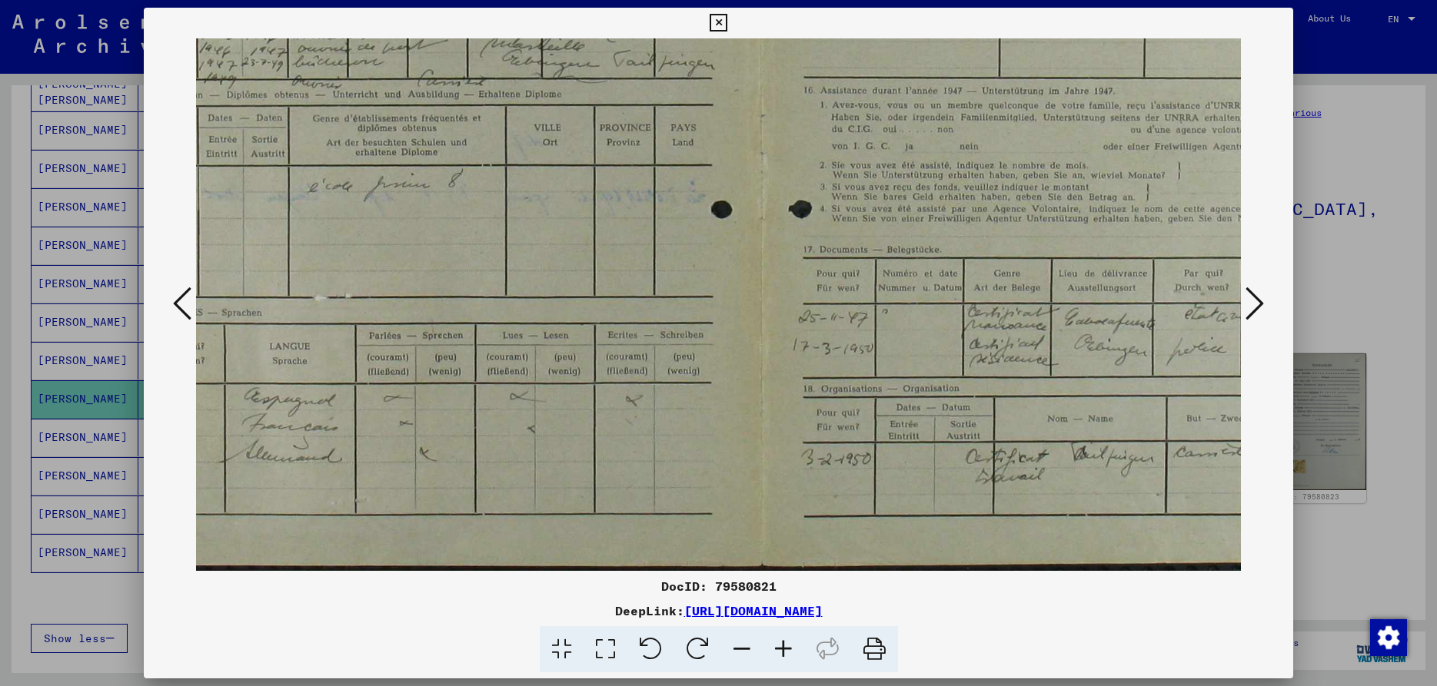
scroll to position [423, 112]
drag, startPoint x: 636, startPoint y: 489, endPoint x: 524, endPoint y: 178, distance: 330.2
click at [524, 178] on img at bounding box center [754, 93] width 1341 height 955
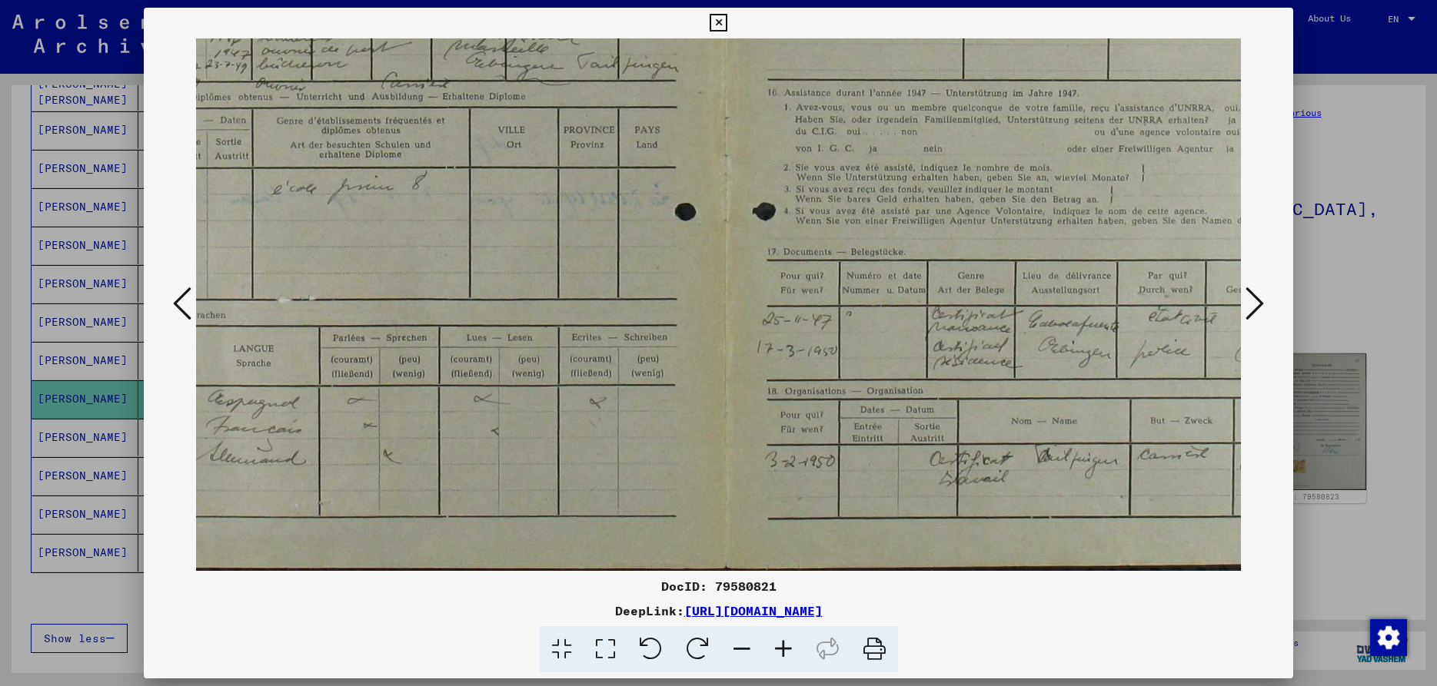
scroll to position [423, 291]
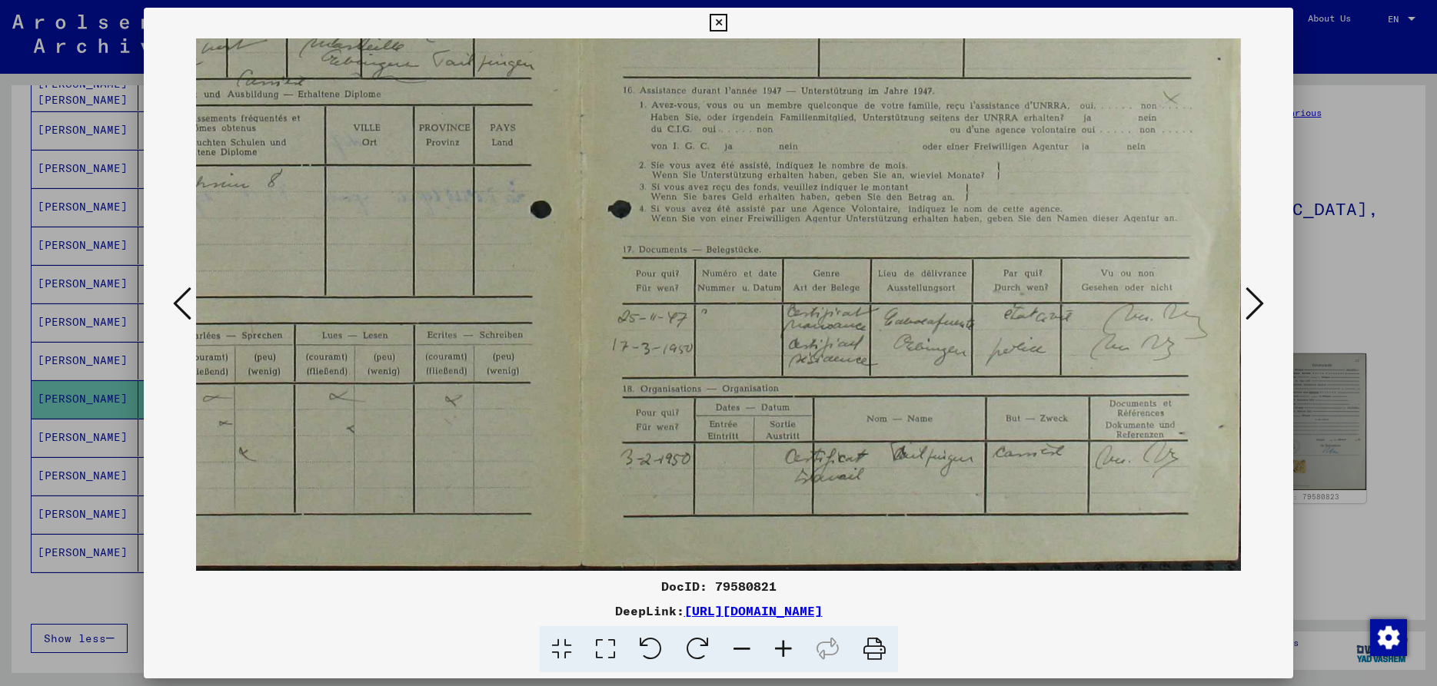
drag, startPoint x: 974, startPoint y: 400, endPoint x: 407, endPoint y: 363, distance: 567.7
click at [407, 363] on img at bounding box center [575, 93] width 1341 height 955
click at [1257, 307] on icon at bounding box center [1254, 303] width 18 height 37
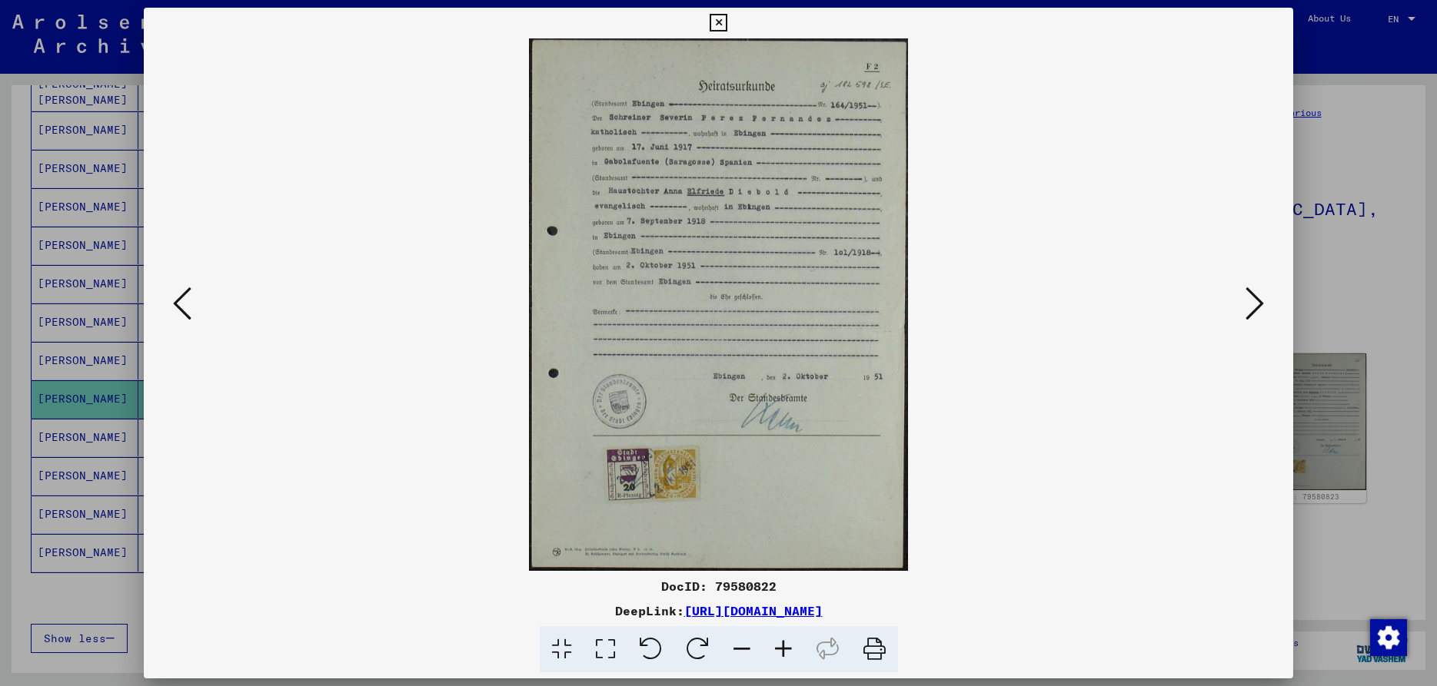
click at [1257, 307] on icon at bounding box center [1254, 303] width 18 height 37
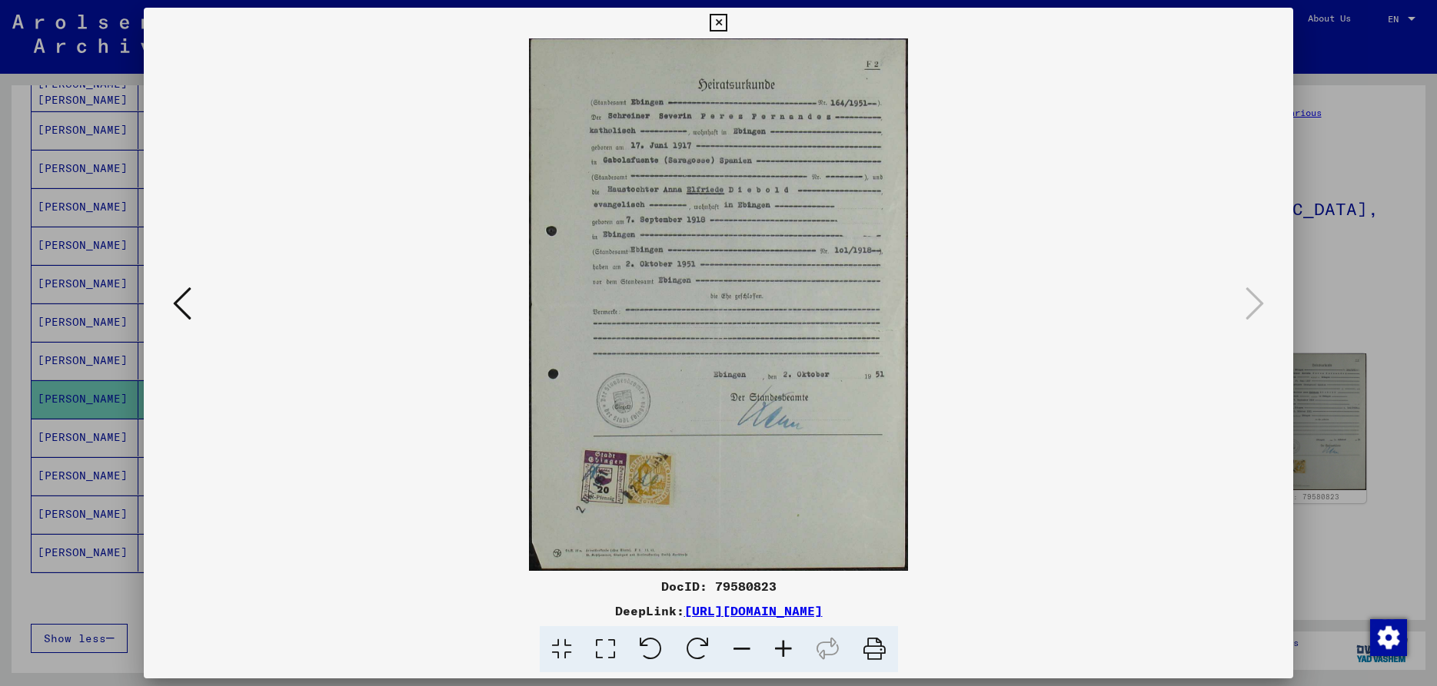
click at [727, 23] on icon at bounding box center [718, 23] width 18 height 18
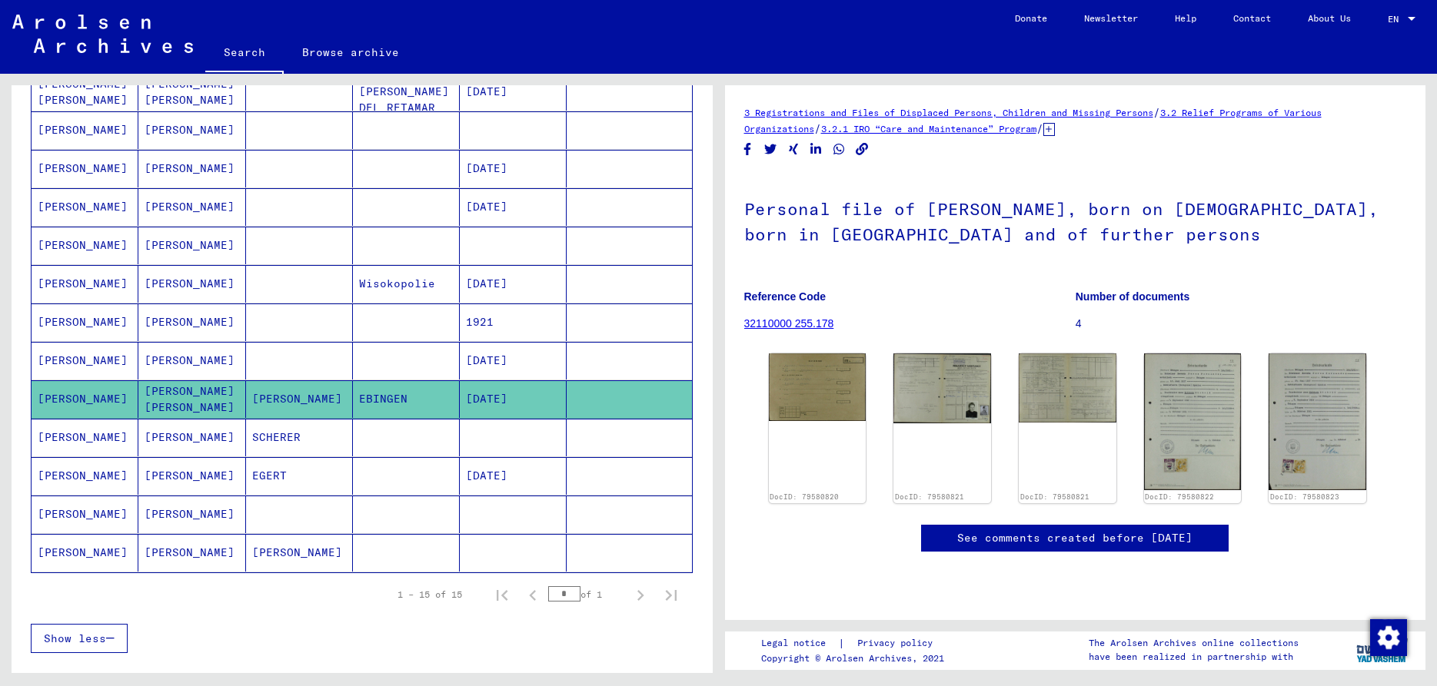
click at [179, 521] on mat-cell "[PERSON_NAME]" at bounding box center [191, 515] width 107 height 38
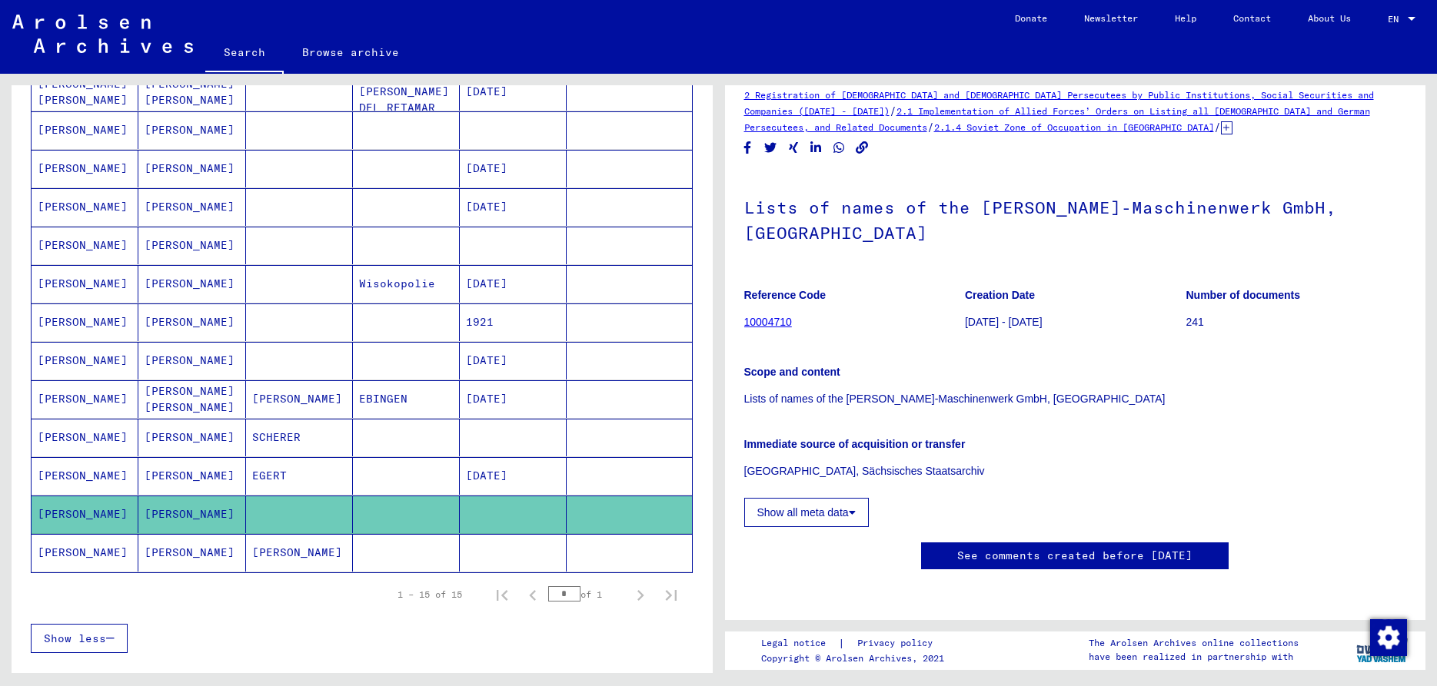
scroll to position [481, 0]
click at [154, 549] on mat-cell "[PERSON_NAME]" at bounding box center [191, 553] width 107 height 38
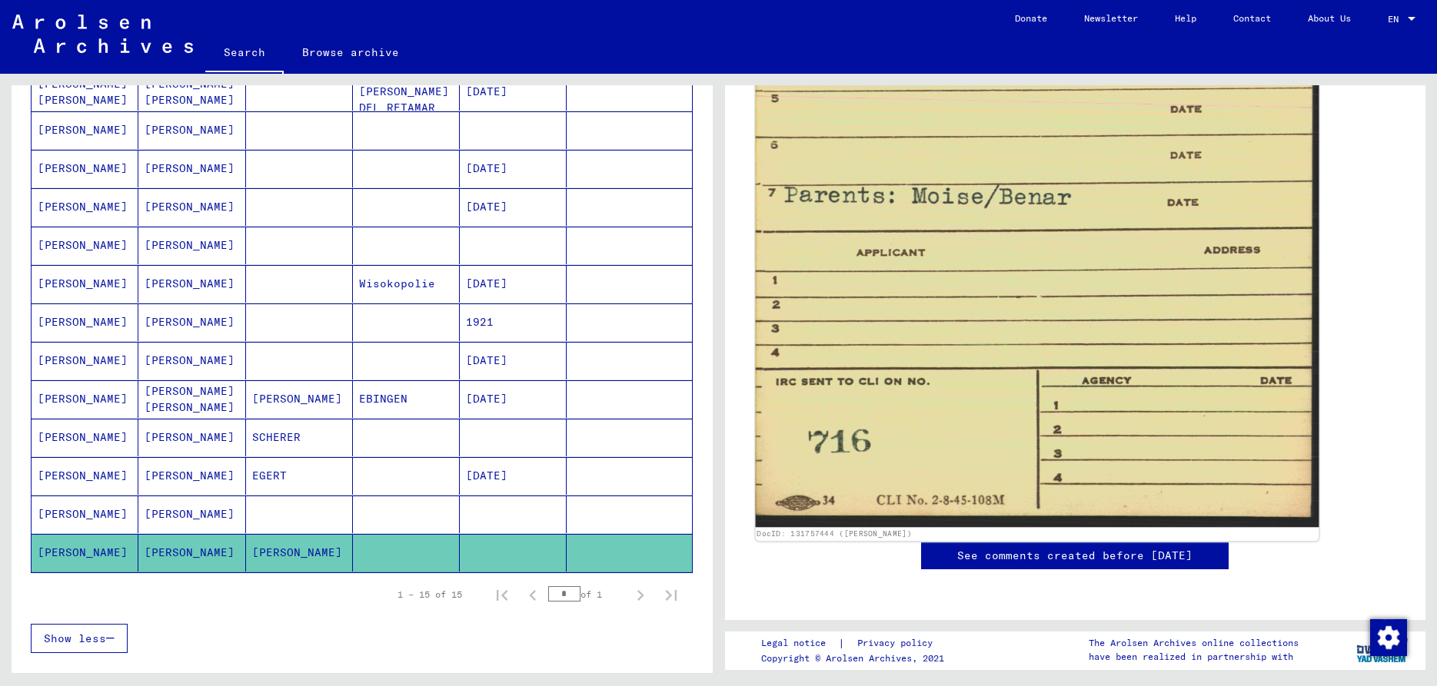
scroll to position [1612, 0]
